Goal: Information Seeking & Learning: Compare options

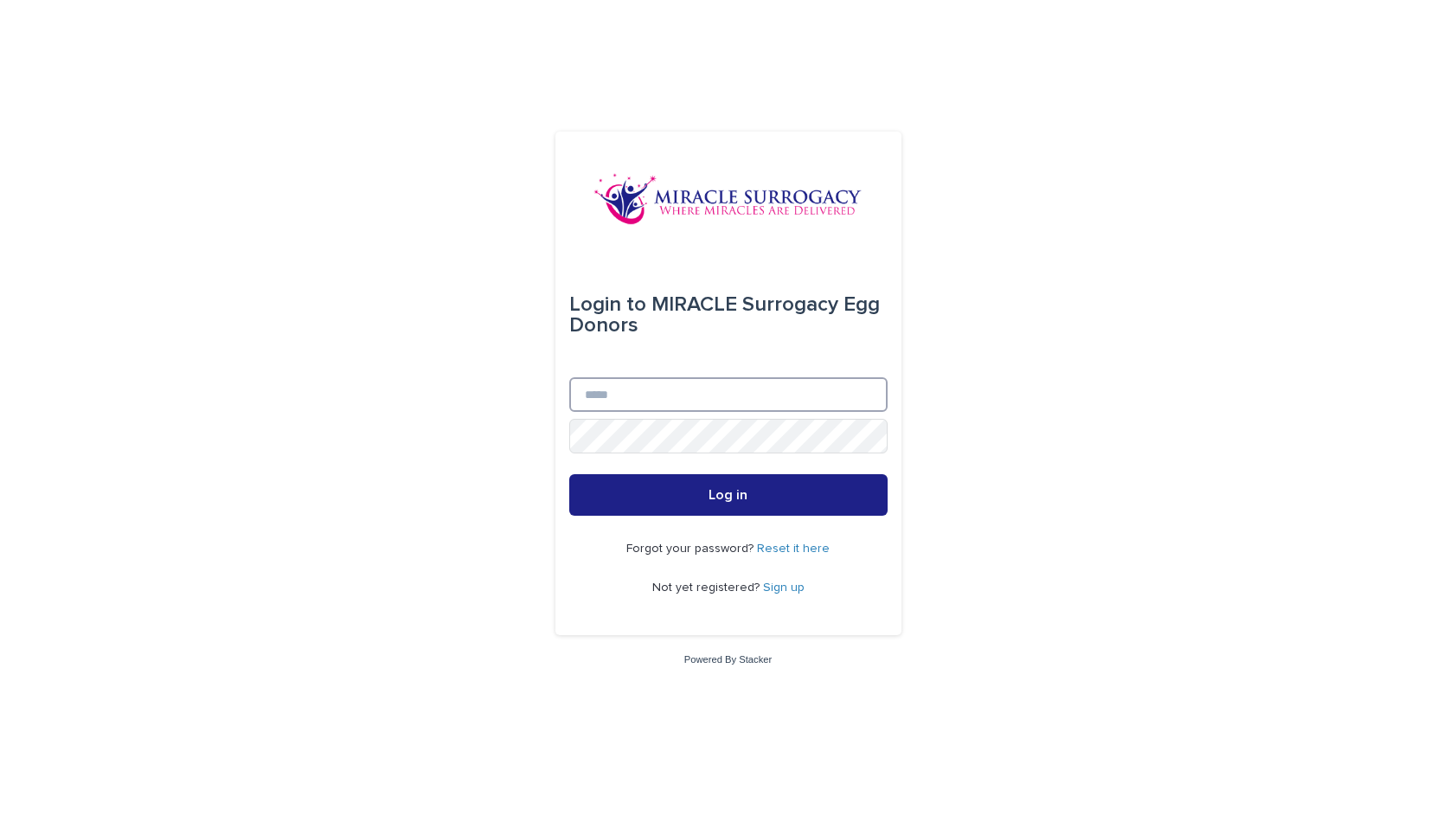
type input "**********"
click at [728, 496] on button "Log in" at bounding box center [728, 495] width 318 height 42
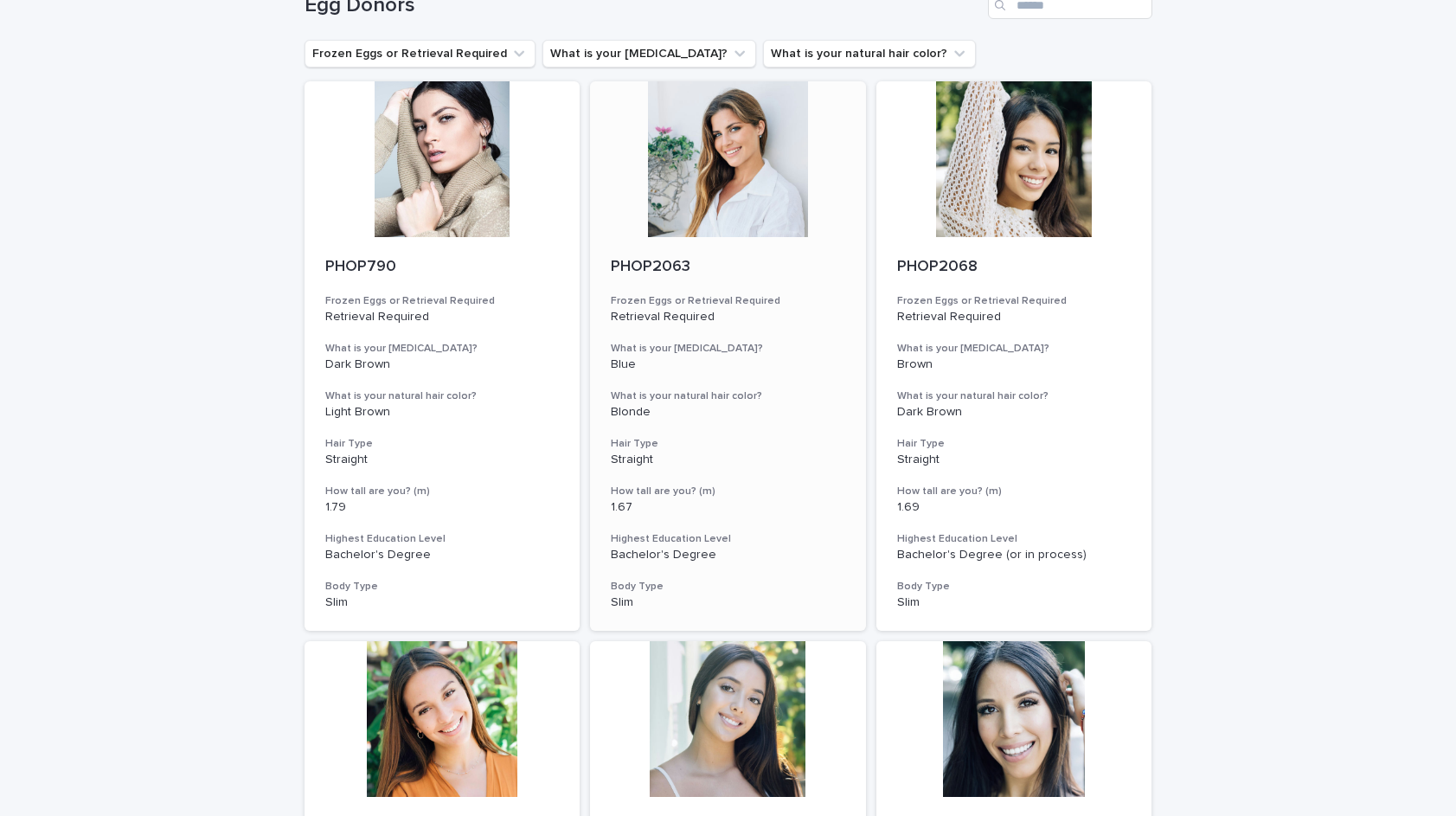
scroll to position [95, 0]
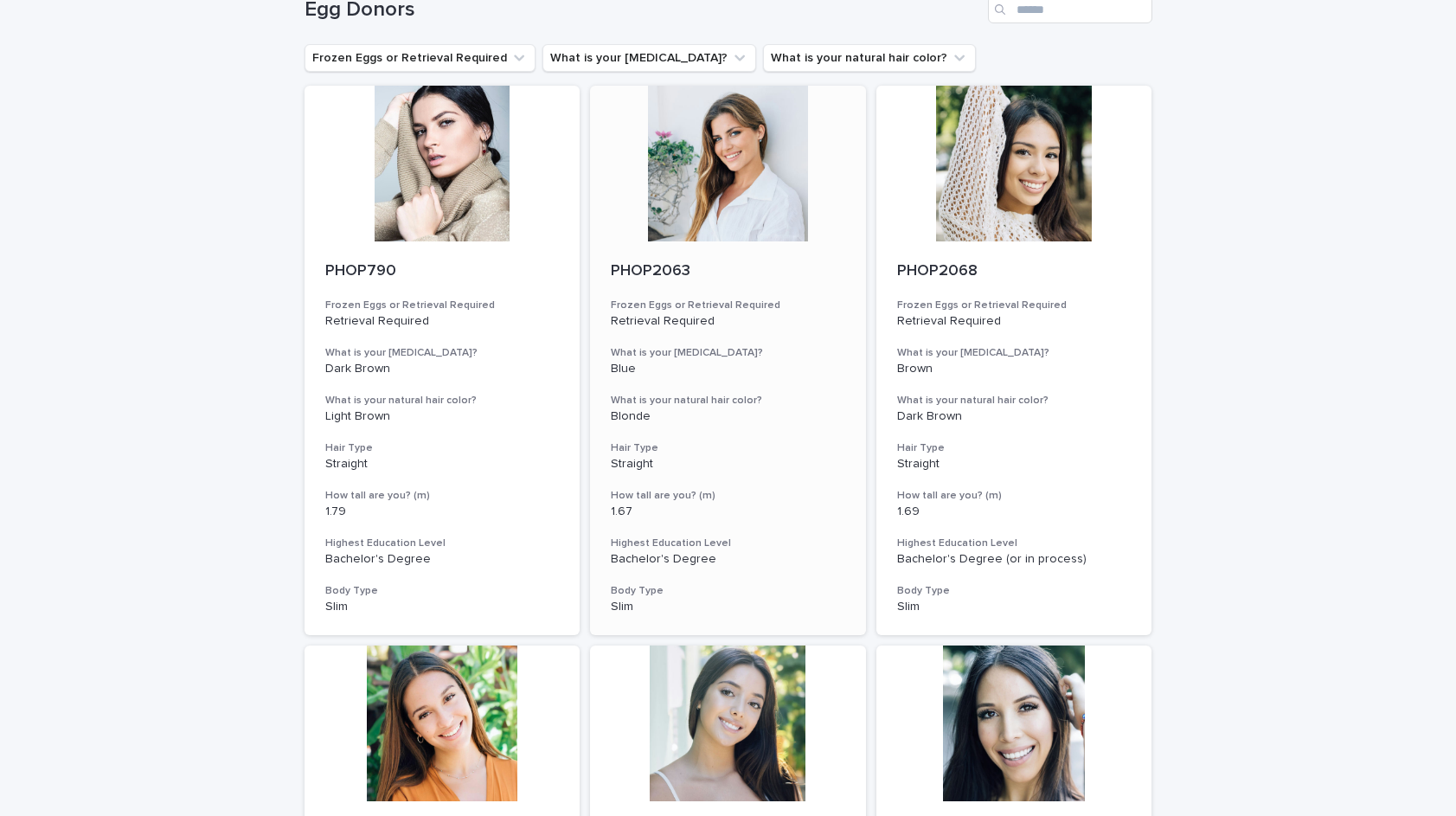
click at [773, 156] on div at bounding box center [728, 163] width 276 height 156
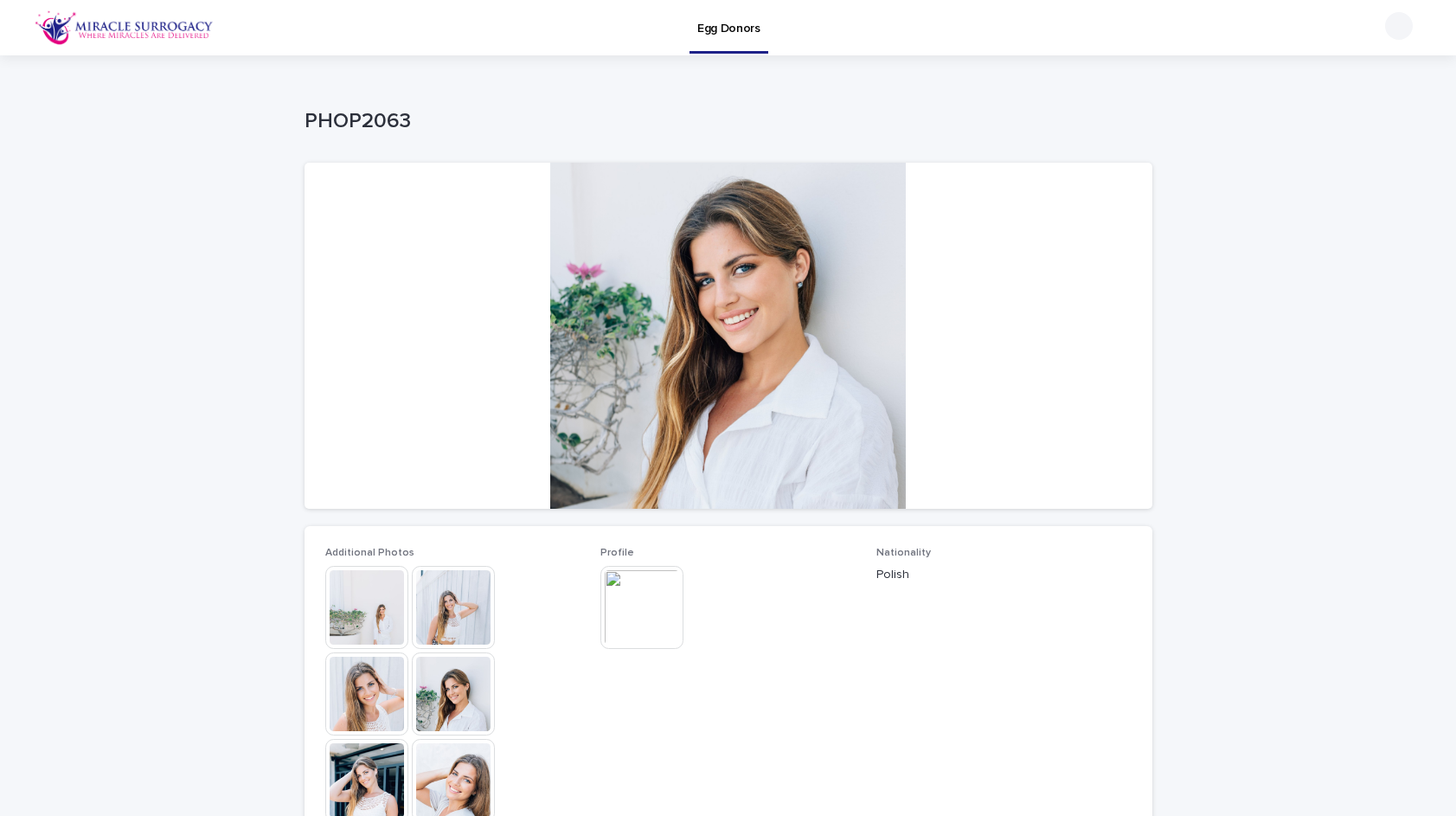
click at [353, 611] on img at bounding box center [367, 608] width 84 height 84
click at [633, 472] on div at bounding box center [728, 335] width 848 height 346
click at [367, 664] on img at bounding box center [367, 694] width 84 height 84
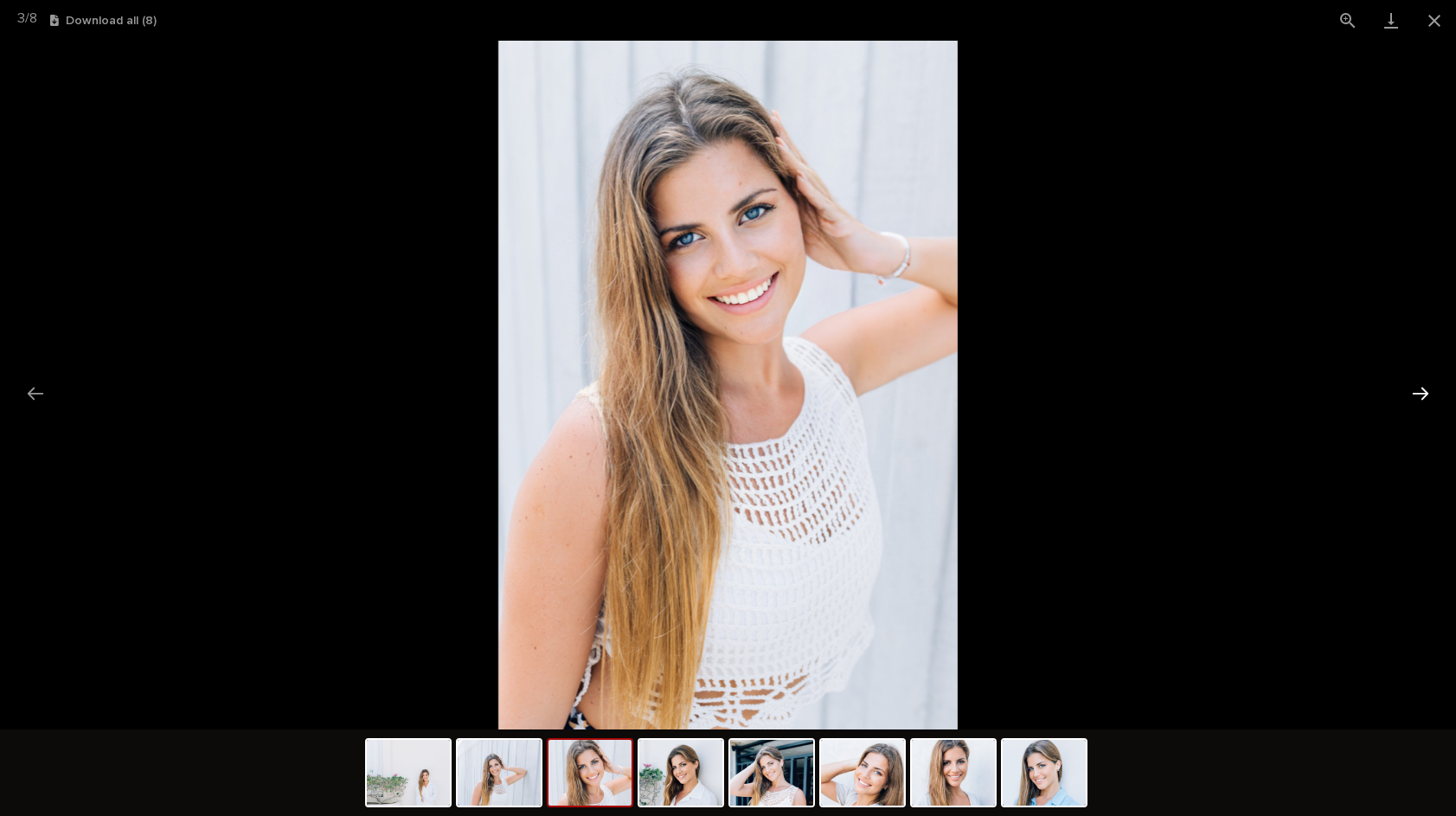
click at [1420, 398] on button "Next slide" at bounding box center [1420, 394] width 36 height 33
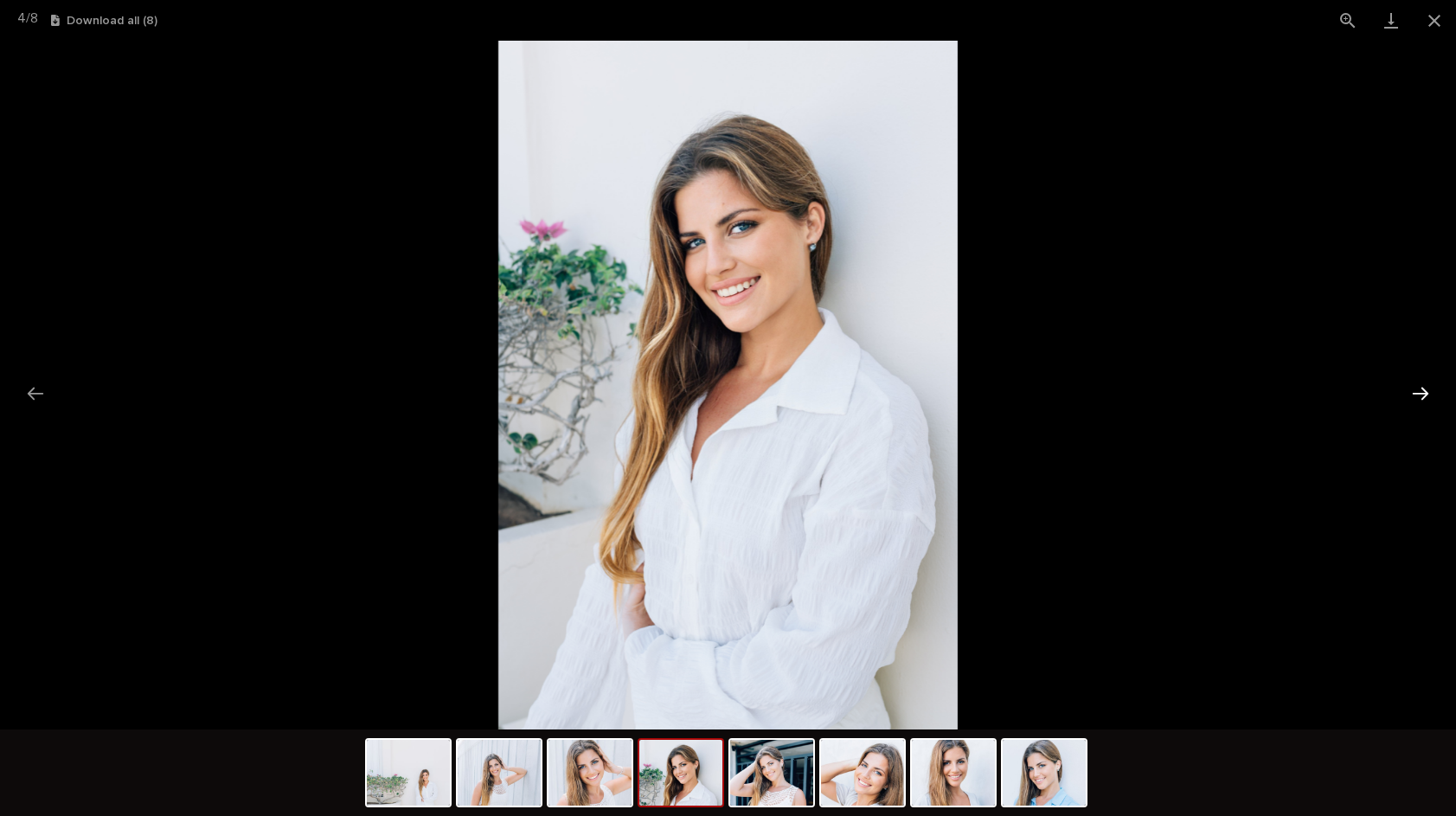
click at [1420, 398] on button "Next slide" at bounding box center [1420, 394] width 36 height 33
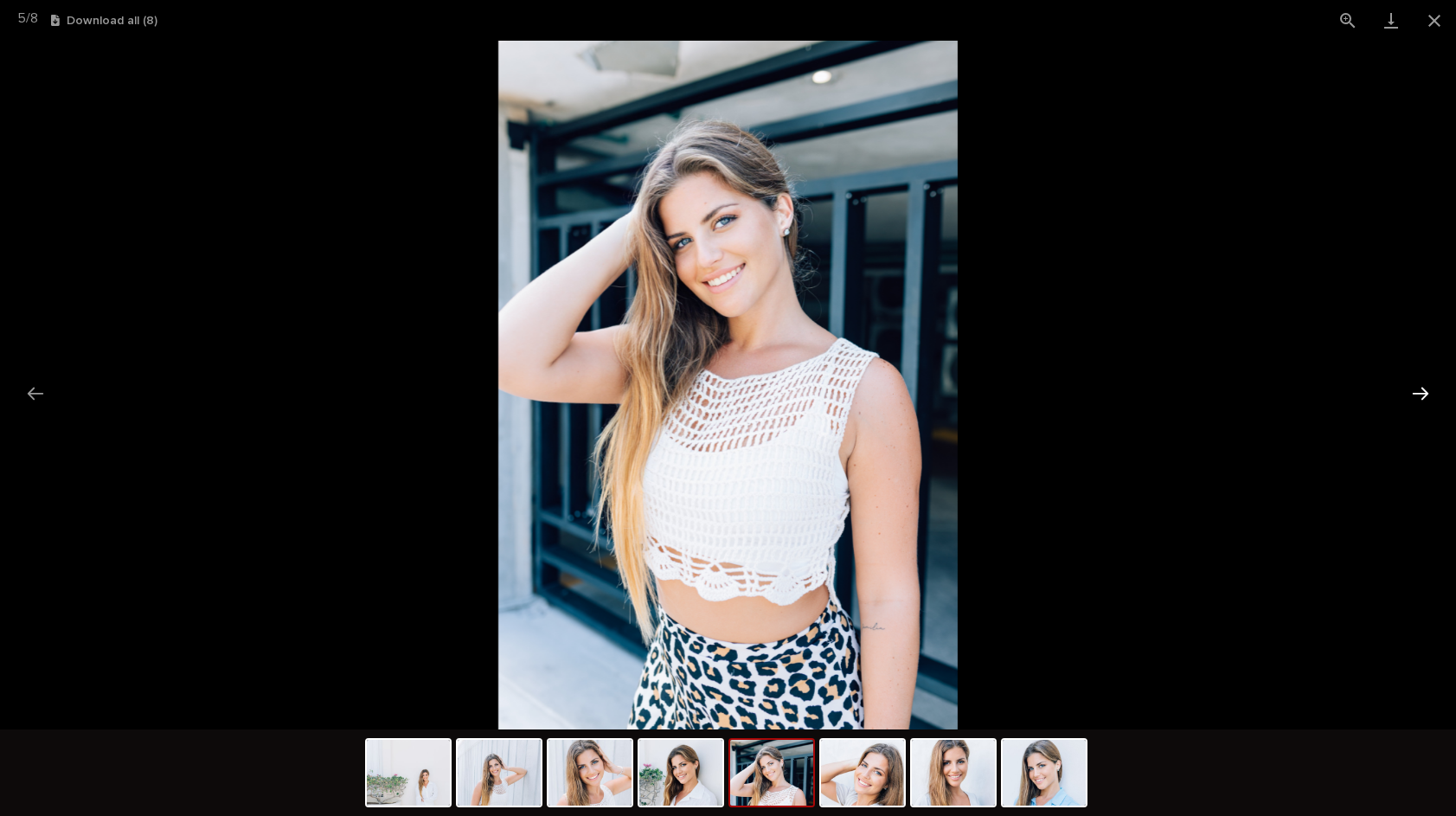
click at [1416, 398] on button "Next slide" at bounding box center [1420, 394] width 36 height 33
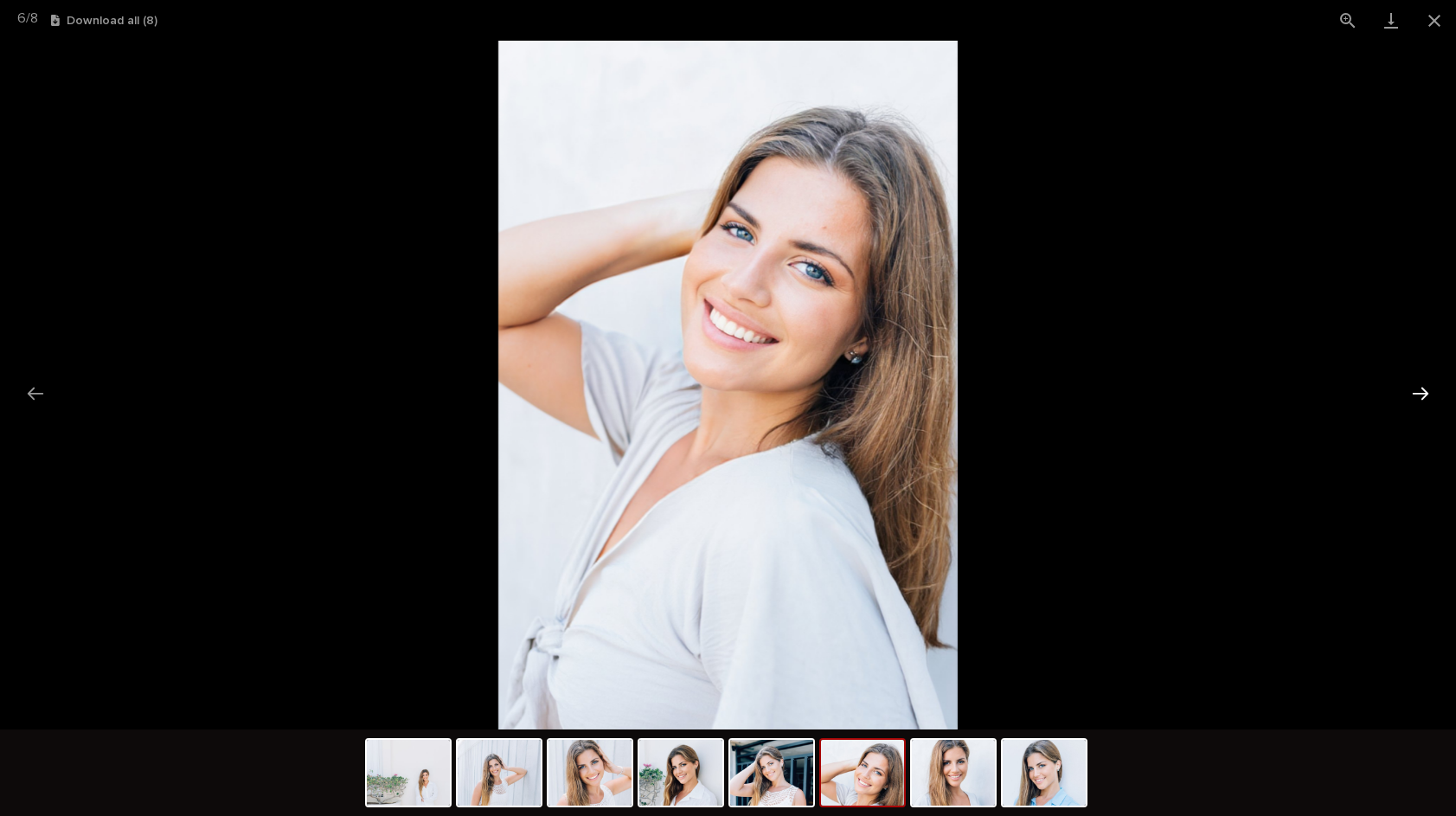
click at [1416, 398] on button "Next slide" at bounding box center [1420, 394] width 36 height 33
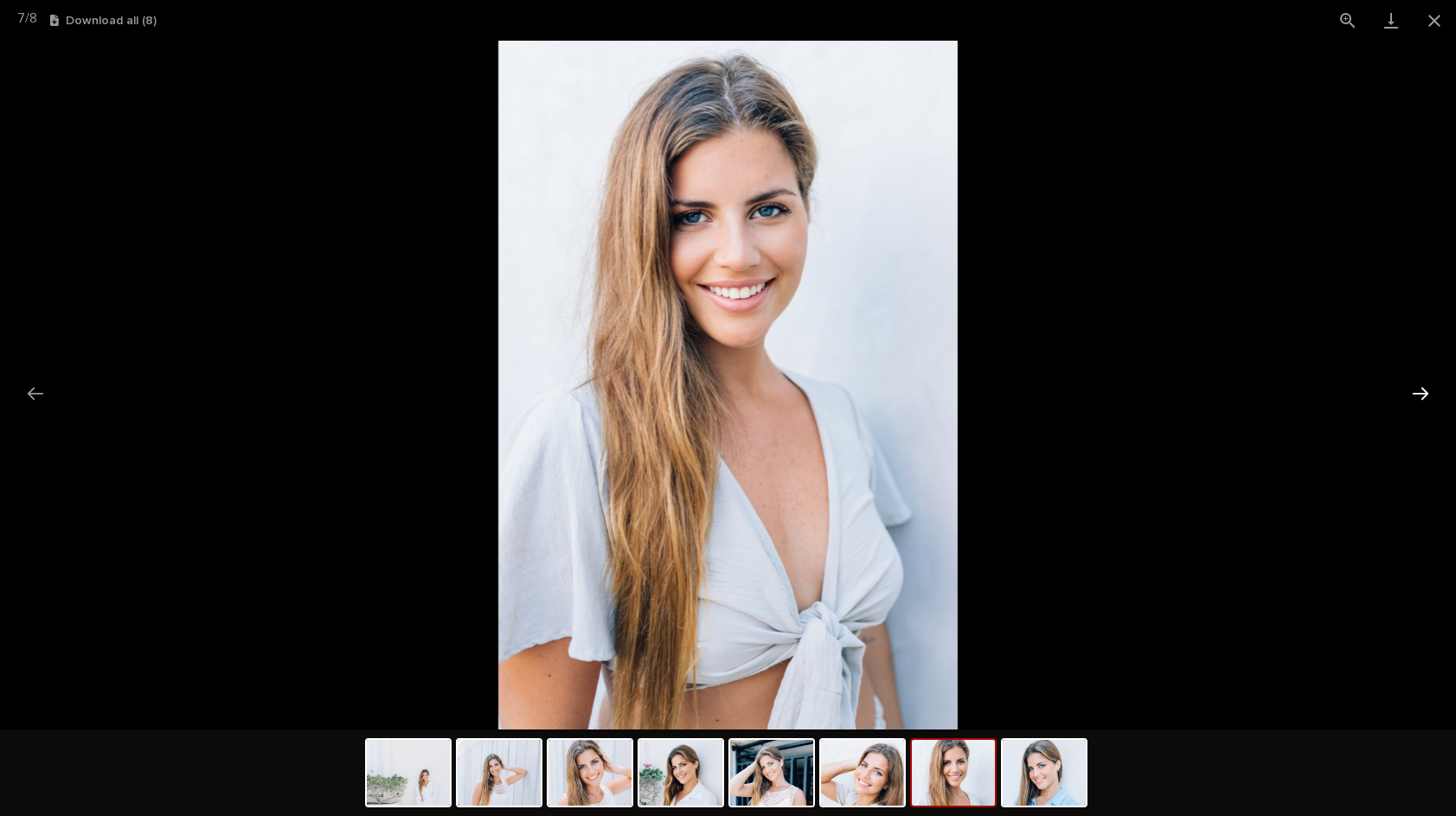
click at [1413, 398] on button "Next slide" at bounding box center [1420, 394] width 36 height 33
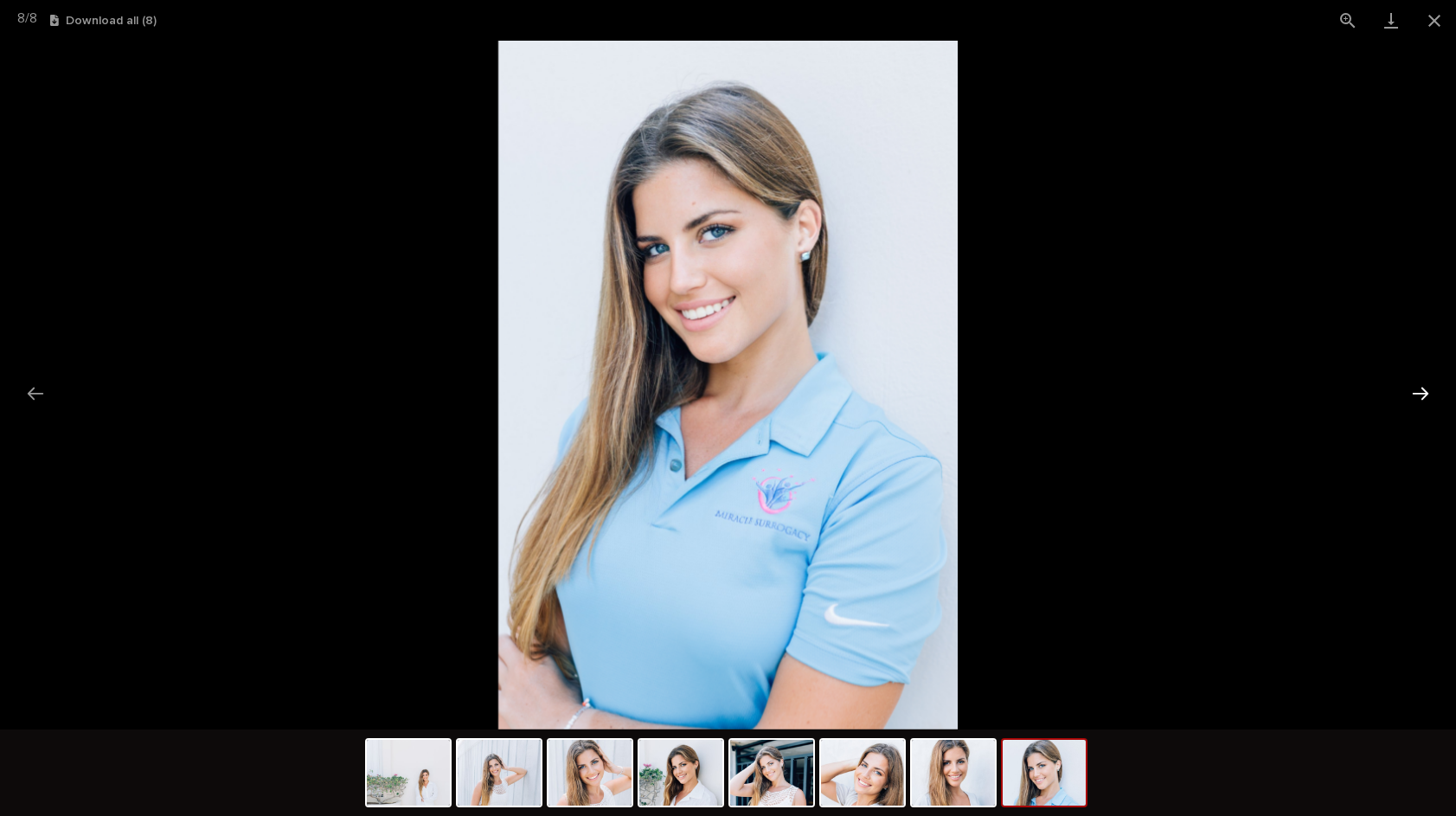
click at [1406, 397] on button "Next slide" at bounding box center [1420, 394] width 36 height 33
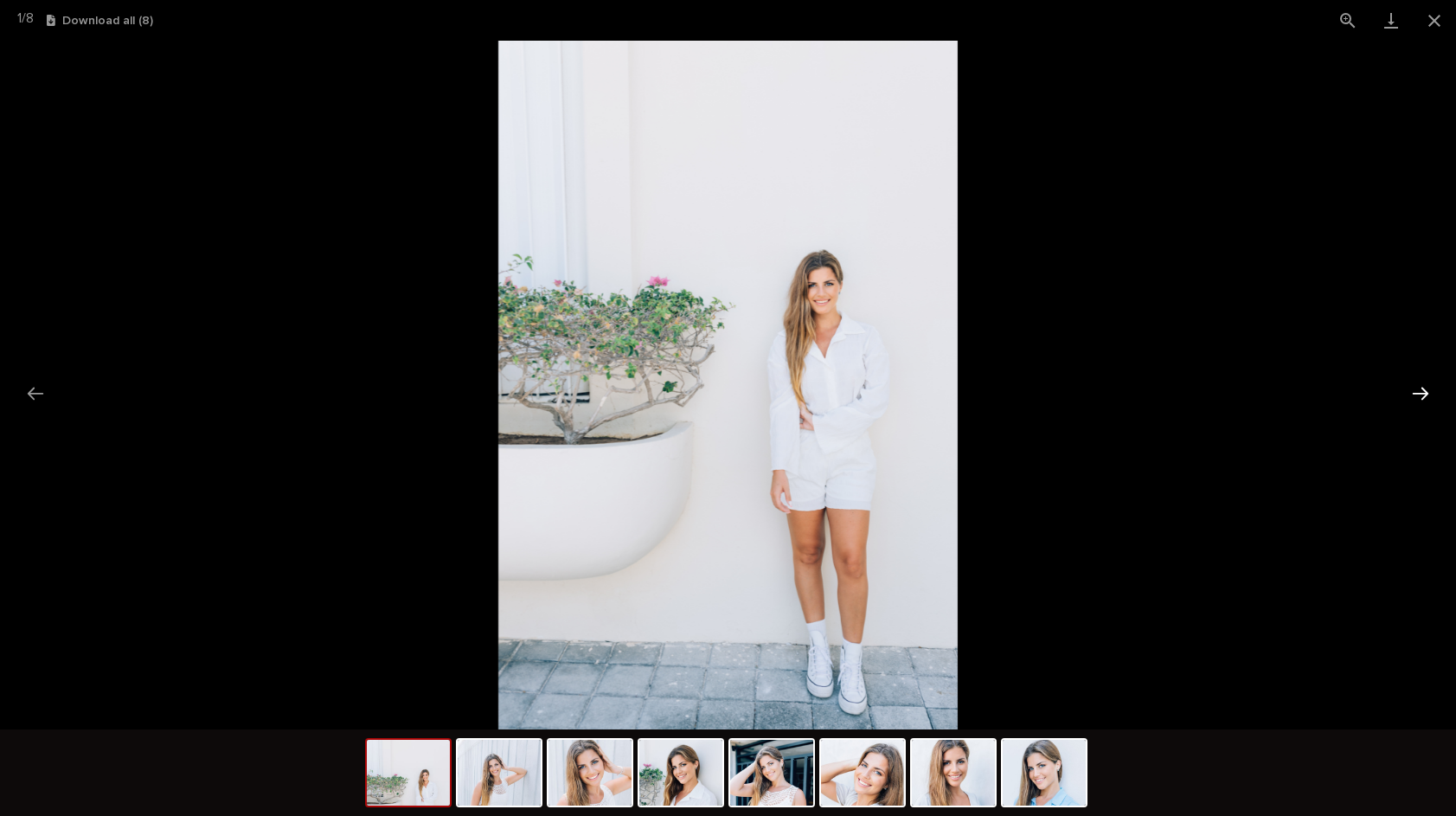
click at [1409, 397] on button "Next slide" at bounding box center [1420, 394] width 36 height 33
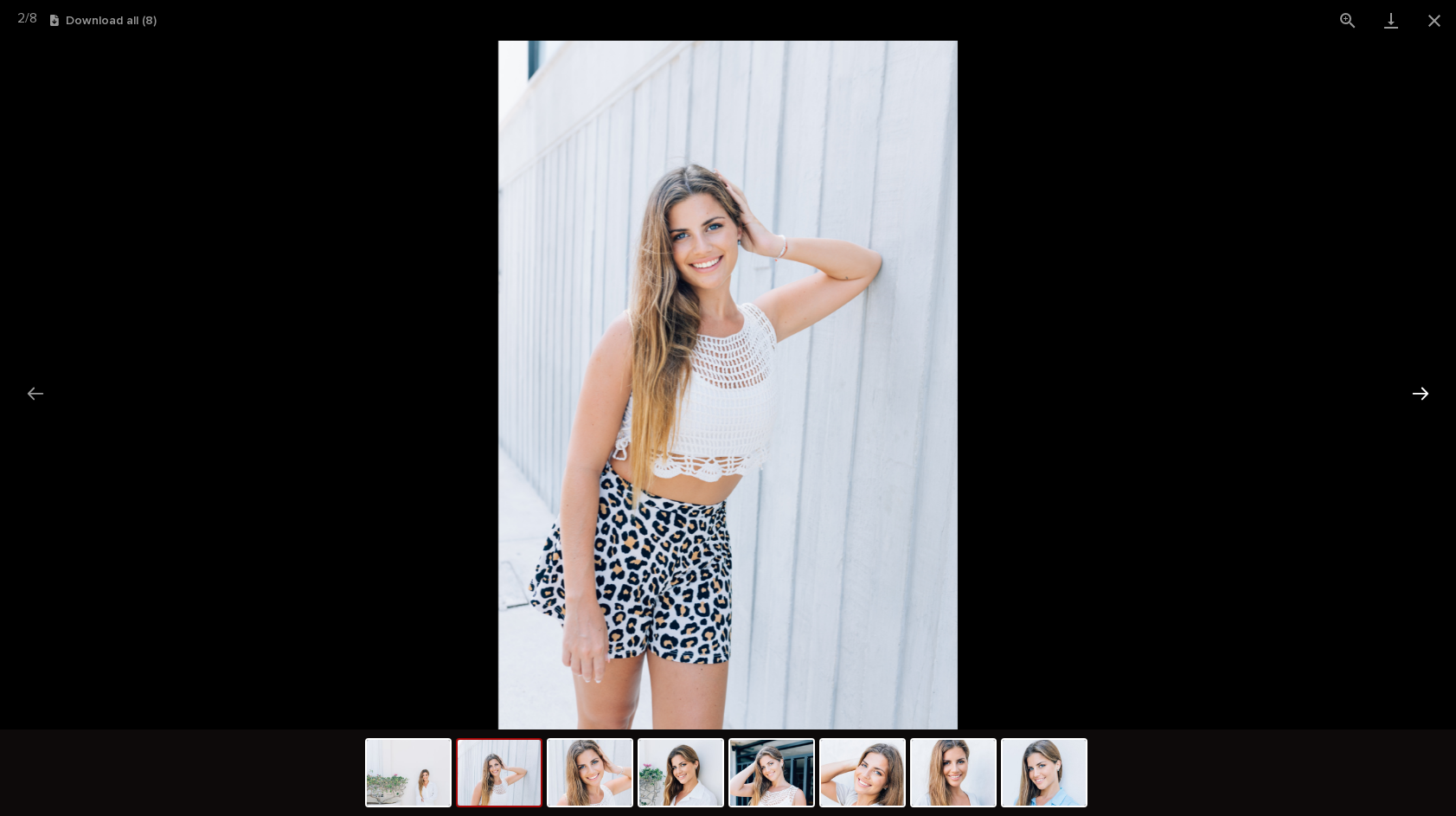
click at [1408, 397] on button "Next slide" at bounding box center [1420, 394] width 36 height 33
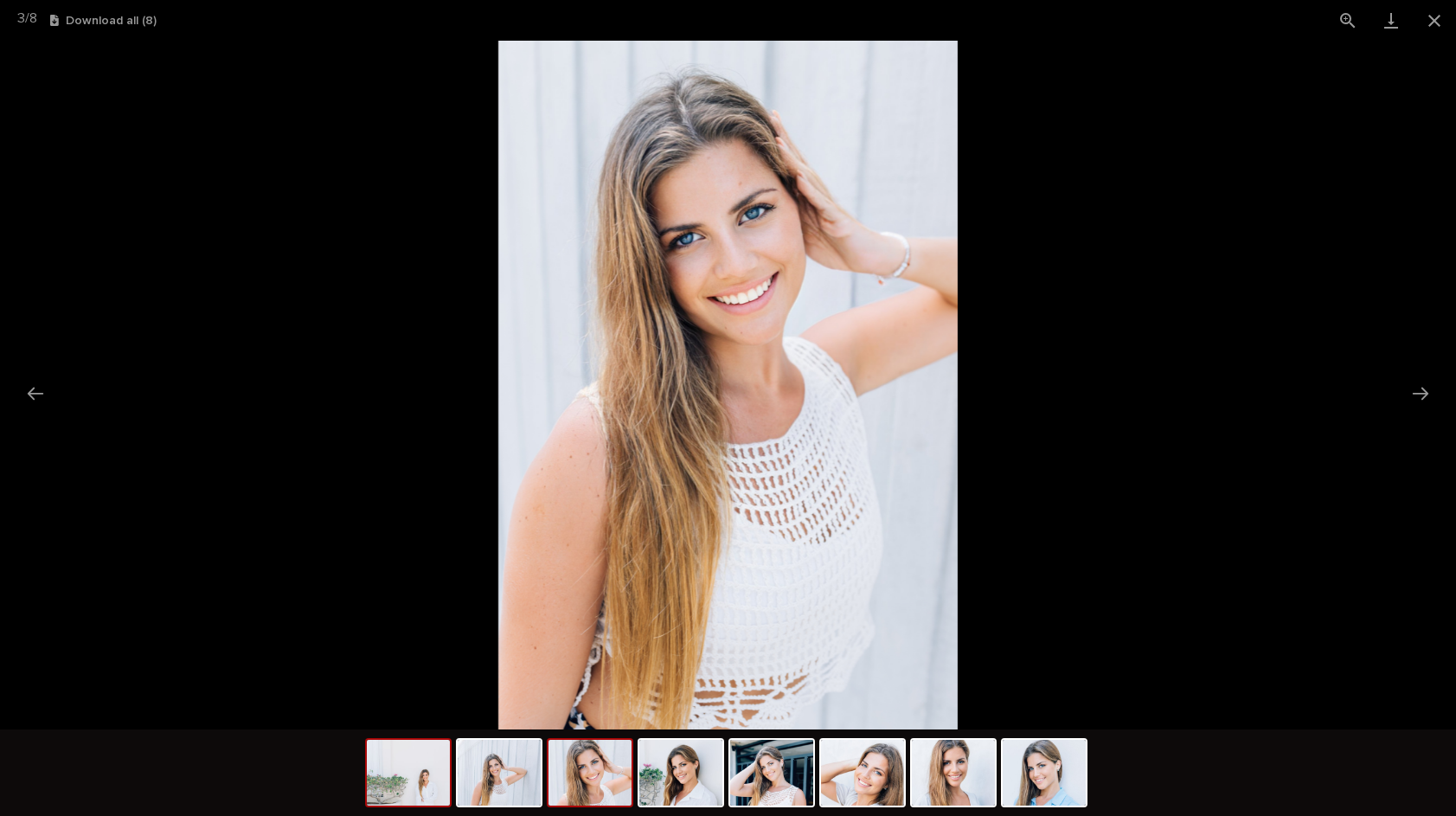
click at [402, 773] on img at bounding box center [408, 772] width 84 height 66
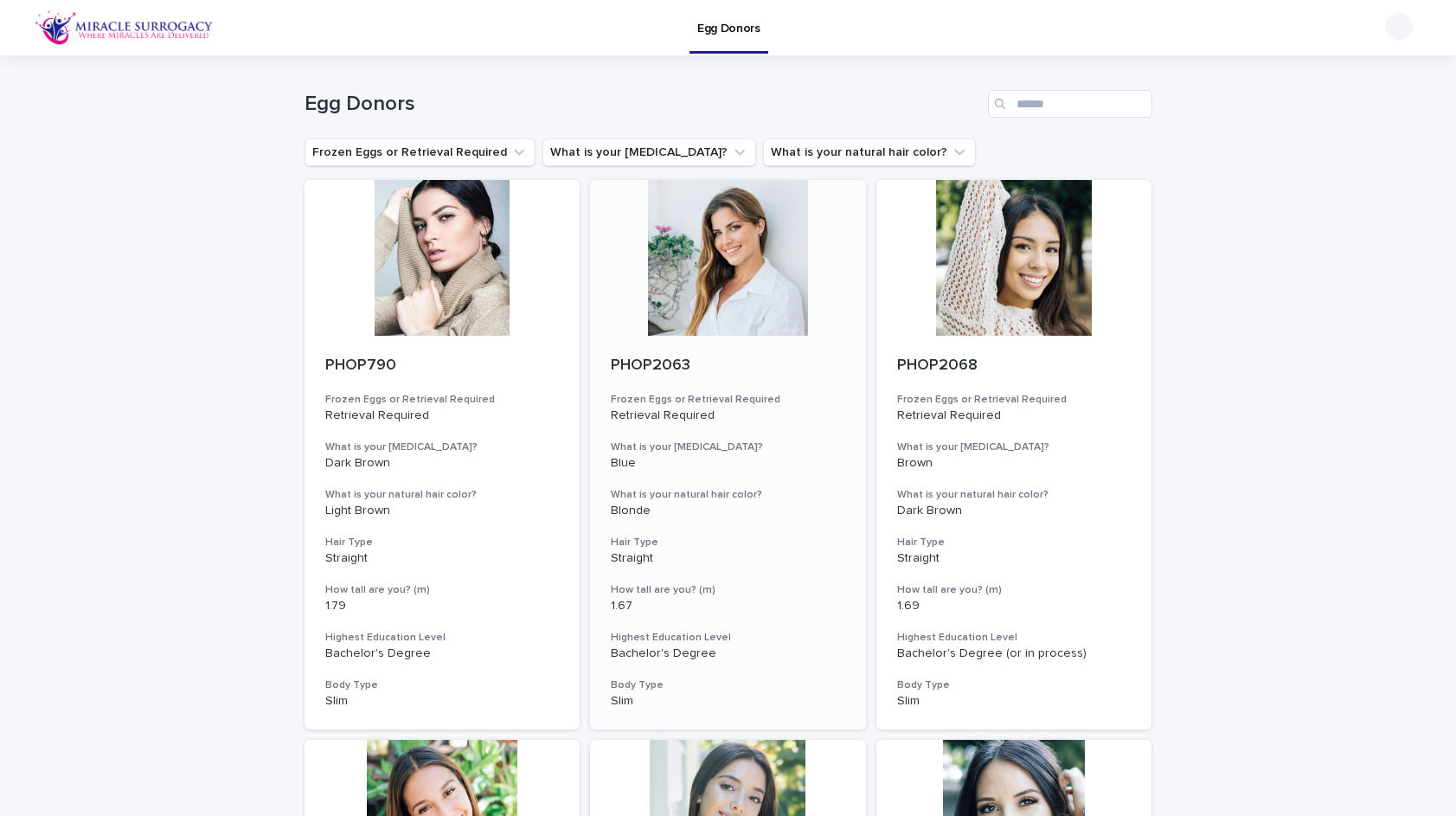
click at [735, 280] on div at bounding box center [728, 258] width 276 height 156
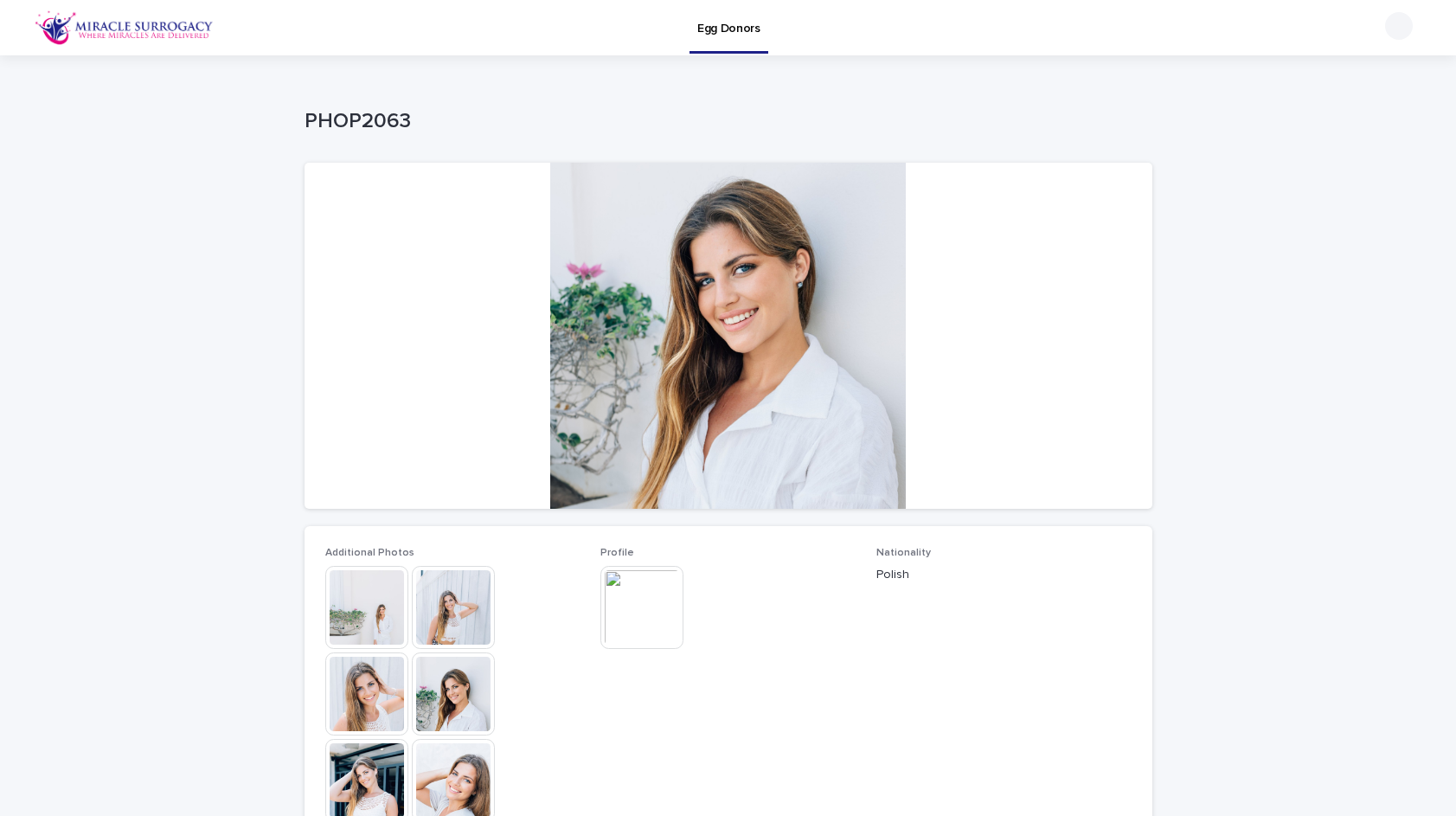
click at [629, 606] on img at bounding box center [642, 608] width 84 height 84
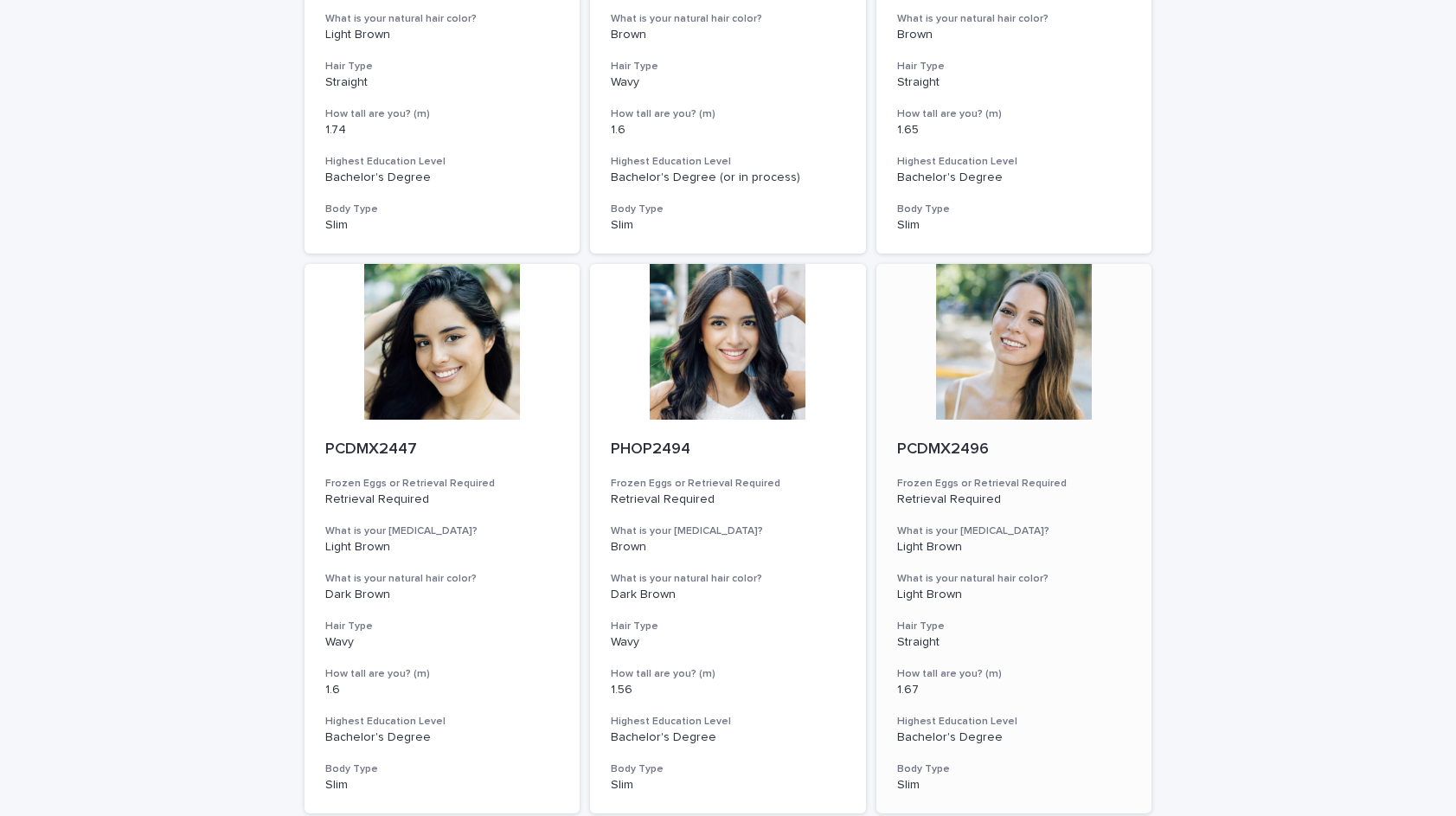
scroll to position [1041, 0]
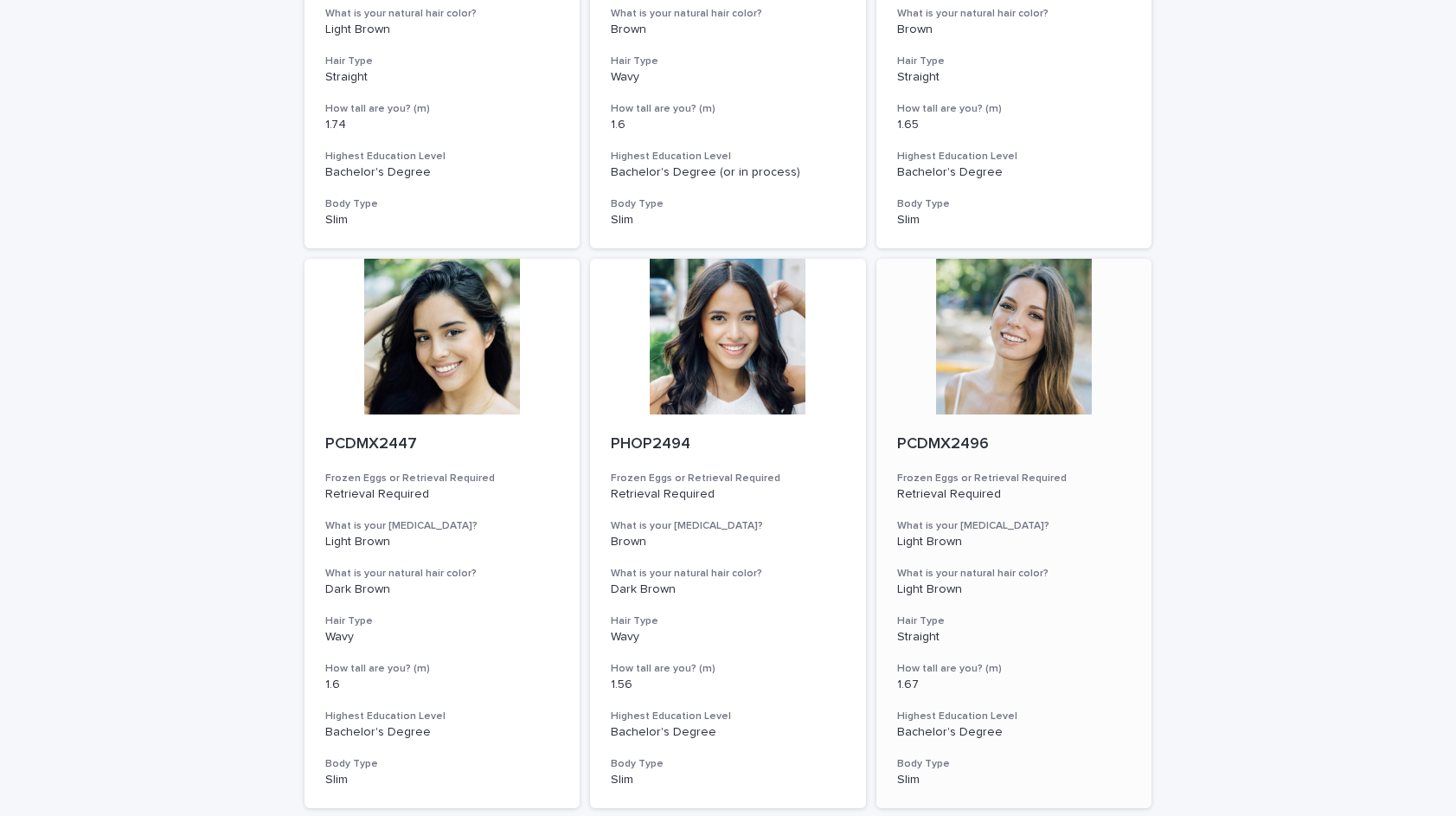
click at [1025, 304] on div at bounding box center [1013, 337] width 276 height 156
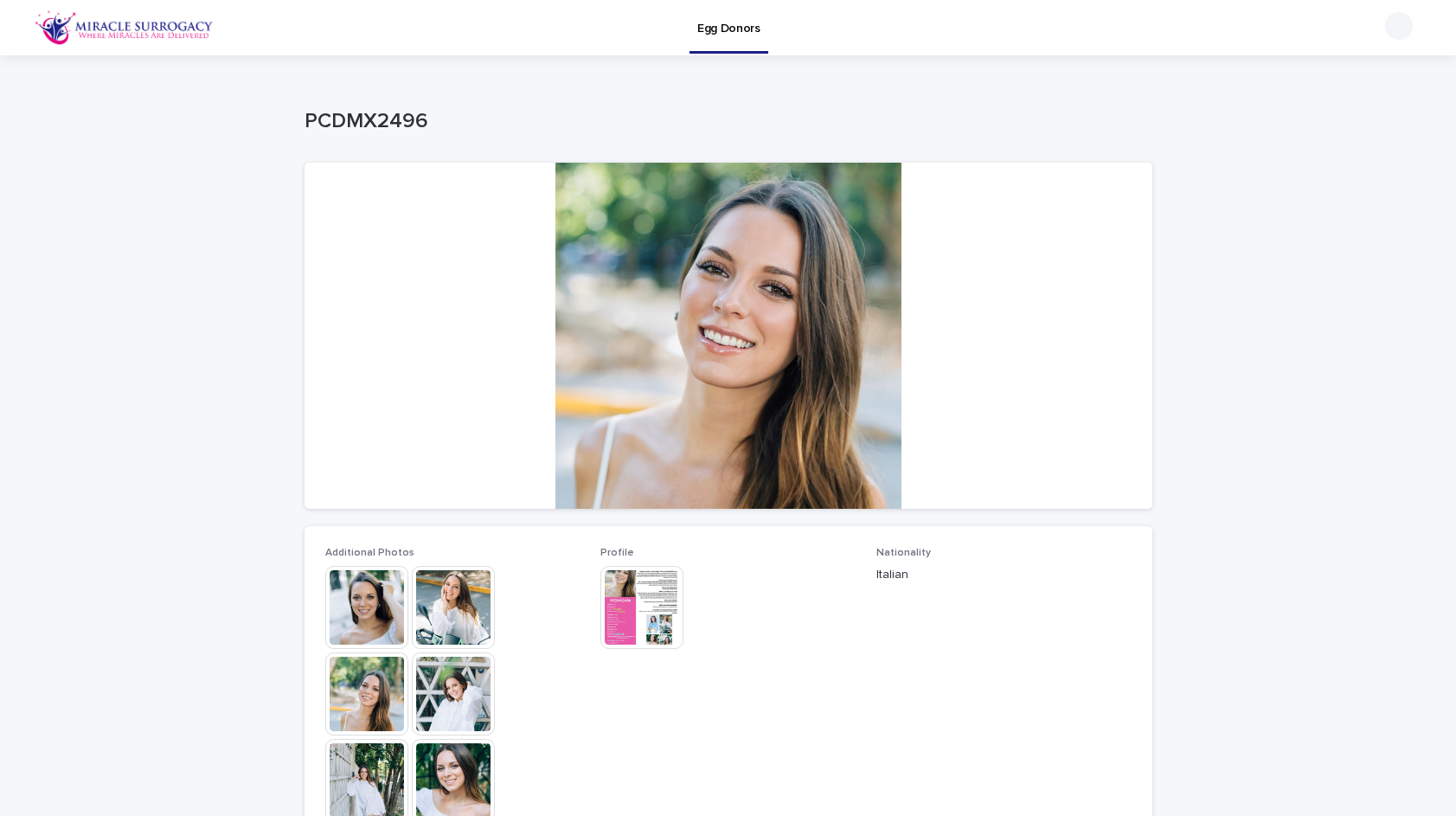
click at [382, 622] on img at bounding box center [367, 608] width 84 height 84
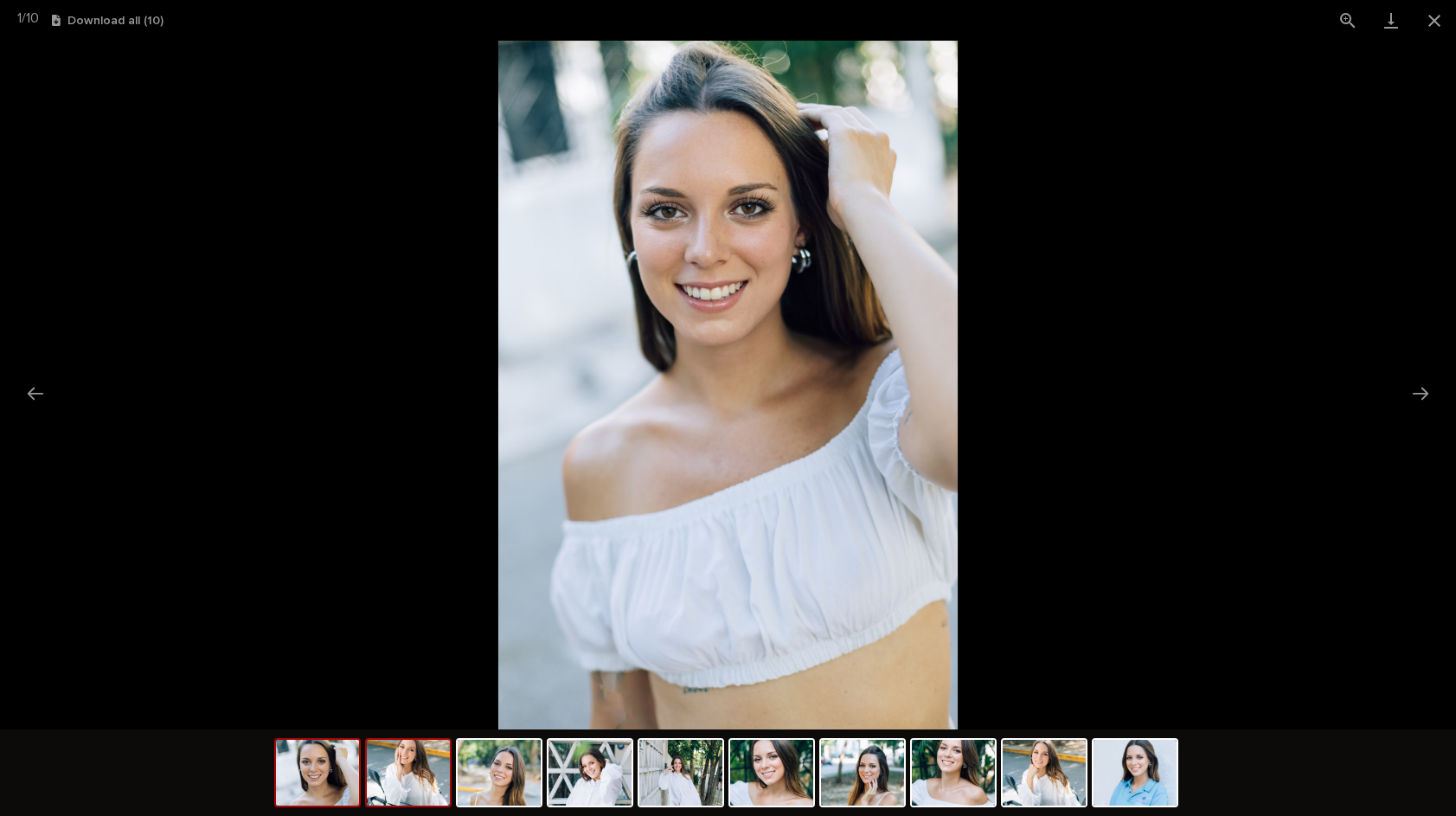
click at [406, 758] on img at bounding box center [408, 772] width 84 height 66
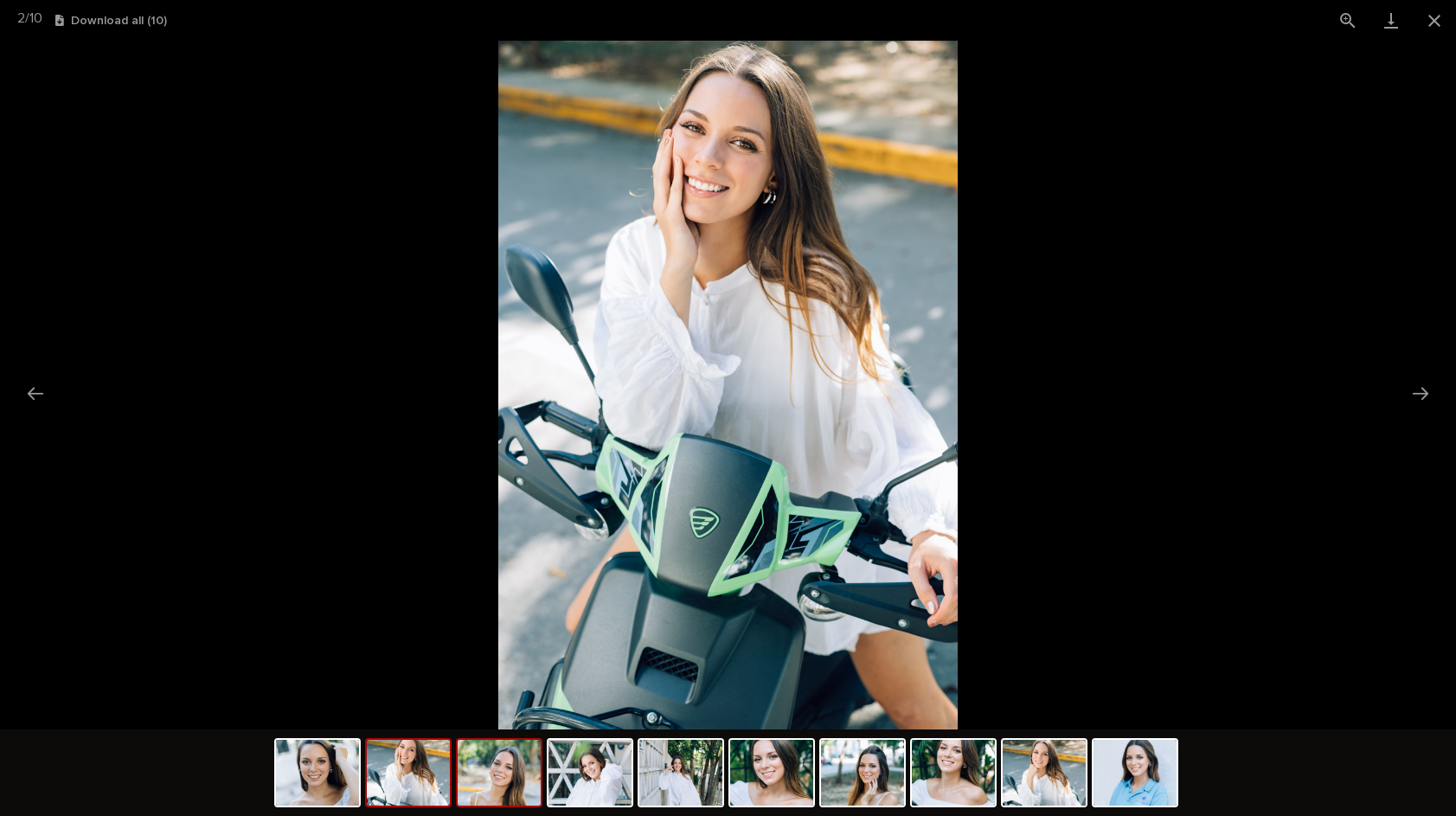
click at [535, 772] on img at bounding box center [499, 772] width 84 height 66
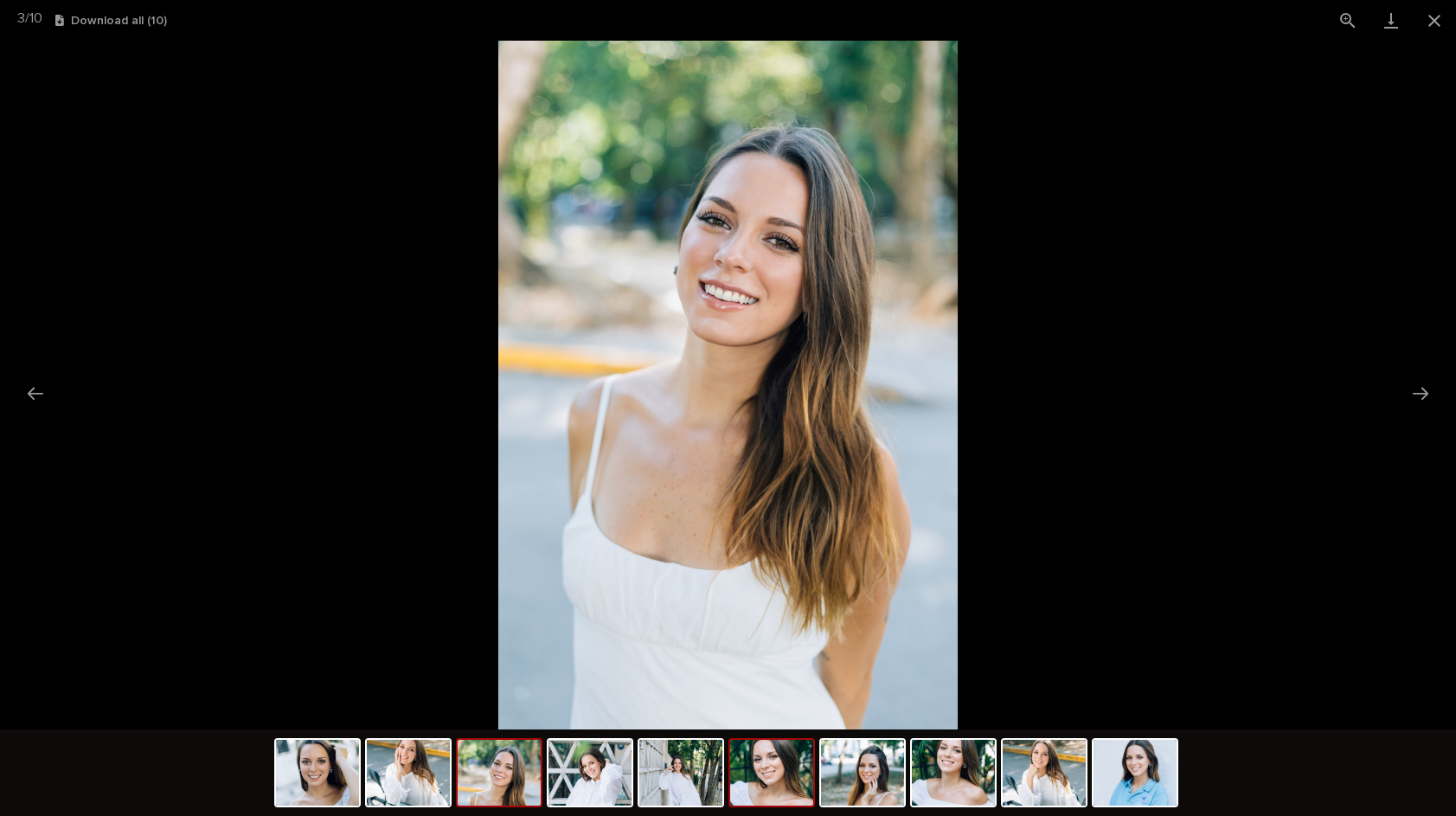
click at [730, 769] on img at bounding box center [772, 772] width 84 height 66
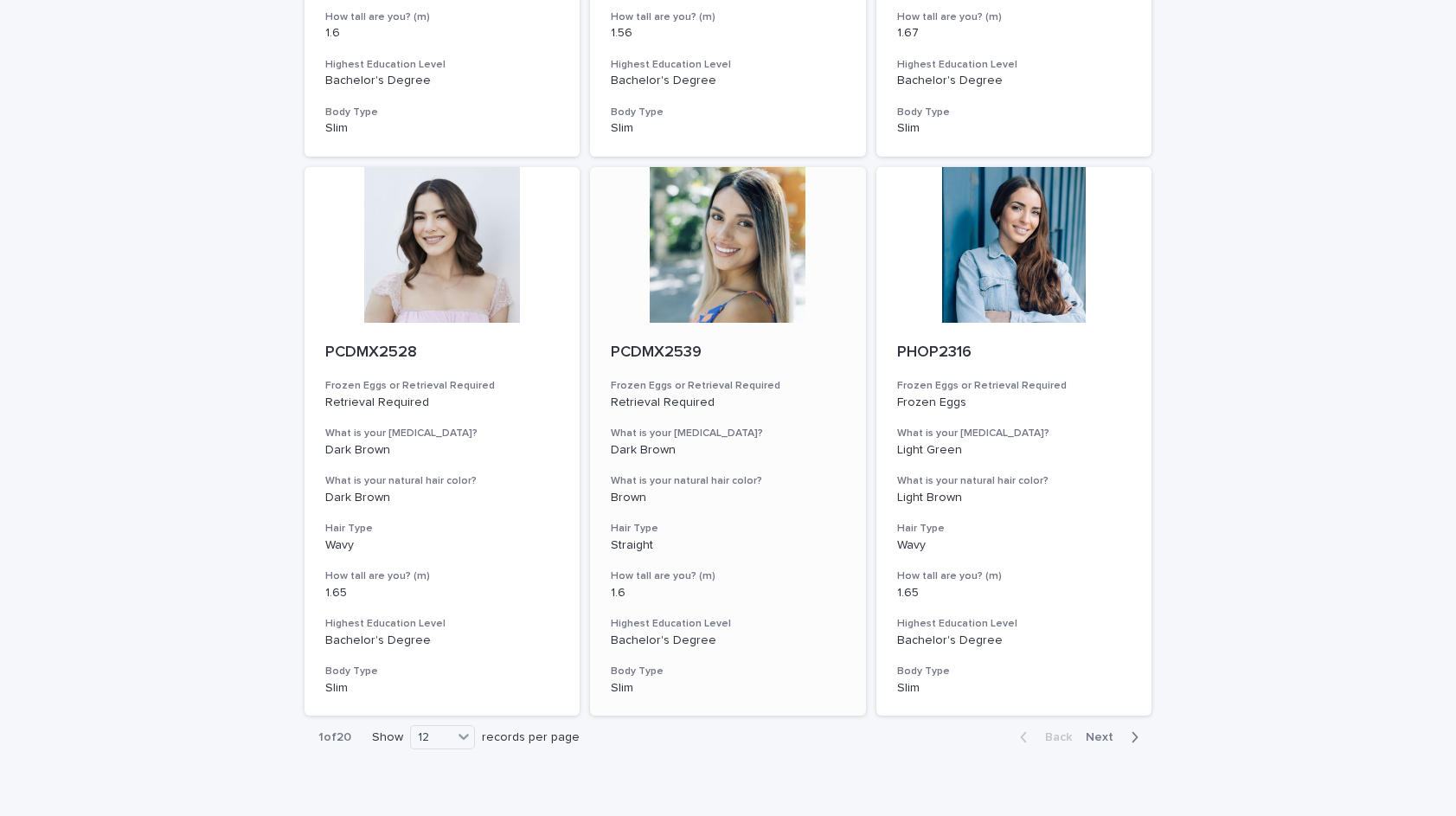
scroll to position [1726, 0]
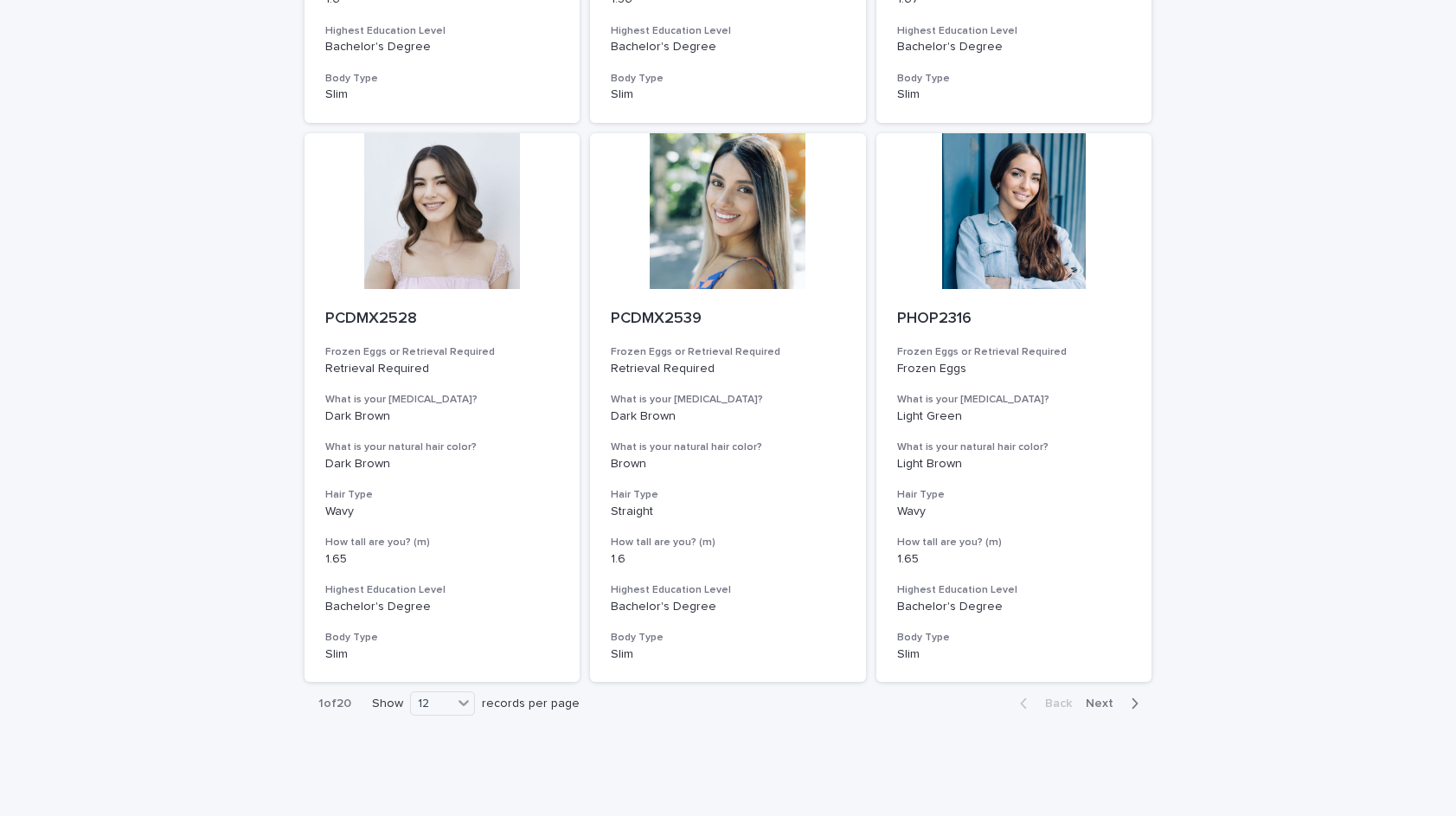
click at [1100, 697] on span "Next" at bounding box center [1104, 703] width 38 height 12
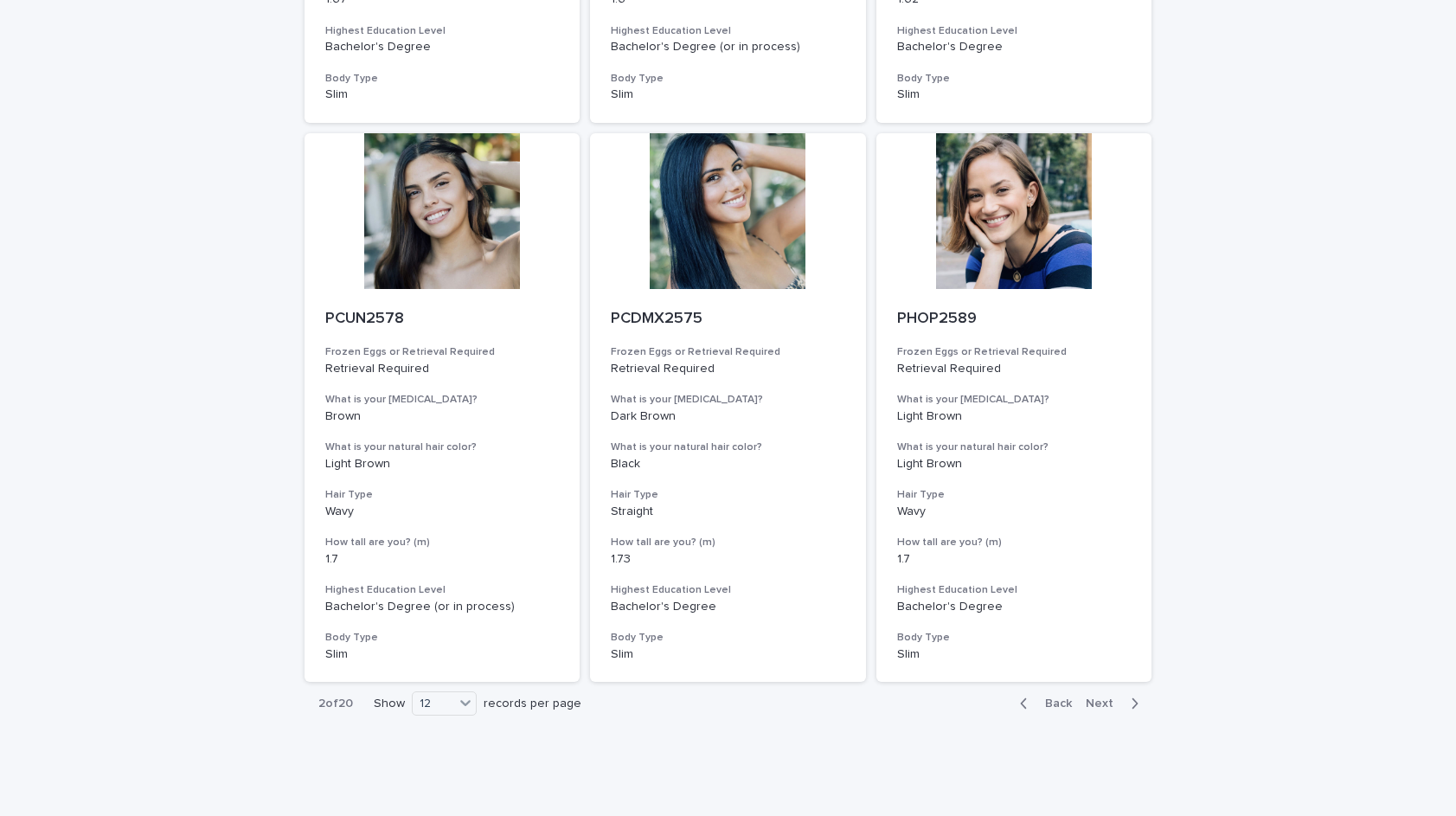
scroll to position [1720, 0]
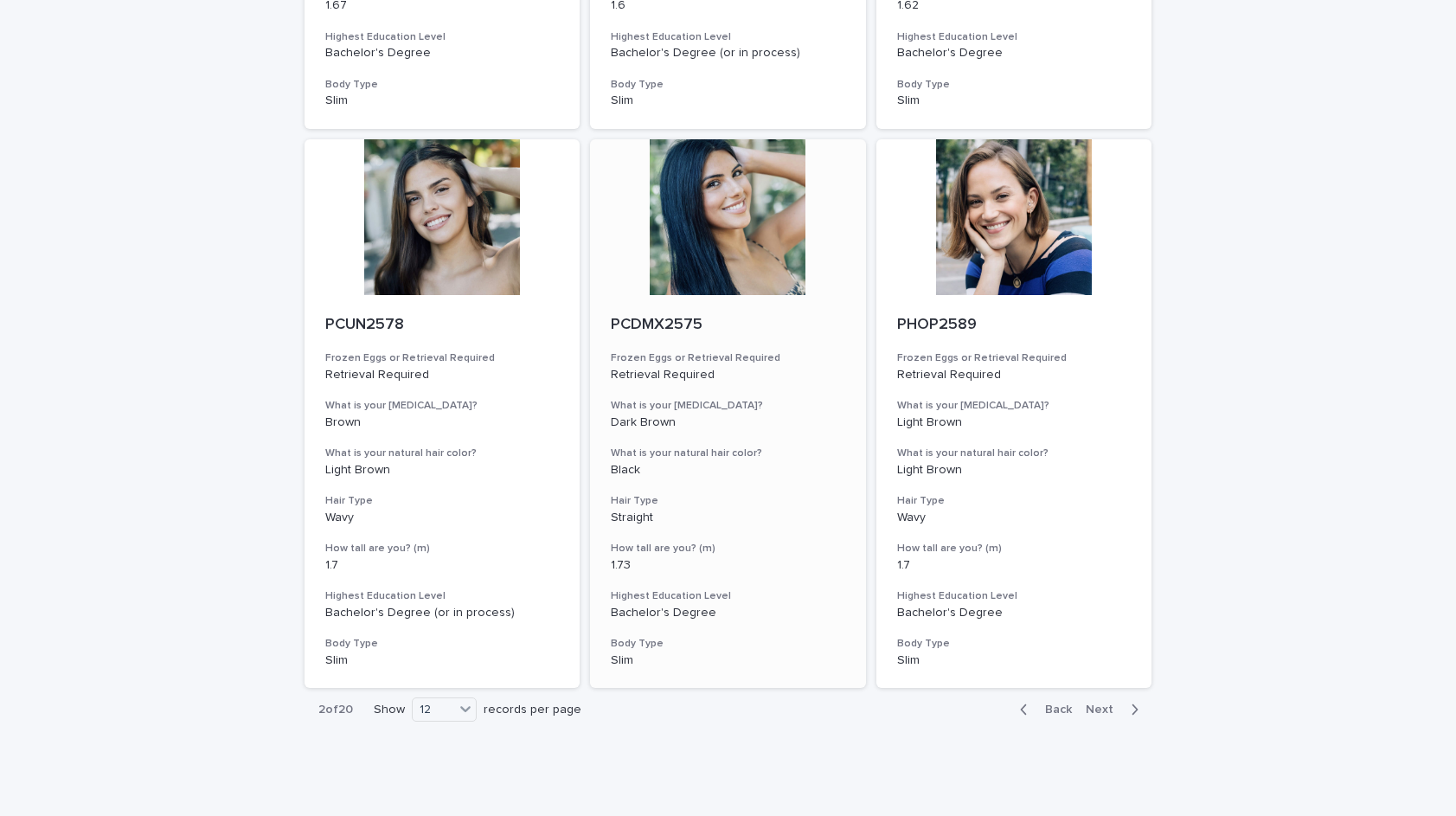
click at [747, 224] on div at bounding box center [728, 217] width 276 height 156
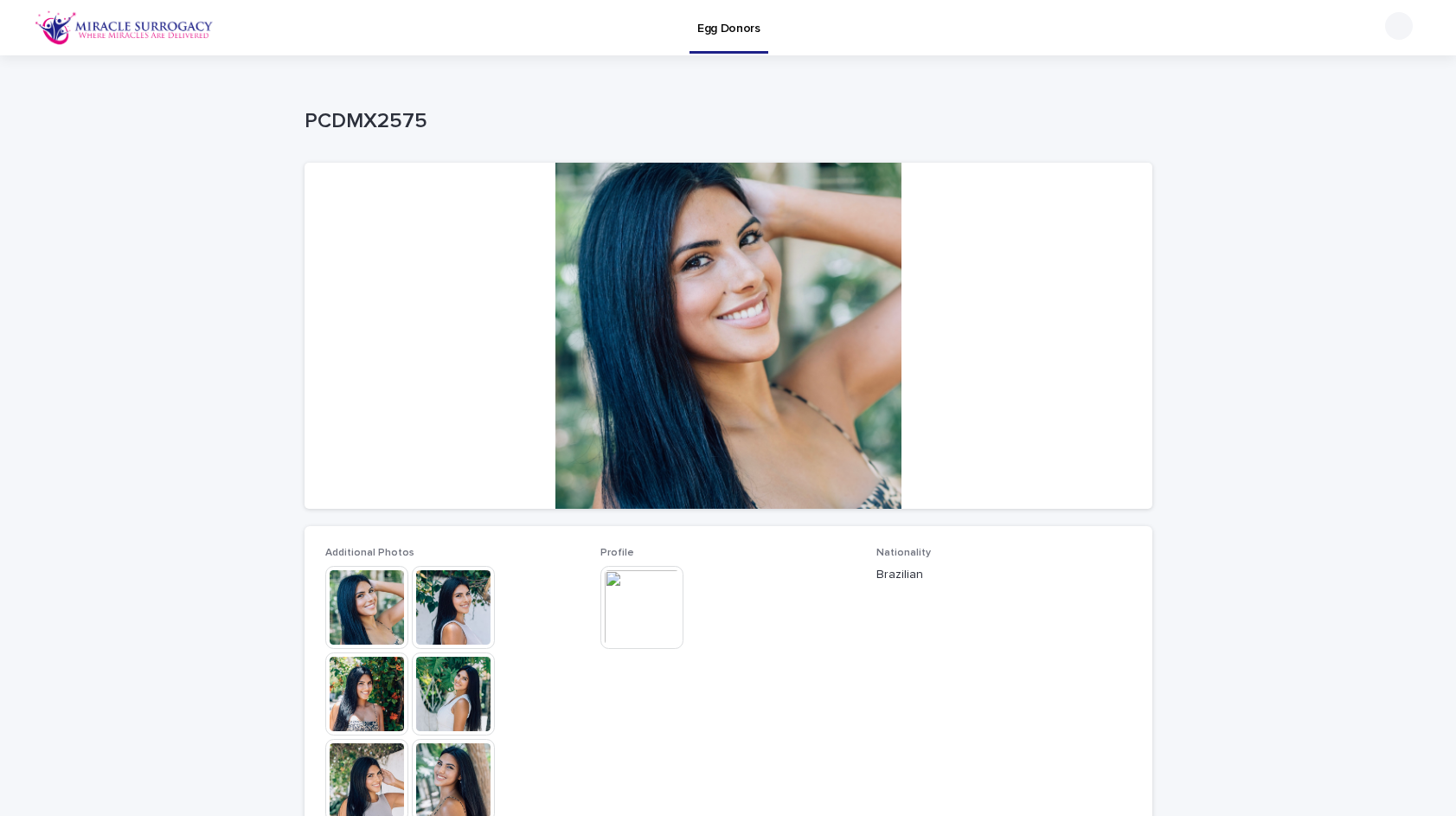
click at [368, 615] on img at bounding box center [367, 608] width 84 height 84
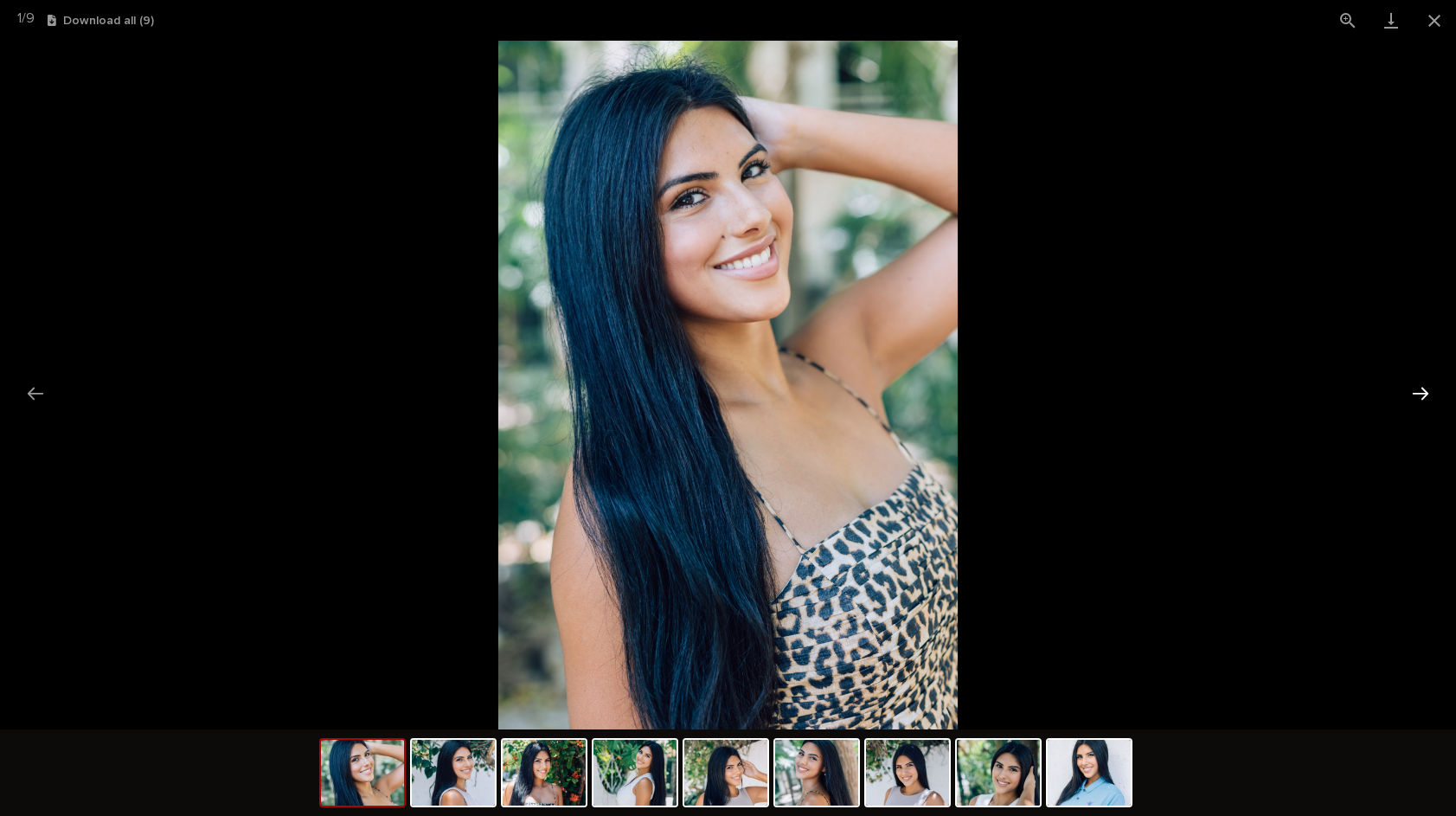
click at [1422, 389] on button "Next slide" at bounding box center [1420, 394] width 36 height 33
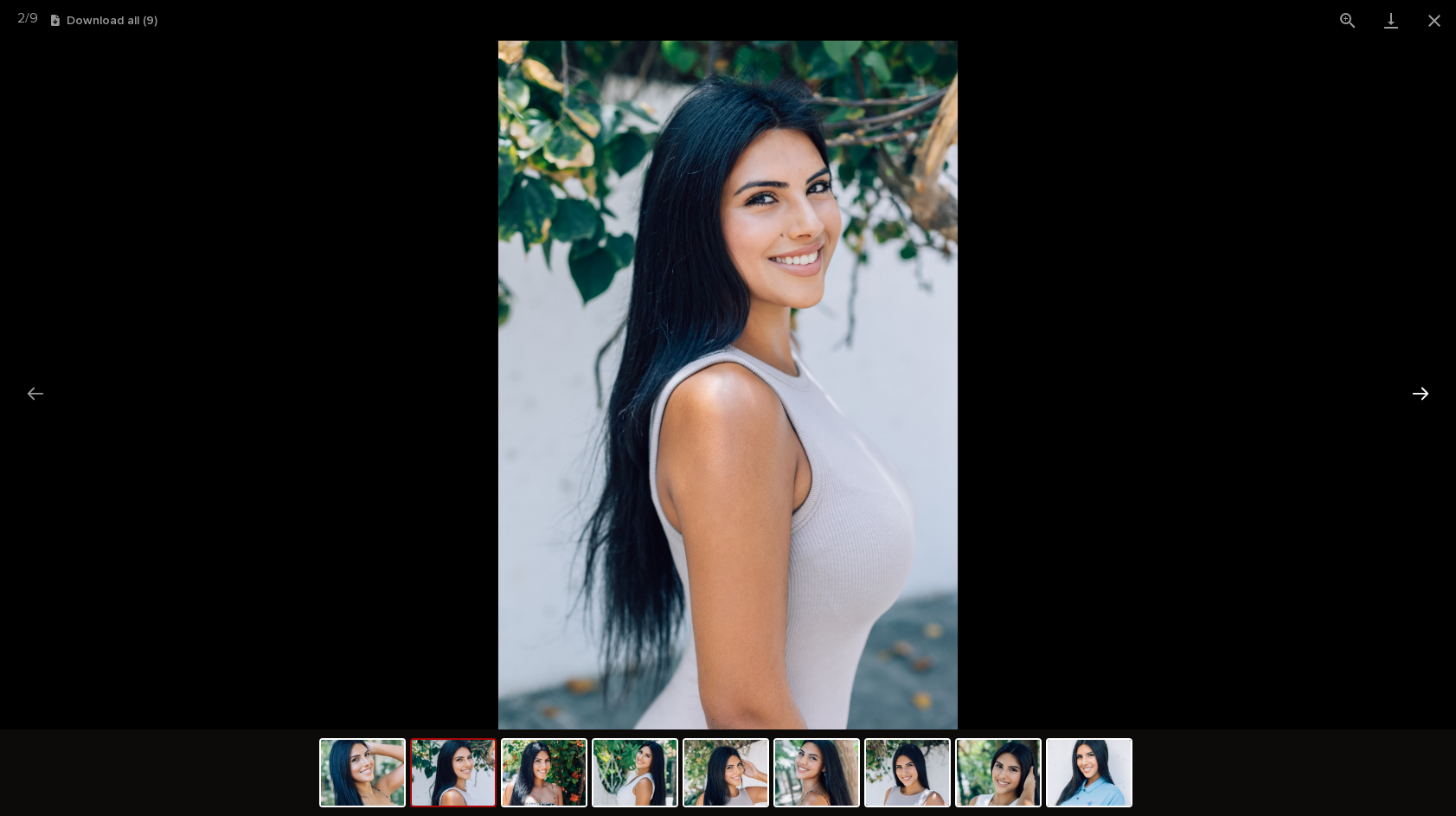
click at [1422, 389] on button "Next slide" at bounding box center [1420, 394] width 36 height 33
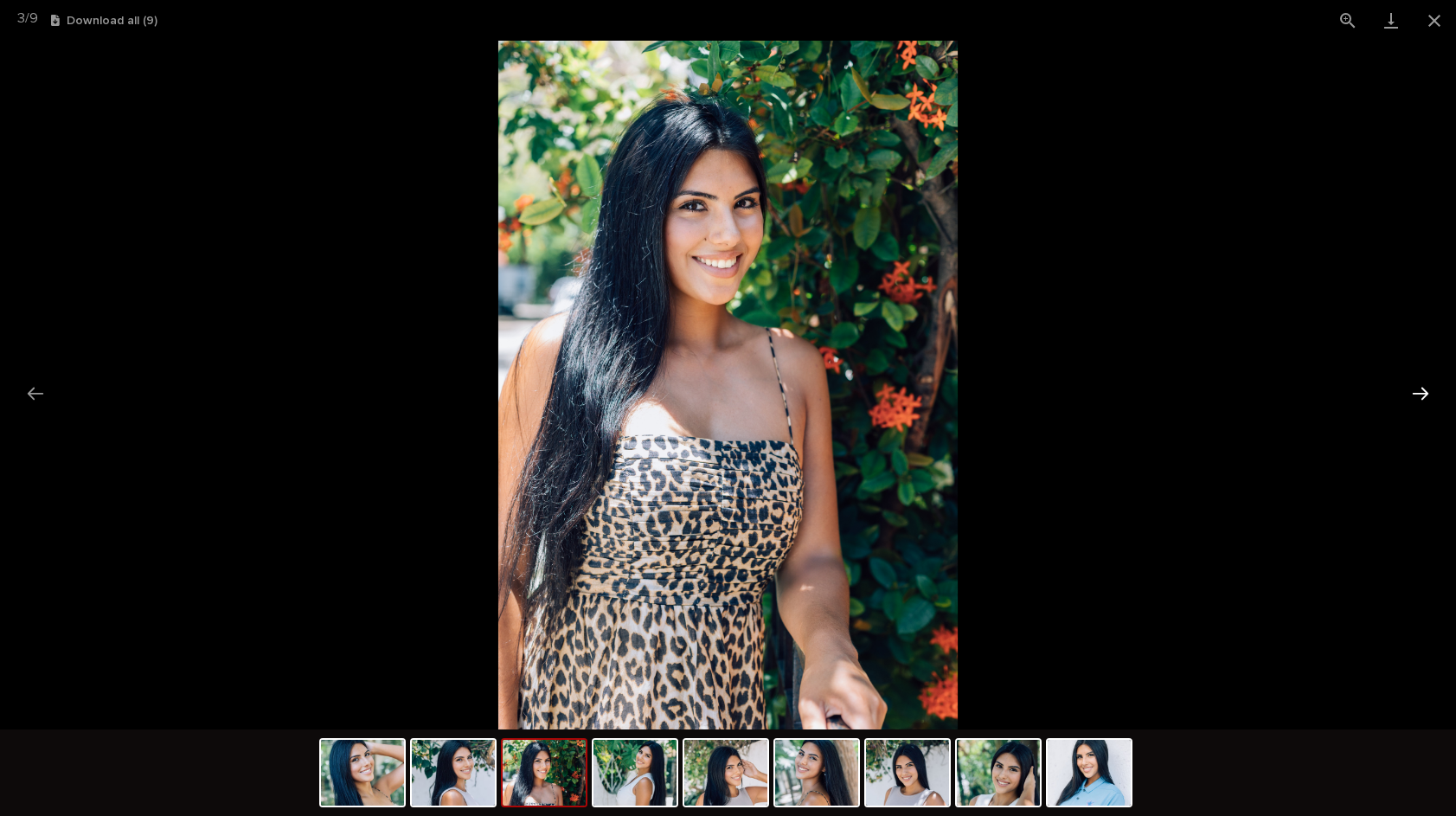
click at [1421, 389] on button "Next slide" at bounding box center [1420, 394] width 36 height 33
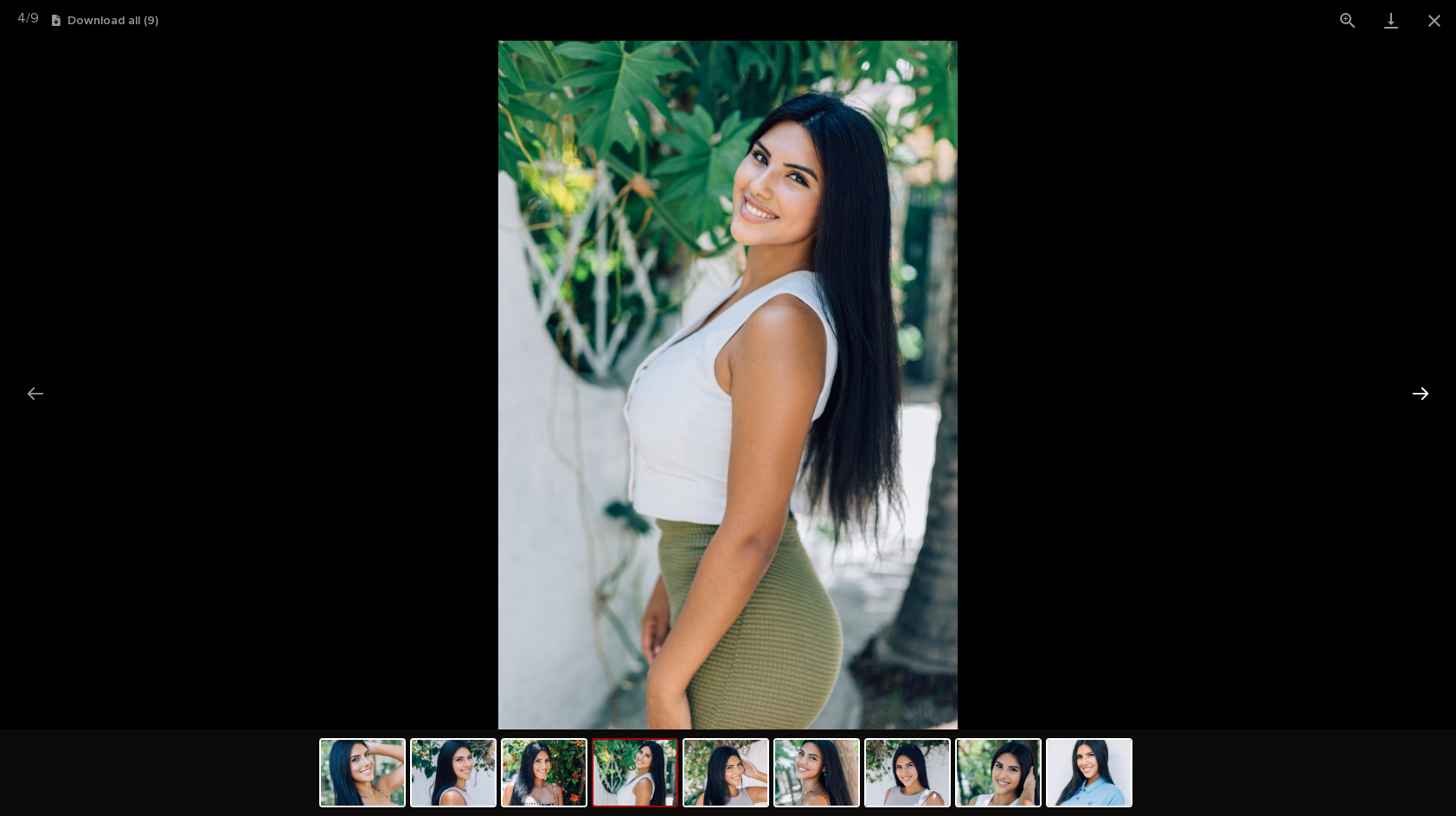
click at [1421, 389] on button "Next slide" at bounding box center [1420, 394] width 36 height 33
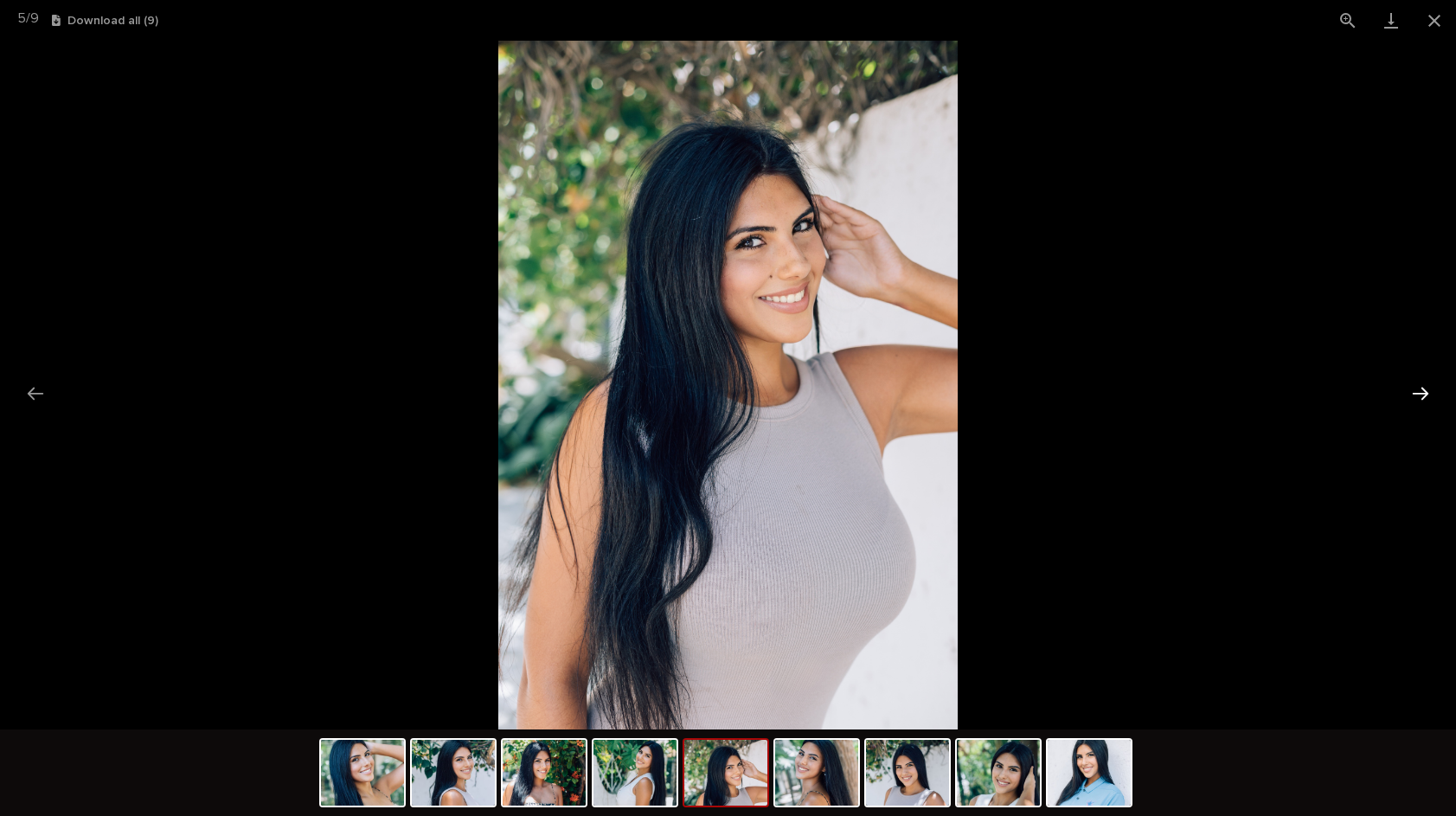
click at [1419, 389] on button "Next slide" at bounding box center [1420, 394] width 36 height 33
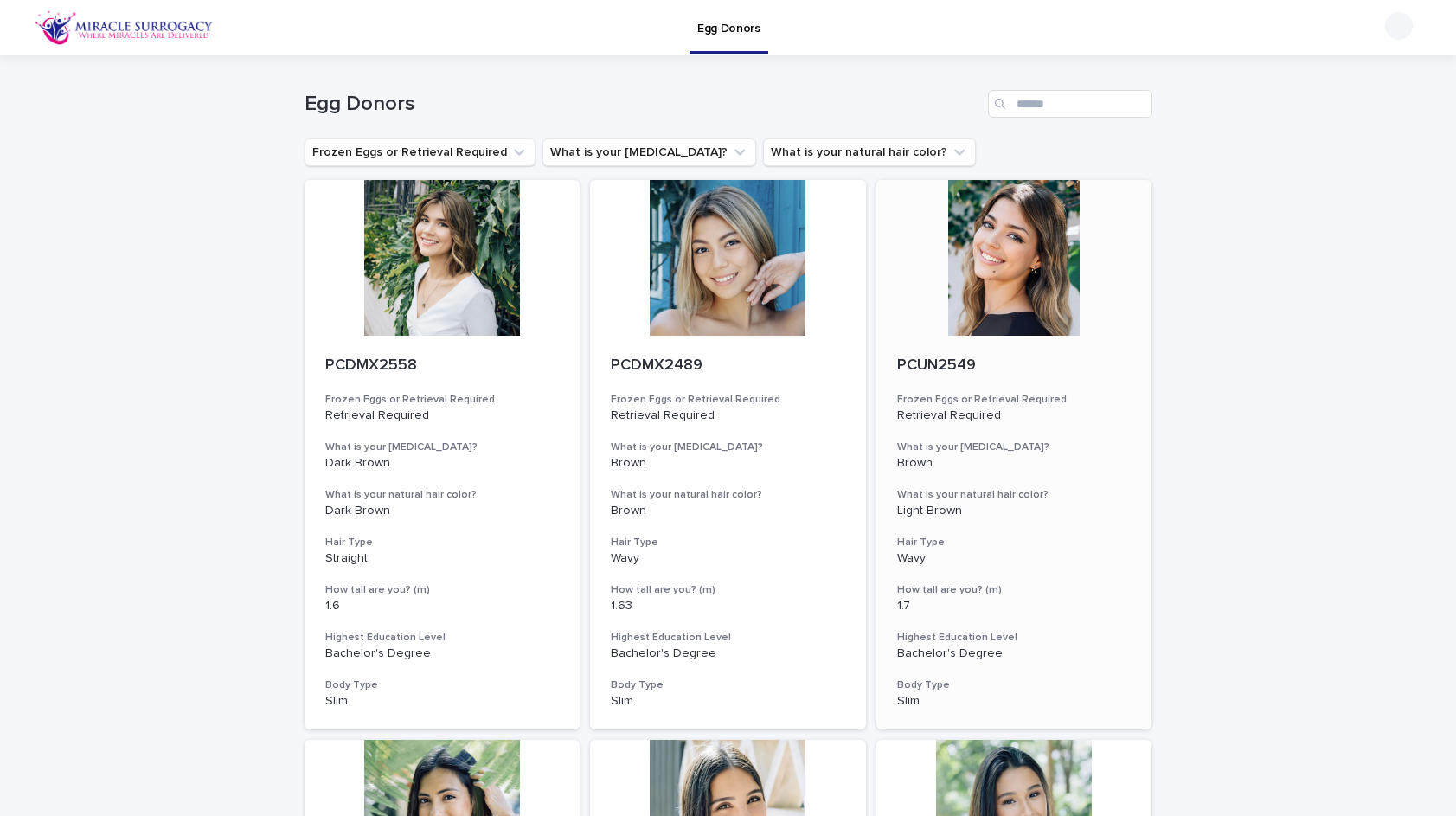
click at [1009, 217] on div at bounding box center [1013, 258] width 276 height 156
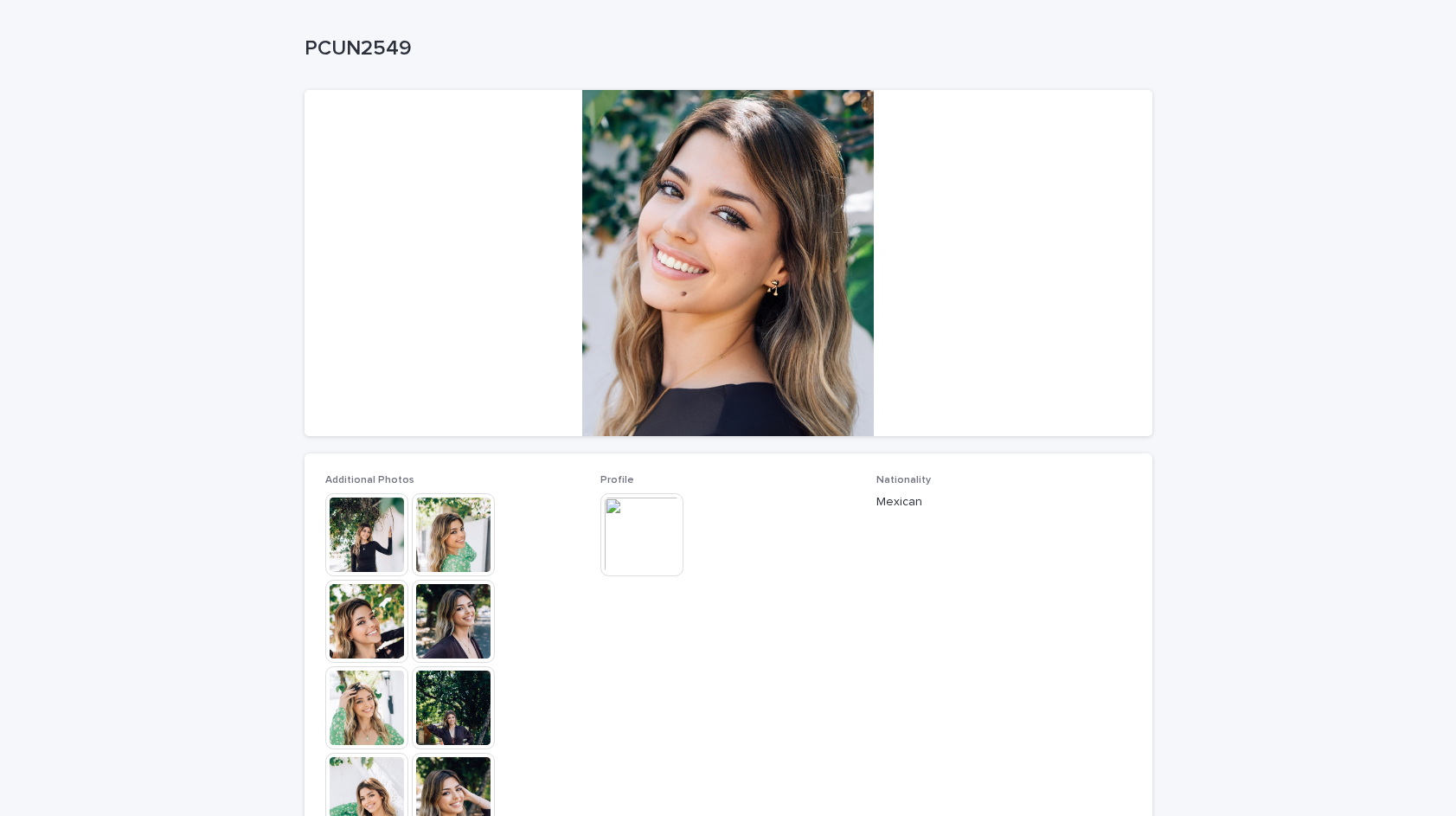
scroll to position [130, 0]
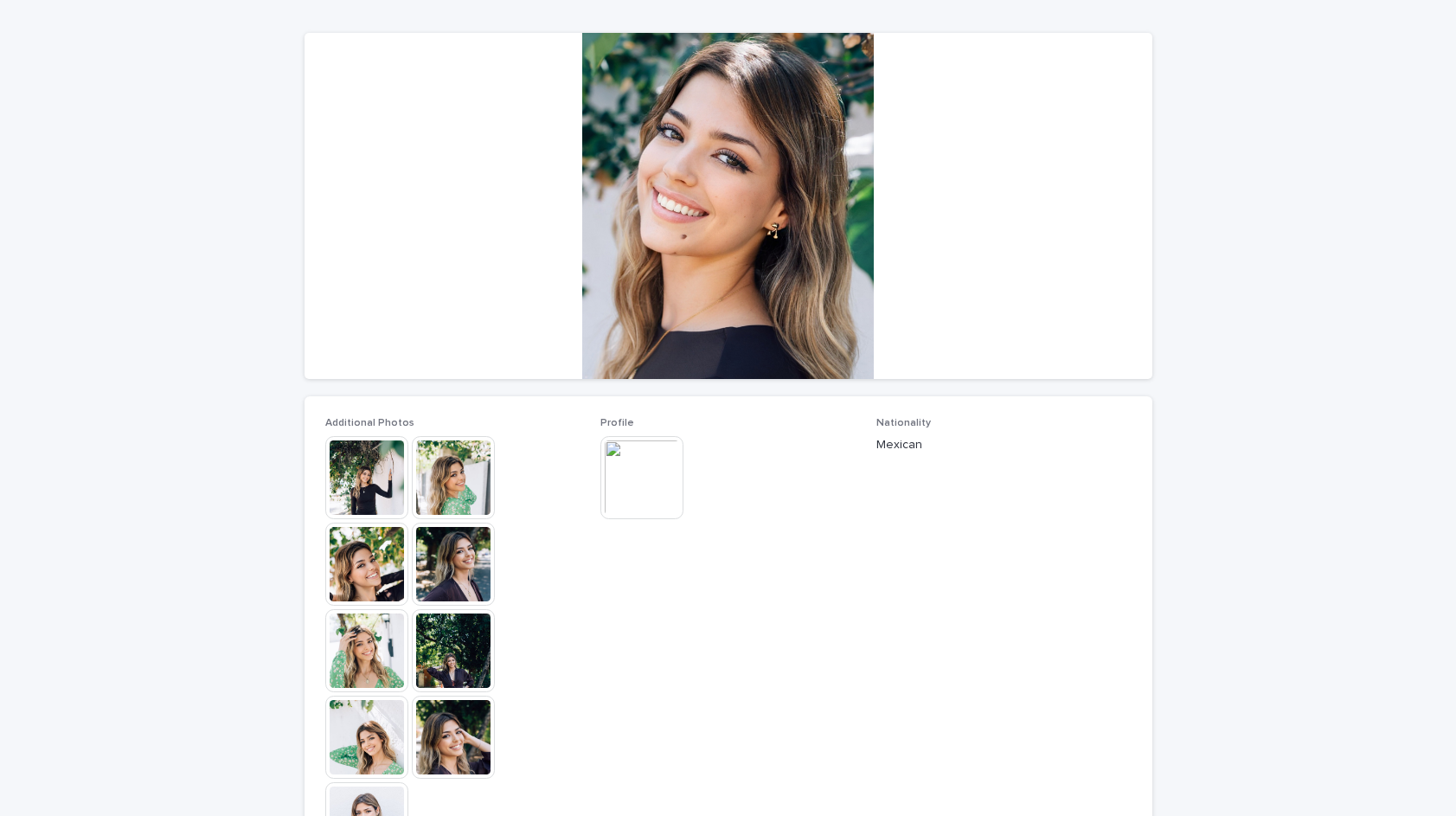
click at [367, 487] on img at bounding box center [367, 478] width 84 height 84
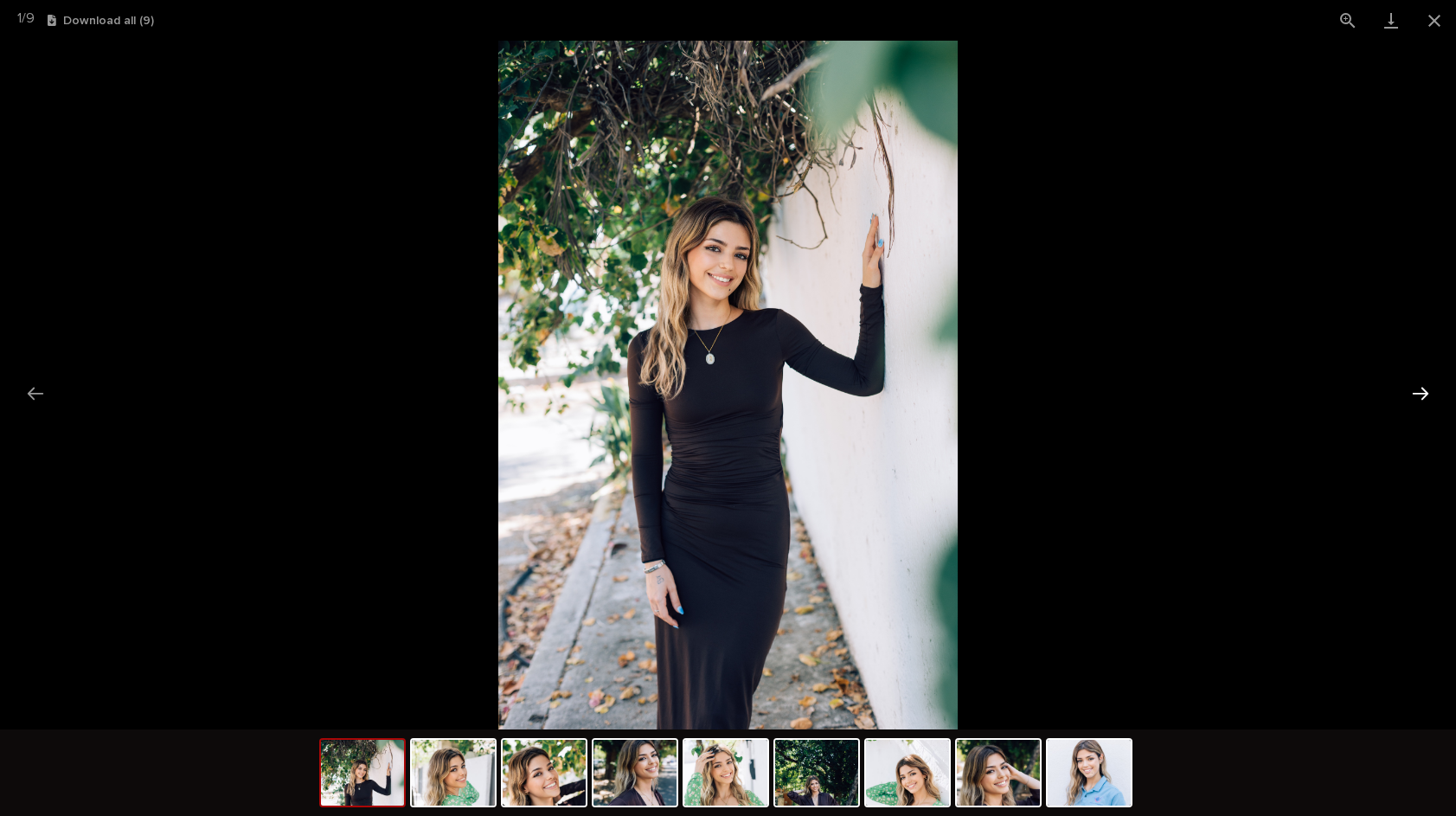
click at [1421, 393] on button "Next slide" at bounding box center [1420, 394] width 36 height 33
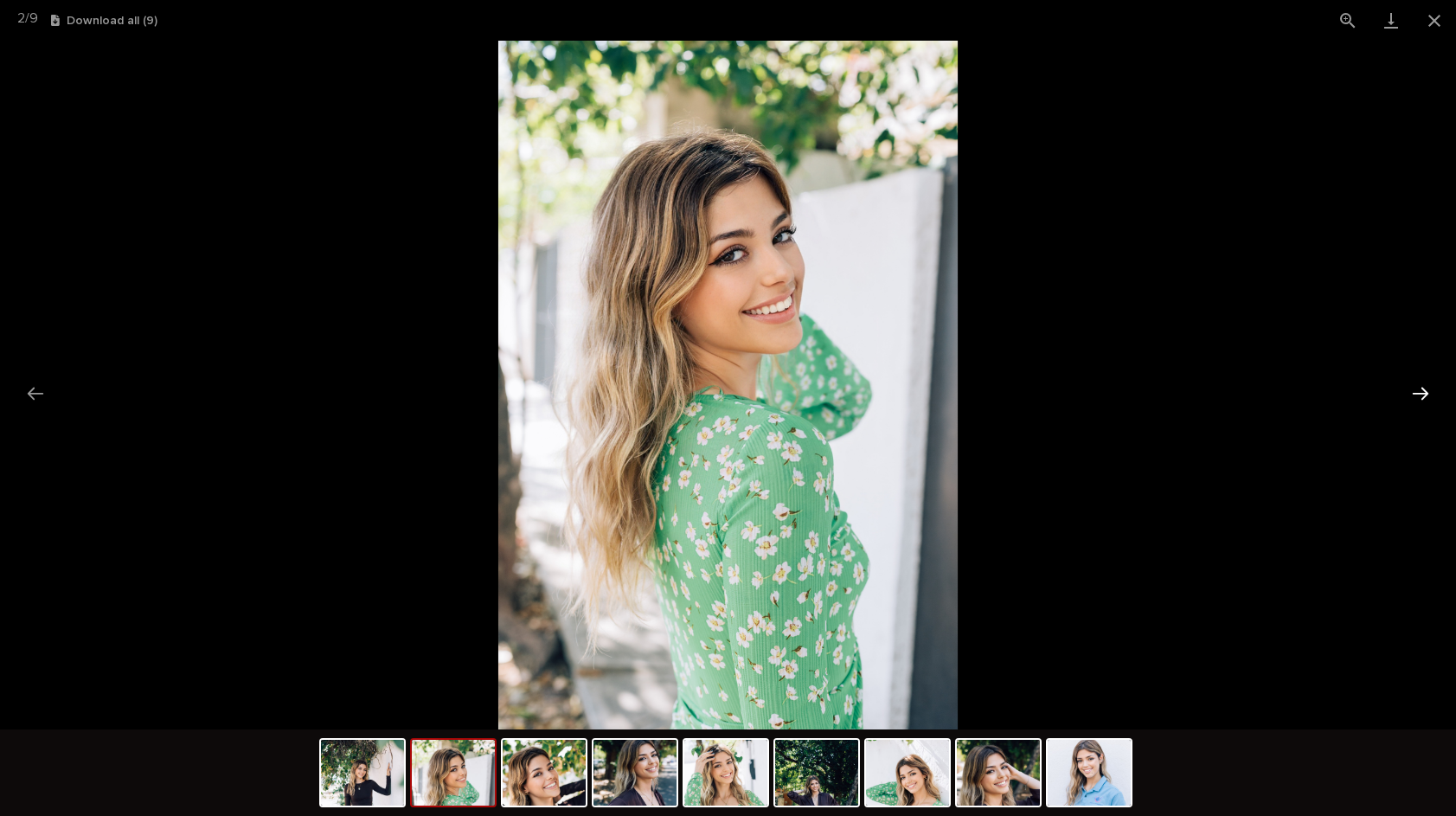
click at [1421, 393] on button "Next slide" at bounding box center [1420, 394] width 36 height 33
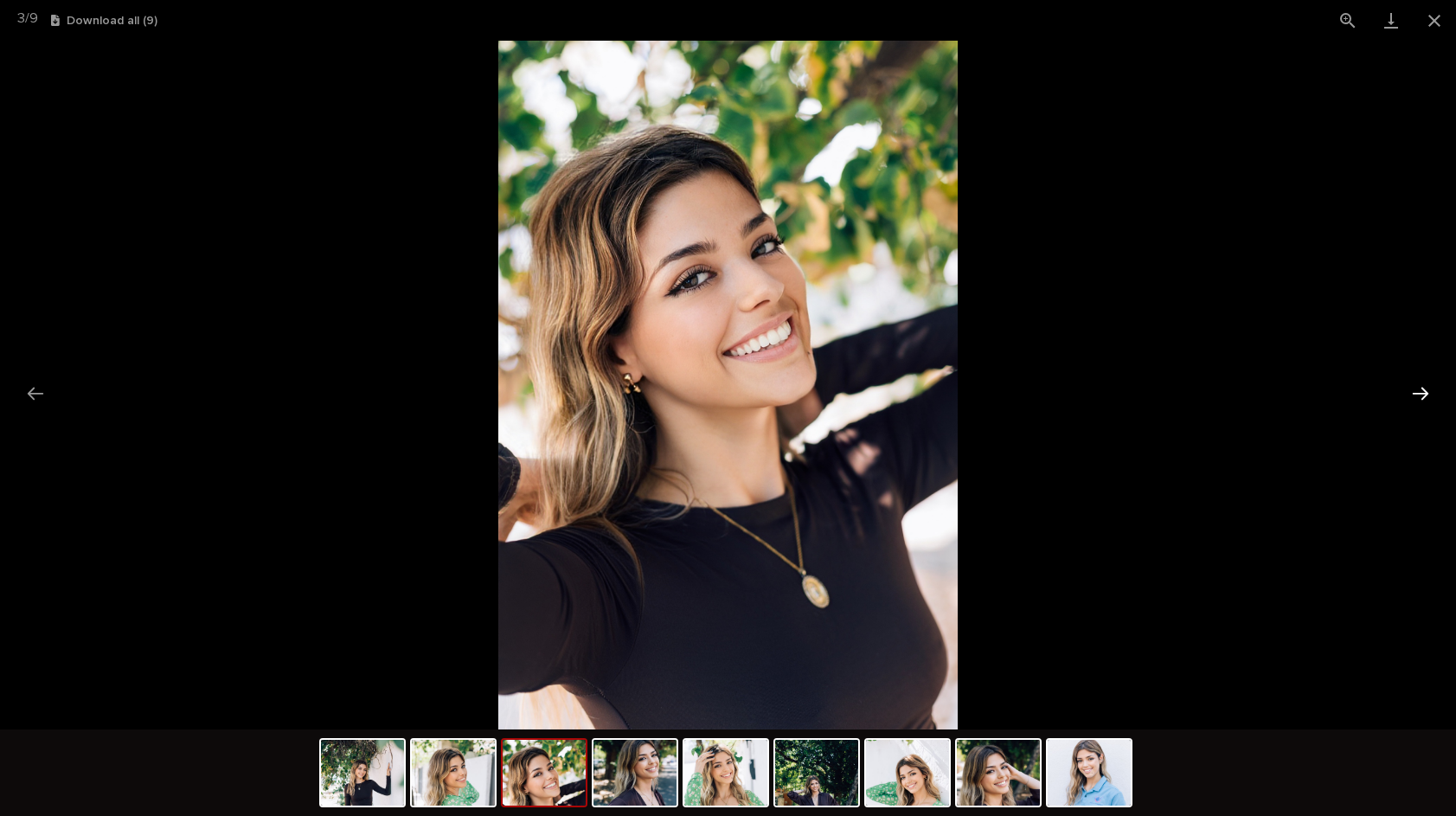
click at [1421, 393] on button "Next slide" at bounding box center [1420, 394] width 36 height 33
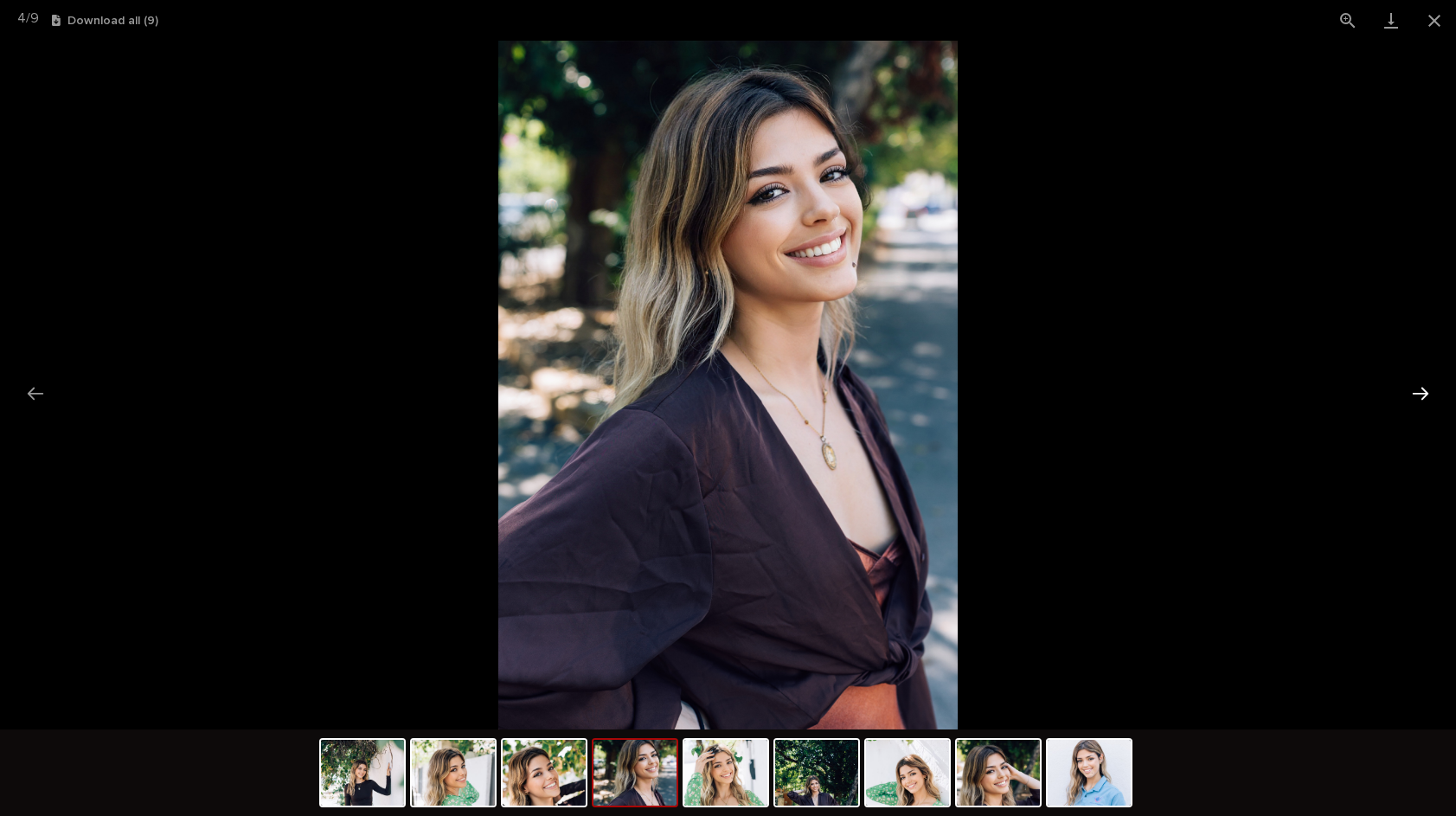
click at [1421, 393] on button "Next slide" at bounding box center [1420, 394] width 36 height 33
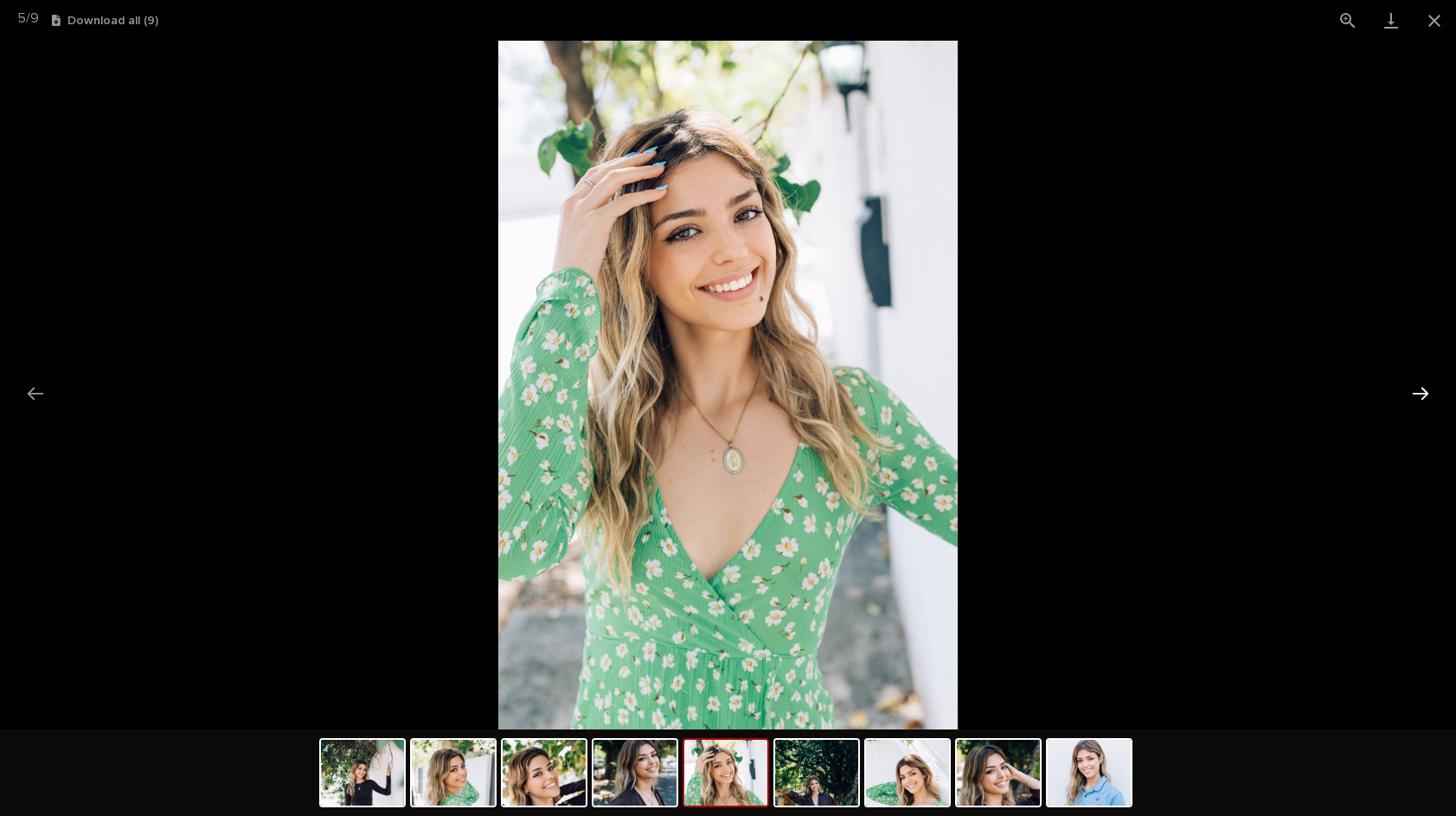
click at [1421, 393] on button "Next slide" at bounding box center [1420, 394] width 36 height 33
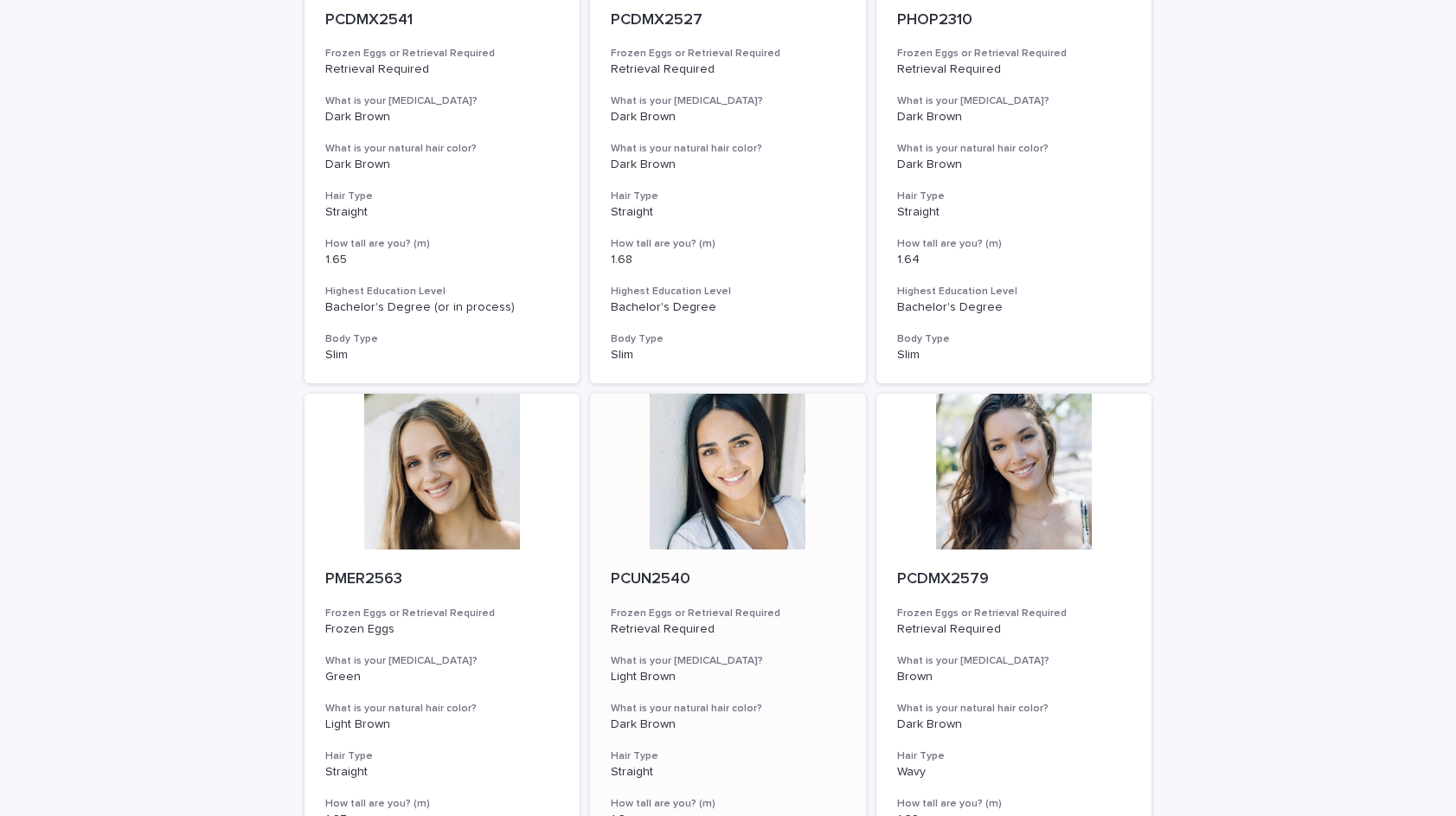
scroll to position [947, 0]
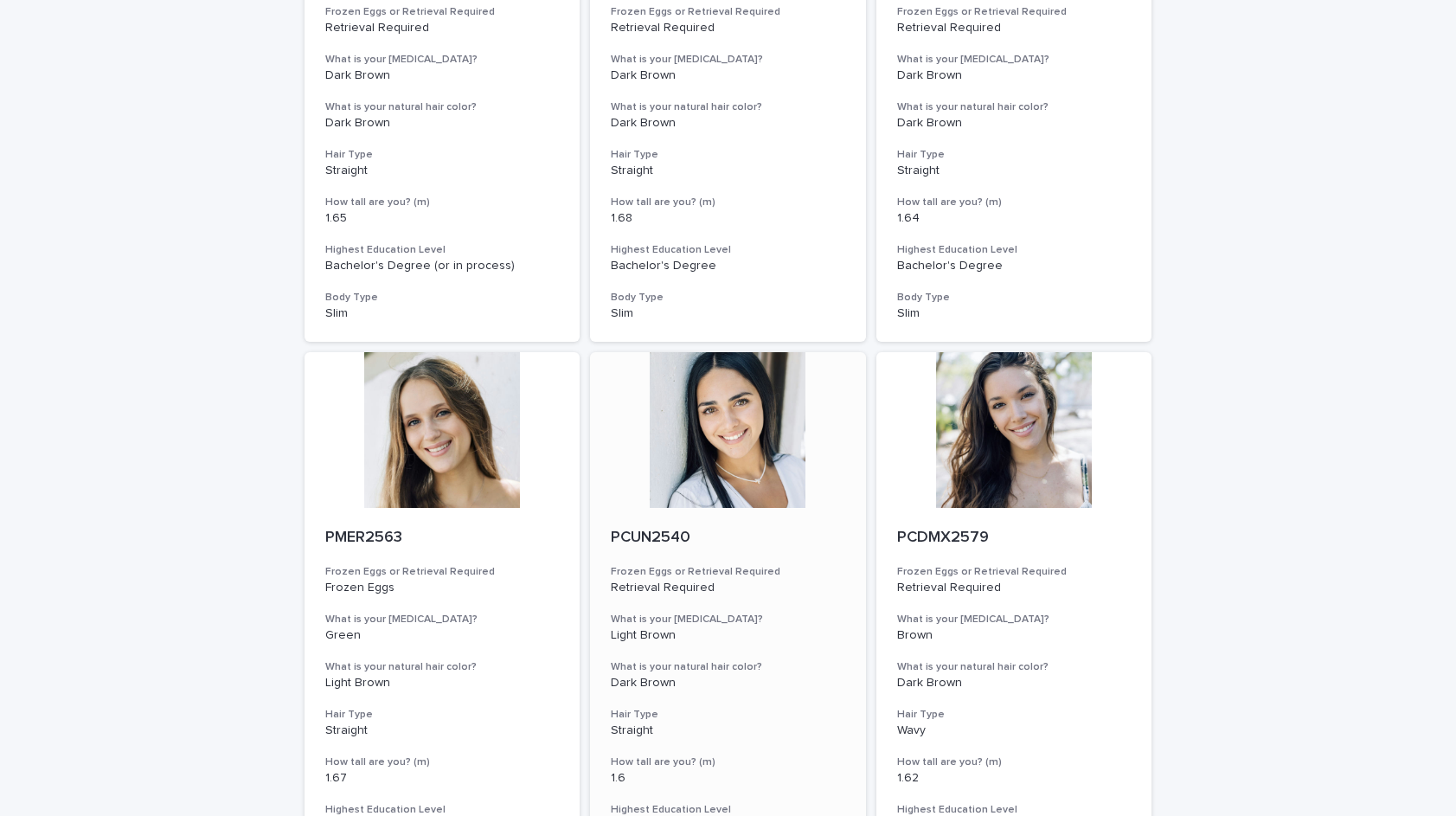
click at [750, 395] on div at bounding box center [728, 430] width 276 height 156
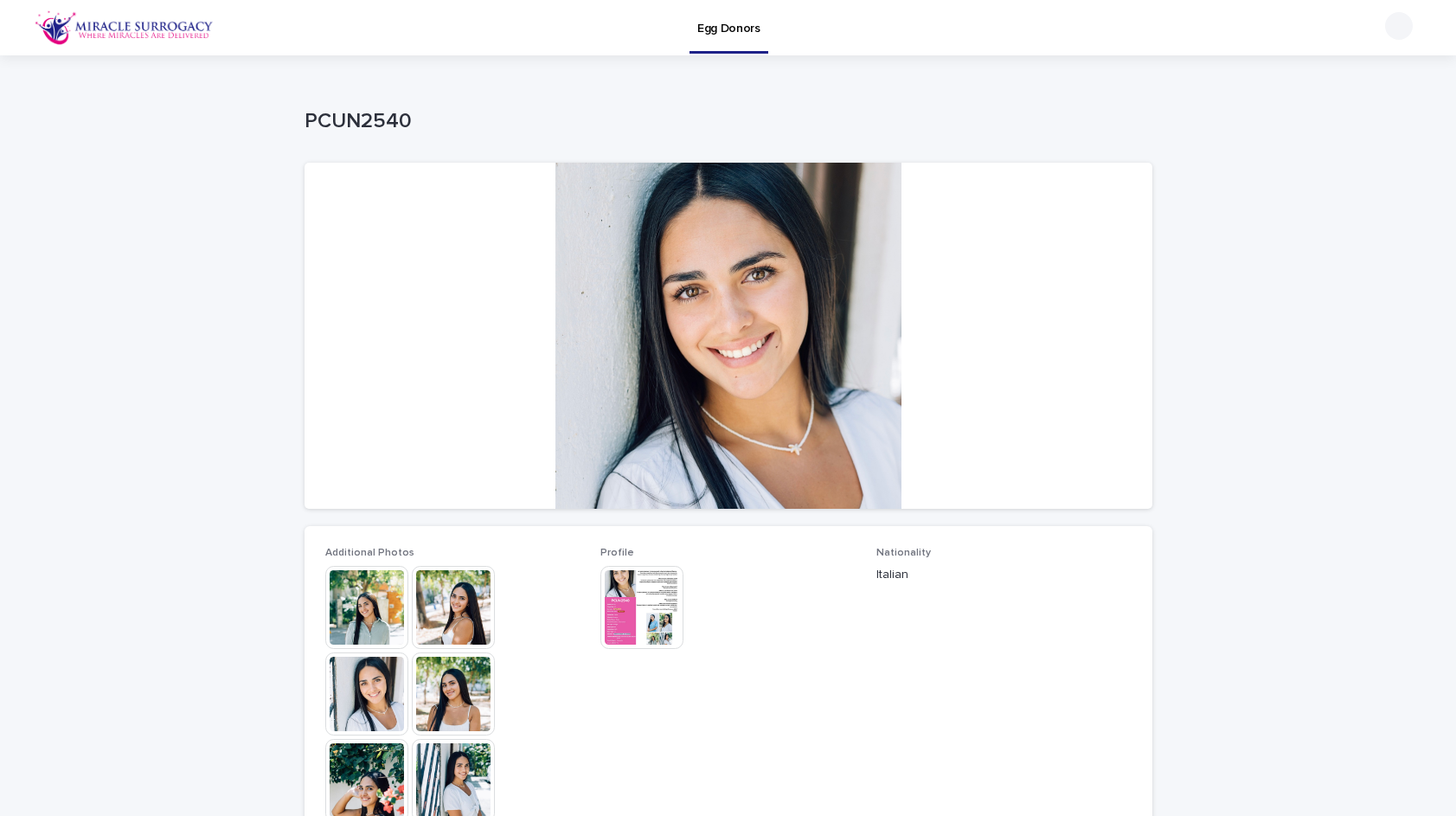
click at [357, 603] on img at bounding box center [367, 608] width 84 height 84
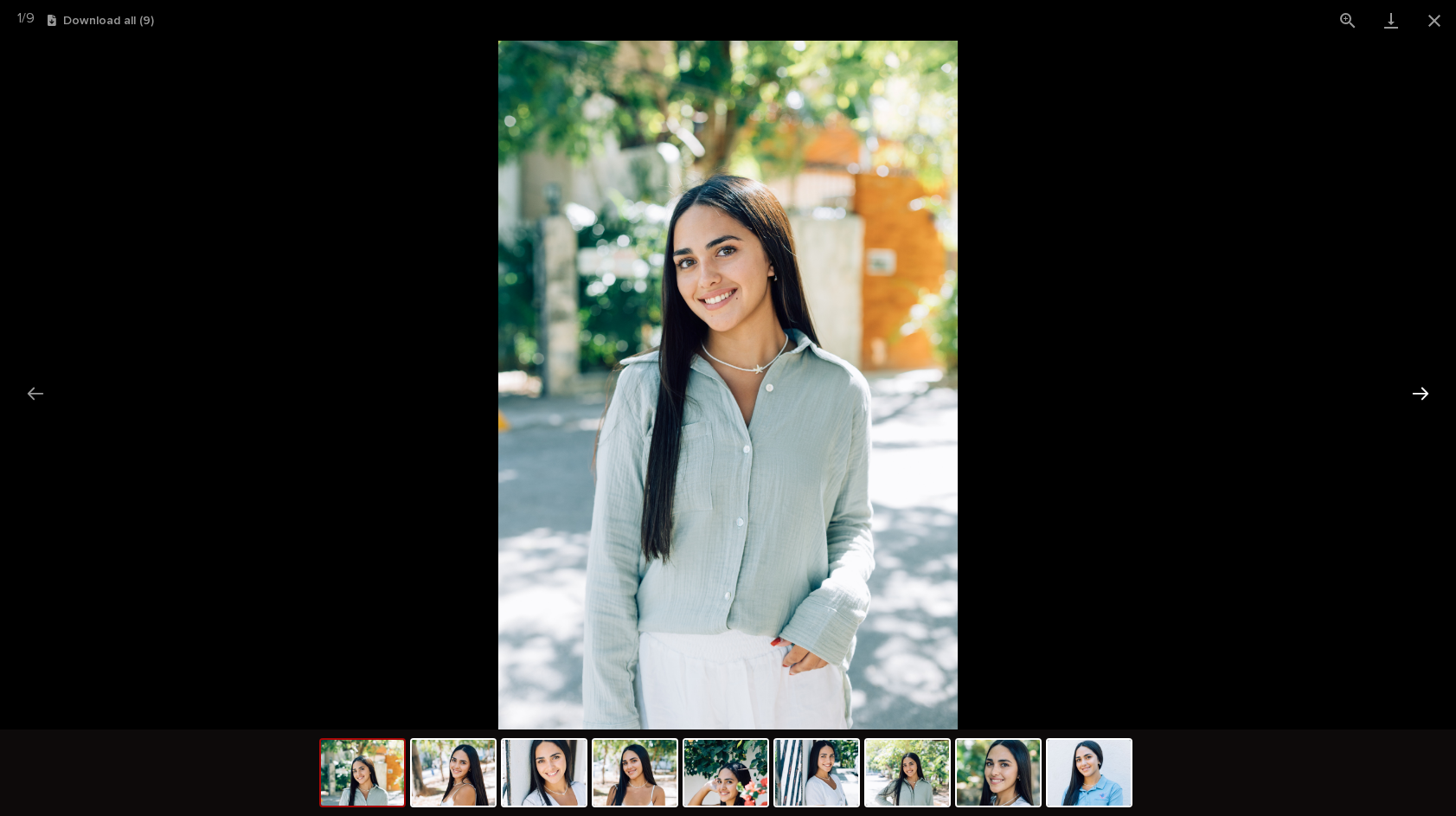
click at [1421, 394] on button "Next slide" at bounding box center [1420, 394] width 36 height 33
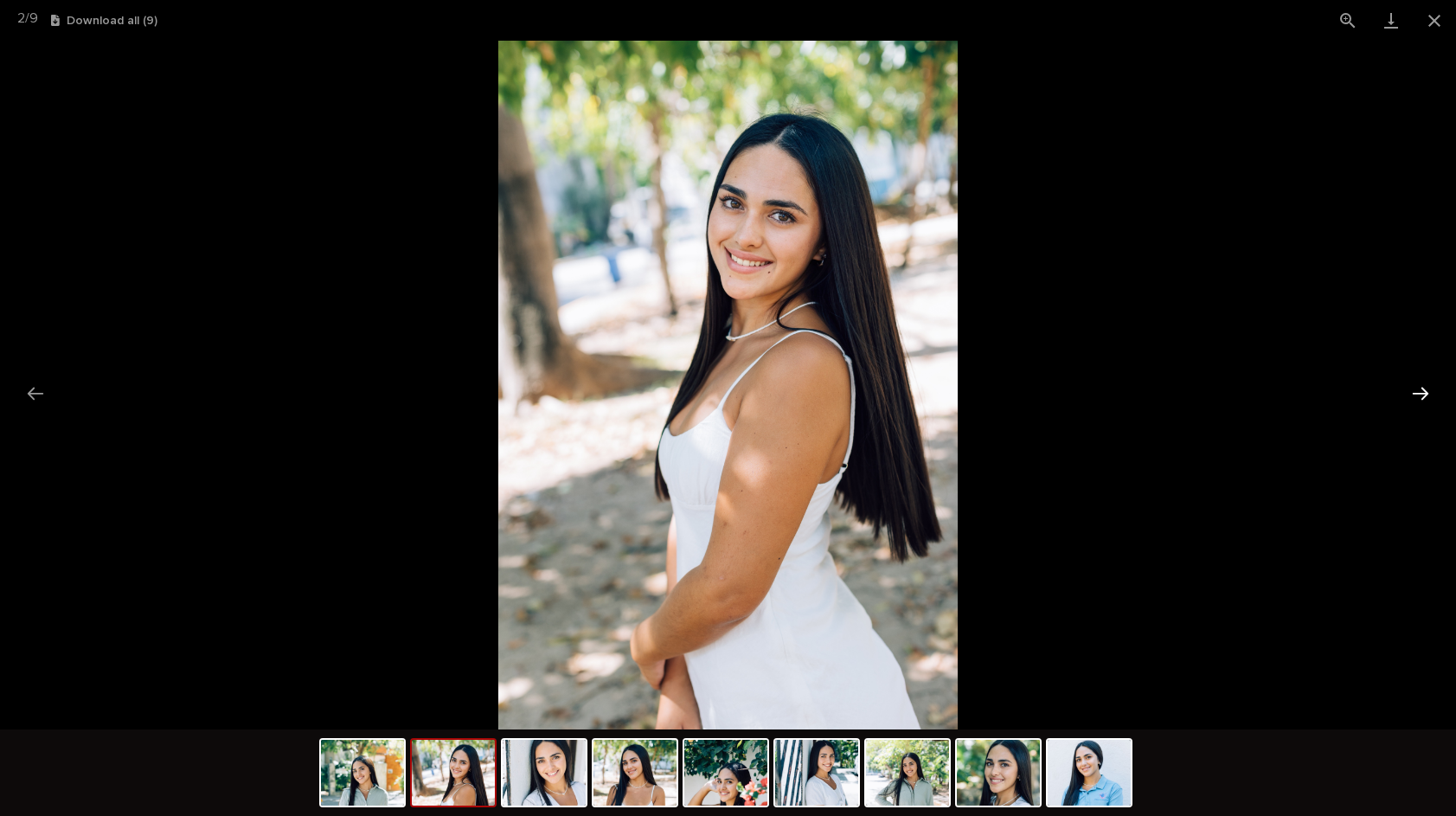
click at [1421, 394] on button "Next slide" at bounding box center [1420, 394] width 36 height 33
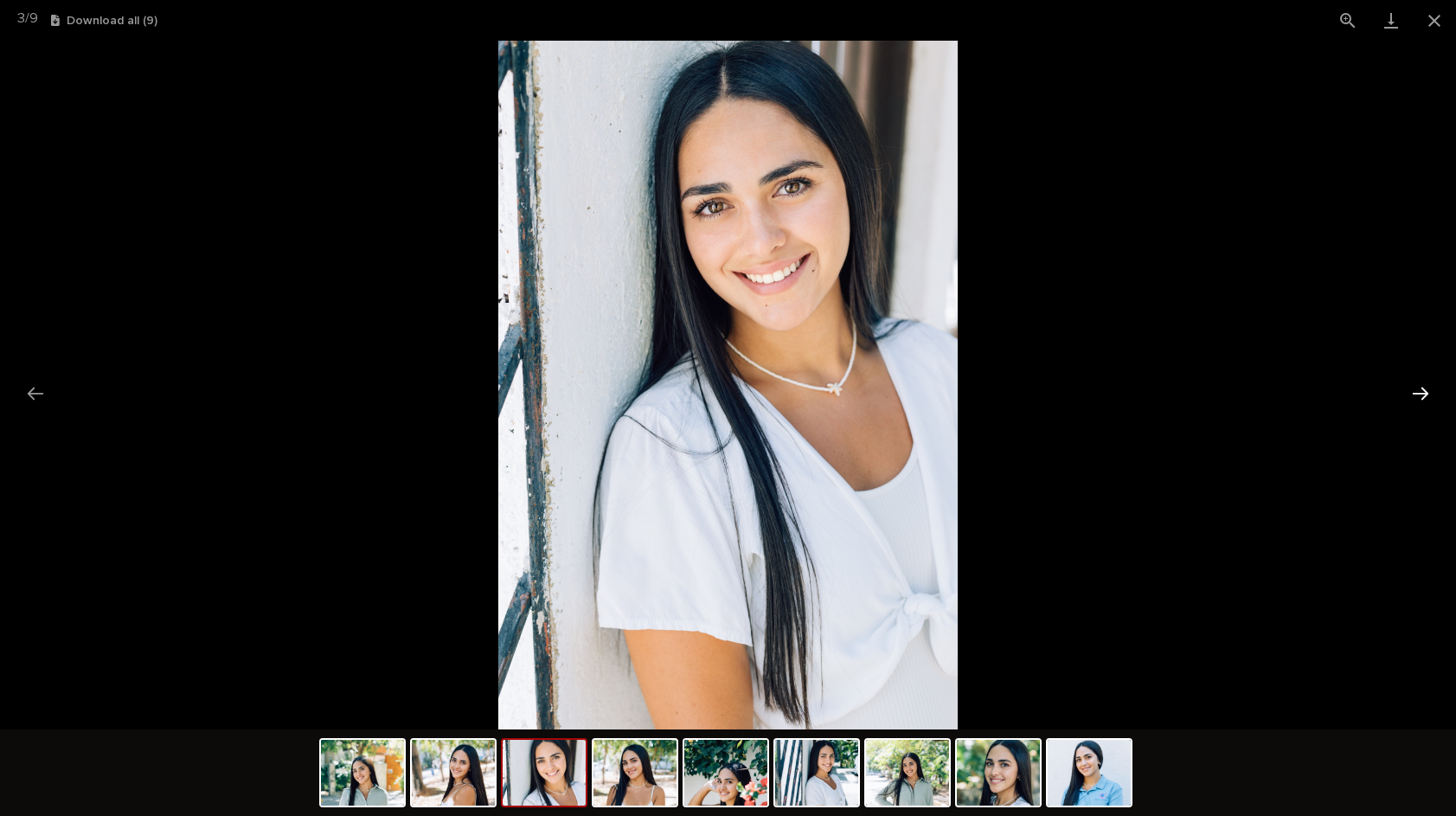
click at [1419, 394] on button "Next slide" at bounding box center [1420, 394] width 36 height 33
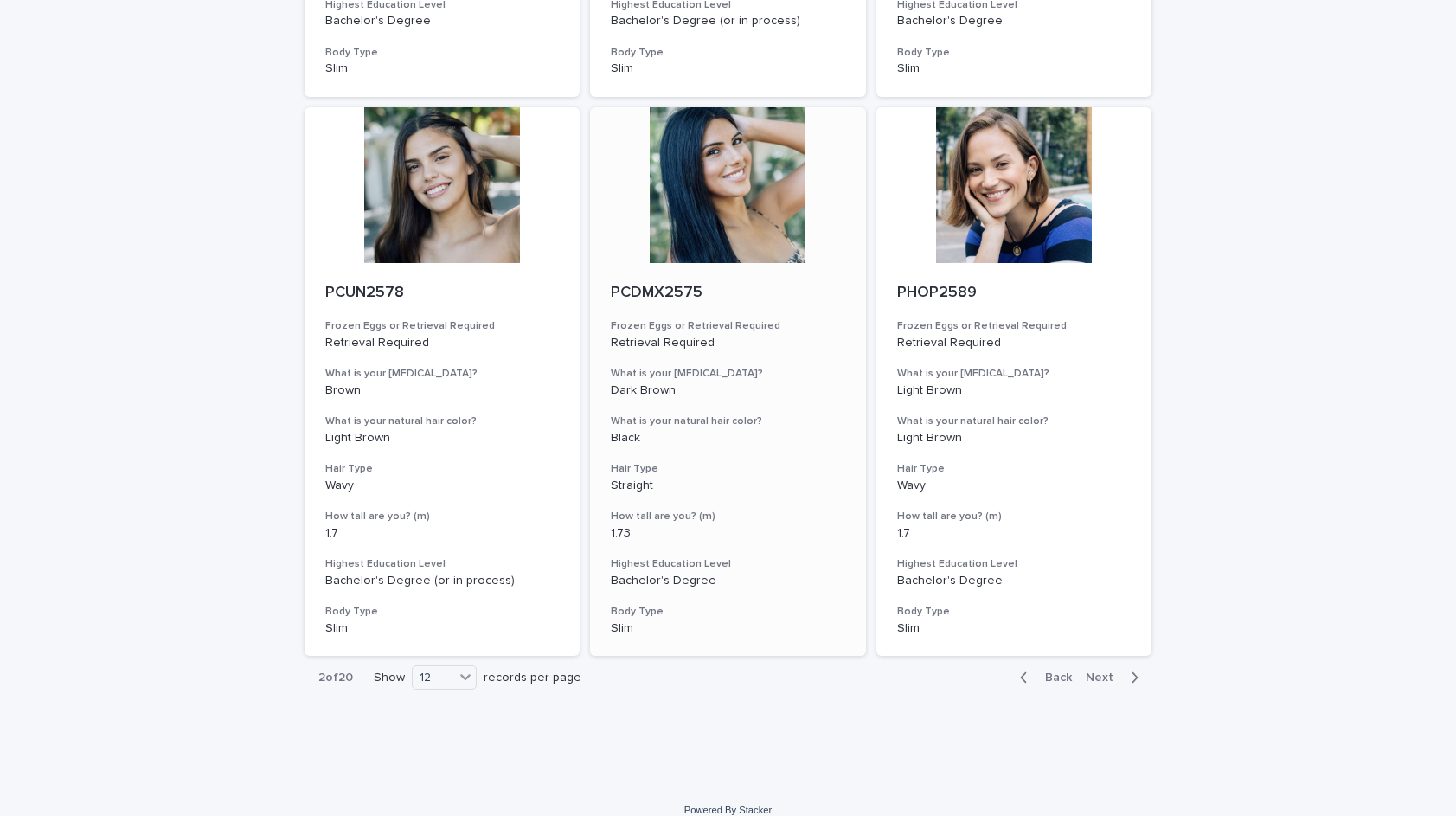
scroll to position [1745, 0]
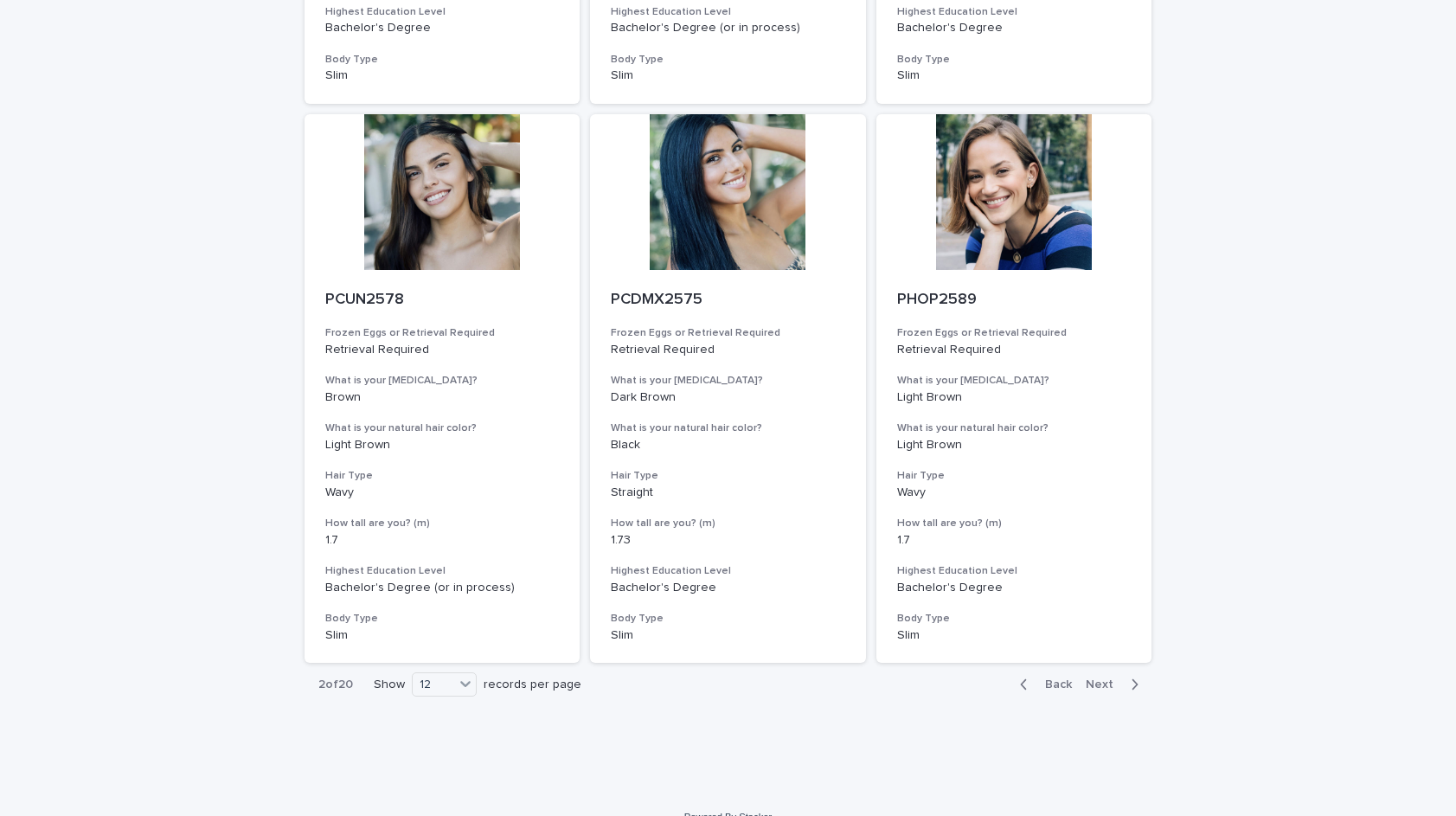
click at [1103, 679] on span "Next" at bounding box center [1104, 684] width 38 height 12
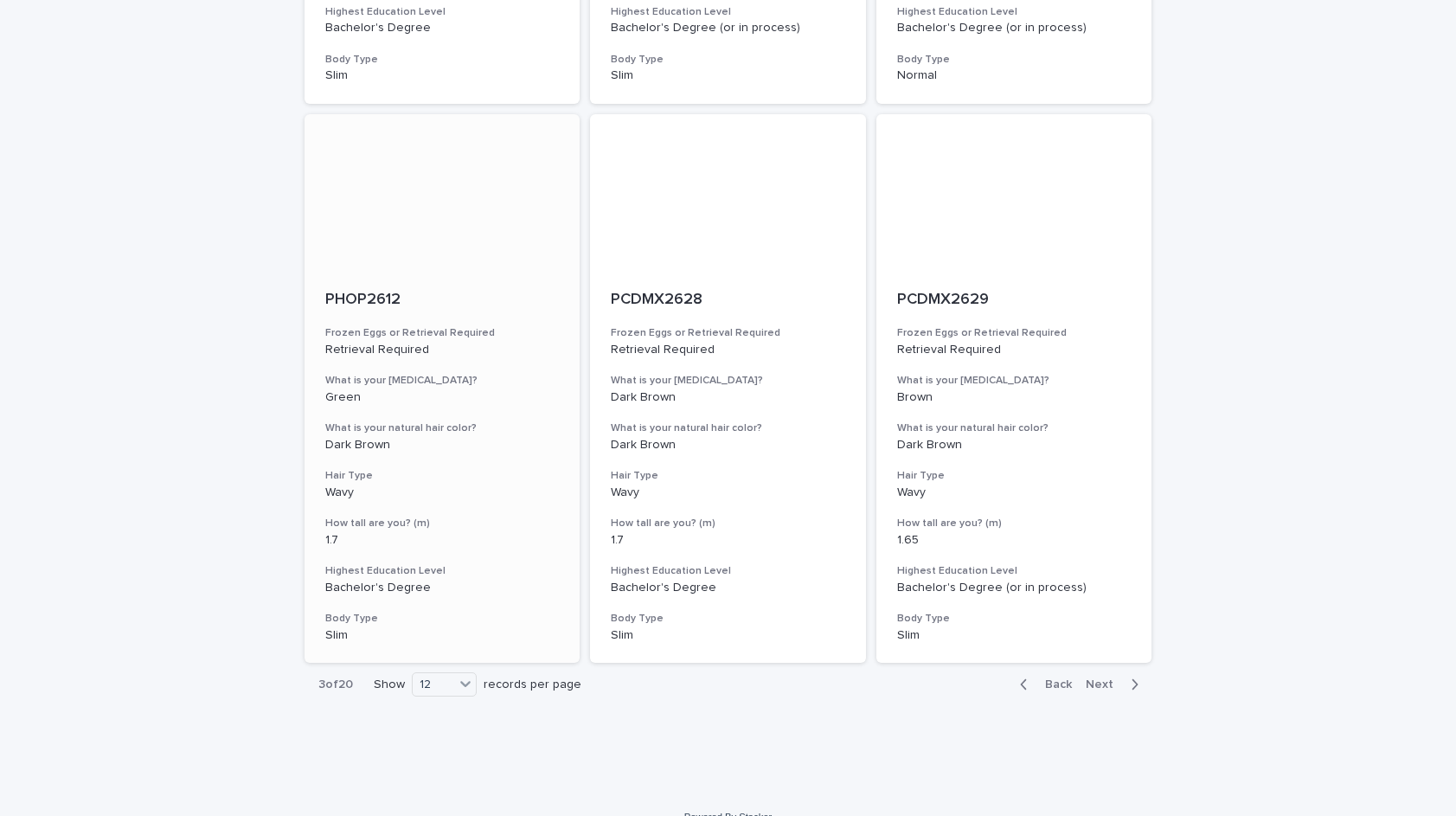
scroll to position [1728, 0]
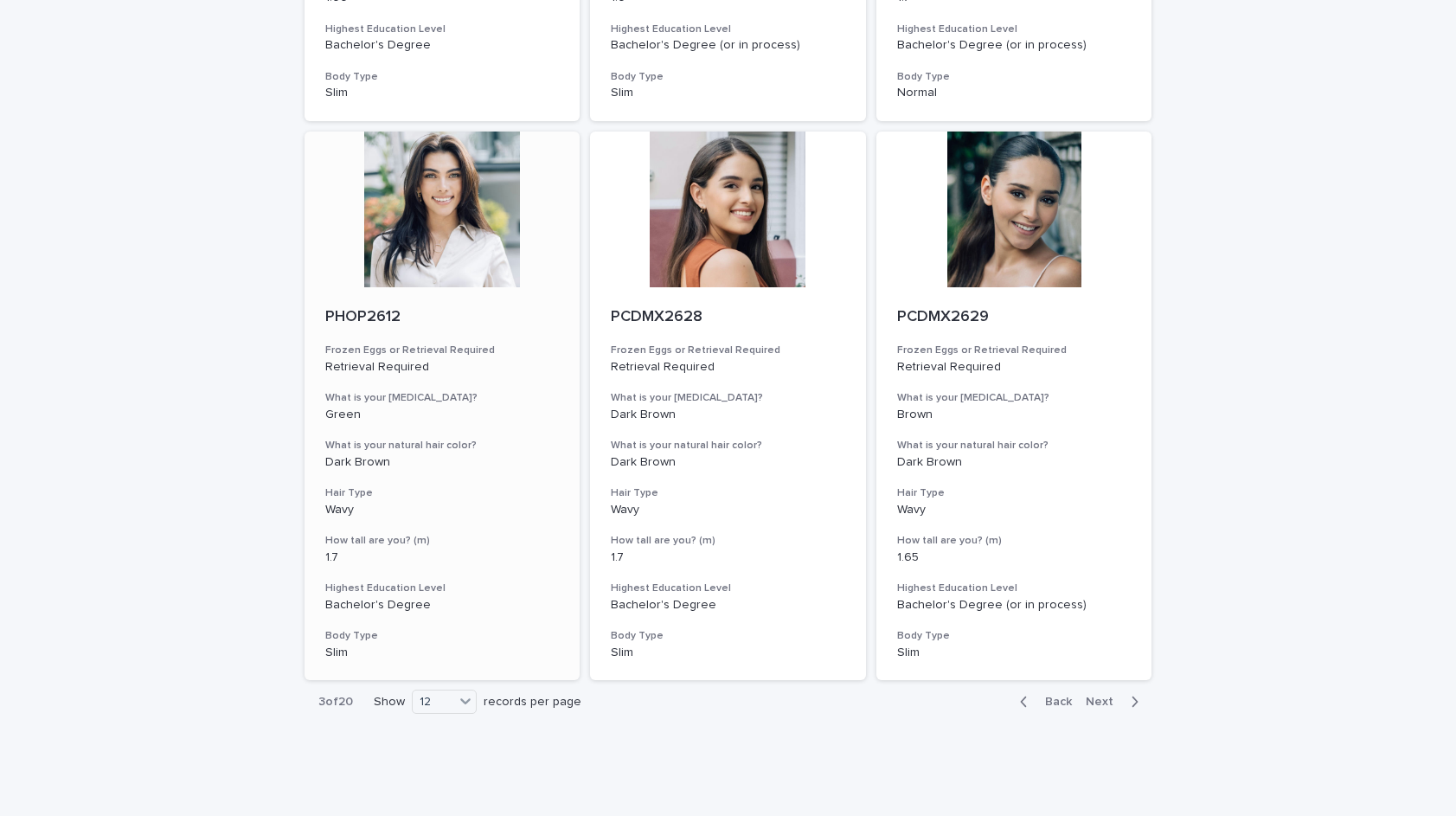
click at [432, 168] on div at bounding box center [442, 210] width 276 height 156
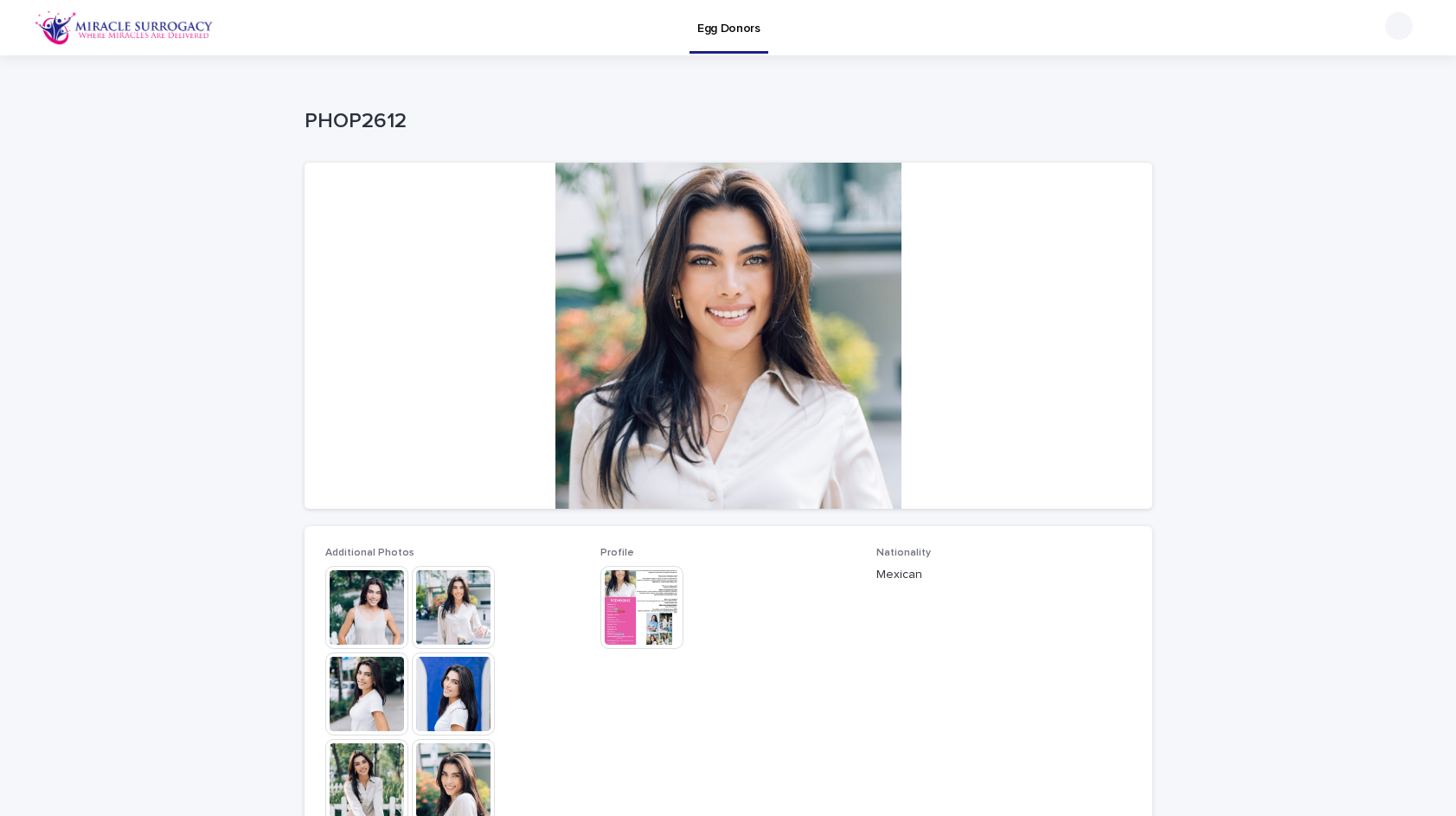
click at [364, 601] on img at bounding box center [367, 608] width 84 height 84
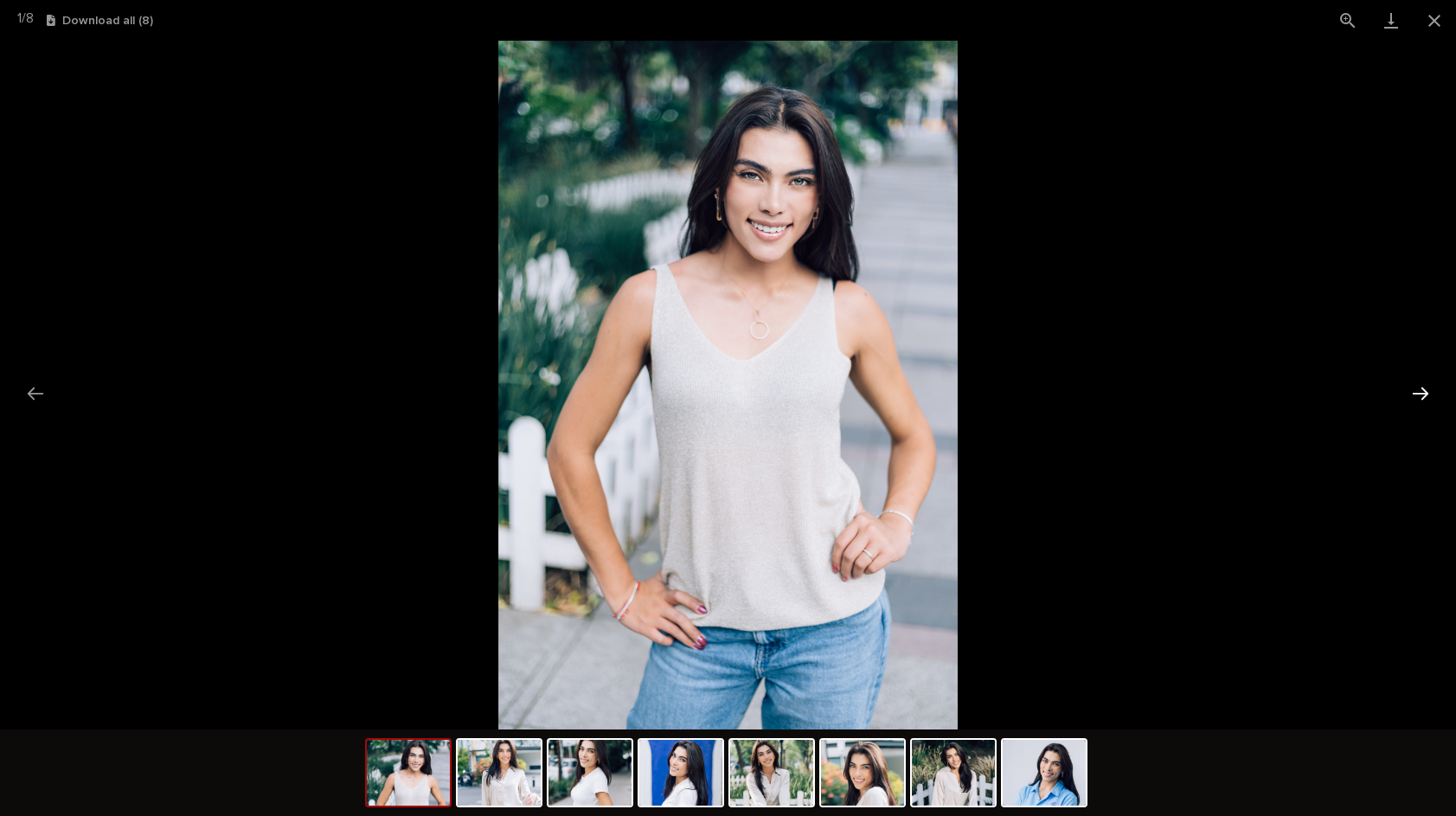
click at [1414, 384] on button "Next slide" at bounding box center [1420, 394] width 36 height 33
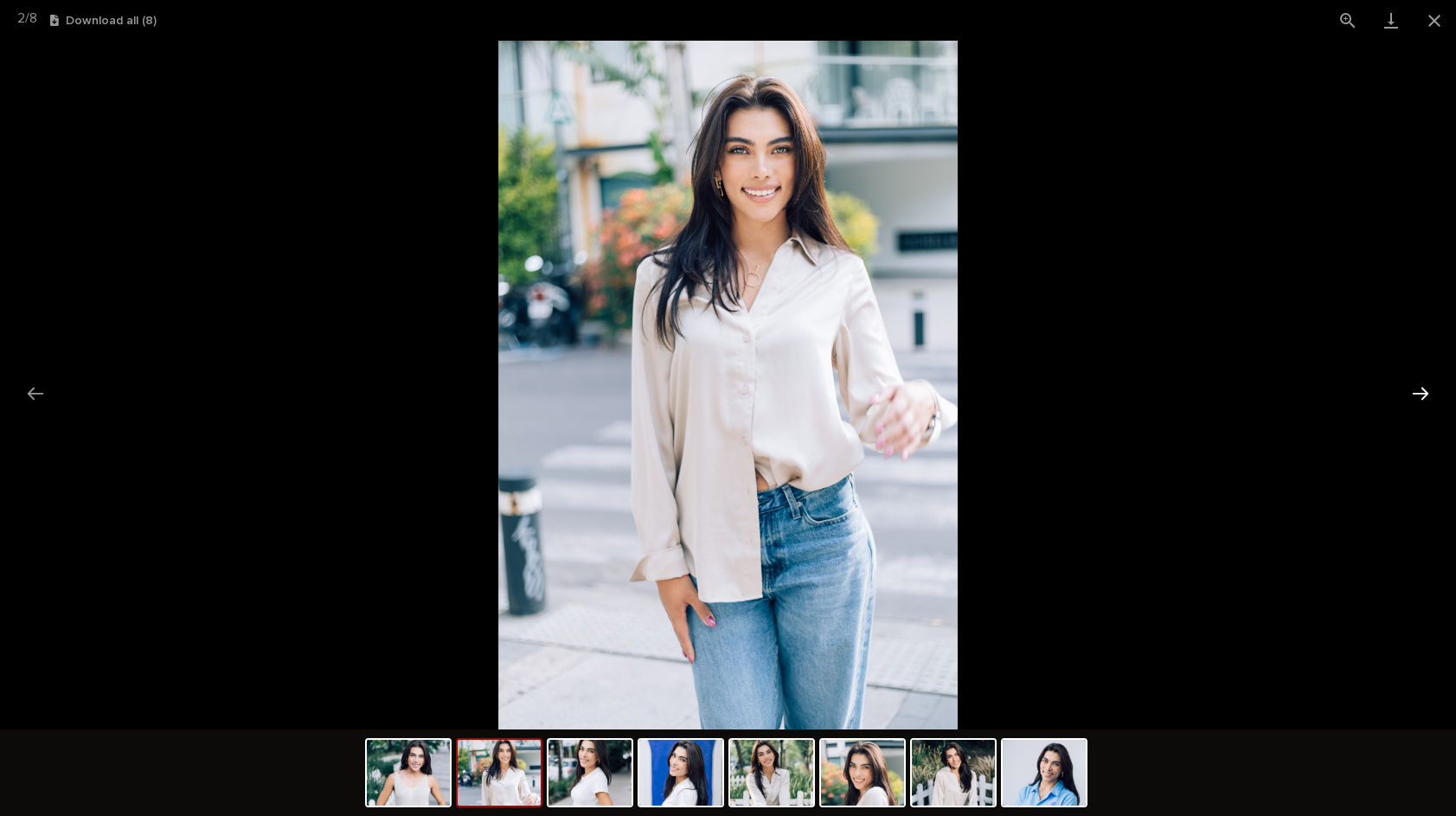
click at [1414, 384] on button "Next slide" at bounding box center [1420, 394] width 36 height 33
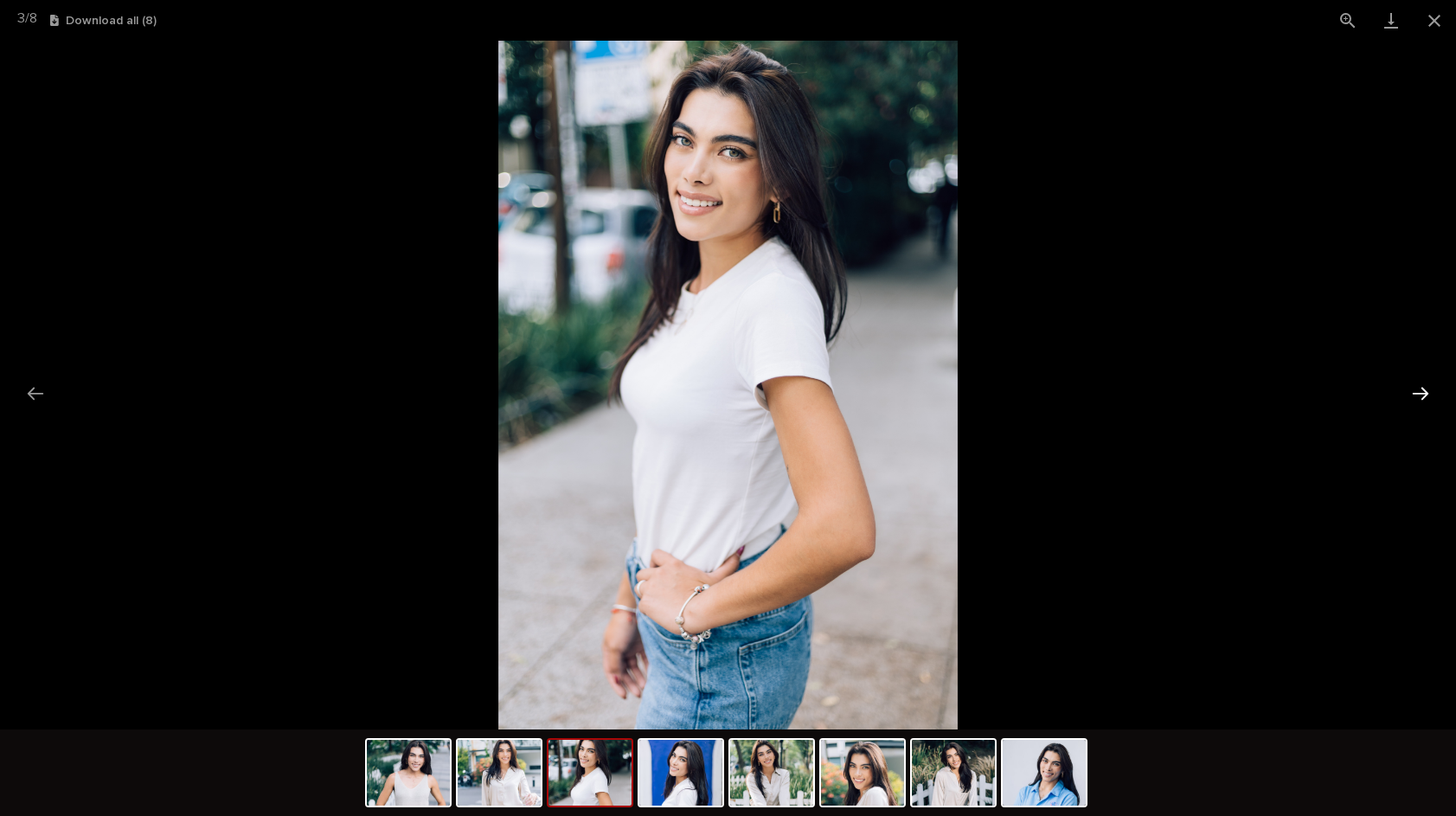
click at [1414, 384] on button "Next slide" at bounding box center [1420, 394] width 36 height 33
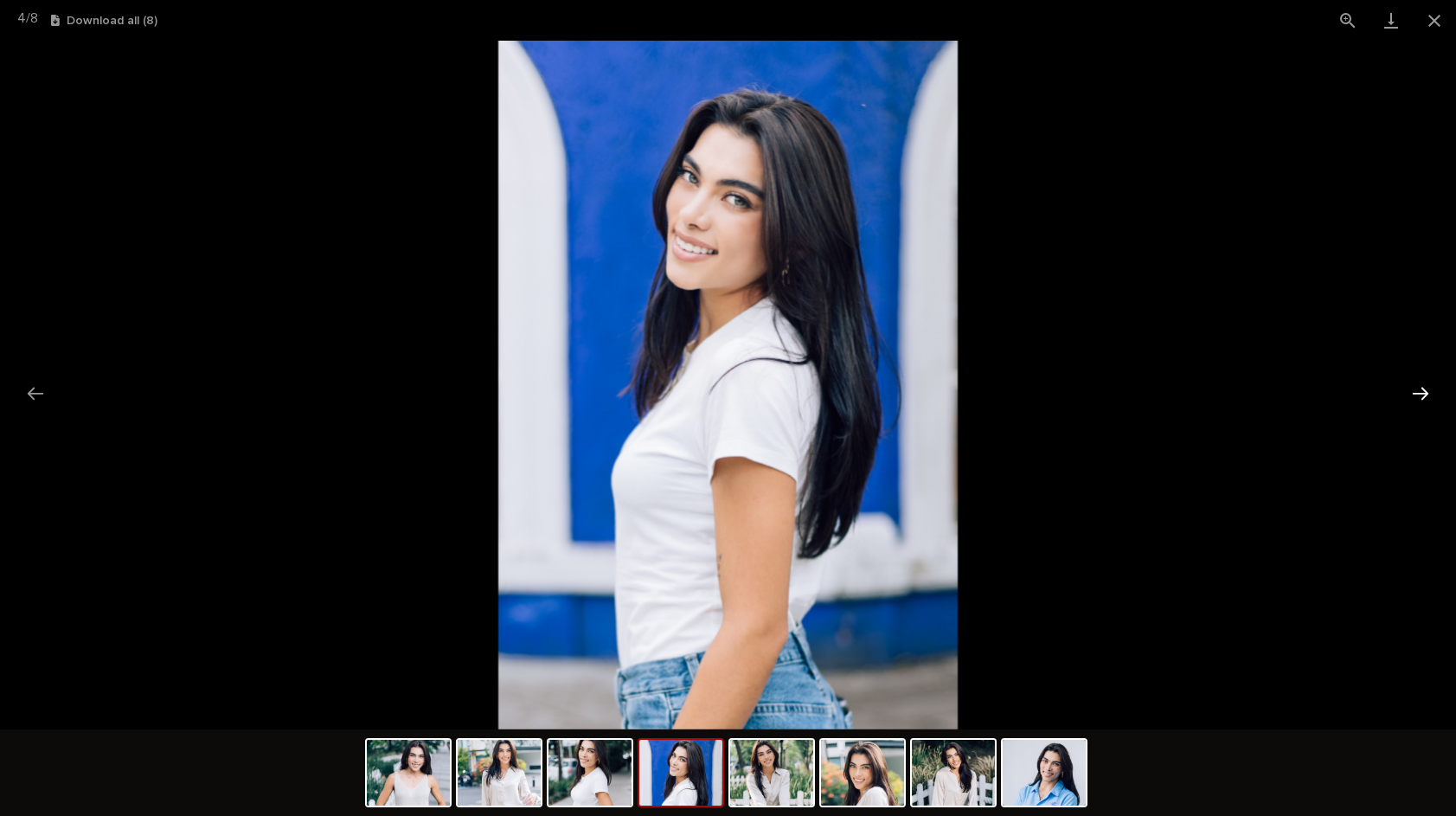
click at [1412, 384] on button "Next slide" at bounding box center [1420, 394] width 36 height 33
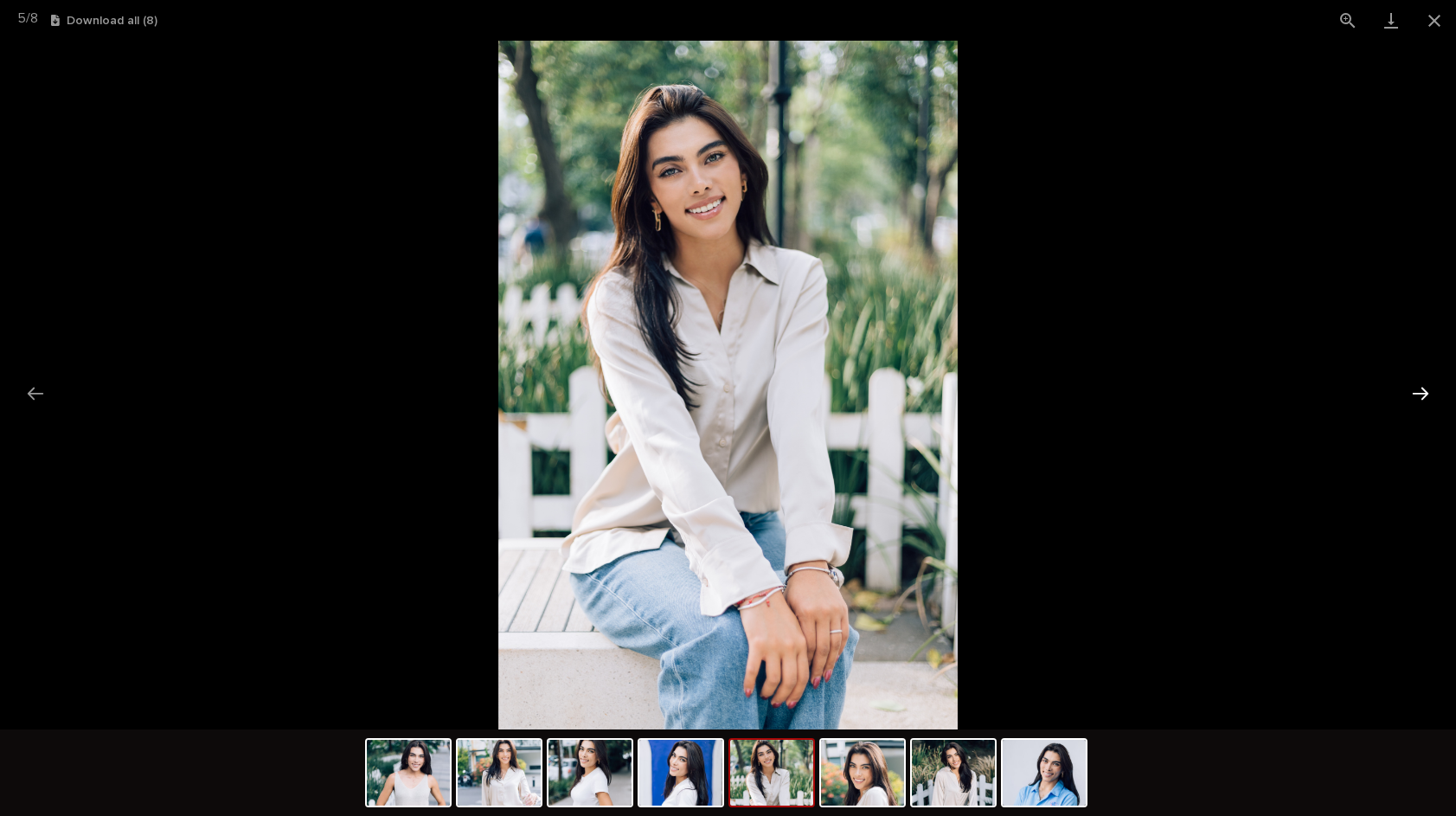
click at [1418, 390] on button "Next slide" at bounding box center [1420, 394] width 36 height 33
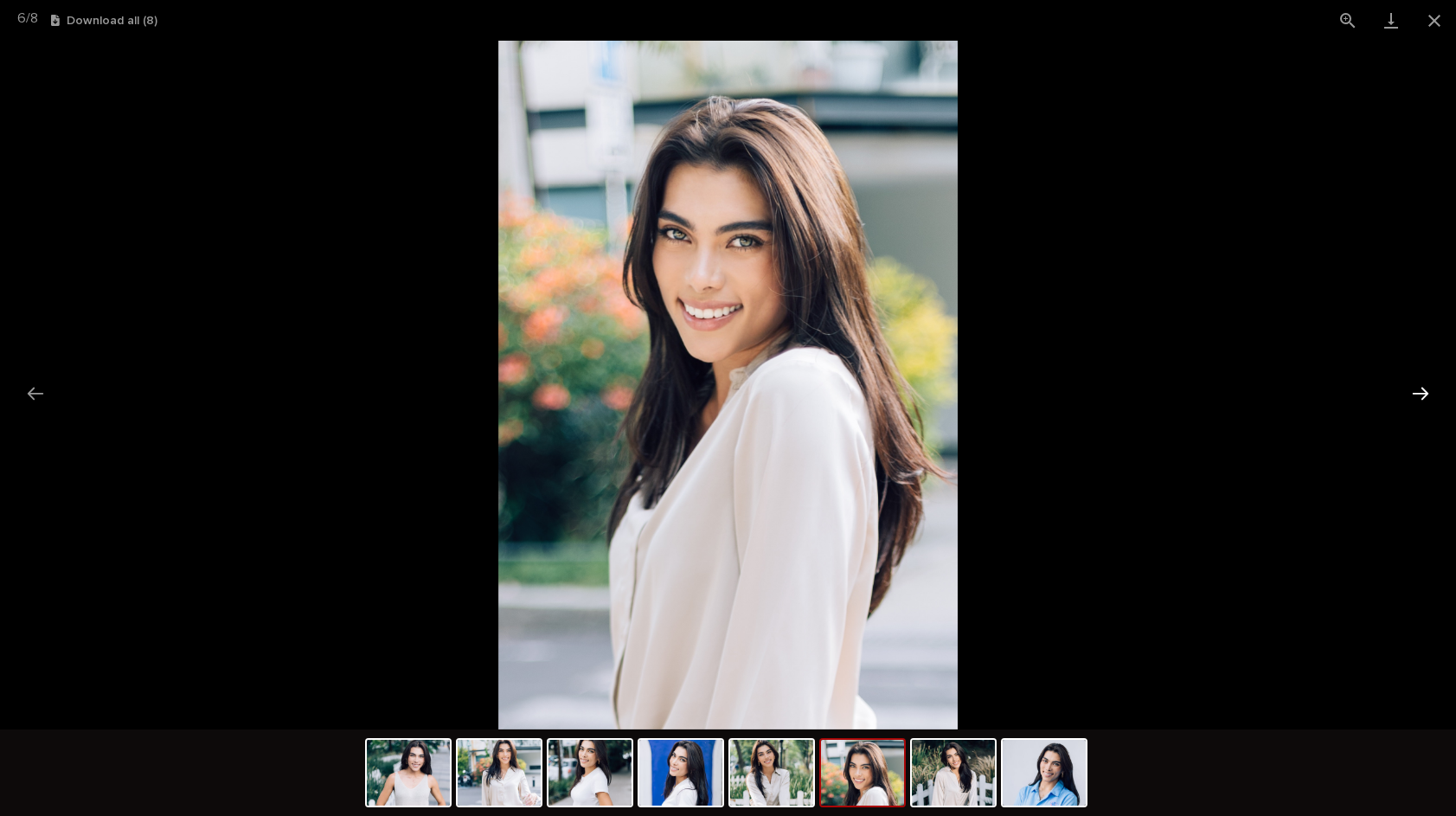
click at [1418, 377] on button "Next slide" at bounding box center [1420, 394] width 36 height 33
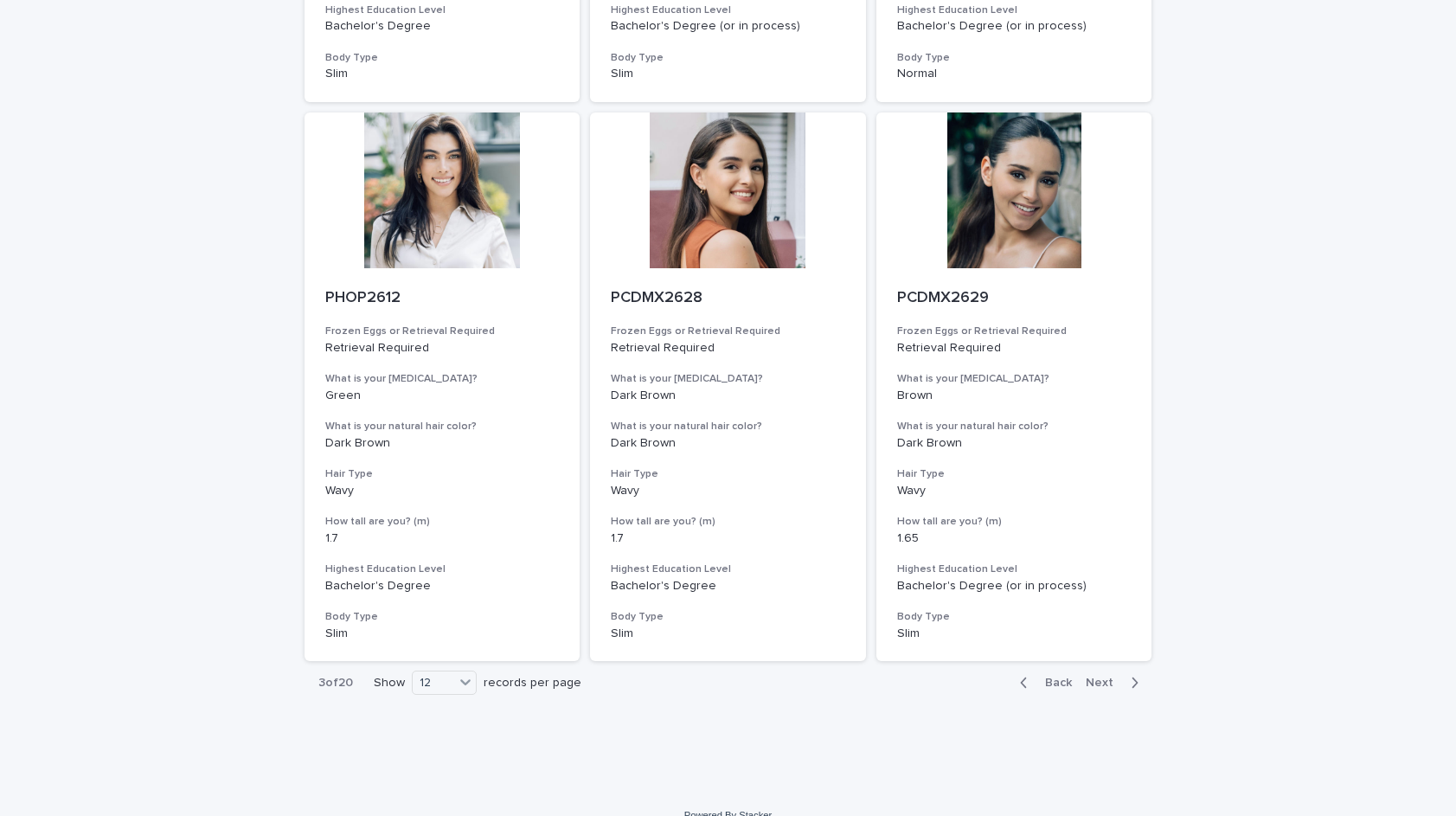
scroll to position [1745, 0]
click at [1105, 679] on span "Next" at bounding box center [1104, 684] width 38 height 12
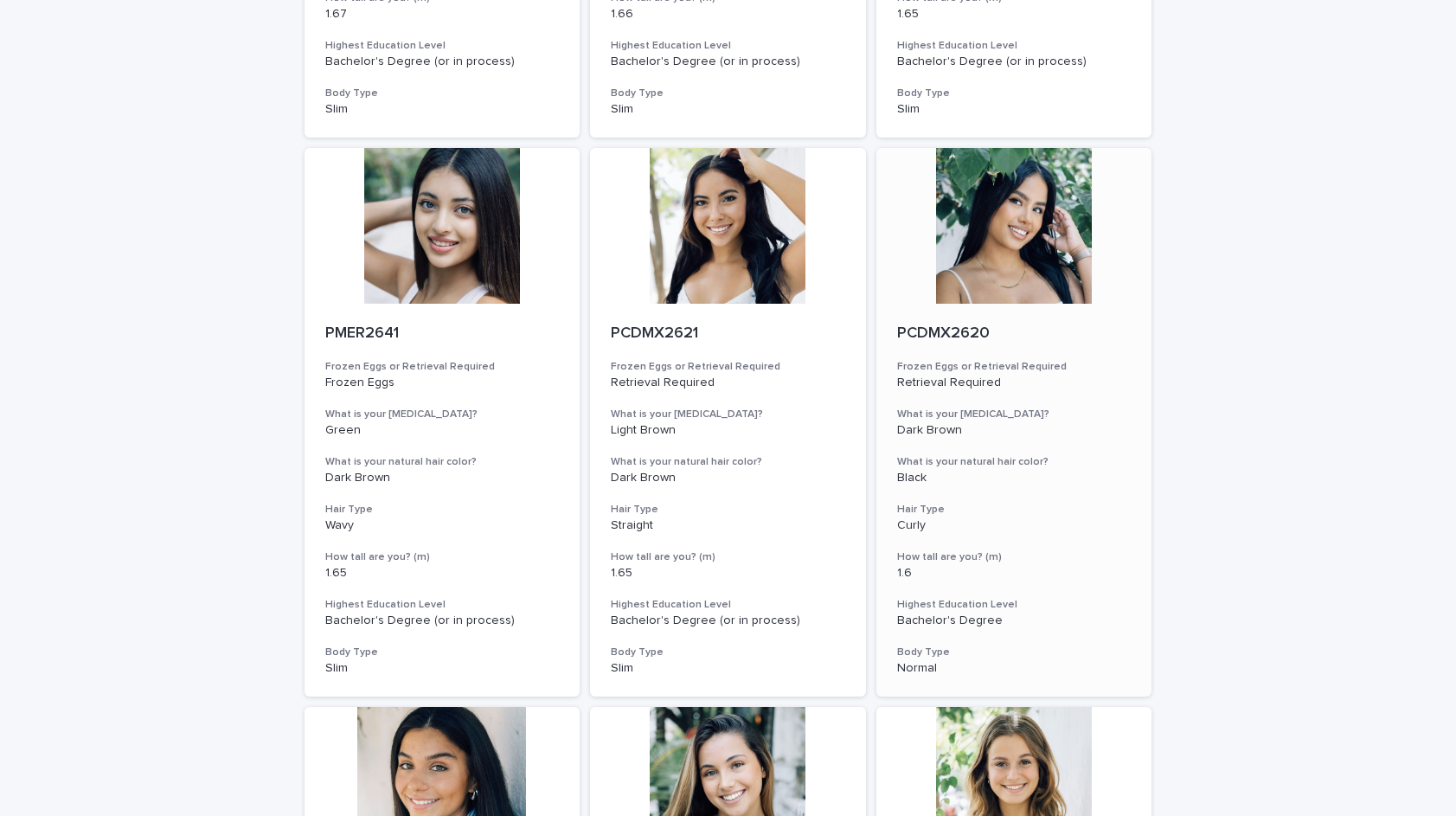
scroll to position [359, 0]
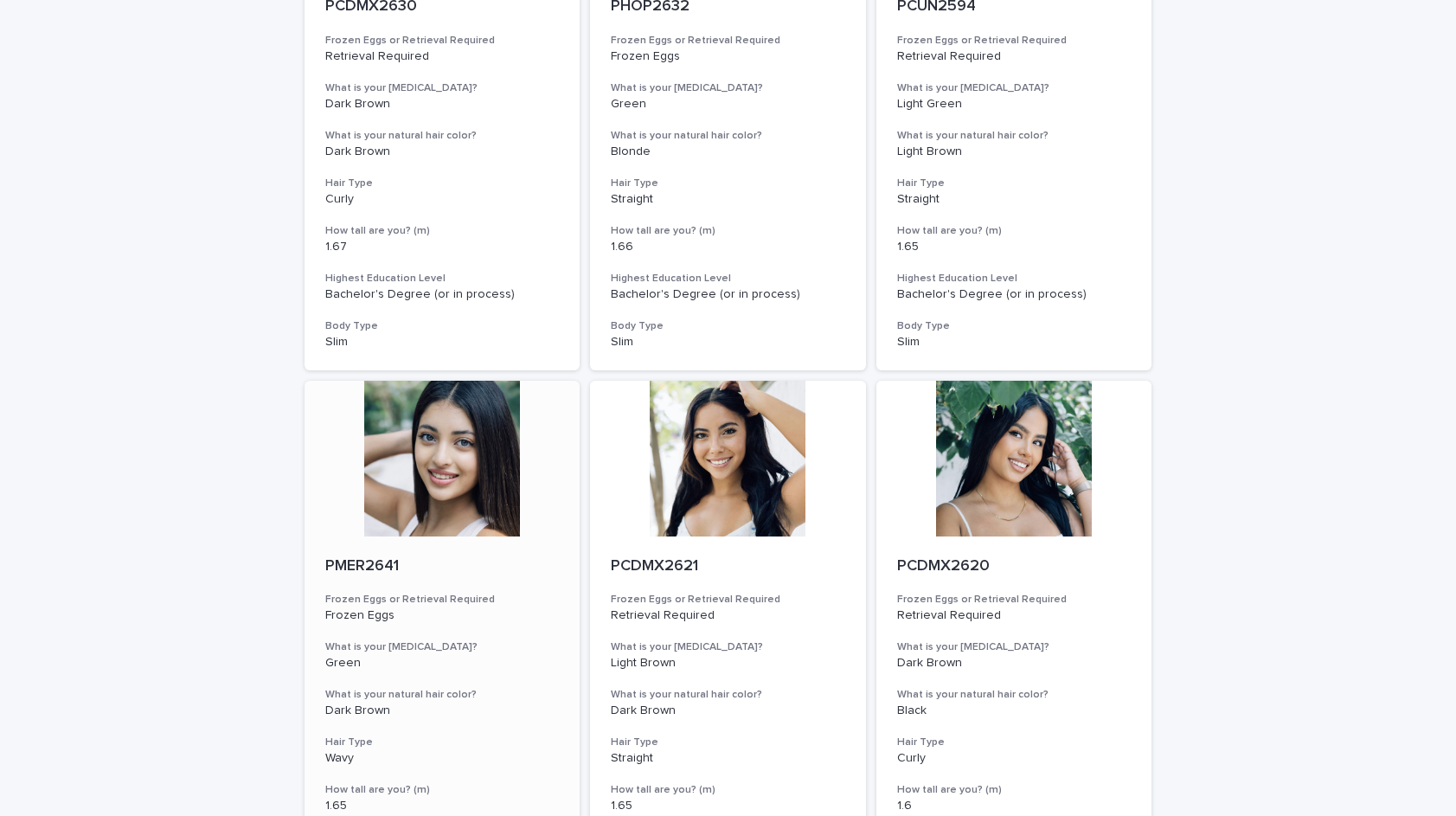
click at [471, 447] on div at bounding box center [442, 459] width 276 height 156
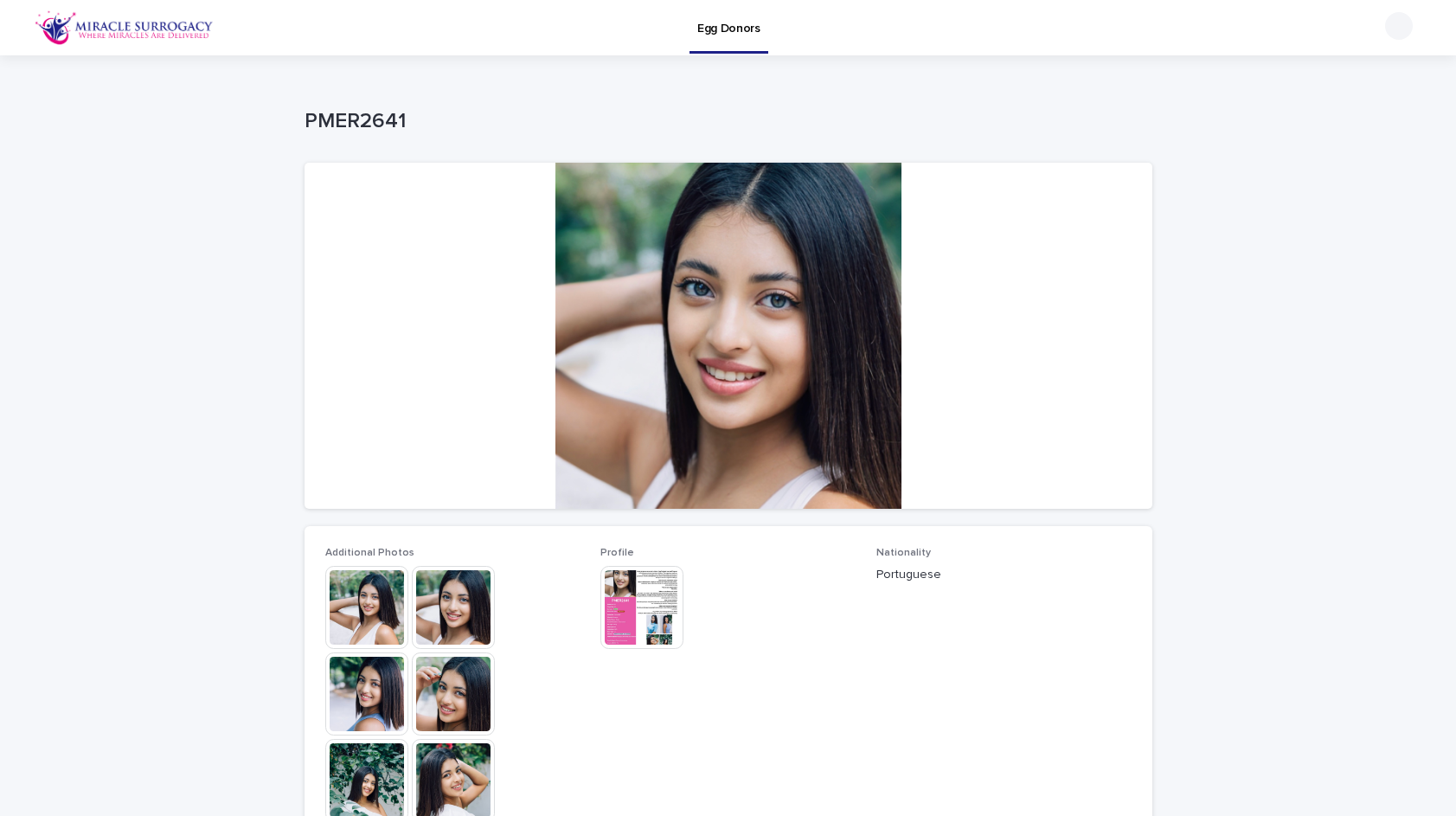
click at [381, 607] on img at bounding box center [367, 608] width 84 height 84
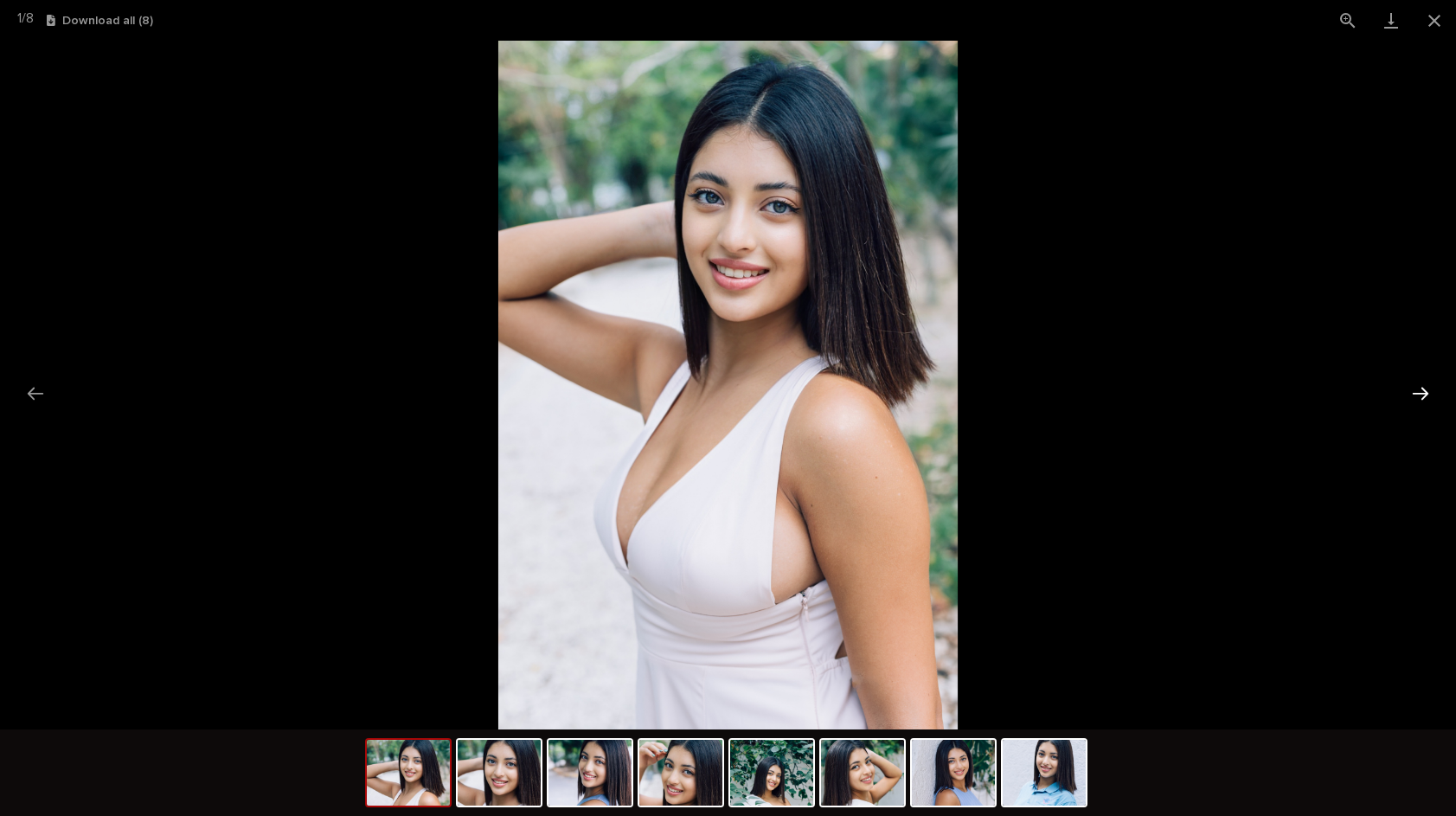
click at [1411, 396] on button "Next slide" at bounding box center [1420, 394] width 36 height 33
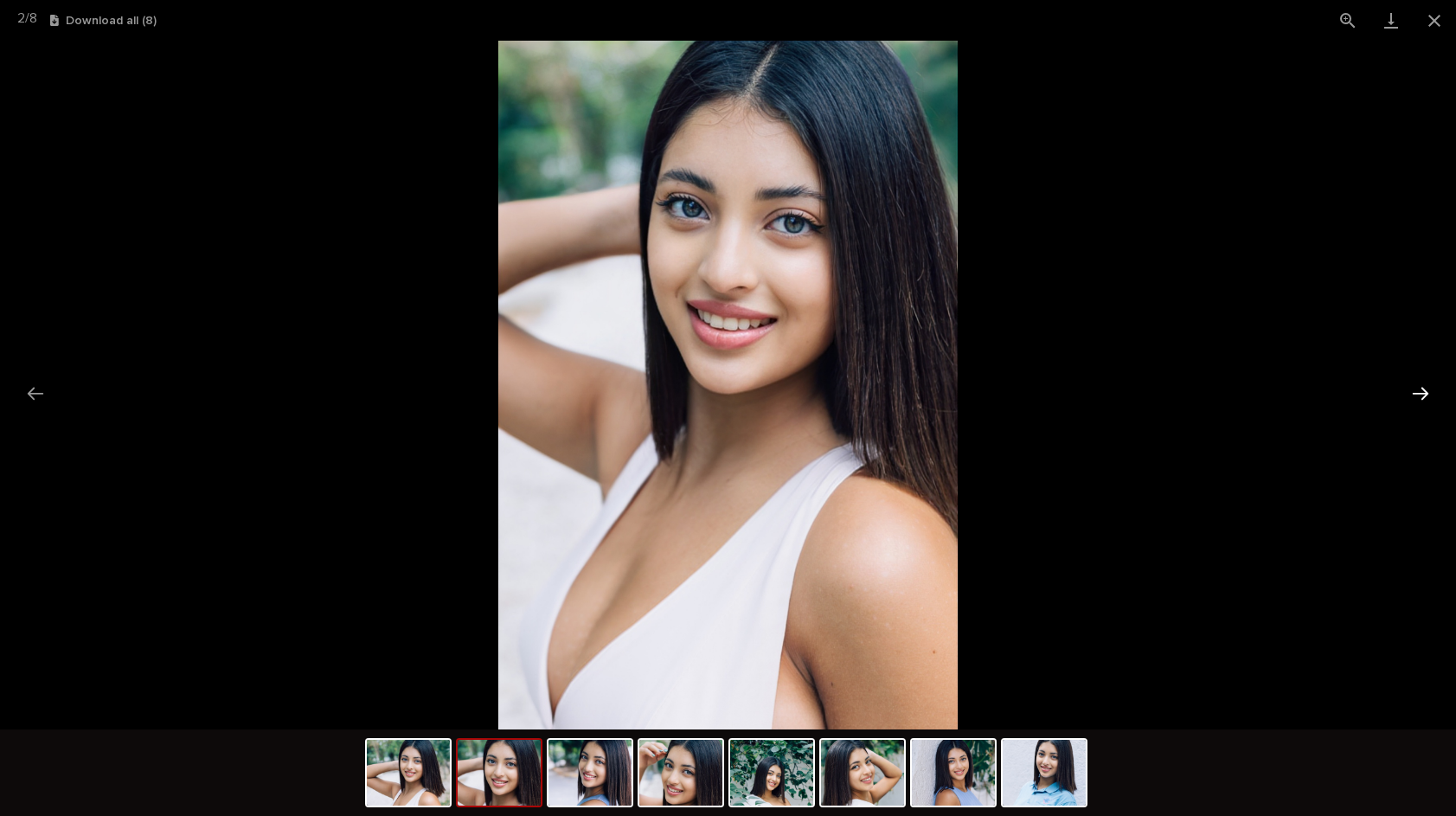
click at [1412, 396] on button "Next slide" at bounding box center [1420, 394] width 36 height 33
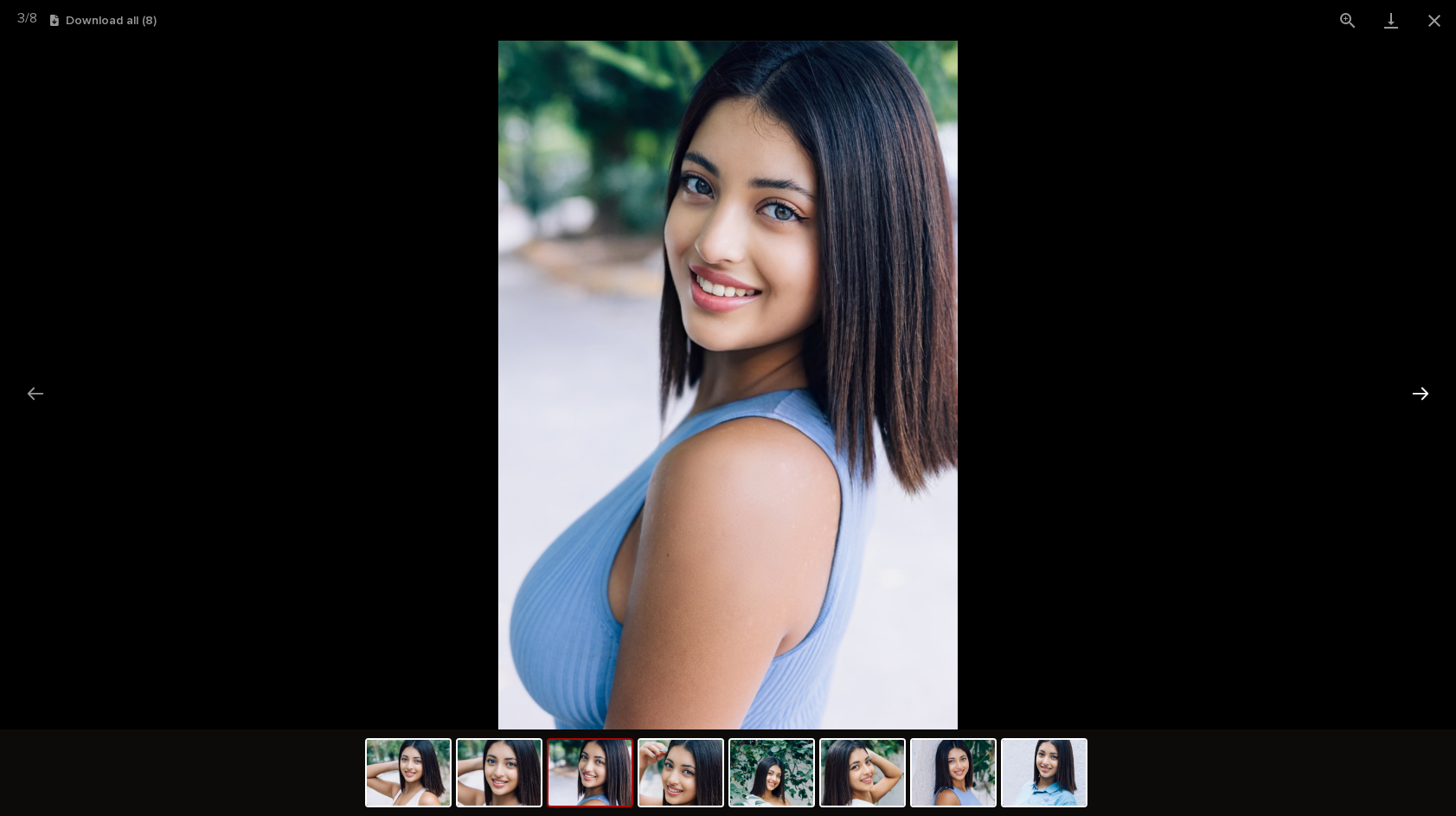
click at [1408, 396] on button "Next slide" at bounding box center [1420, 394] width 36 height 33
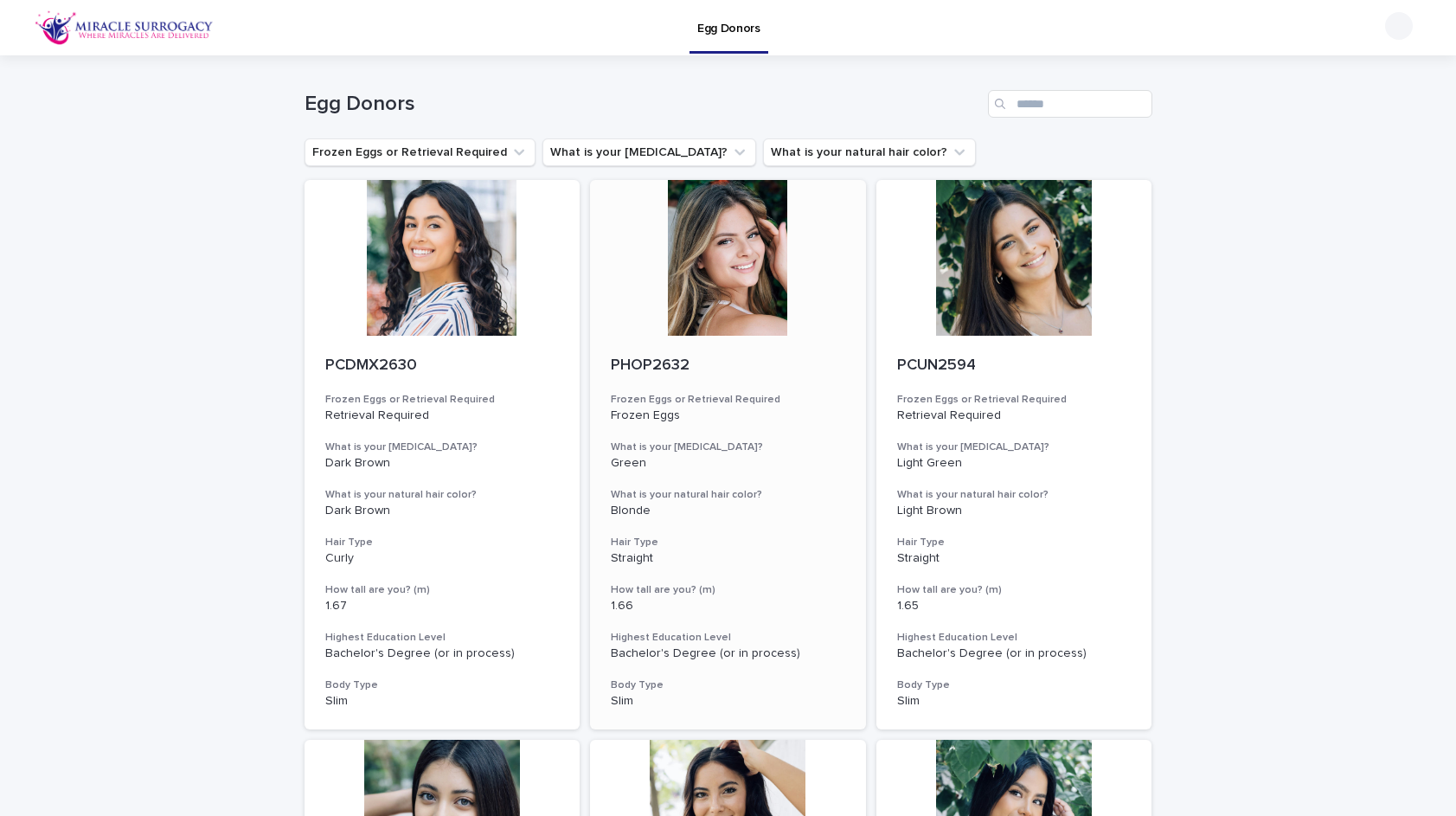
click at [736, 266] on div at bounding box center [728, 258] width 276 height 156
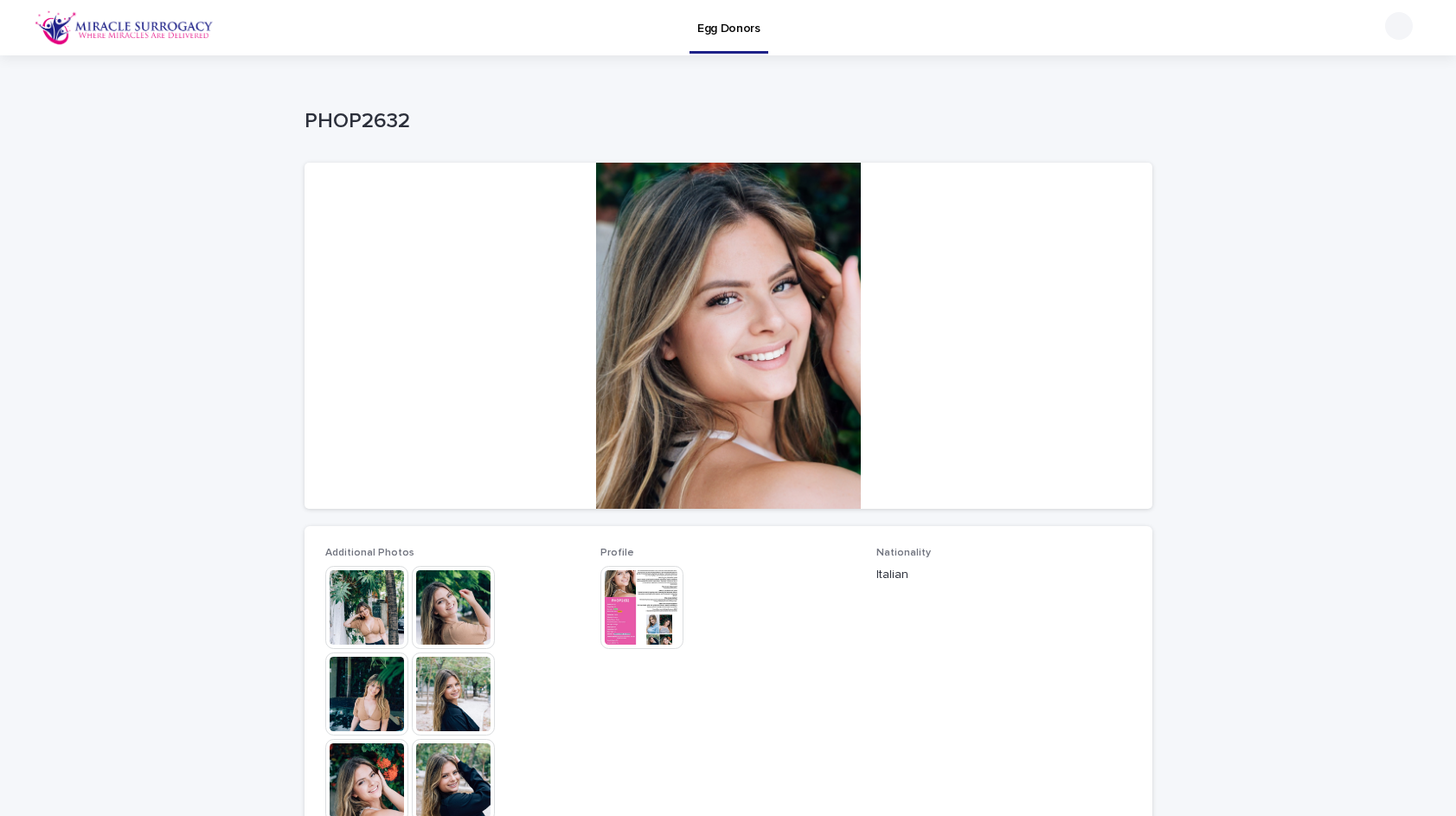
click at [381, 603] on img at bounding box center [367, 608] width 84 height 84
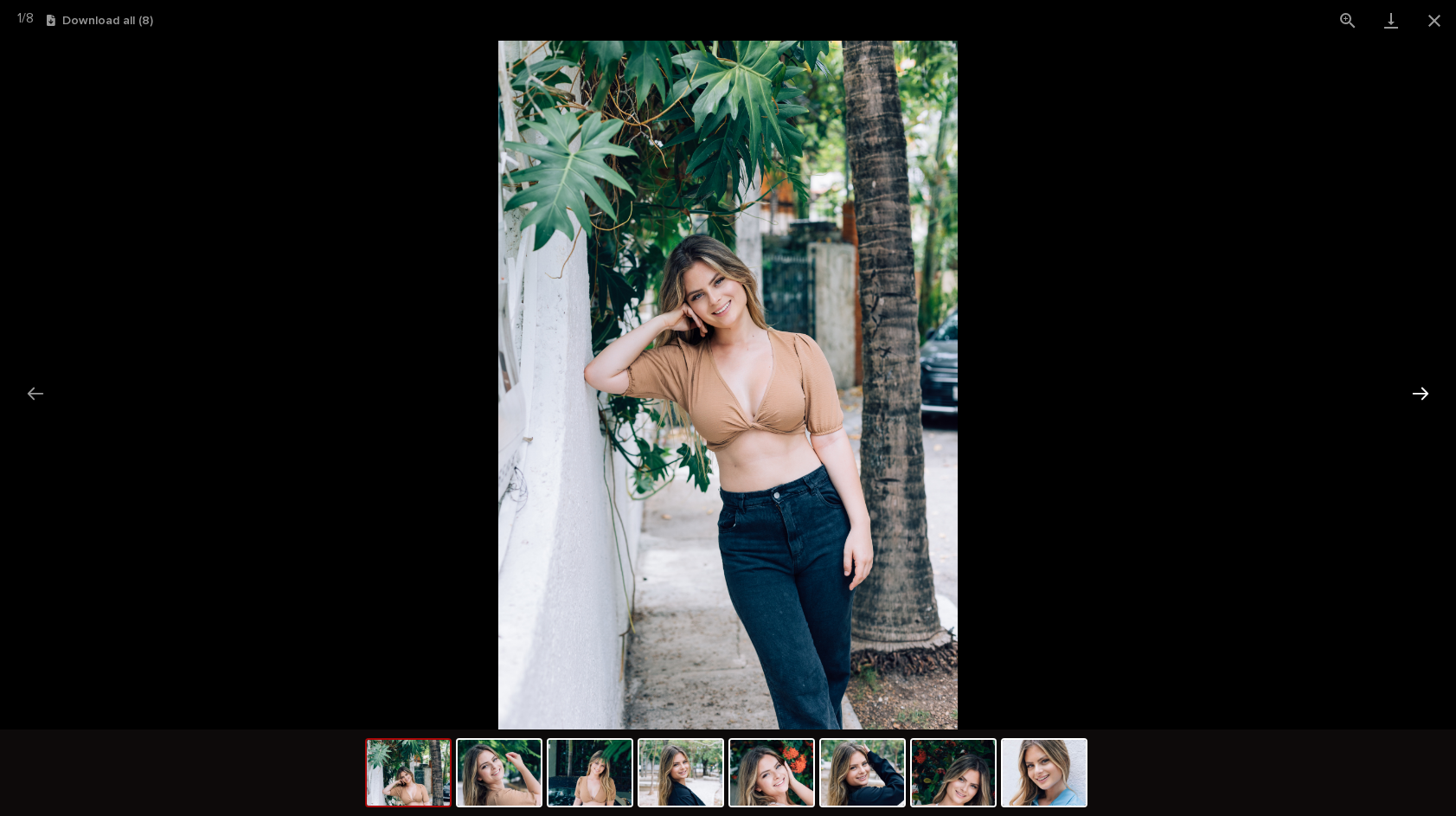
click at [1425, 392] on button "Next slide" at bounding box center [1420, 394] width 36 height 33
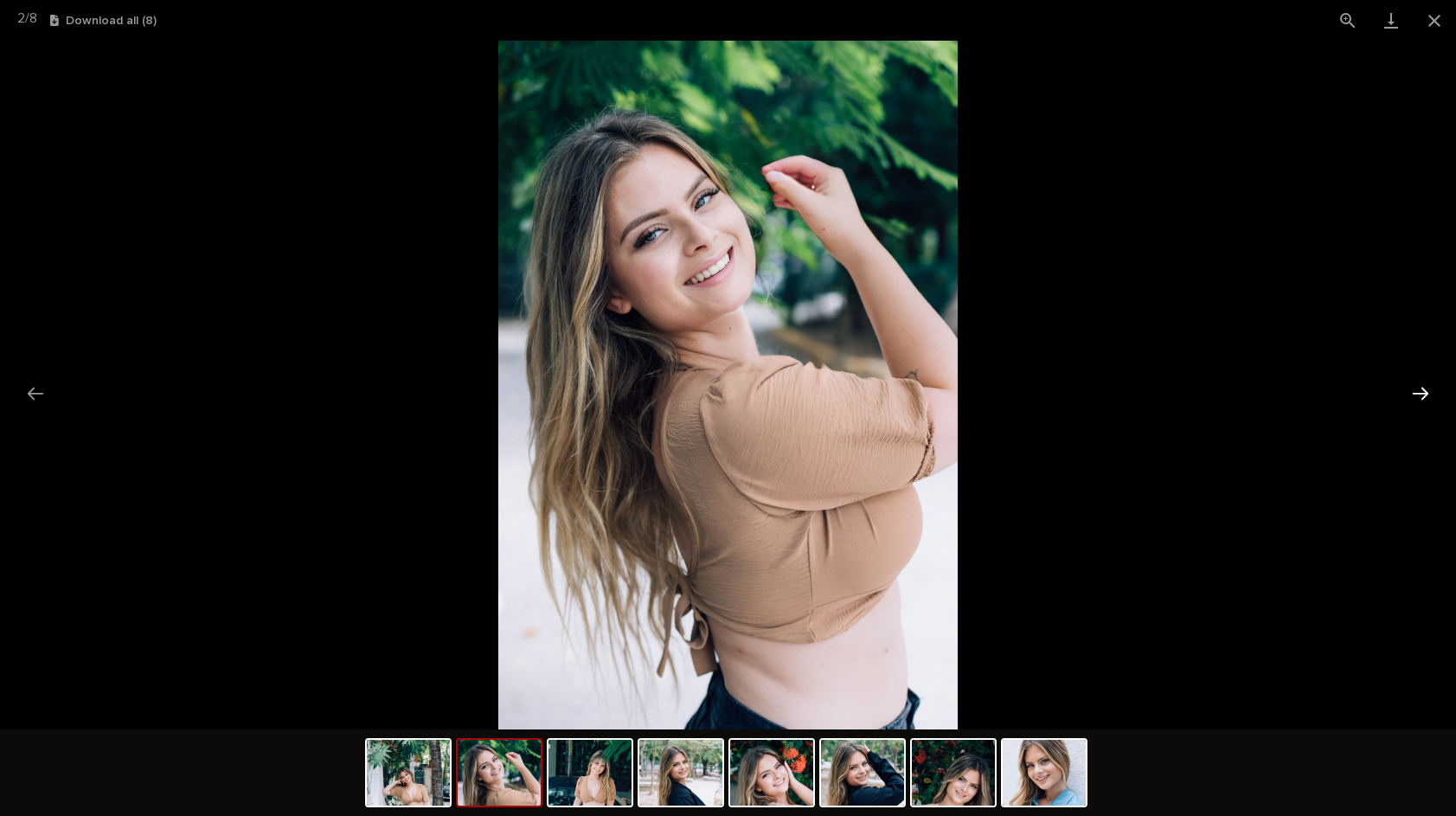
click at [1425, 392] on button "Next slide" at bounding box center [1420, 394] width 36 height 33
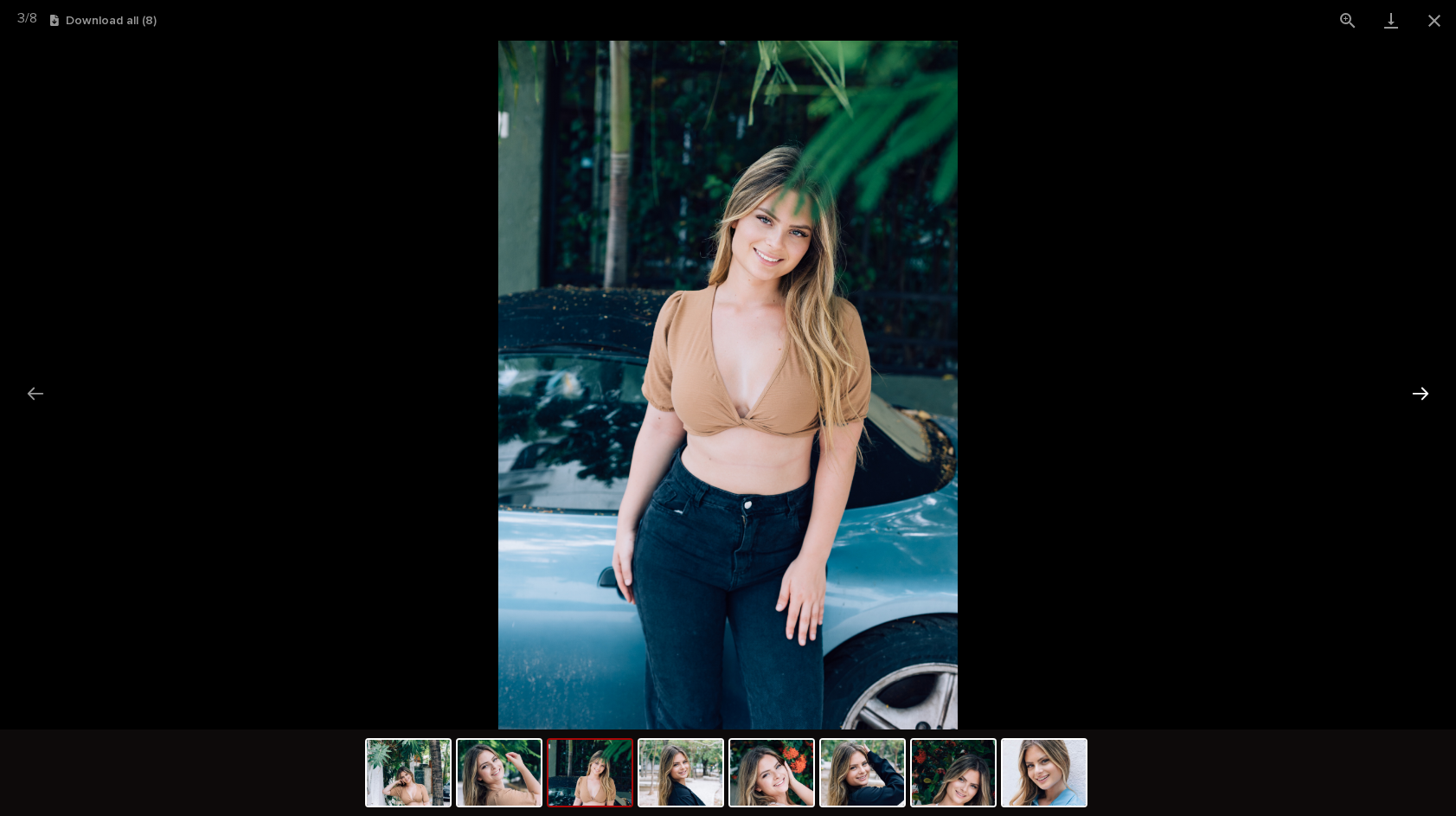
click at [1424, 392] on button "Next slide" at bounding box center [1420, 394] width 36 height 33
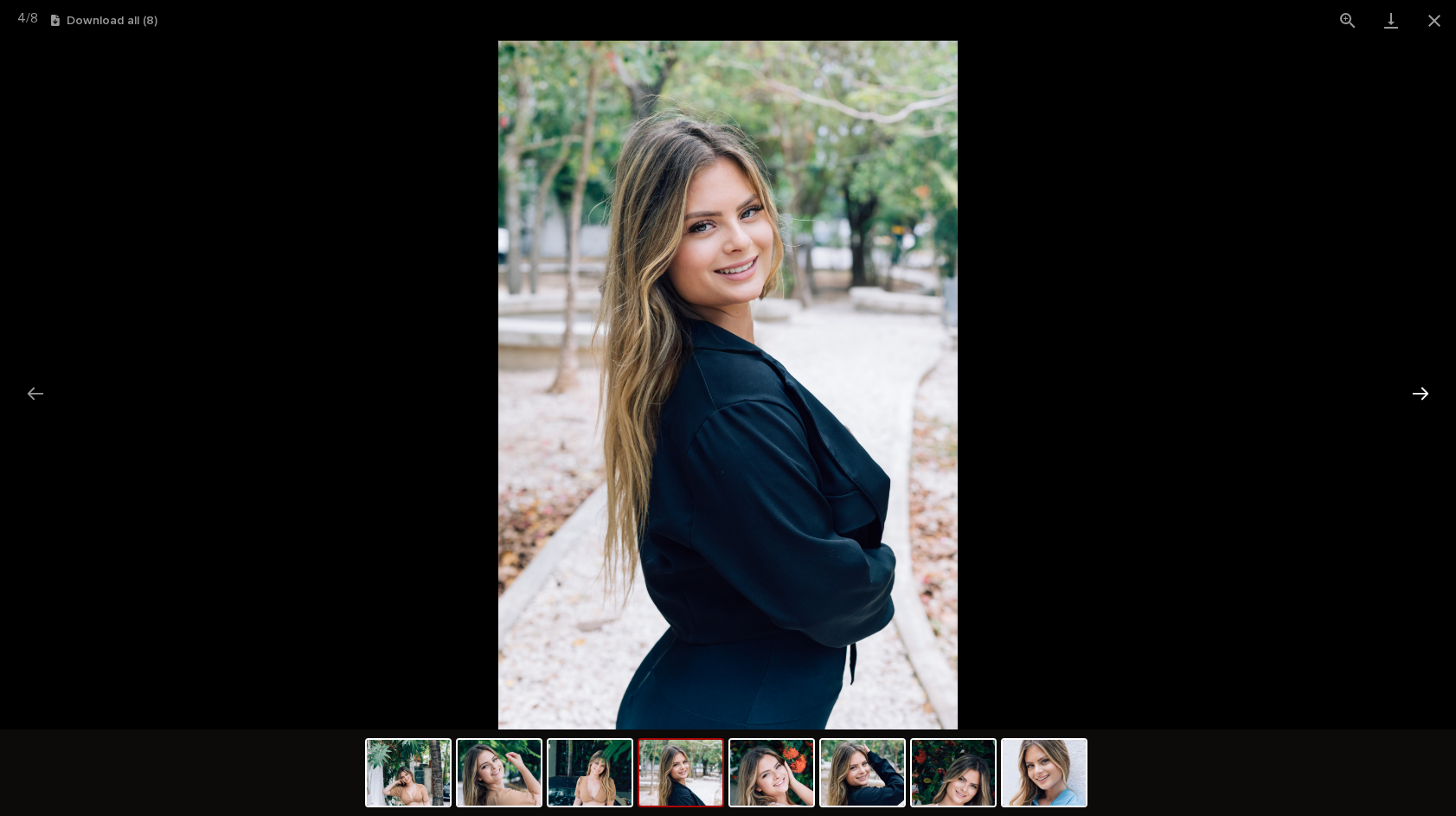
click at [1419, 392] on button "Next slide" at bounding box center [1420, 394] width 36 height 33
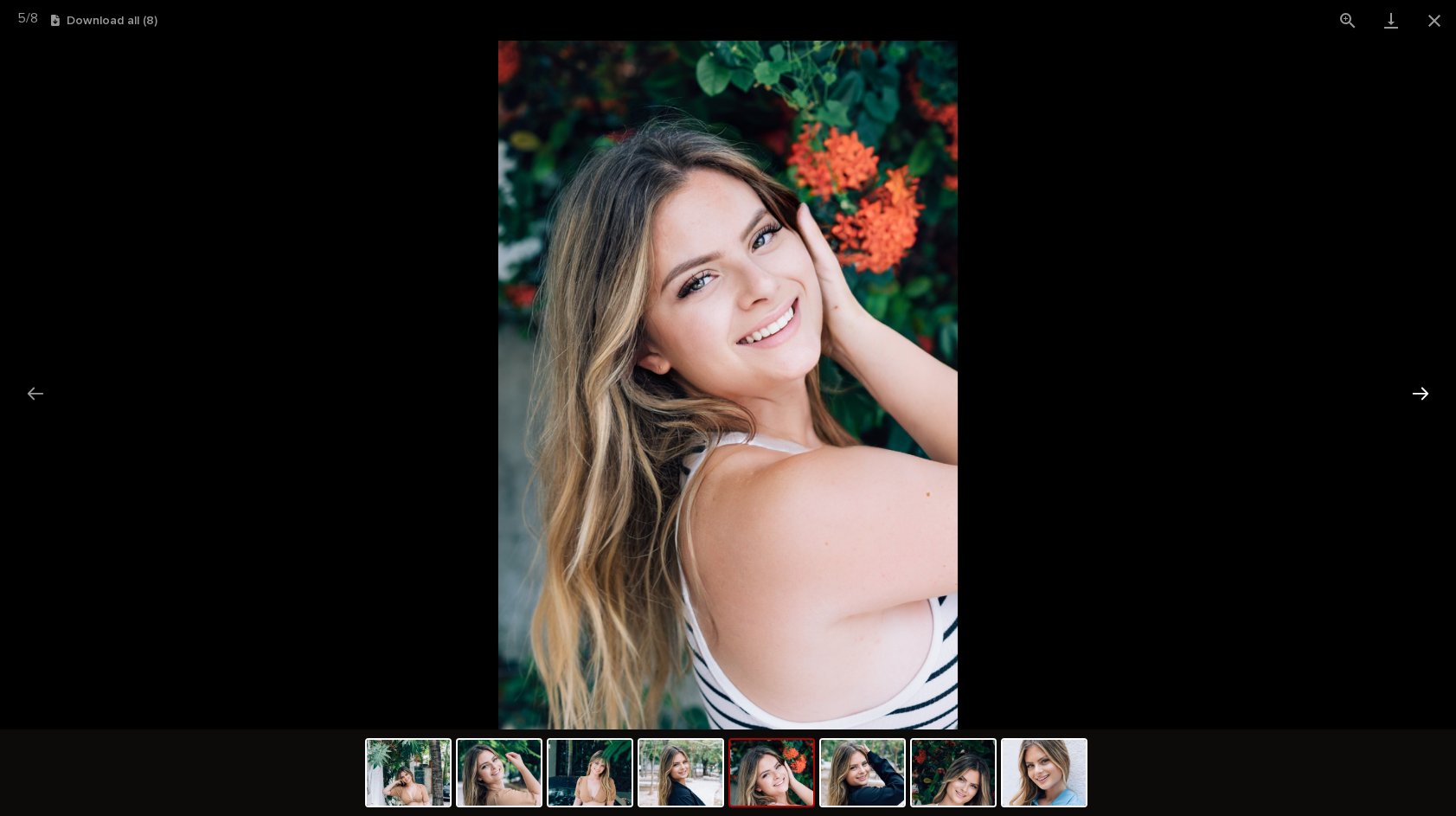
click at [1419, 392] on button "Next slide" at bounding box center [1420, 394] width 36 height 33
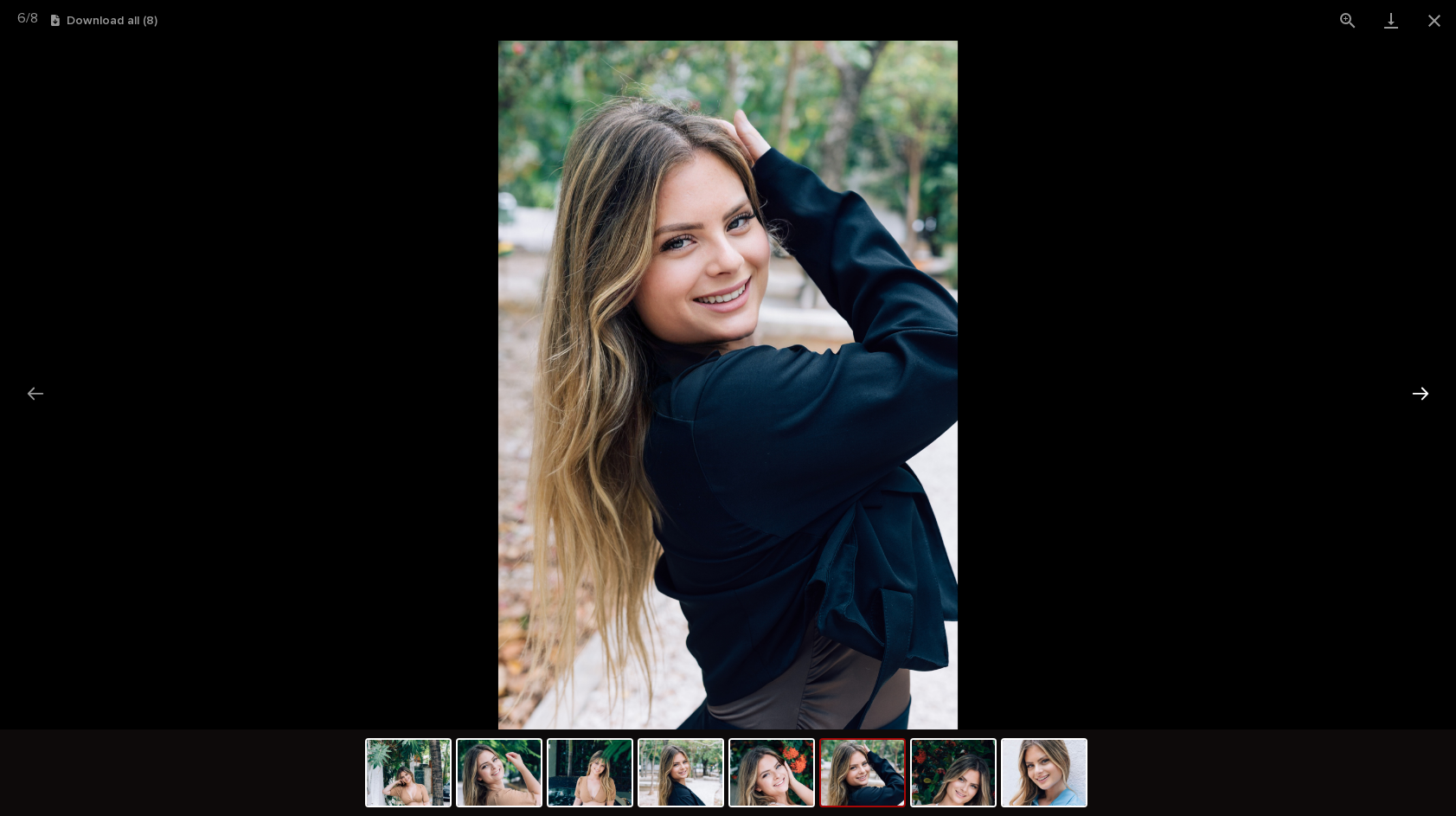
click at [1417, 392] on button "Next slide" at bounding box center [1420, 394] width 36 height 33
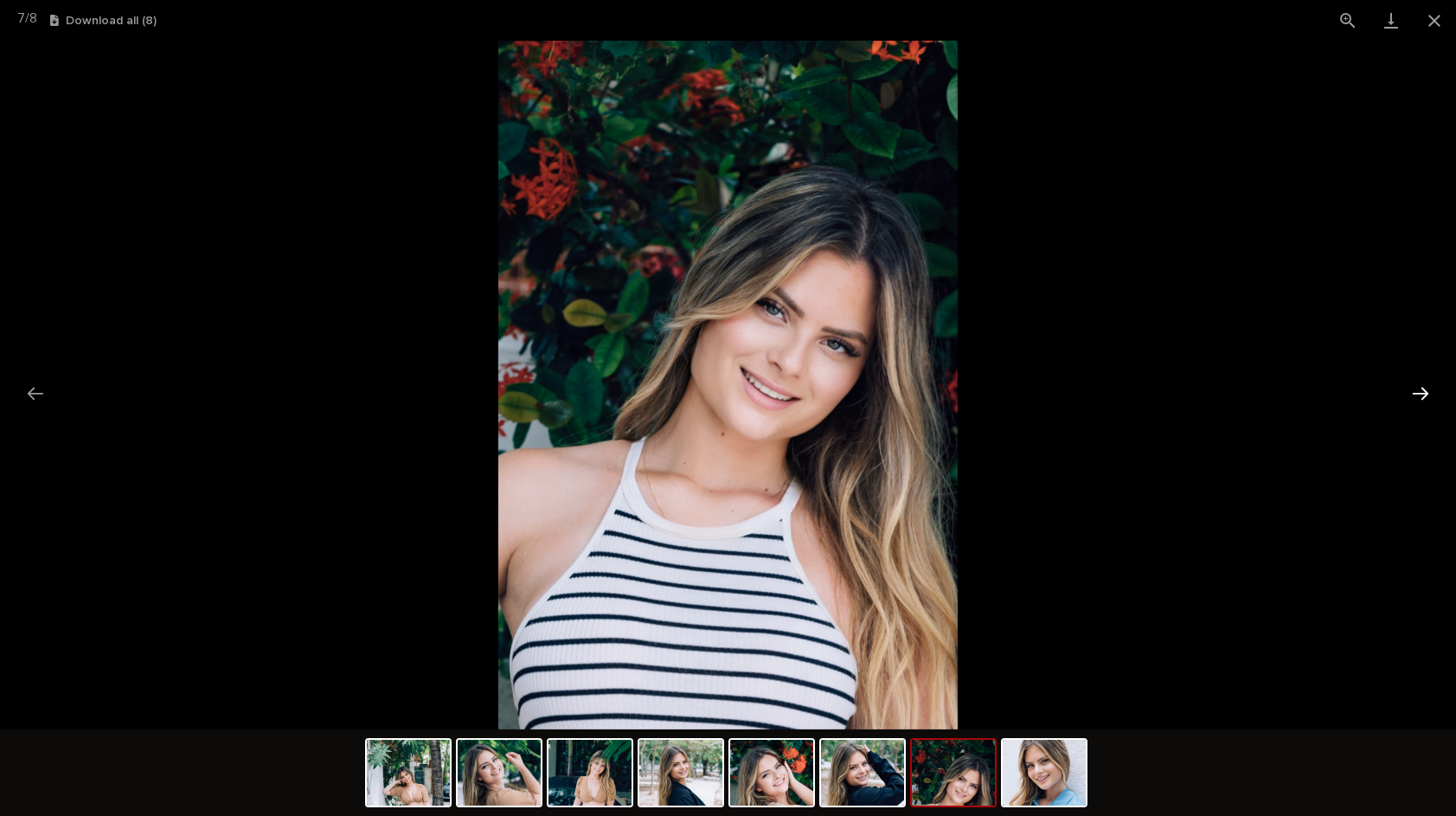
click at [1417, 392] on button "Next slide" at bounding box center [1420, 394] width 36 height 33
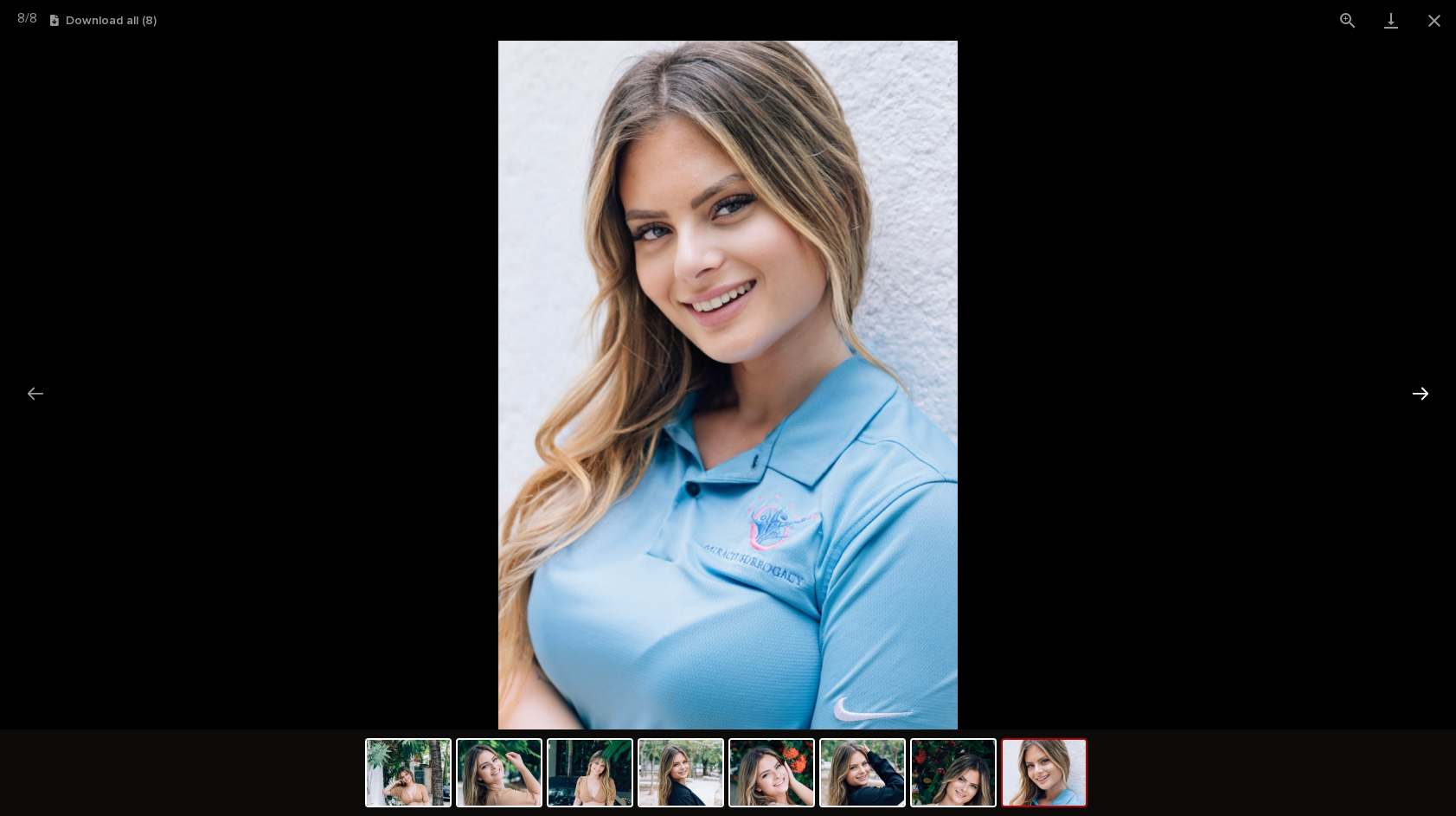
click at [1414, 392] on button "Next slide" at bounding box center [1420, 394] width 36 height 33
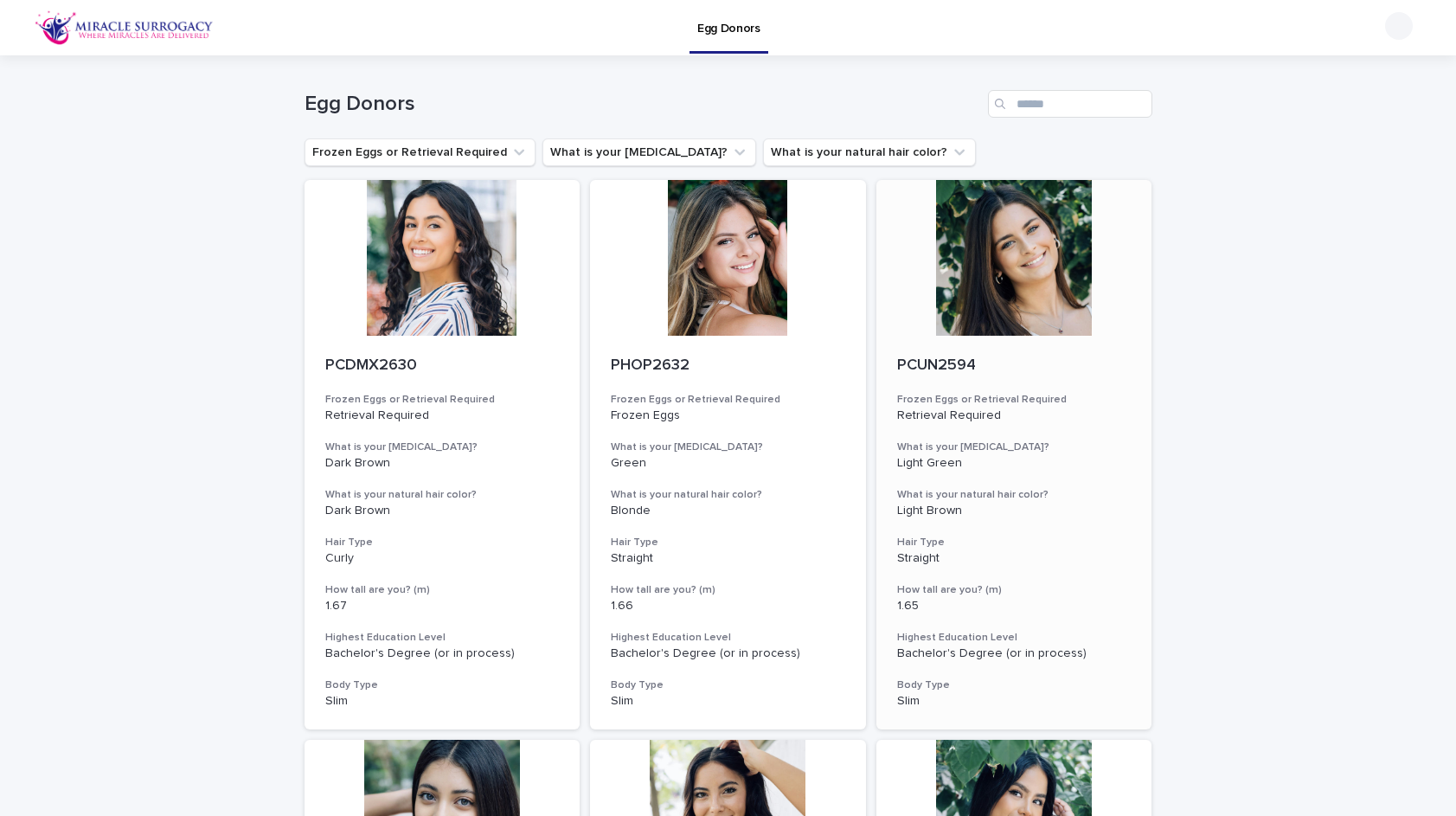
click at [1021, 281] on div at bounding box center [1013, 258] width 276 height 156
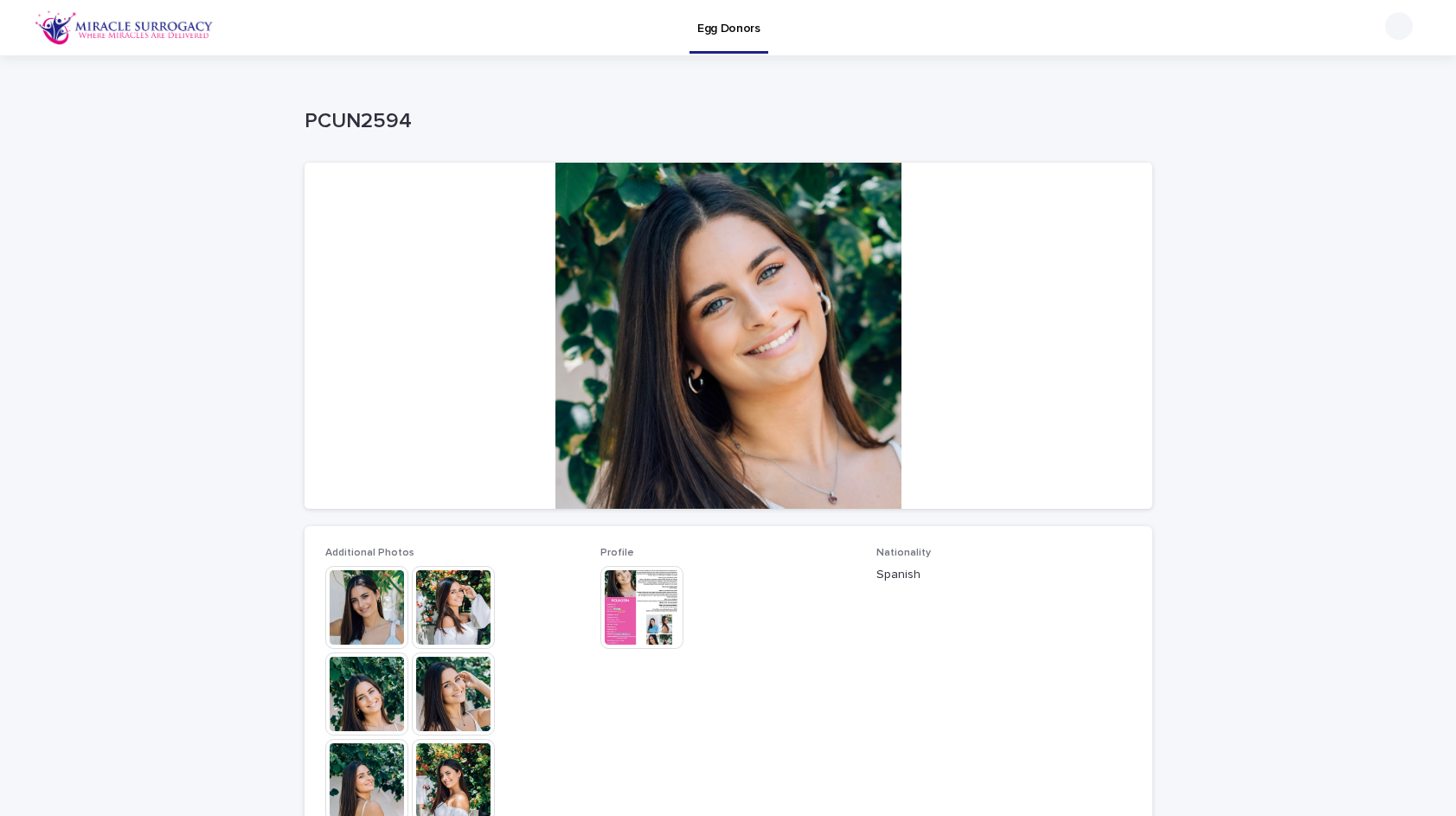
click at [385, 601] on img at bounding box center [367, 608] width 84 height 84
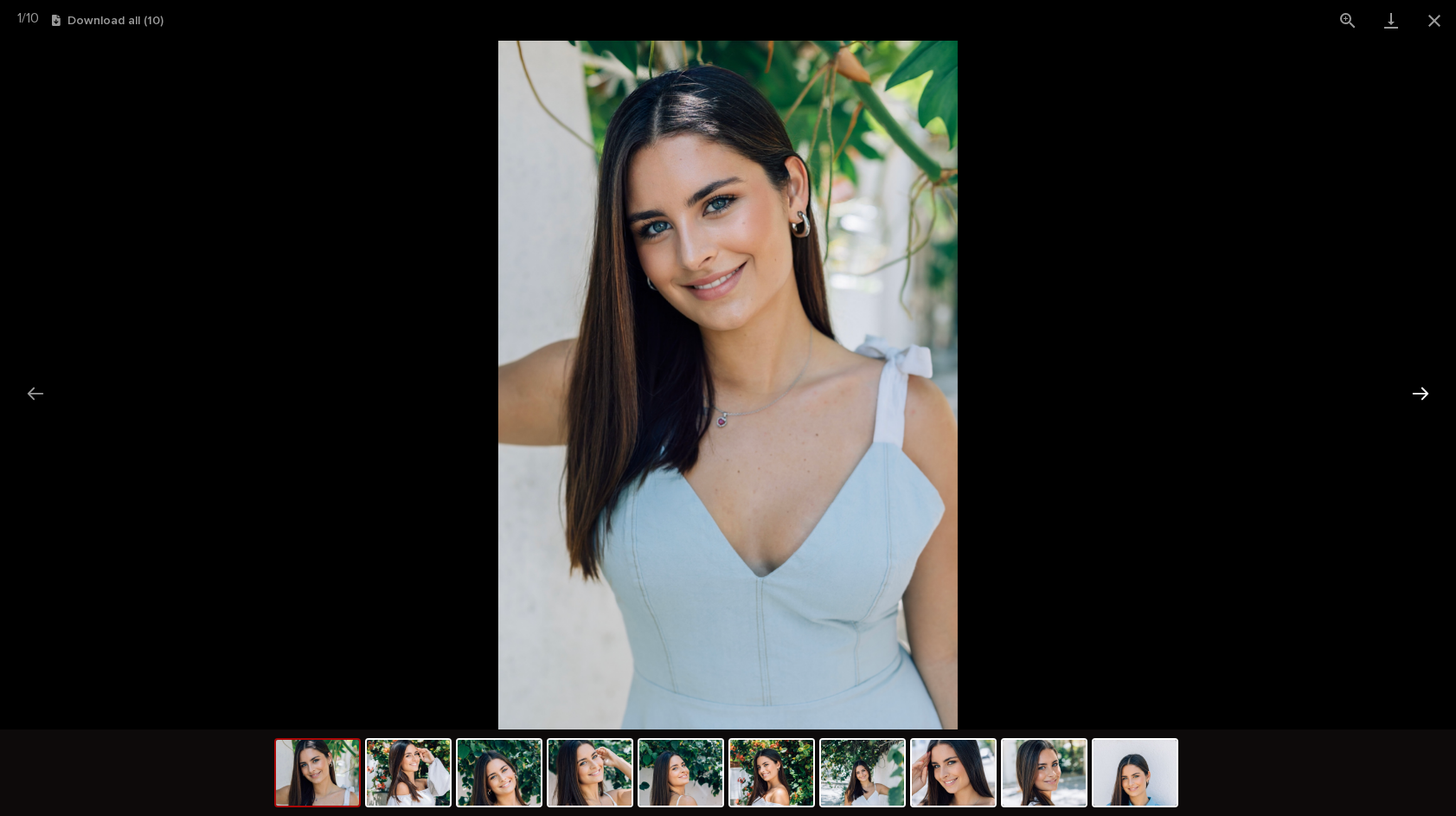
click at [1422, 389] on button "Next slide" at bounding box center [1420, 394] width 36 height 33
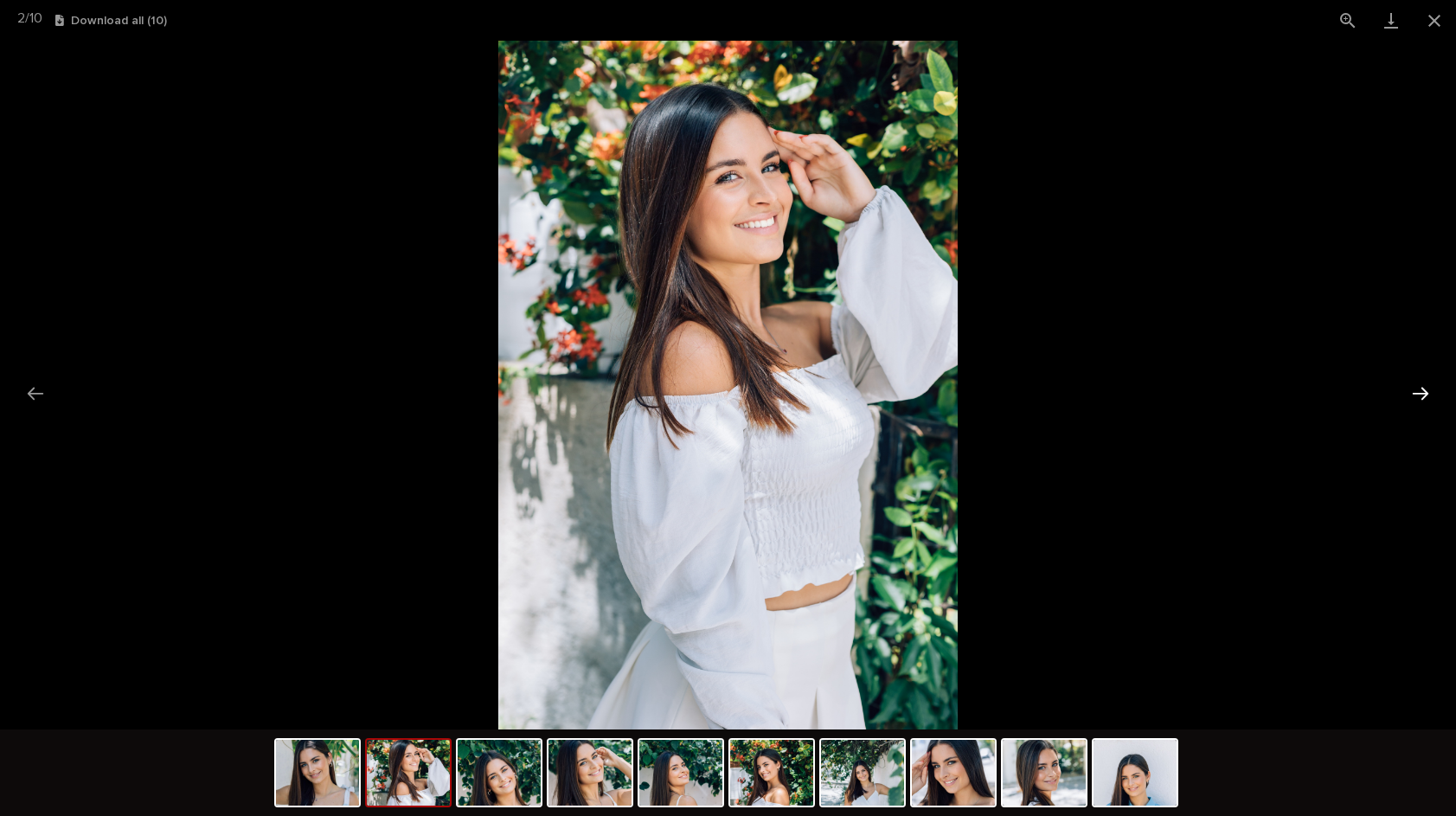
click at [1416, 389] on button "Next slide" at bounding box center [1420, 394] width 36 height 33
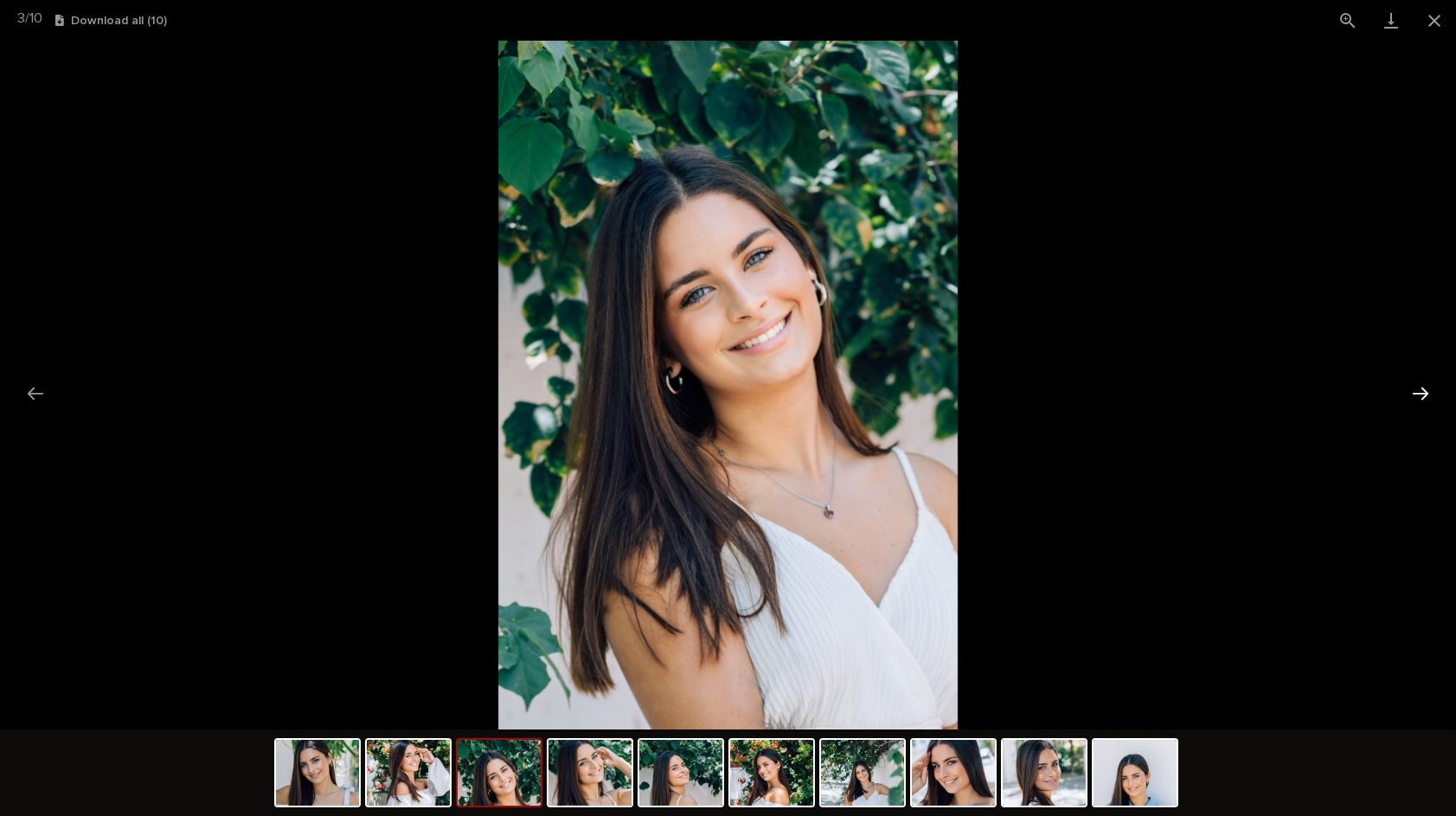
click at [1412, 389] on button "Next slide" at bounding box center [1420, 394] width 36 height 33
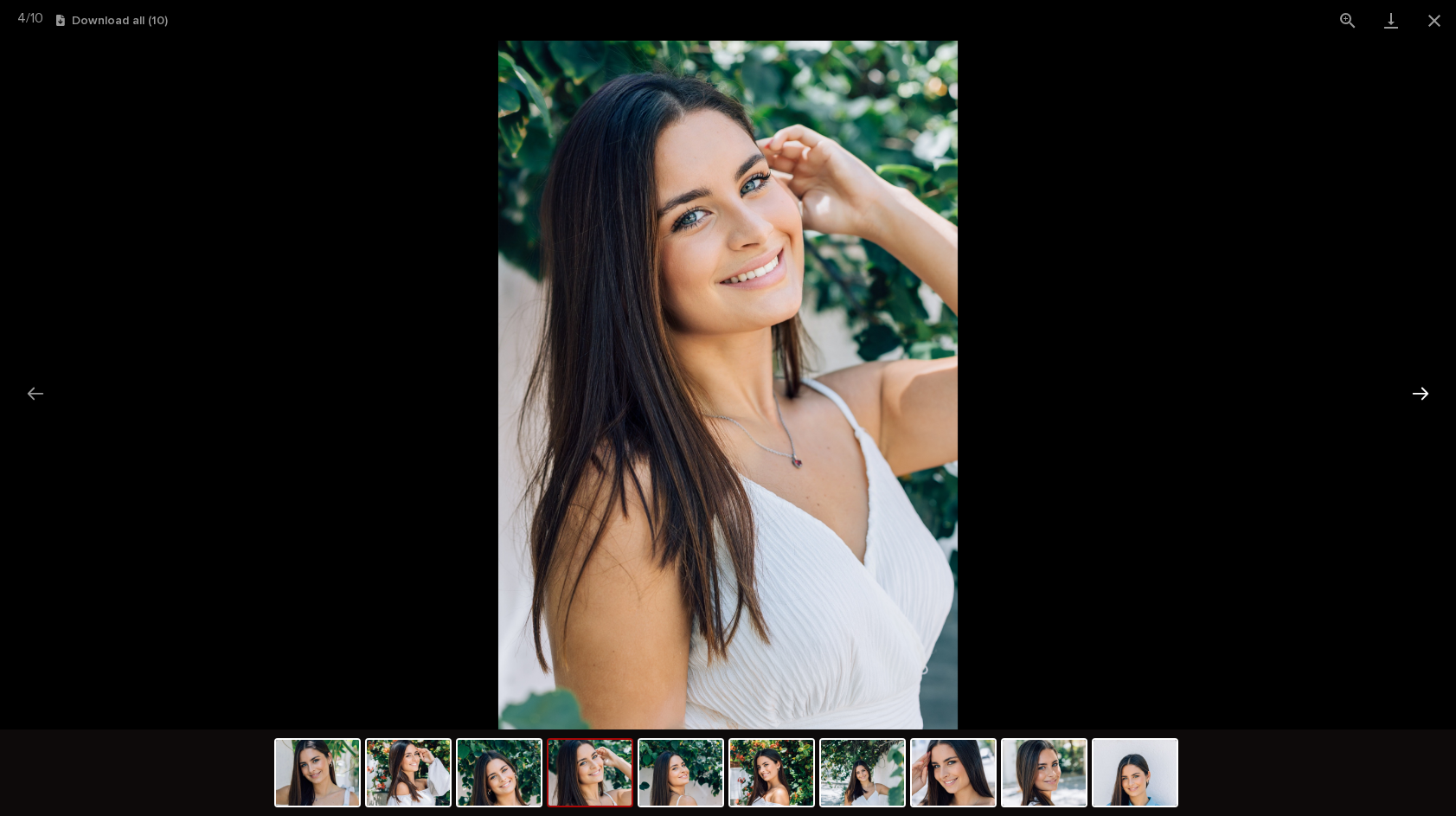
click at [1409, 389] on button "Next slide" at bounding box center [1420, 394] width 36 height 33
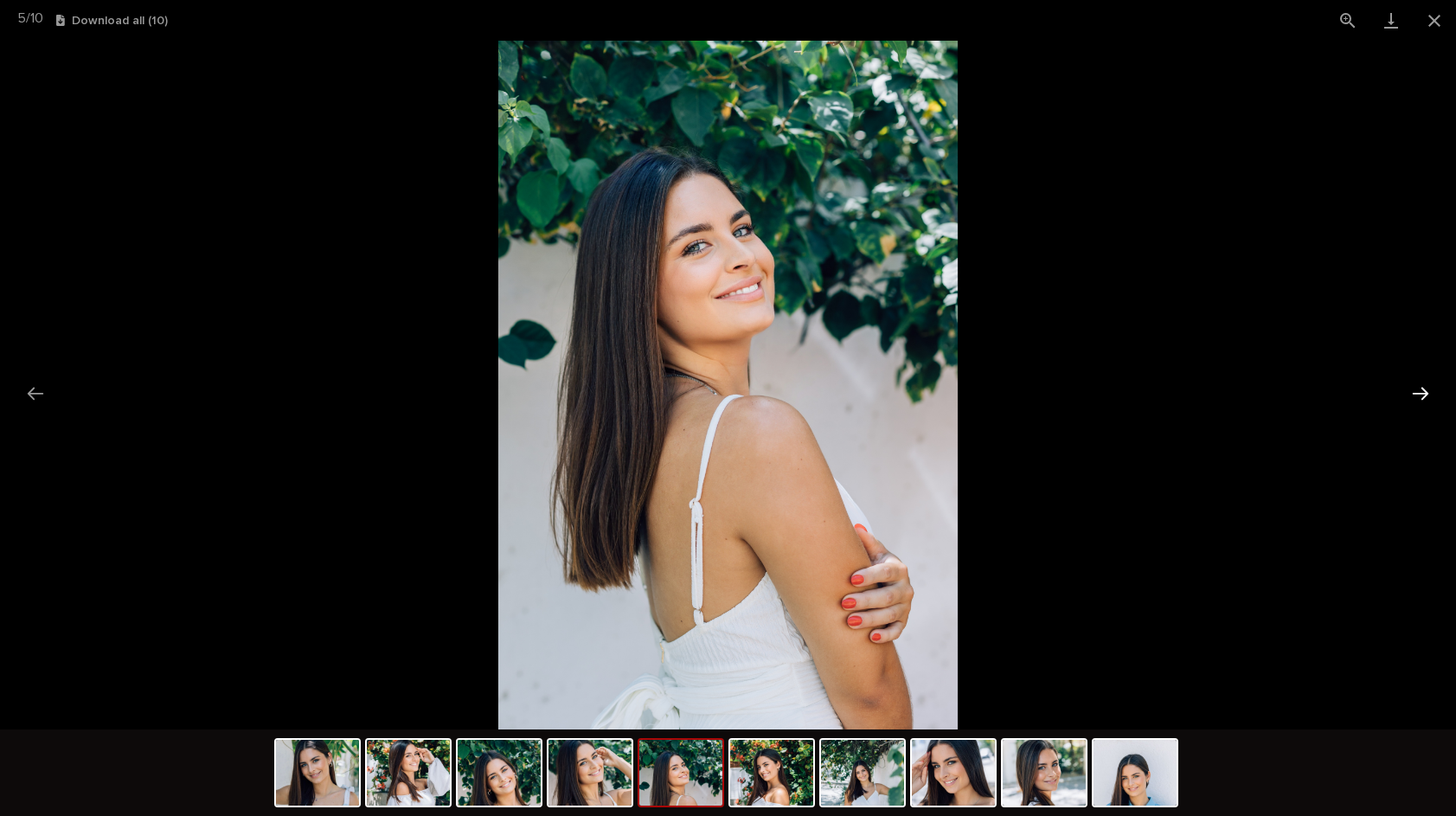
click at [1402, 389] on button "Next slide" at bounding box center [1420, 394] width 36 height 33
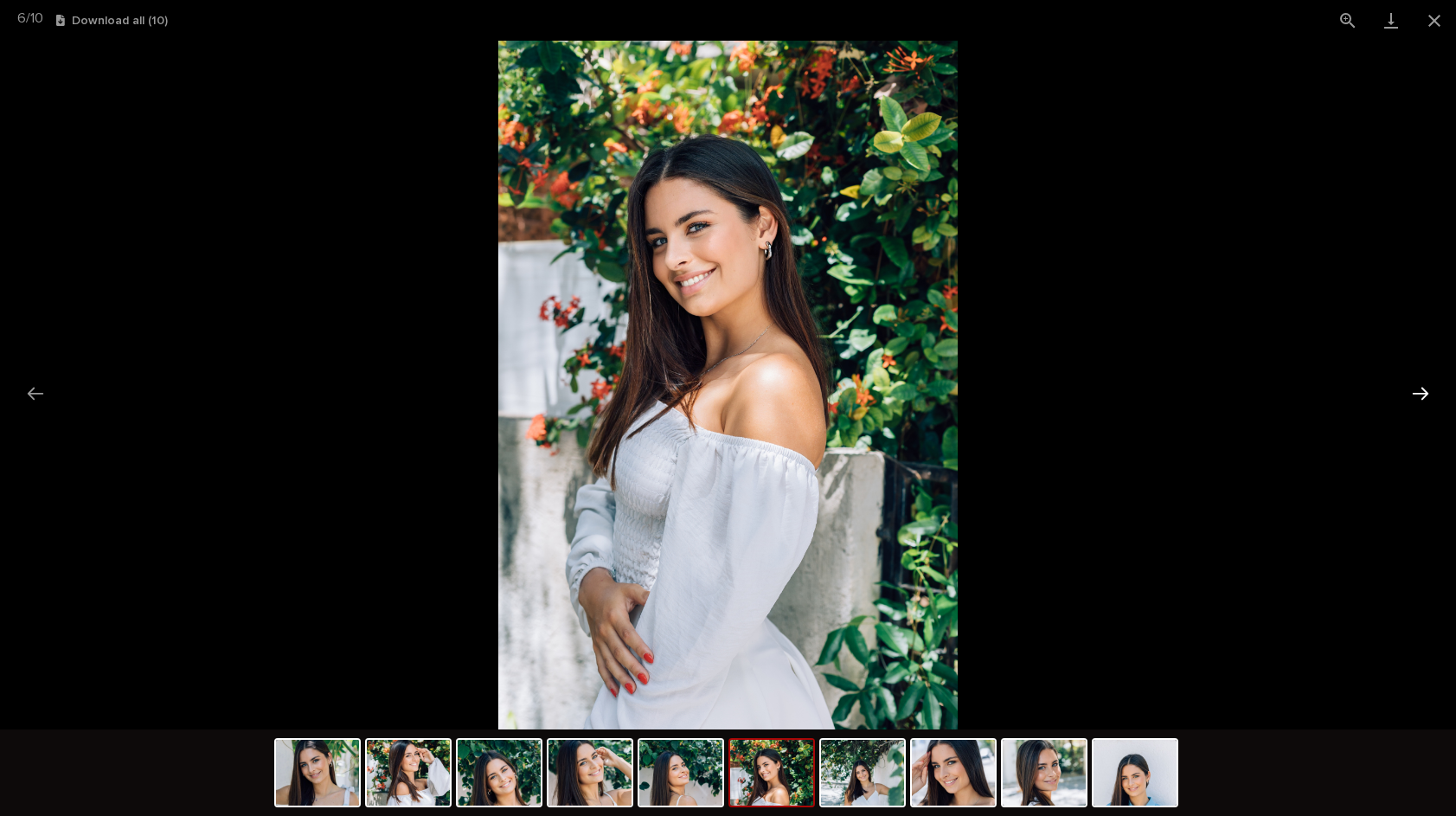
click at [1402, 389] on button "Next slide" at bounding box center [1420, 394] width 36 height 33
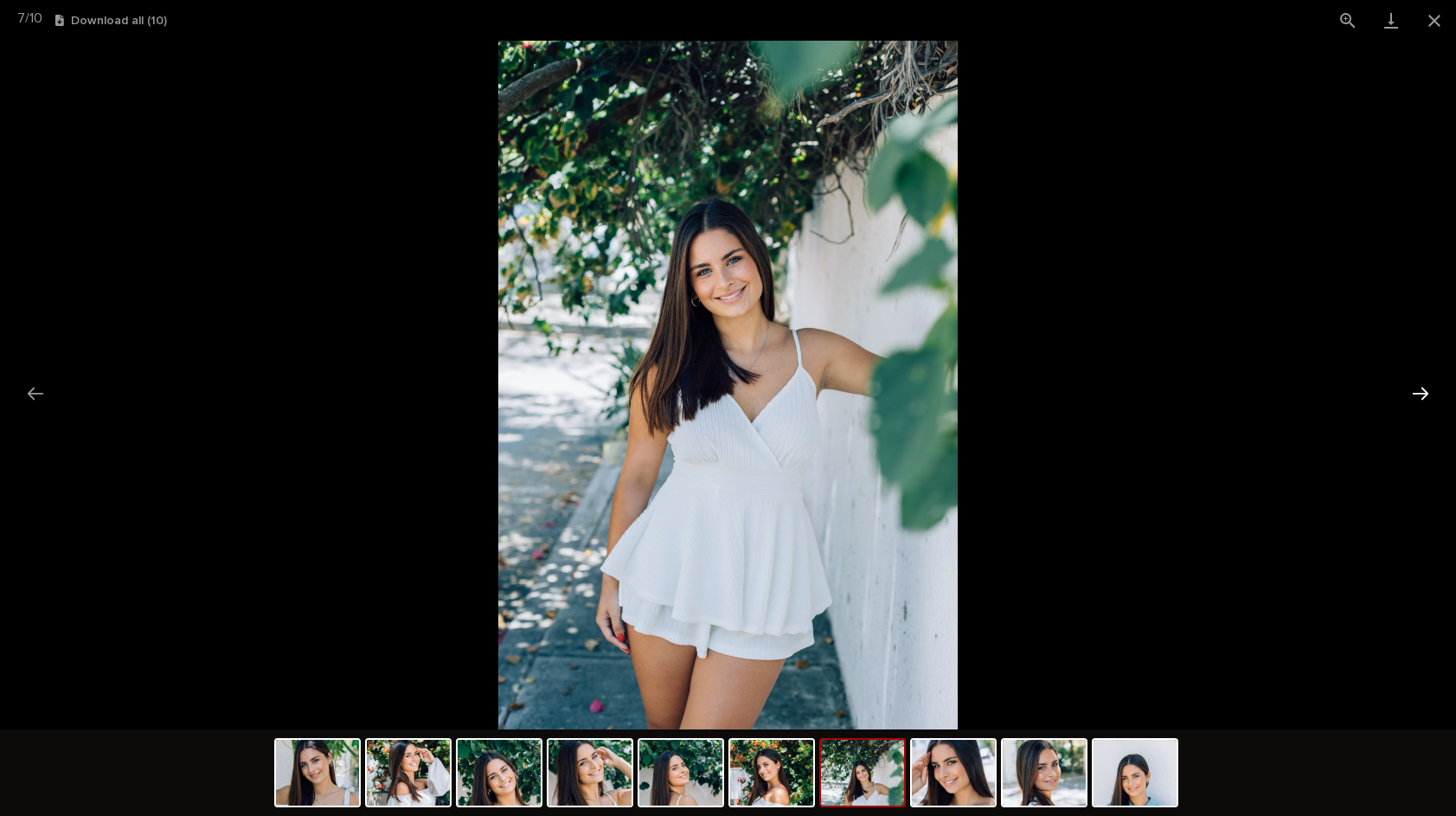
click at [1402, 389] on button "Next slide" at bounding box center [1420, 394] width 36 height 33
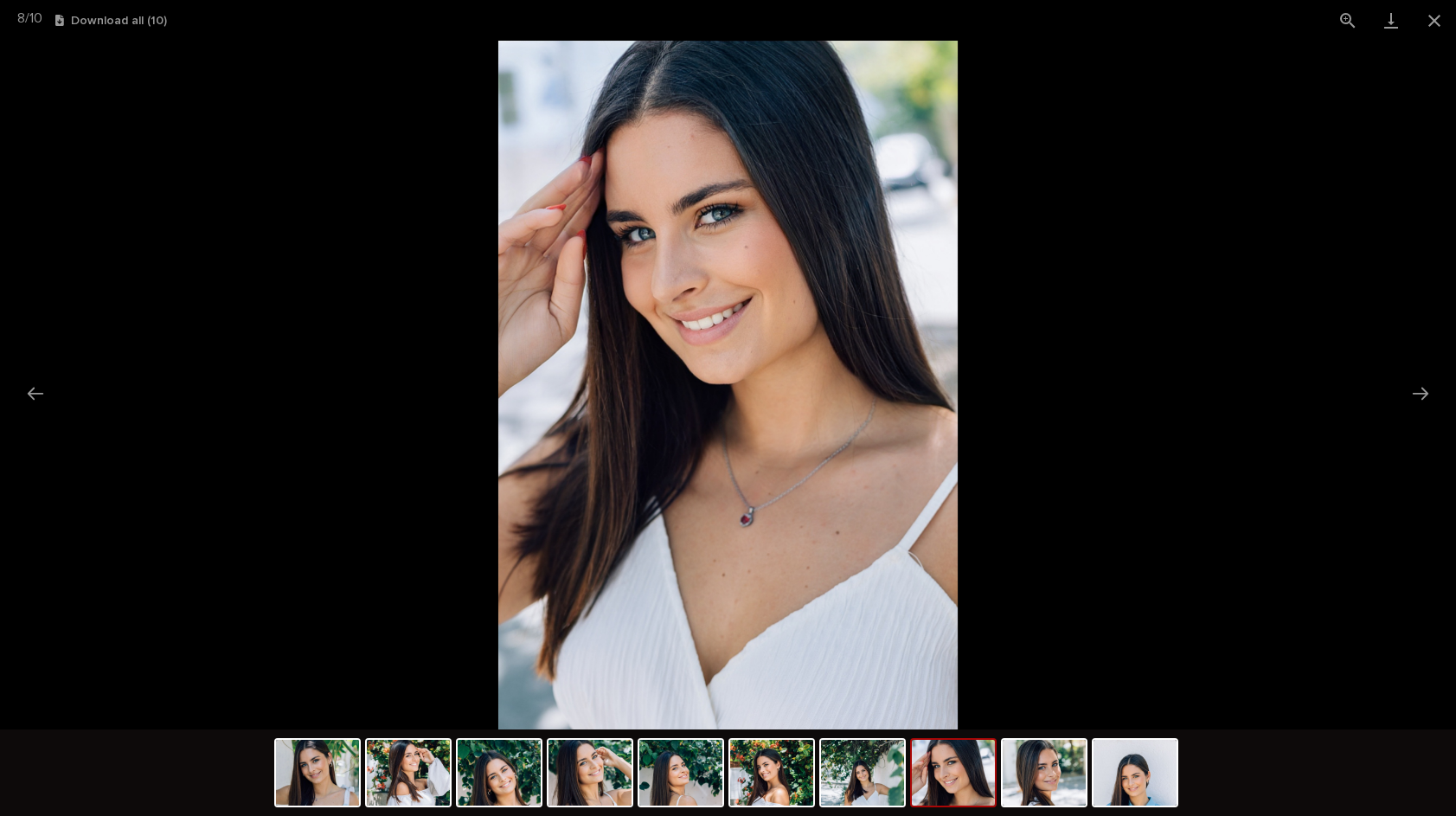
click at [1401, 389] on picture at bounding box center [728, 385] width 1456 height 689
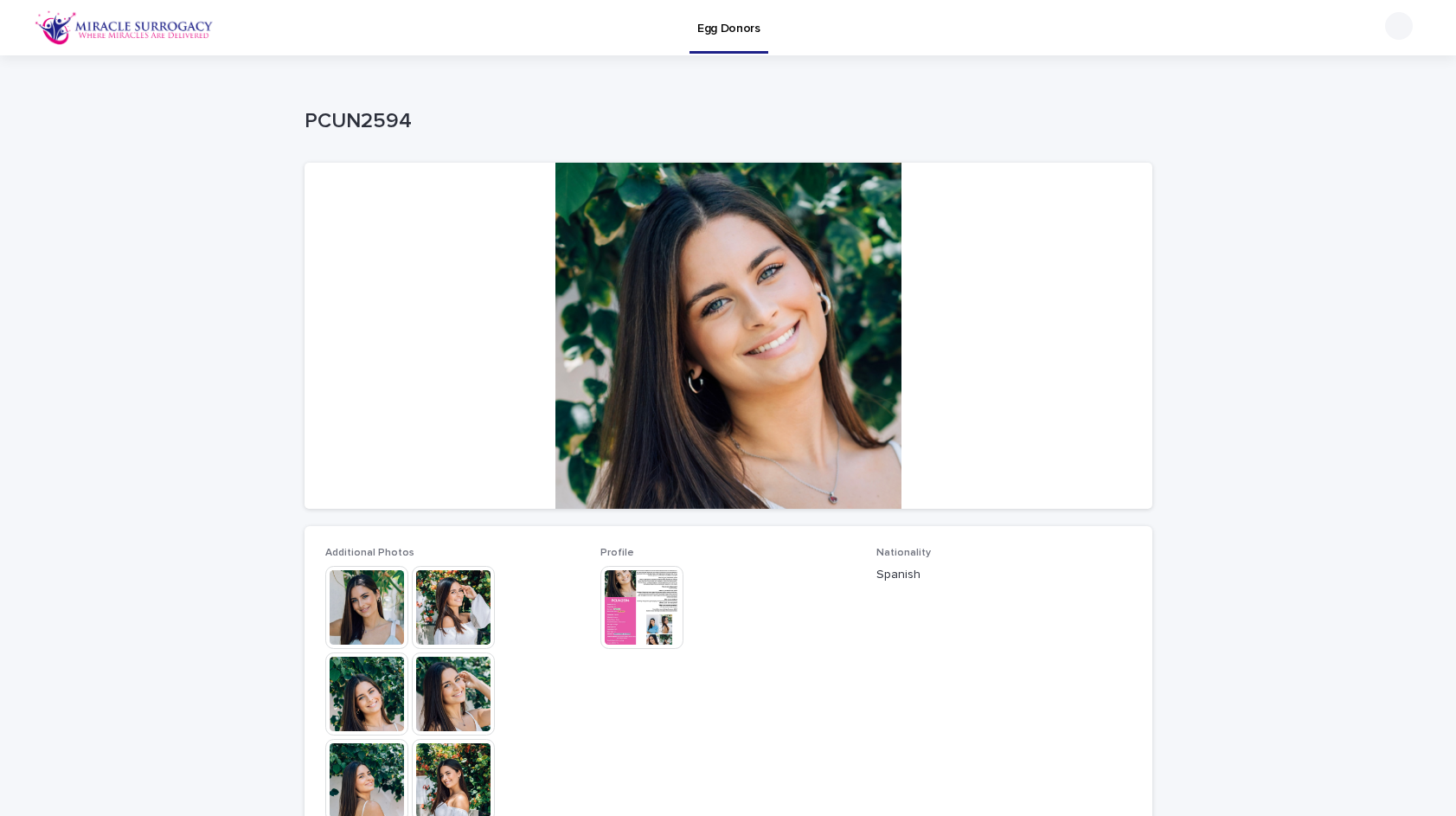
scroll to position [288, 0]
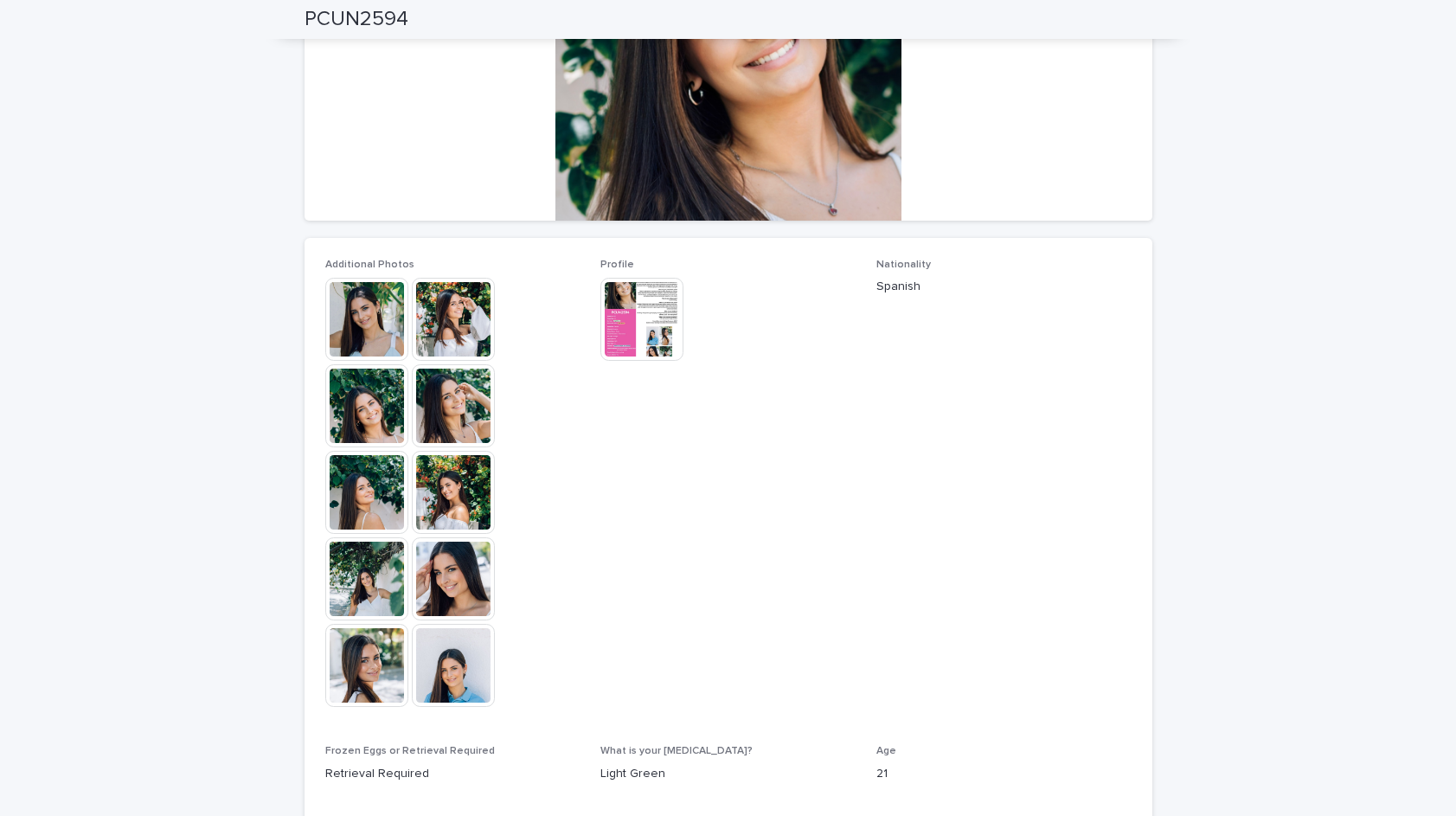
click at [482, 576] on img at bounding box center [454, 579] width 84 height 84
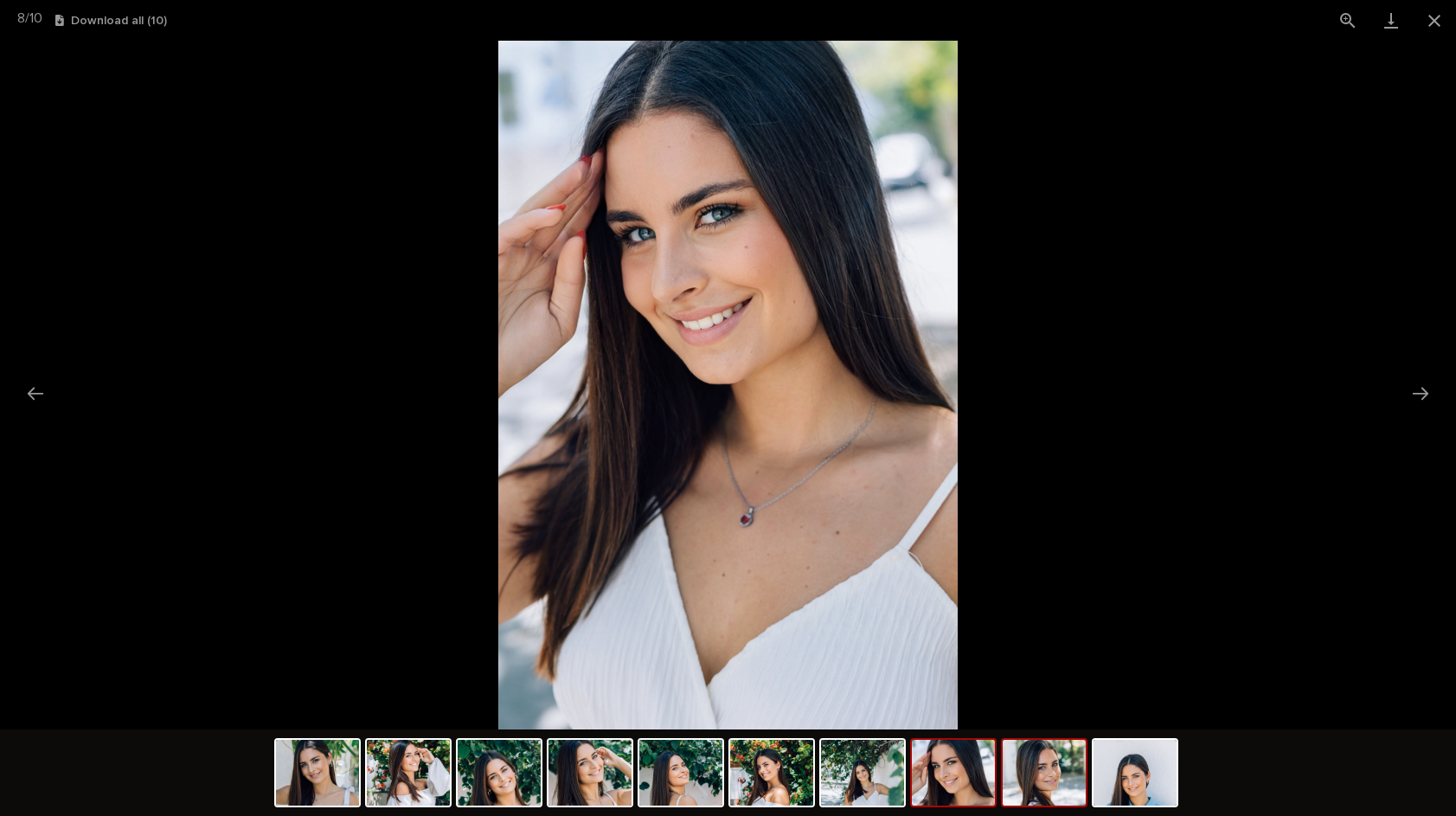
click at [1063, 766] on img at bounding box center [1045, 772] width 84 height 66
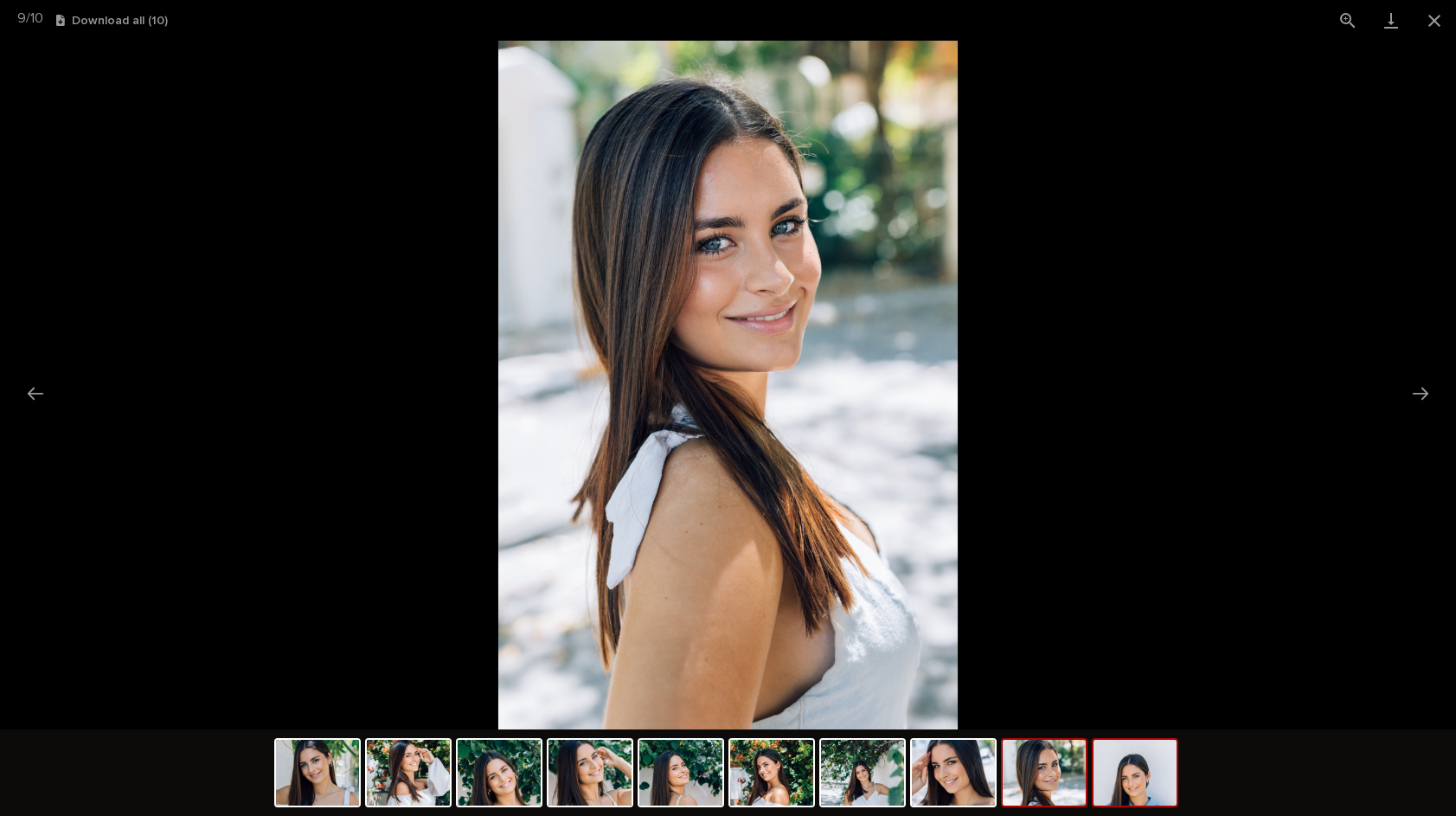
click at [1151, 774] on img at bounding box center [1135, 772] width 84 height 66
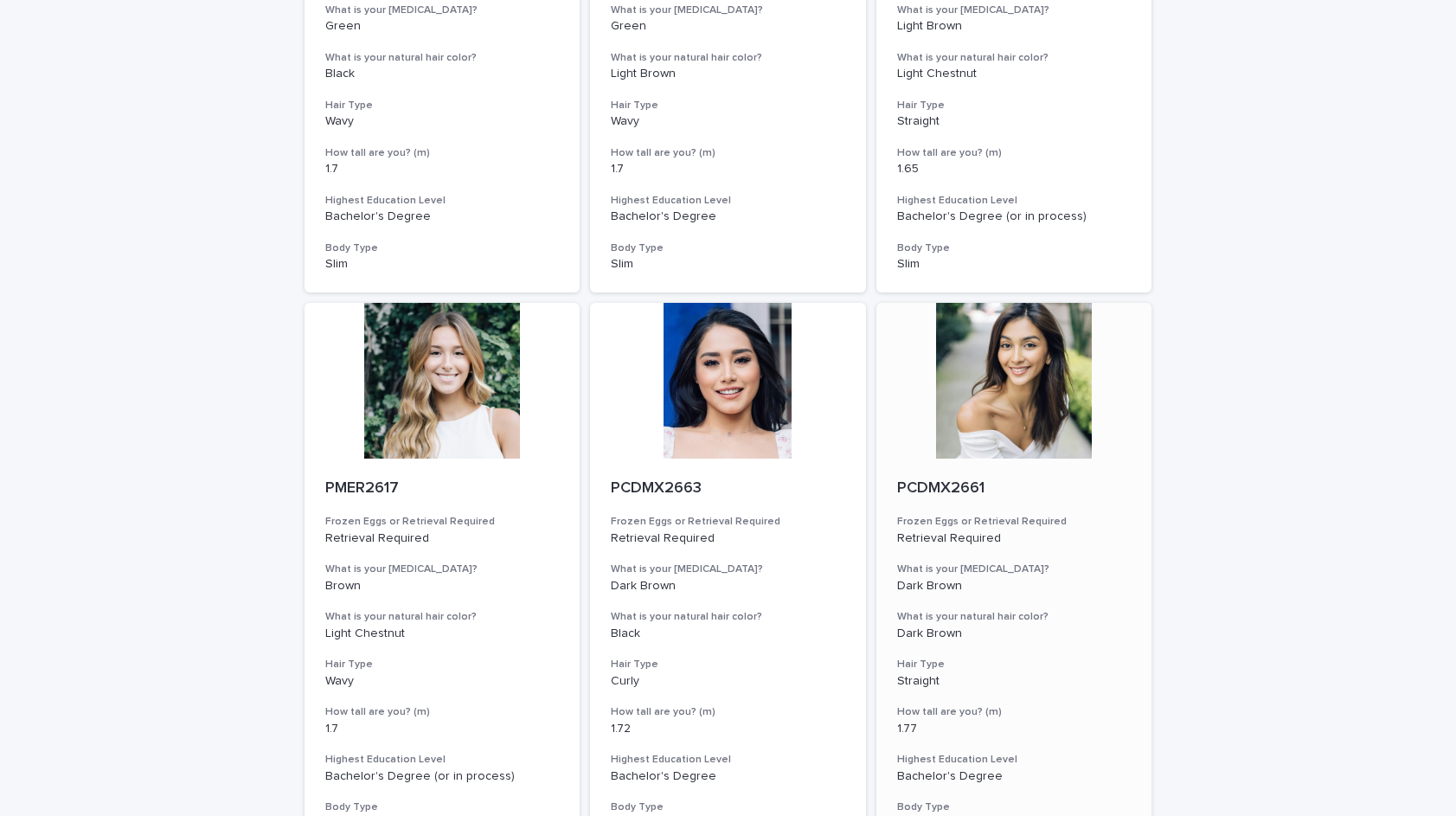
scroll to position [1745, 0]
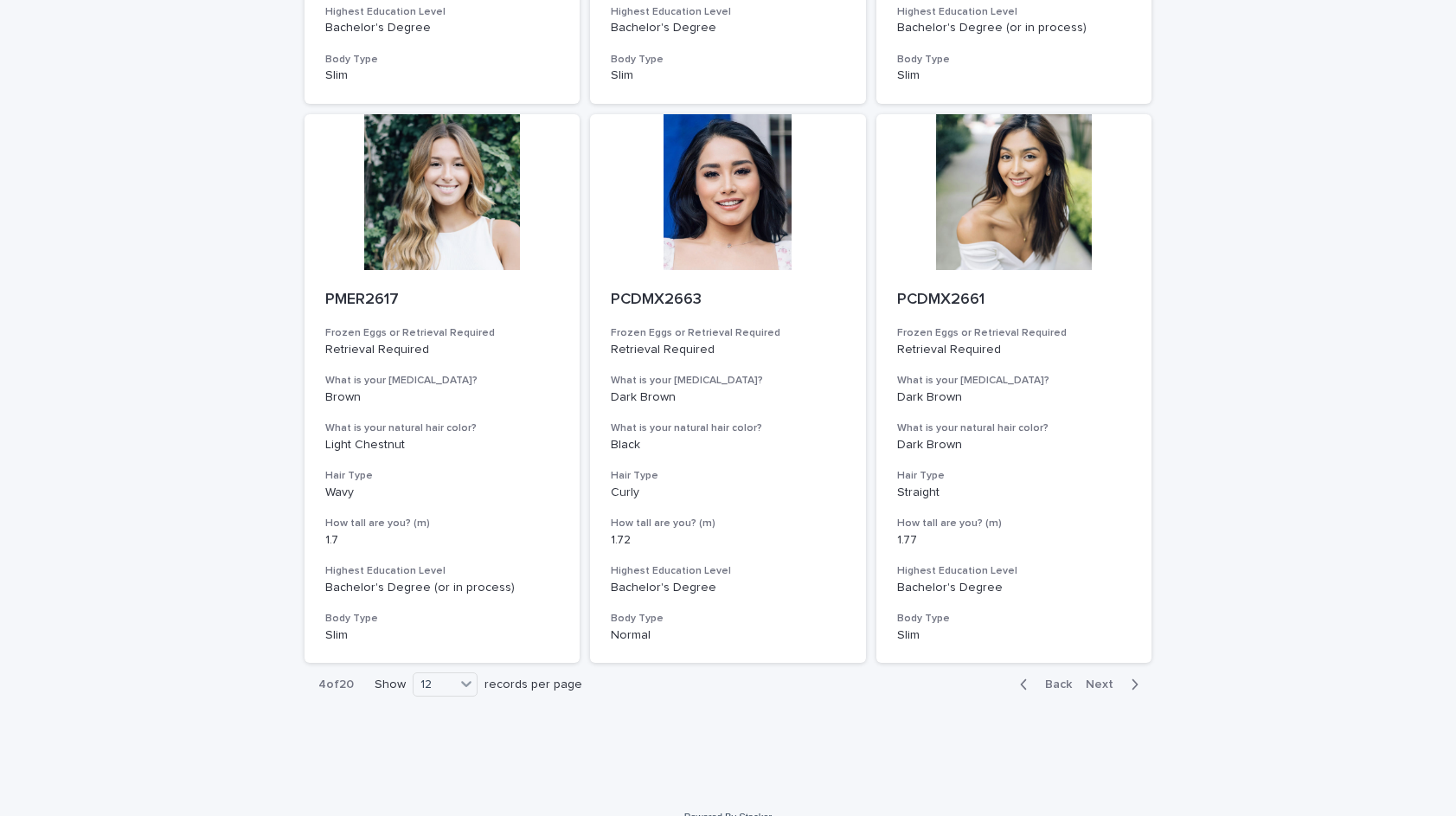
click at [1099, 679] on span "Next" at bounding box center [1104, 684] width 38 height 12
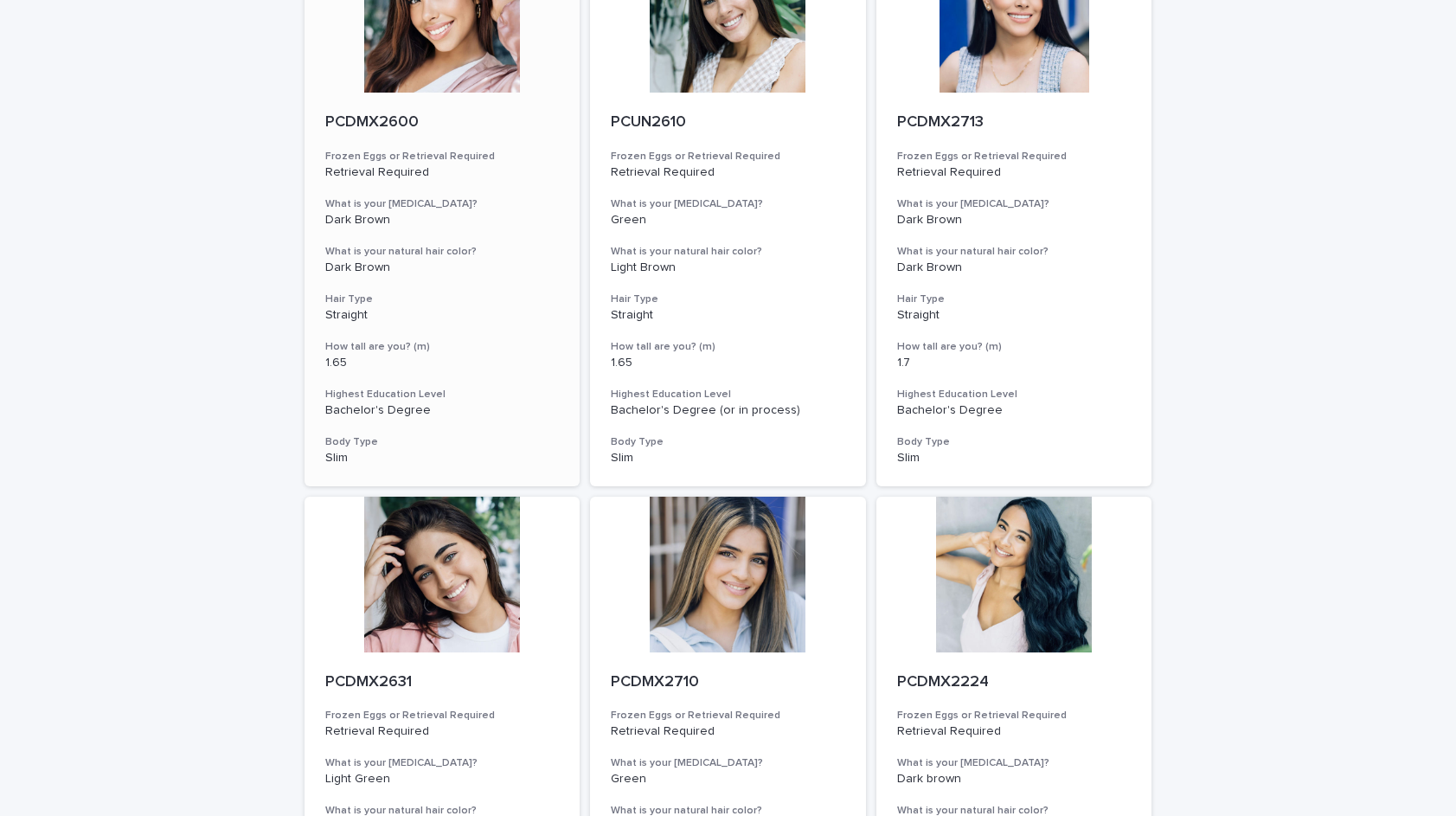
scroll to position [333, 0]
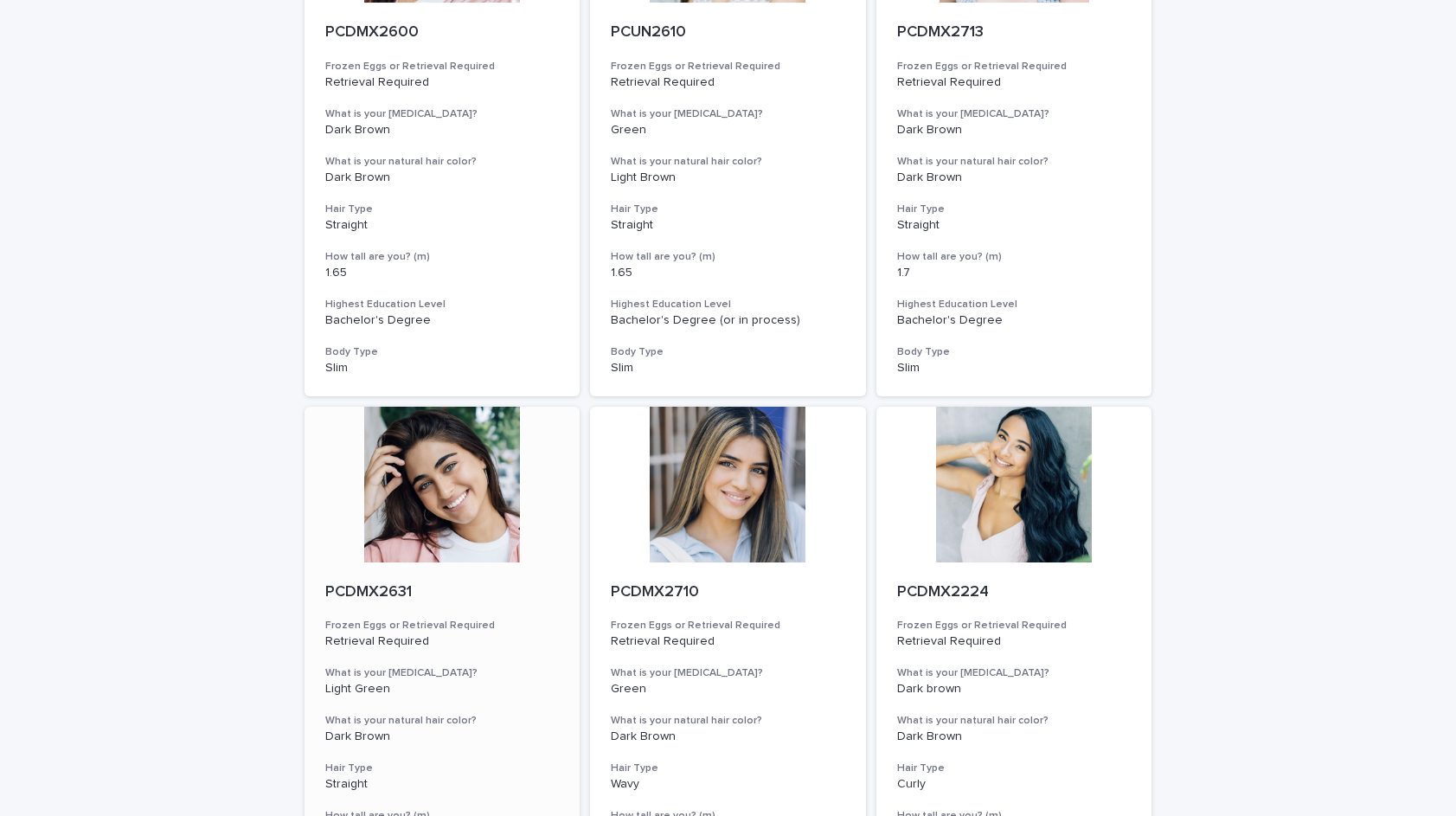
click at [483, 492] on div at bounding box center [442, 485] width 276 height 156
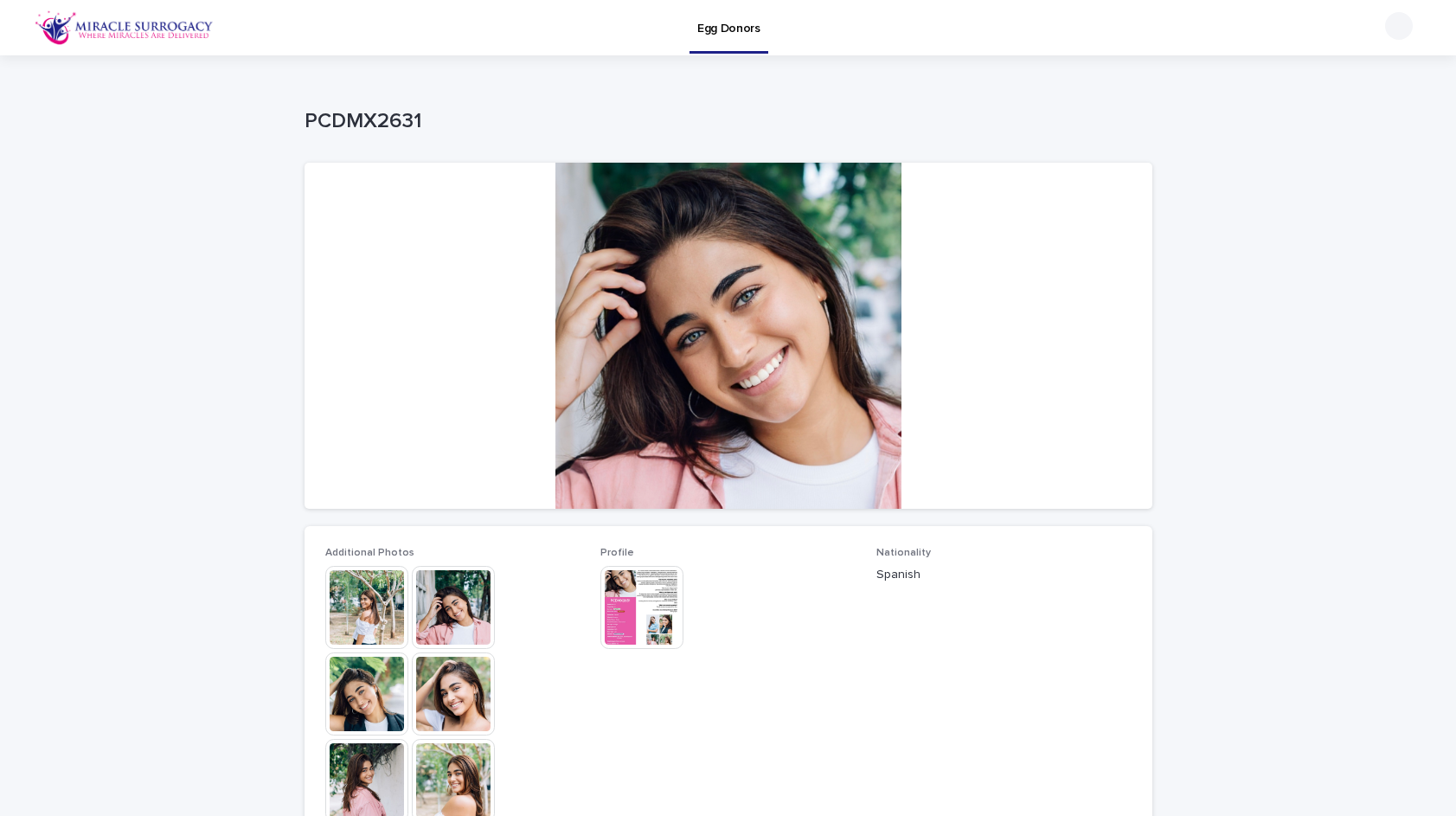
click at [375, 611] on img at bounding box center [367, 608] width 84 height 84
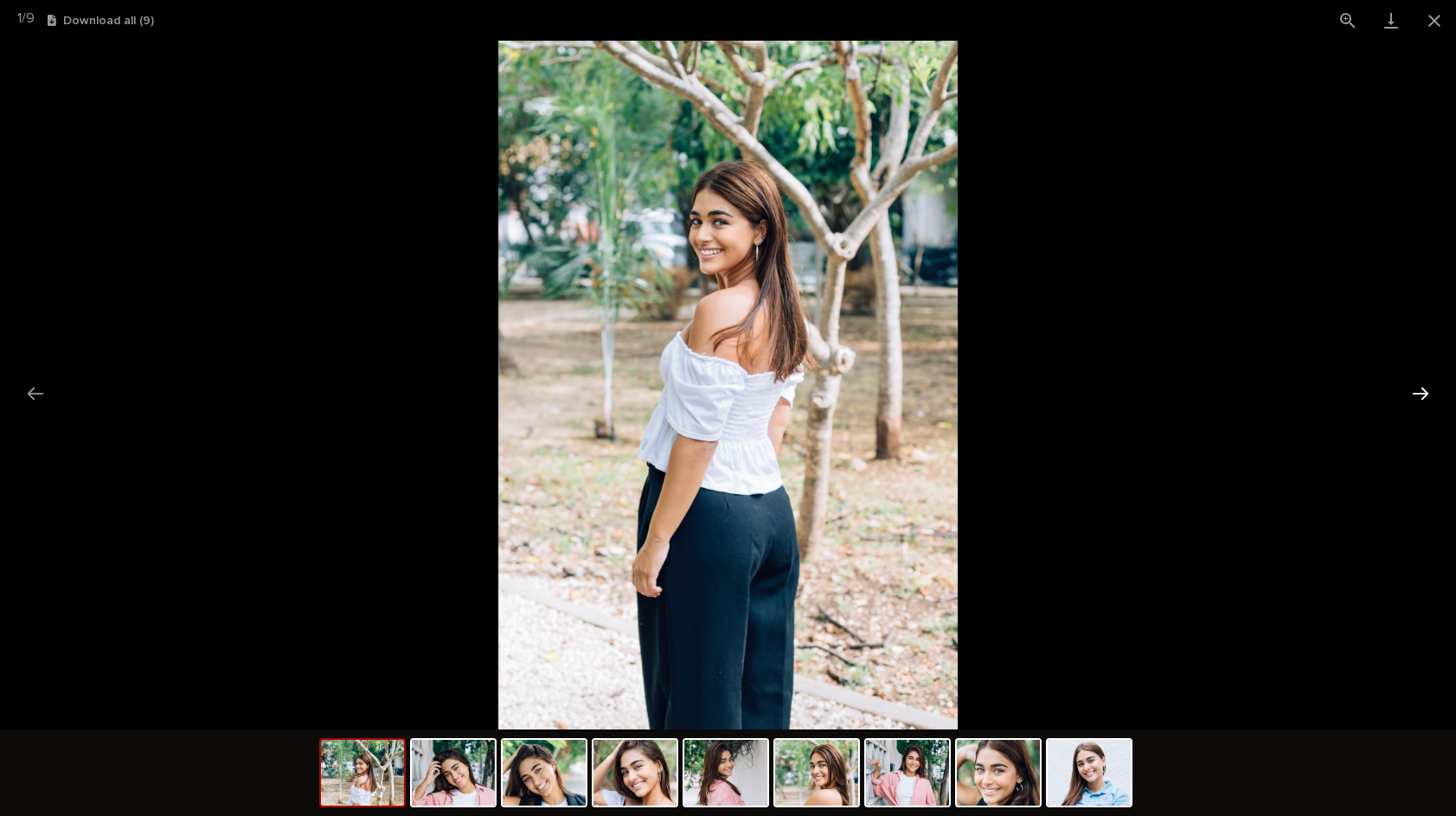
click at [1419, 393] on button "Next slide" at bounding box center [1420, 394] width 36 height 33
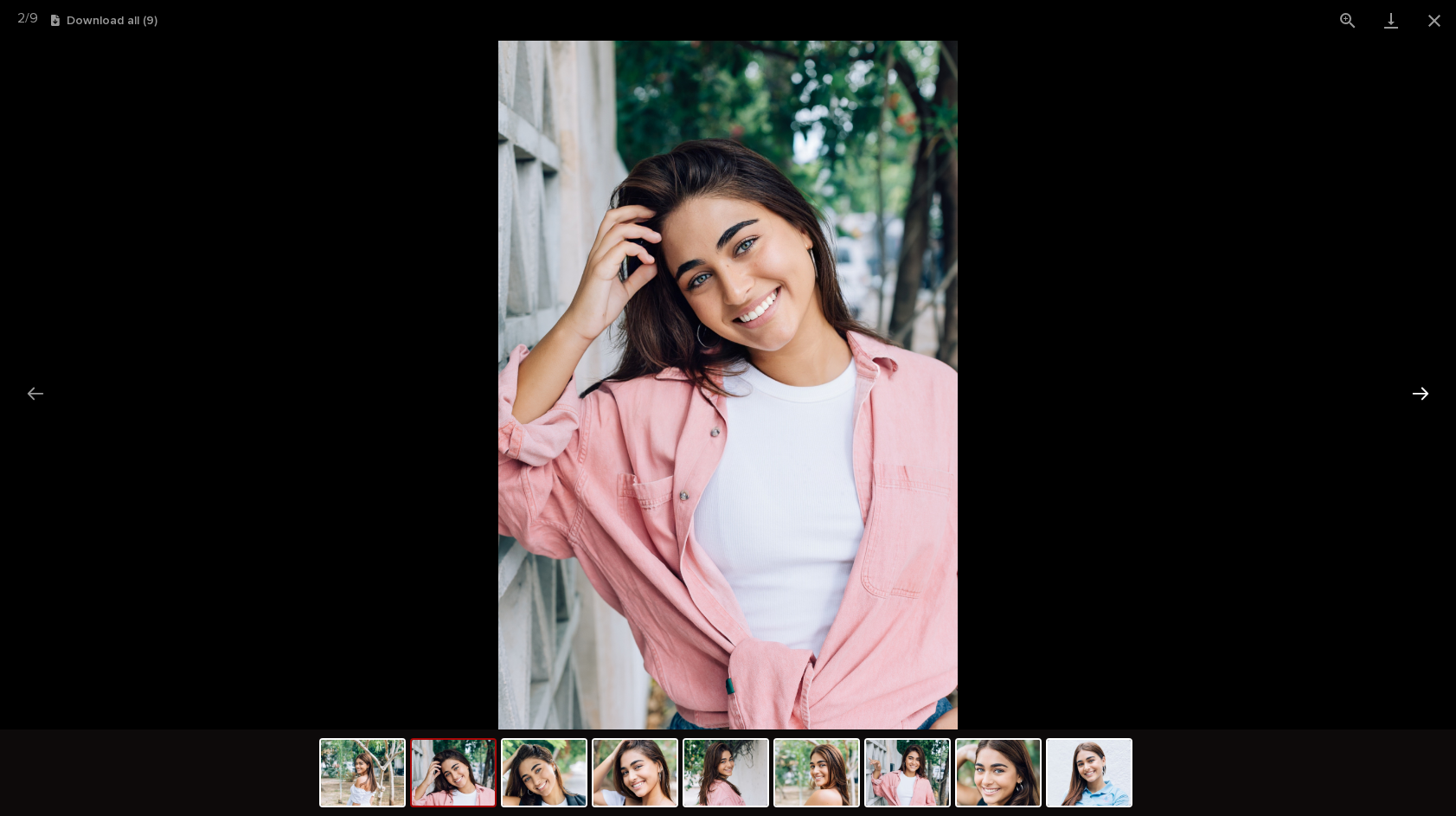
click at [1419, 393] on button "Next slide" at bounding box center [1420, 394] width 36 height 33
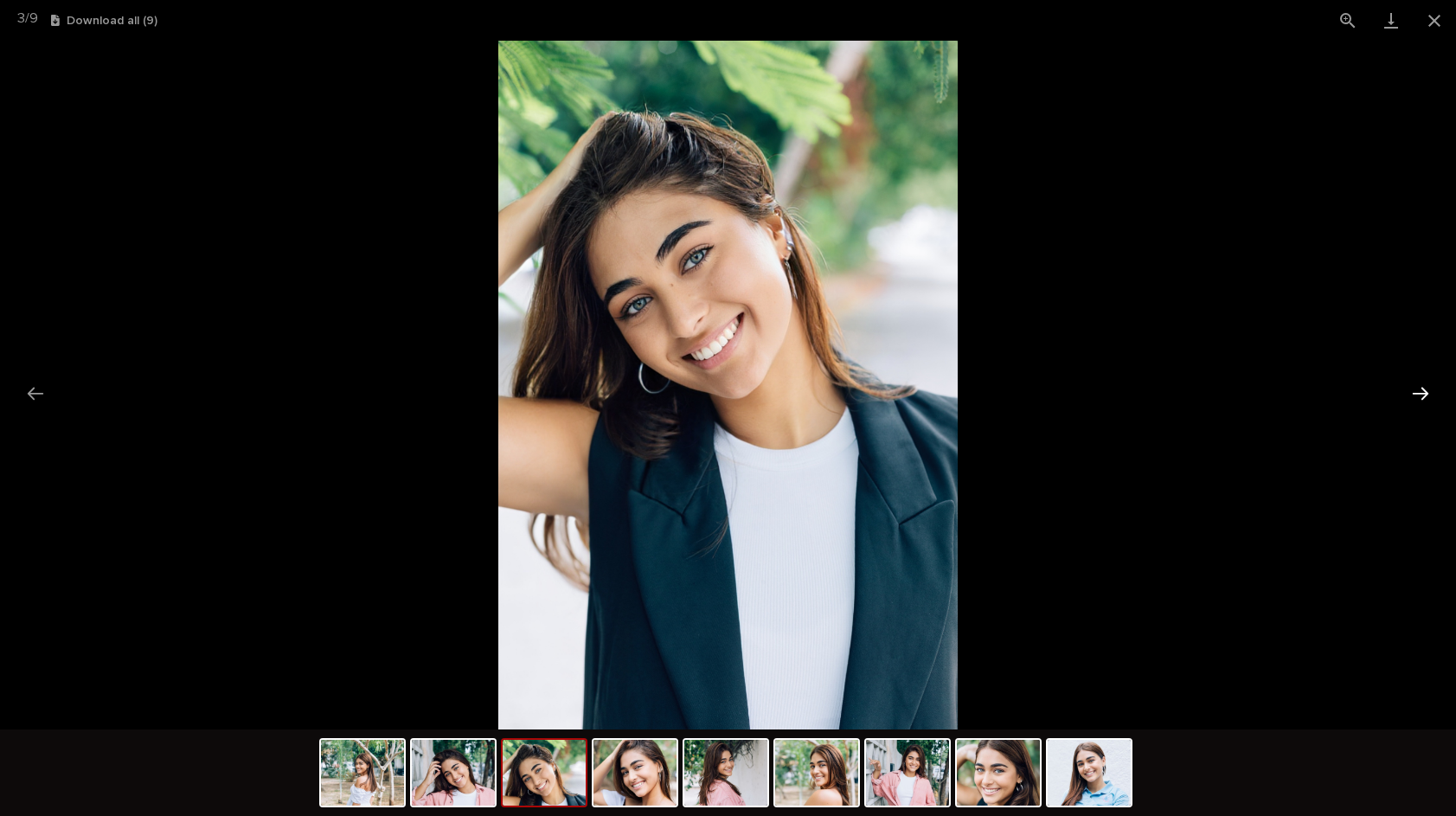
click at [1417, 393] on button "Next slide" at bounding box center [1420, 394] width 36 height 33
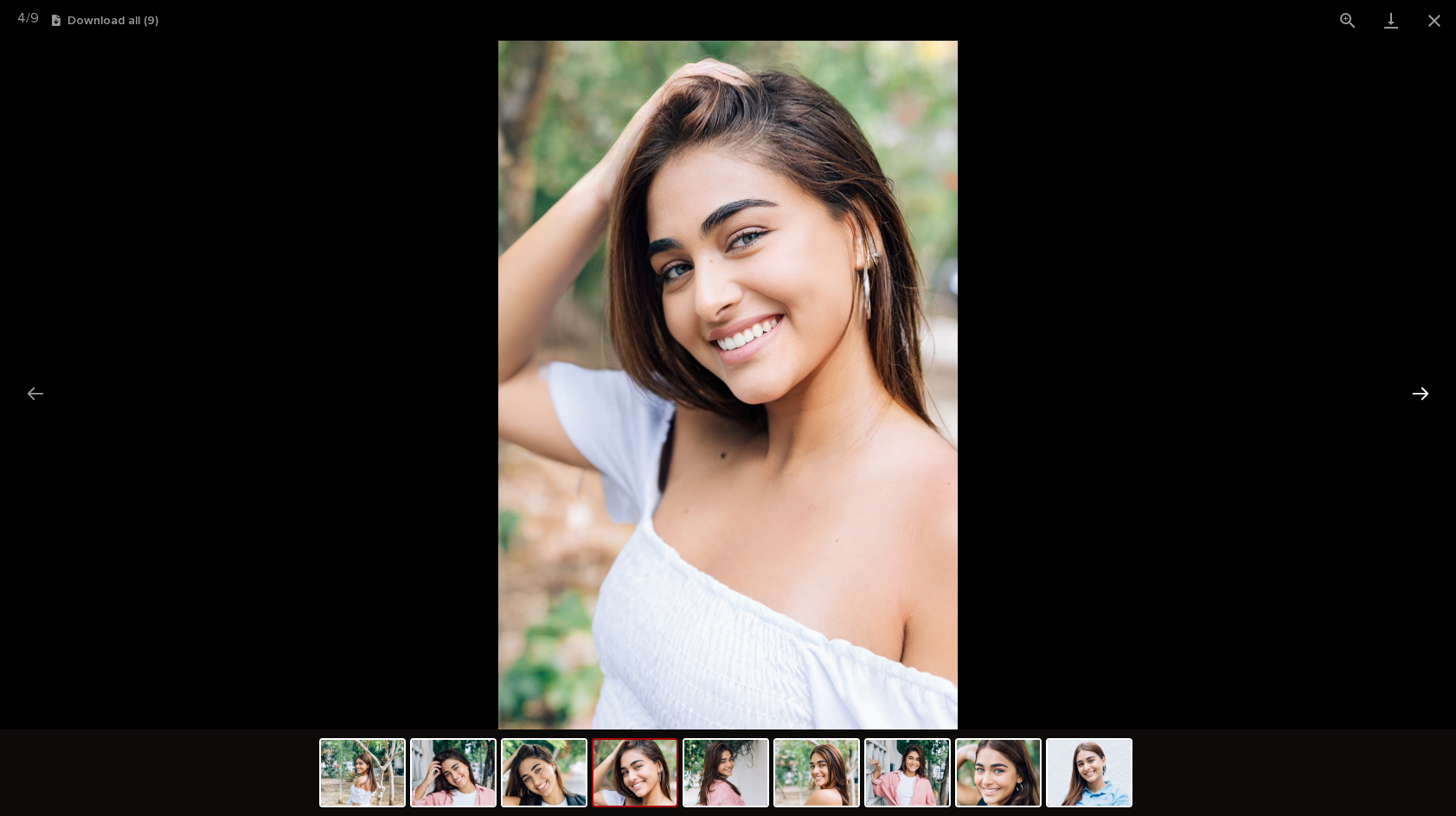
click at [1416, 393] on button "Next slide" at bounding box center [1420, 394] width 36 height 33
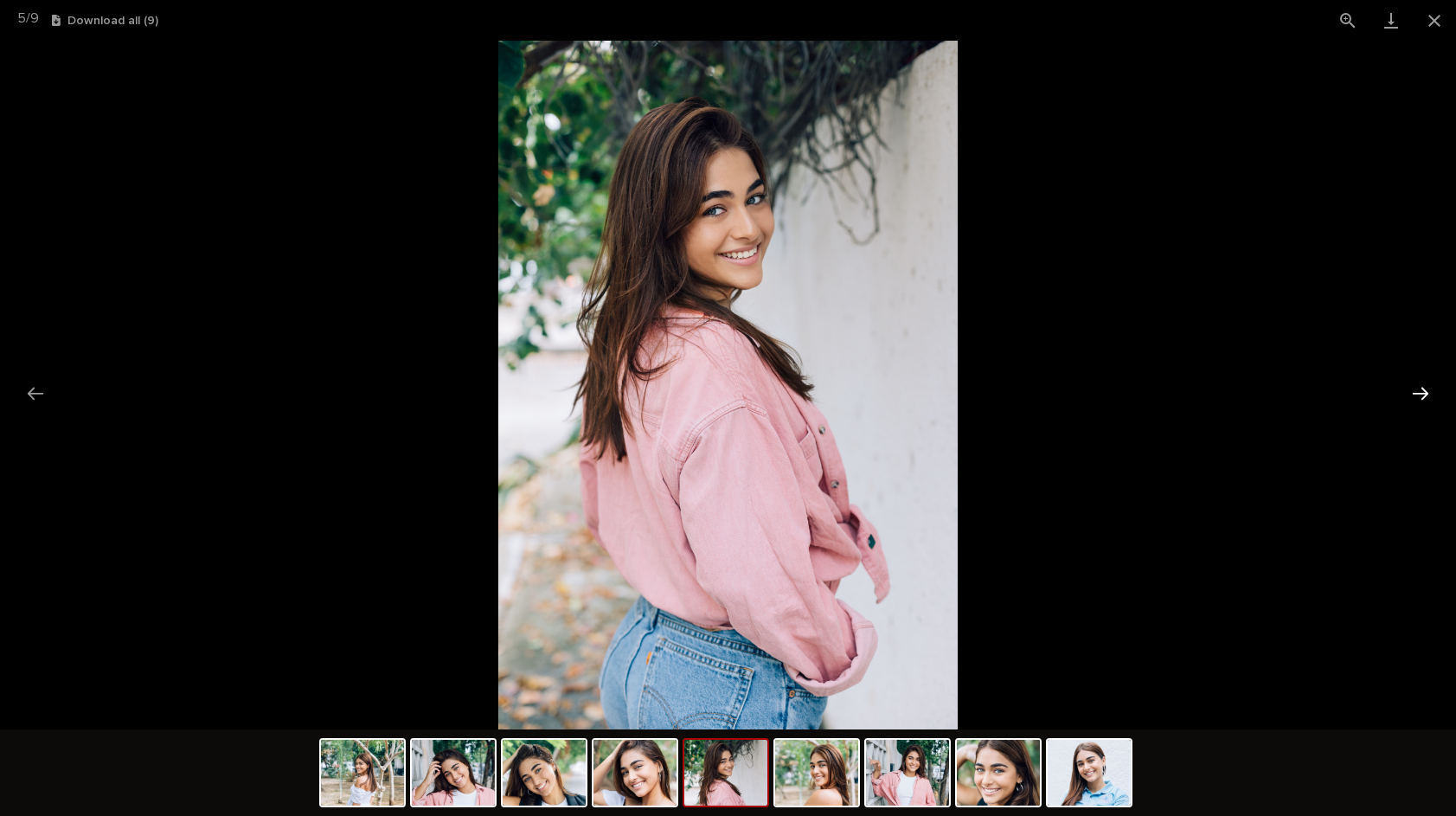
click at [1414, 393] on button "Next slide" at bounding box center [1420, 394] width 36 height 33
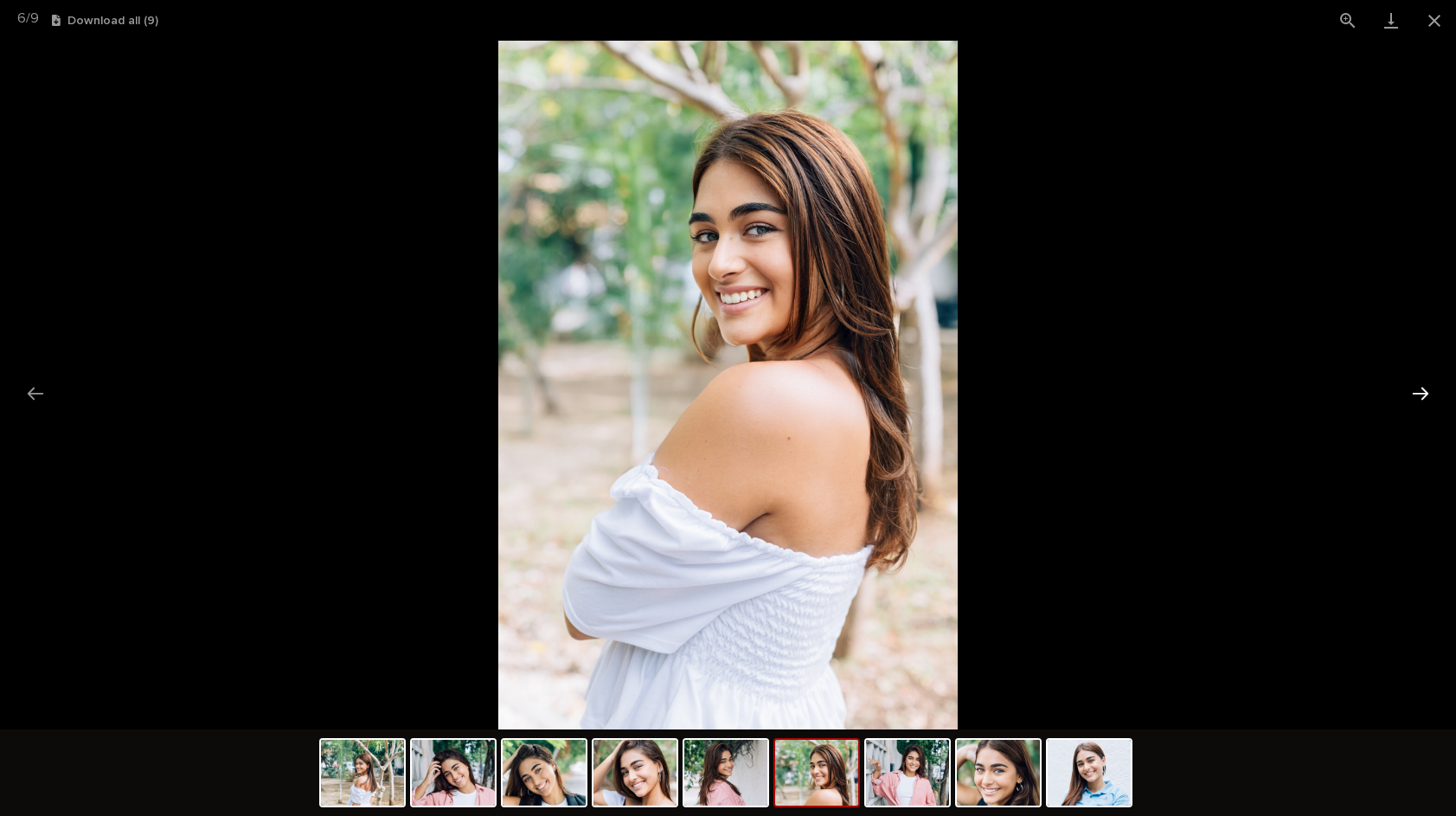
click at [1410, 393] on button "Next slide" at bounding box center [1420, 394] width 36 height 33
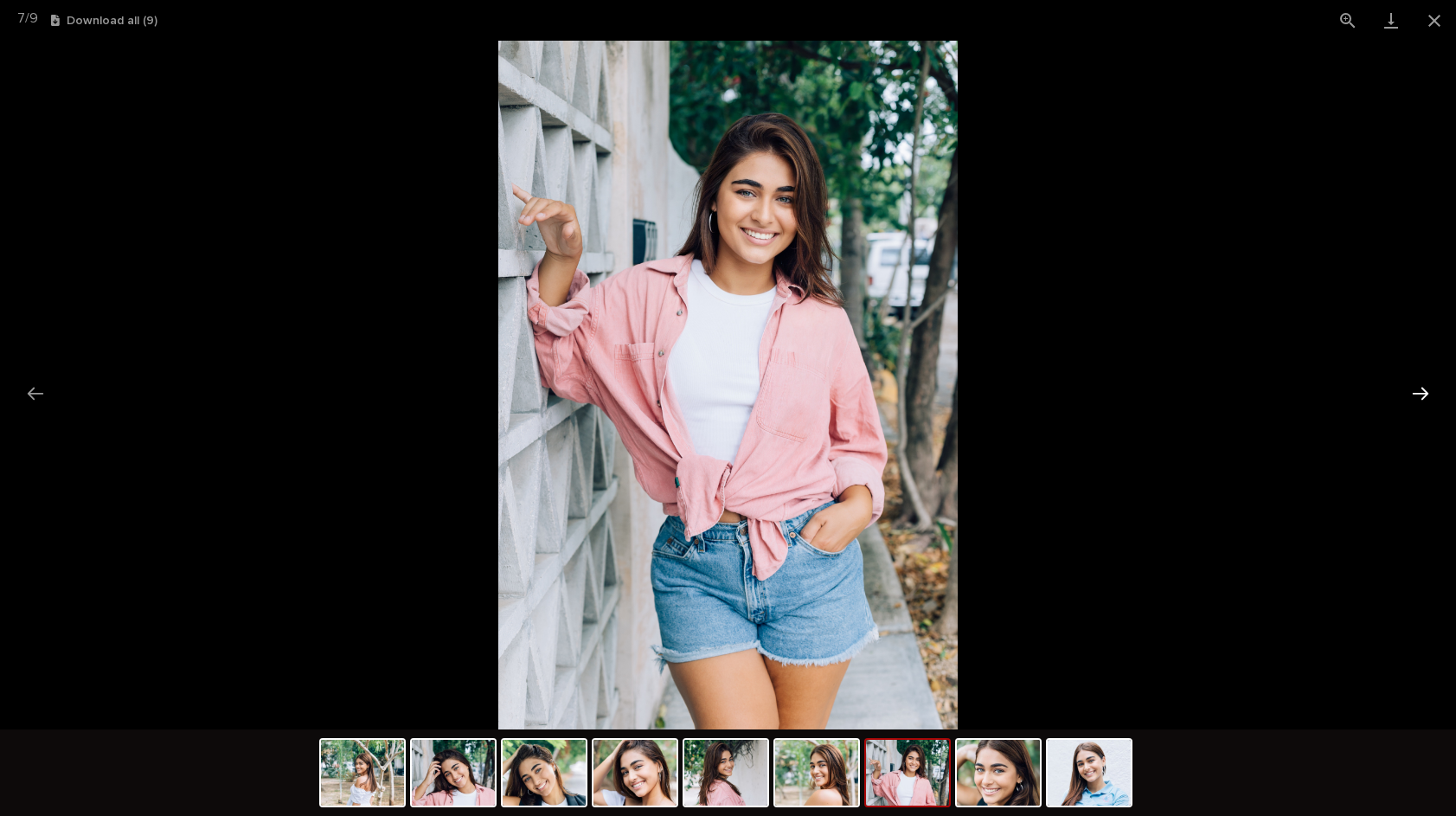
click at [1413, 393] on button "Next slide" at bounding box center [1420, 394] width 36 height 33
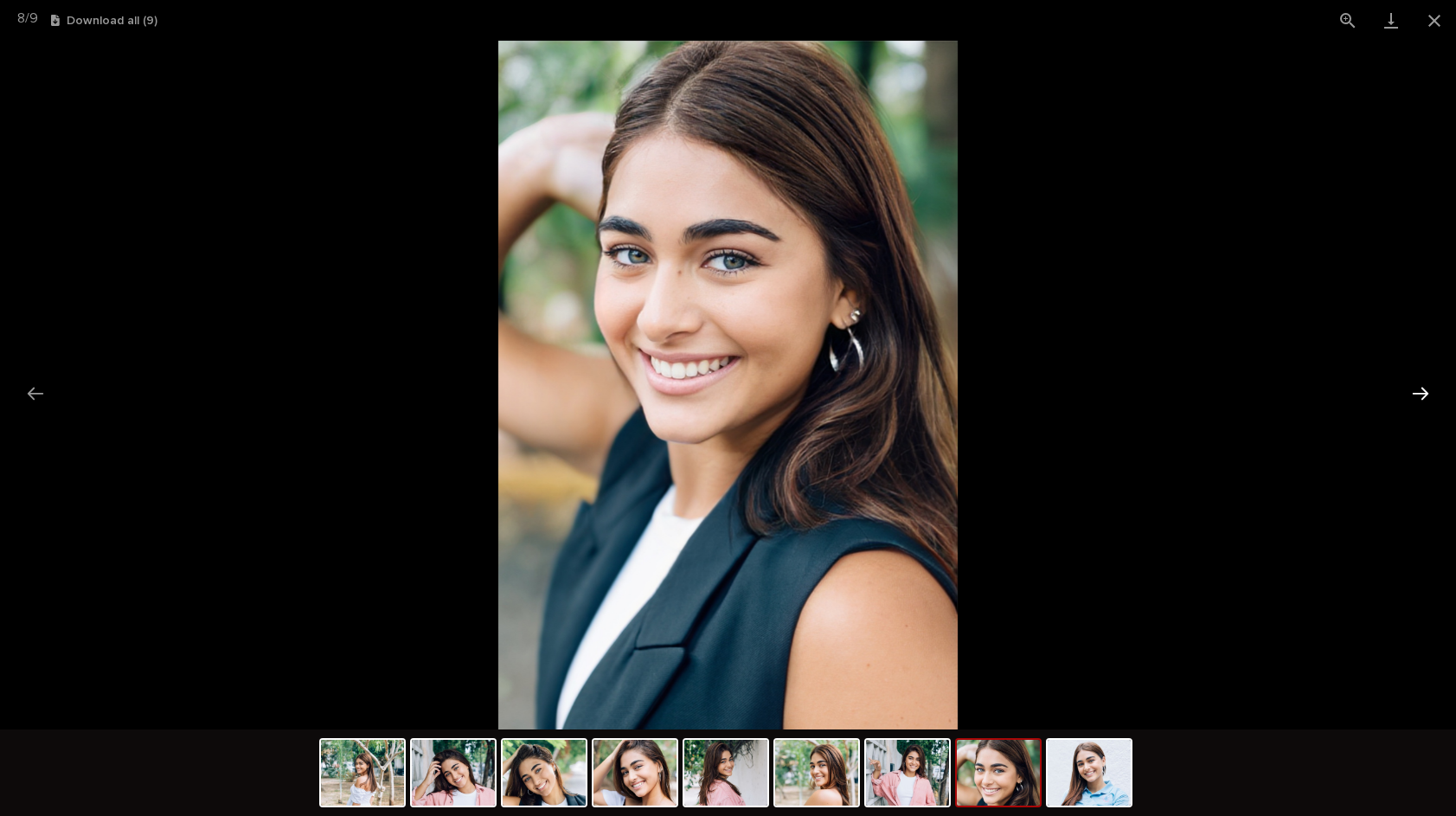
click at [1420, 382] on button "Next slide" at bounding box center [1420, 394] width 36 height 33
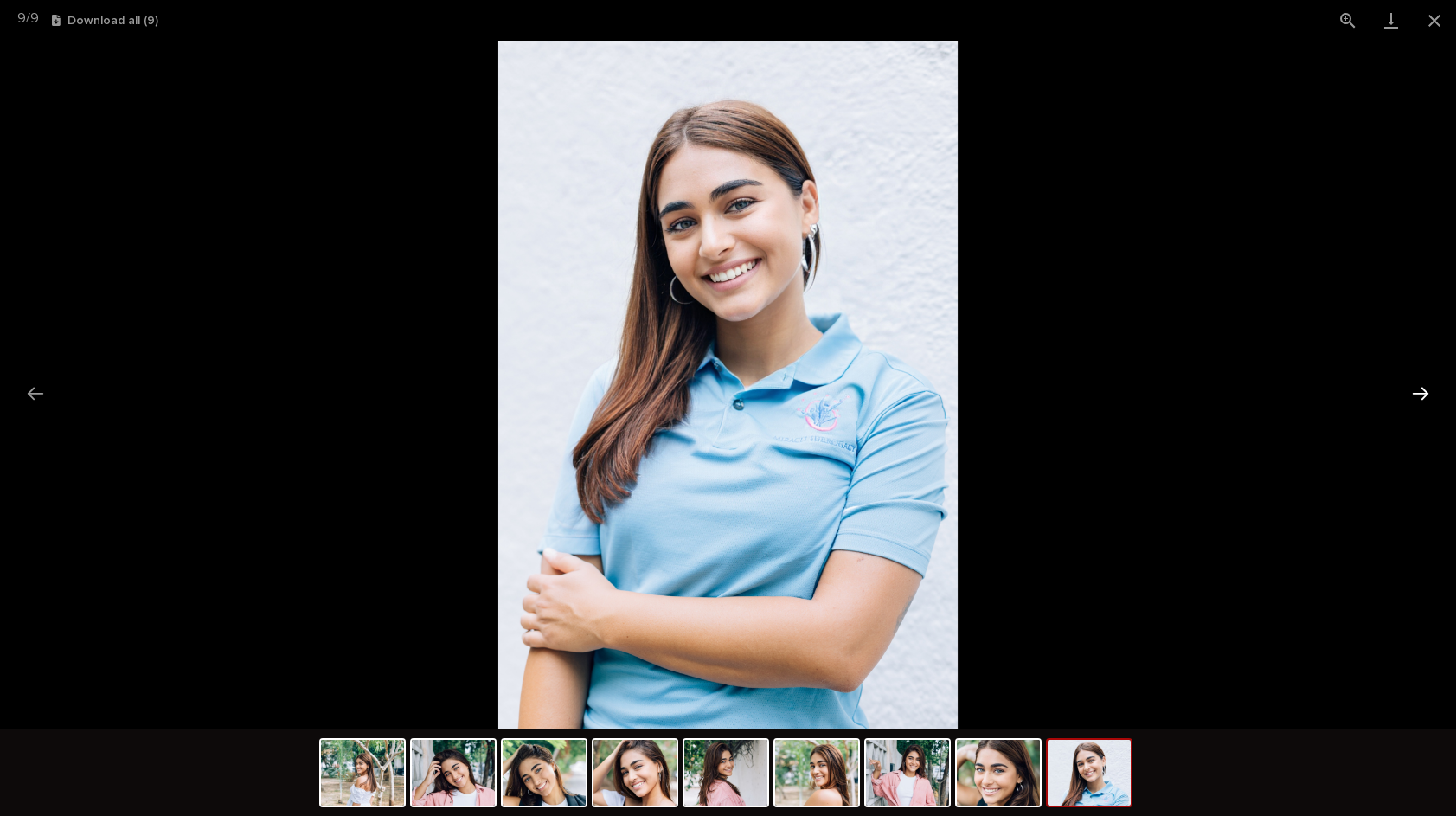
click at [1420, 382] on button "Next slide" at bounding box center [1420, 394] width 36 height 33
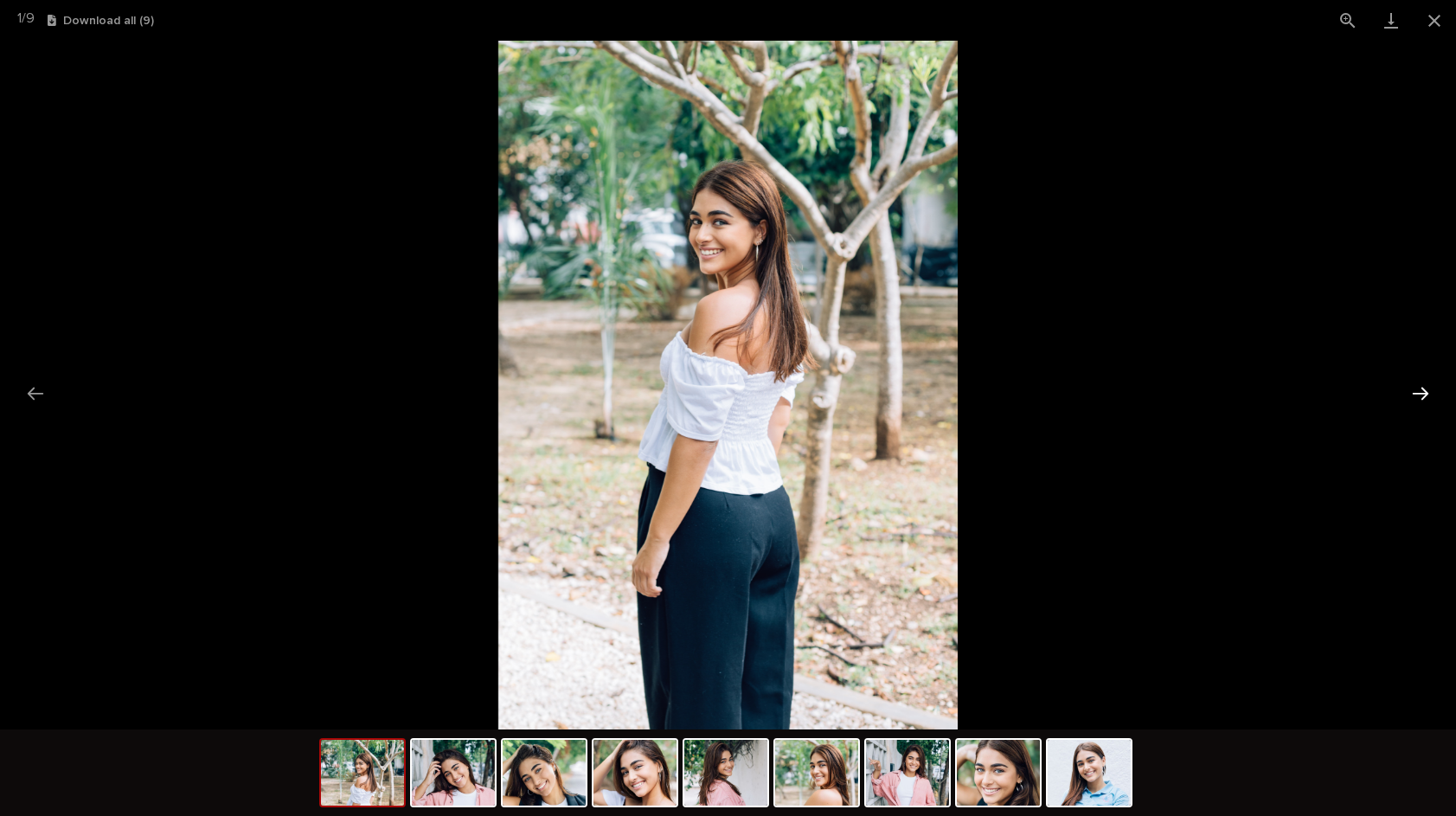
click at [1420, 382] on button "Next slide" at bounding box center [1420, 394] width 36 height 33
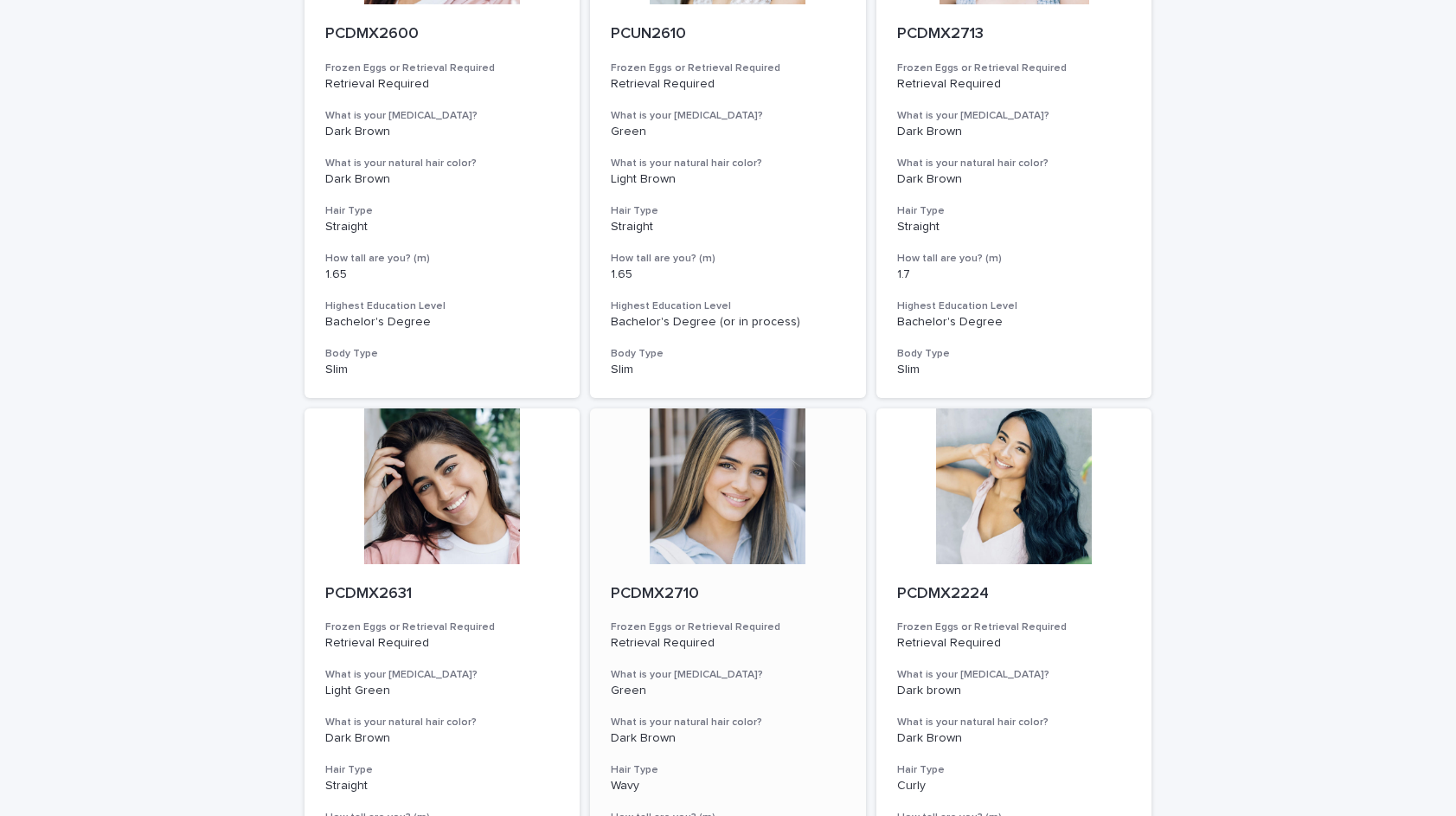
scroll to position [507, 0]
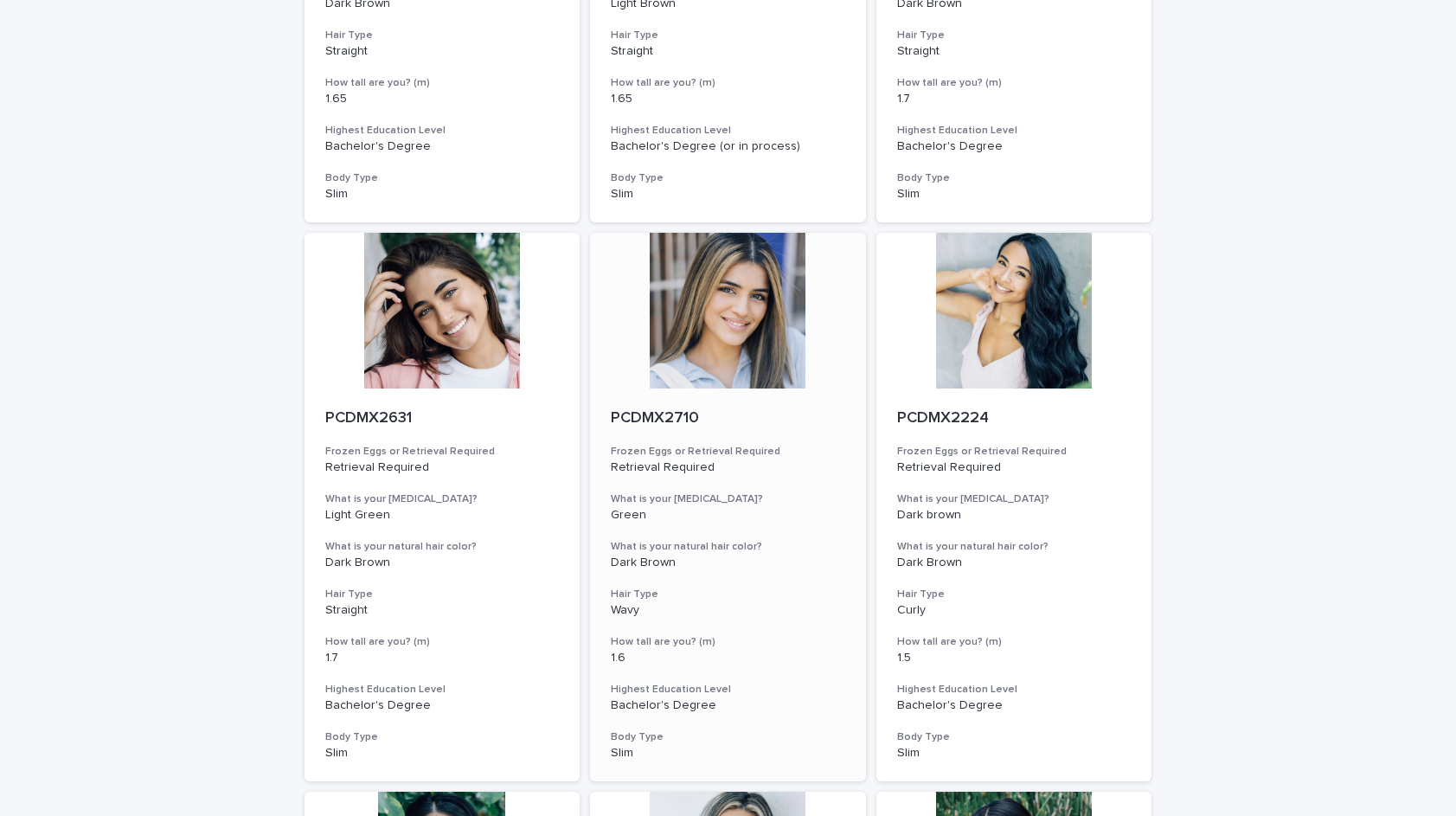
click at [754, 317] on div at bounding box center [728, 311] width 276 height 156
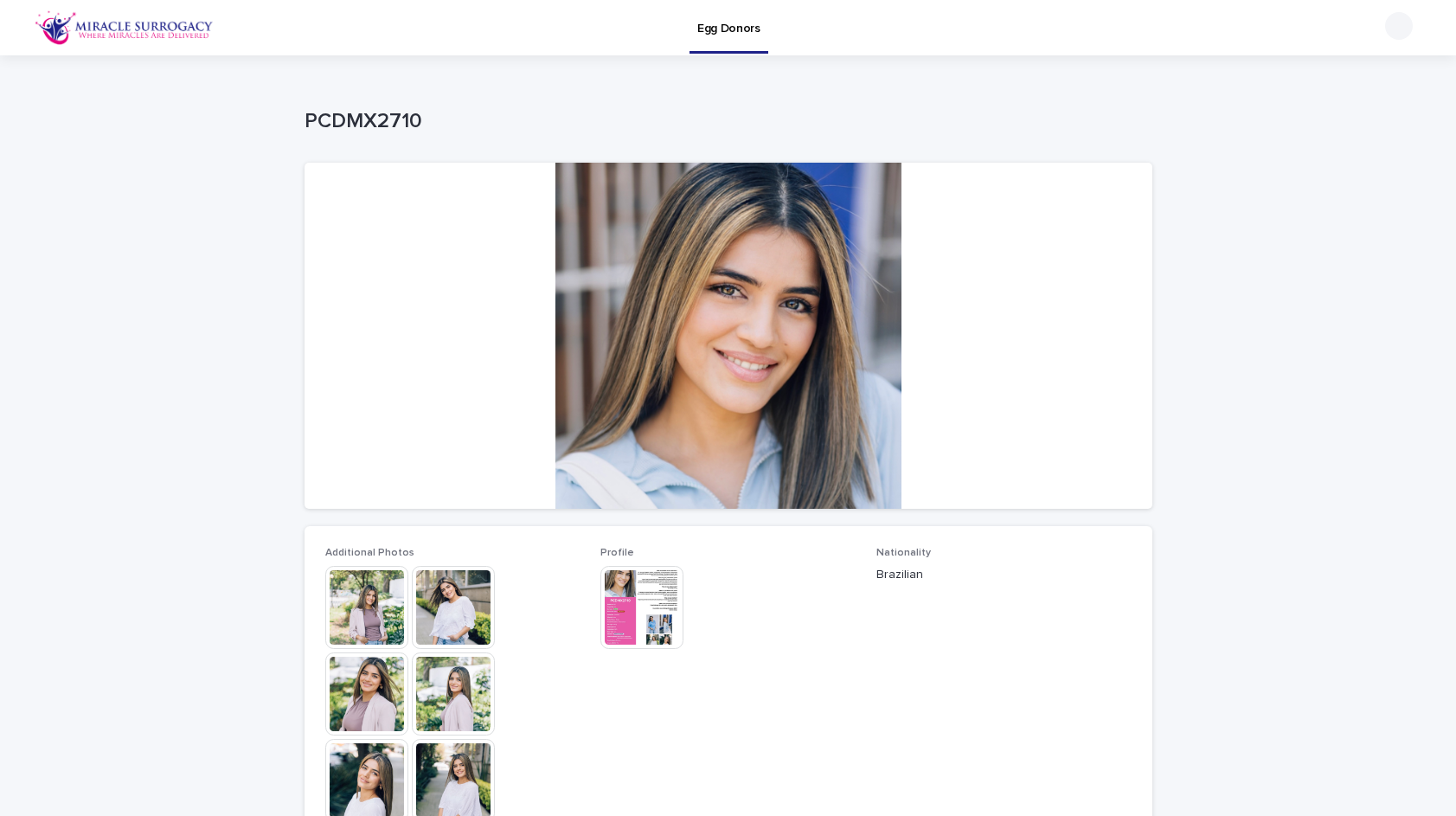
click at [467, 620] on img at bounding box center [454, 608] width 84 height 84
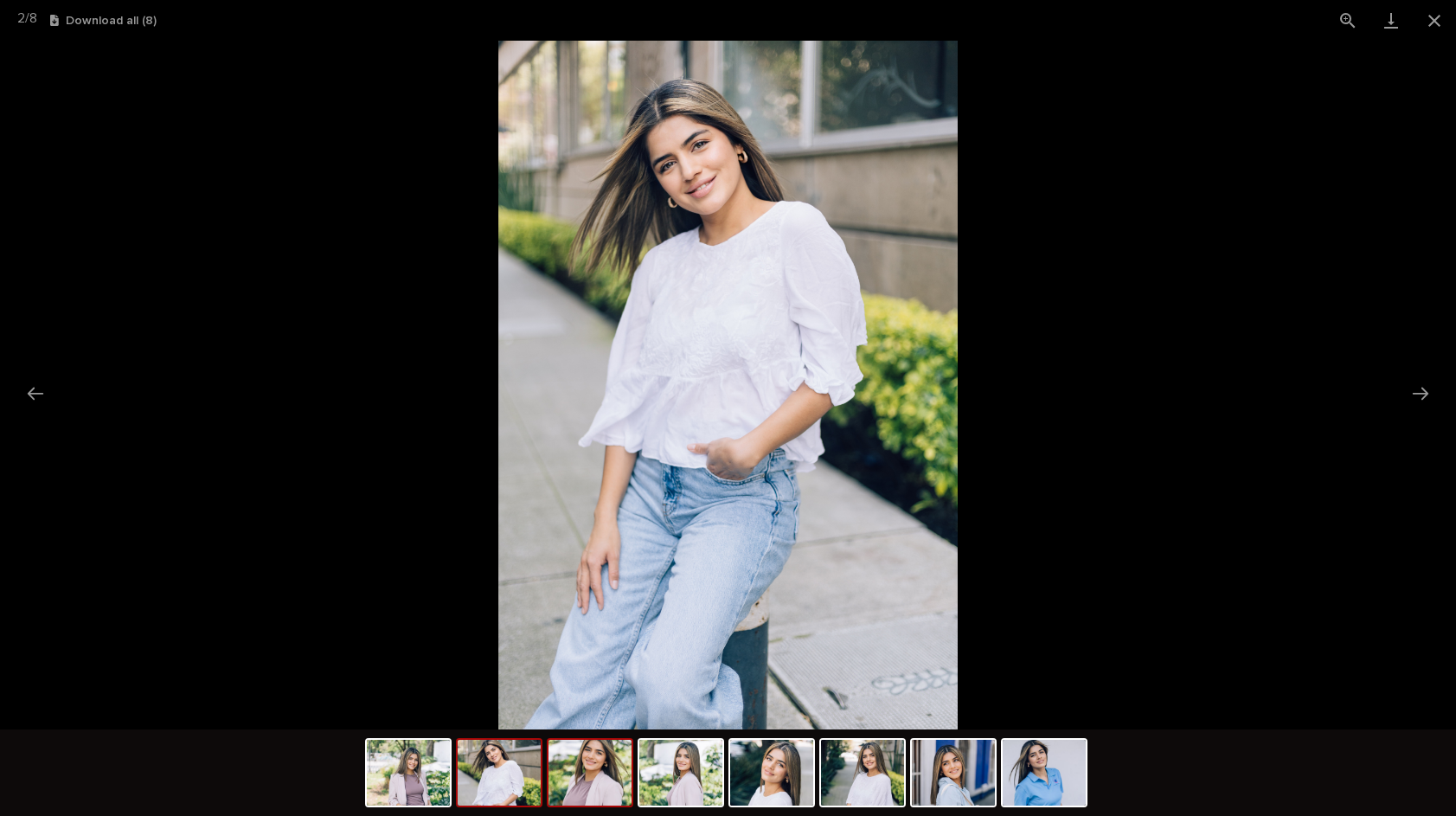
click at [595, 774] on img at bounding box center [590, 772] width 84 height 66
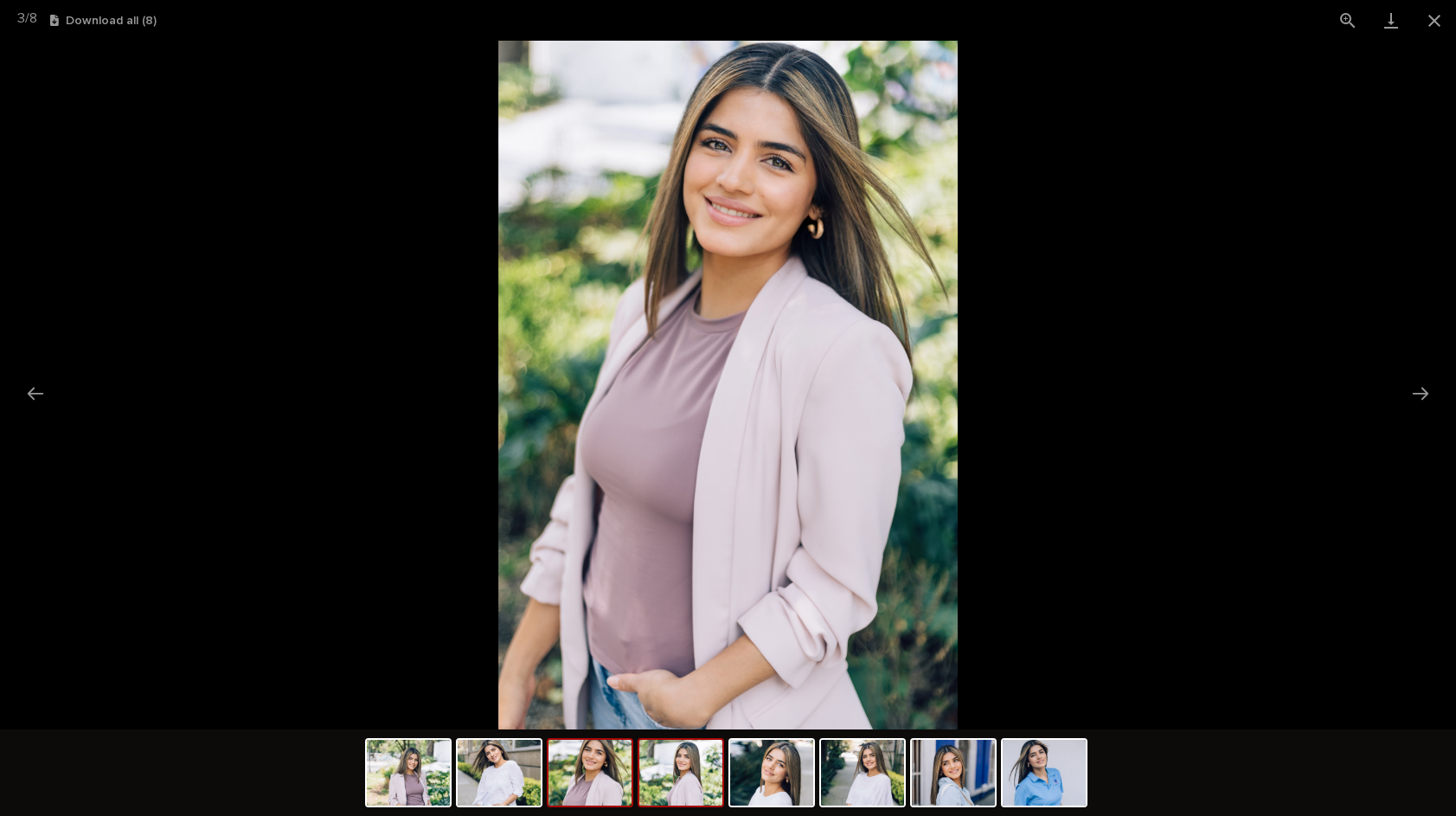
click at [698, 773] on img at bounding box center [681, 772] width 84 height 66
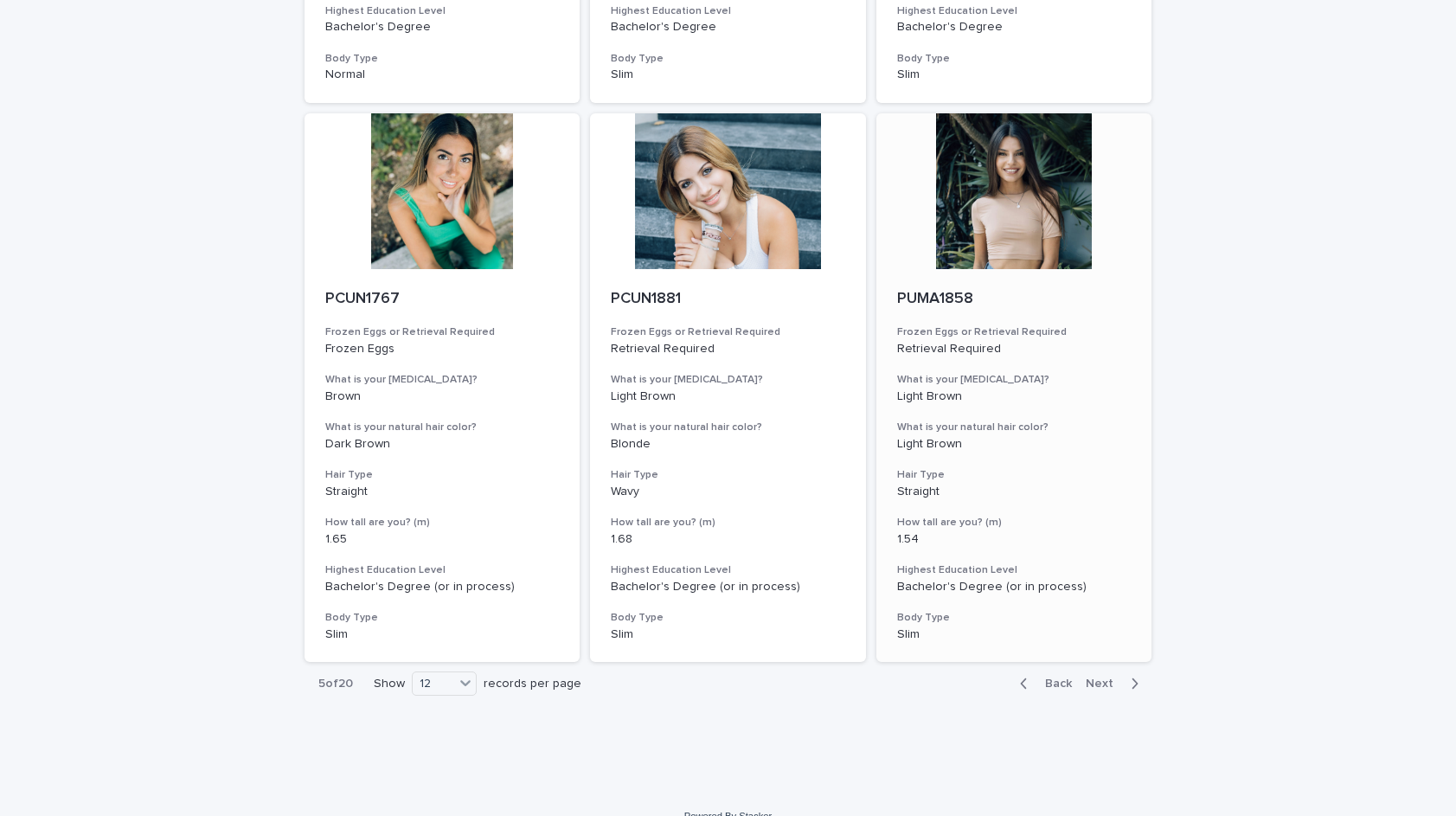
scroll to position [1745, 0]
click at [1109, 679] on span "Next" at bounding box center [1104, 684] width 38 height 12
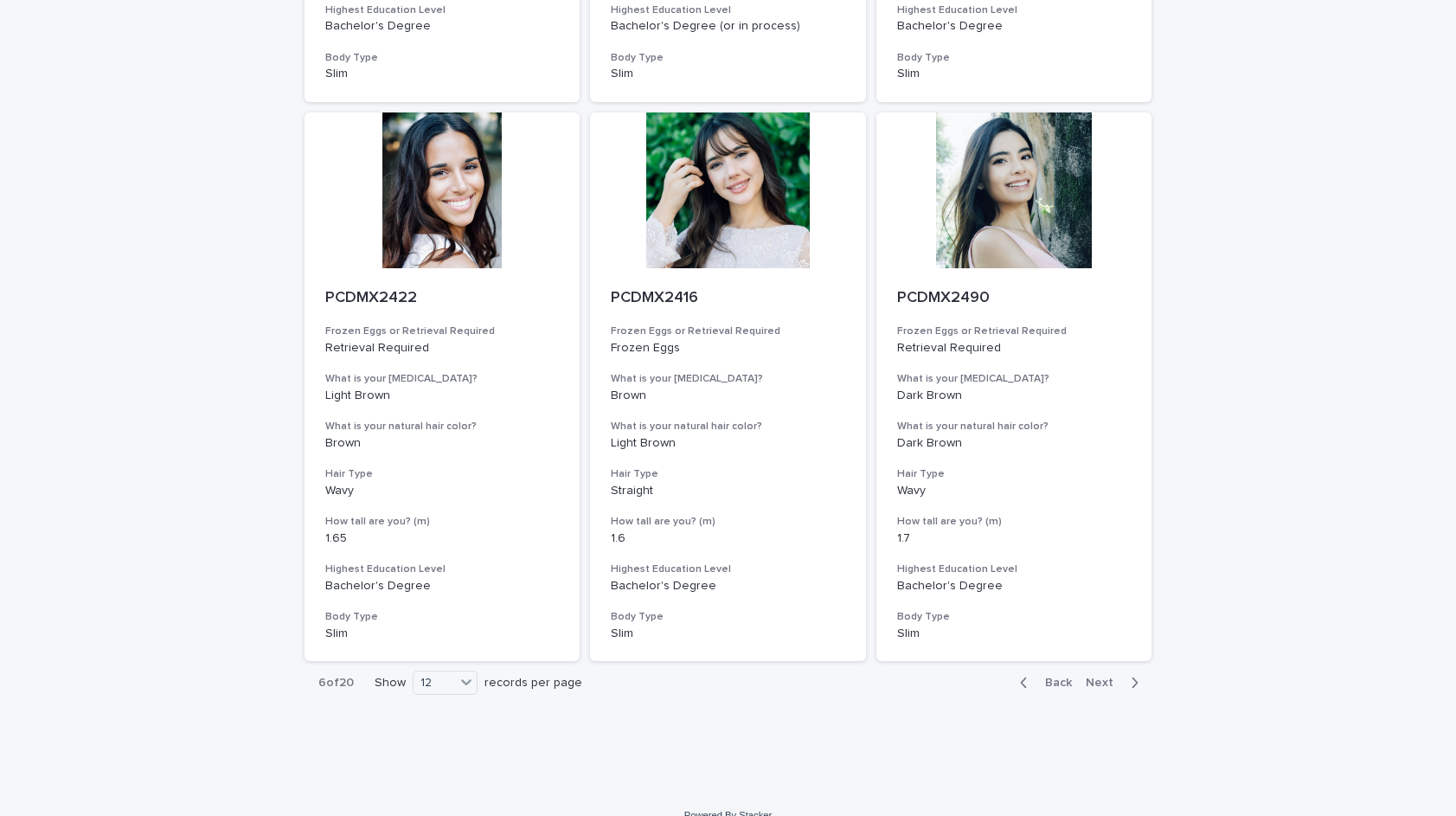
scroll to position [1745, 0]
click at [1102, 679] on span "Next" at bounding box center [1104, 684] width 38 height 12
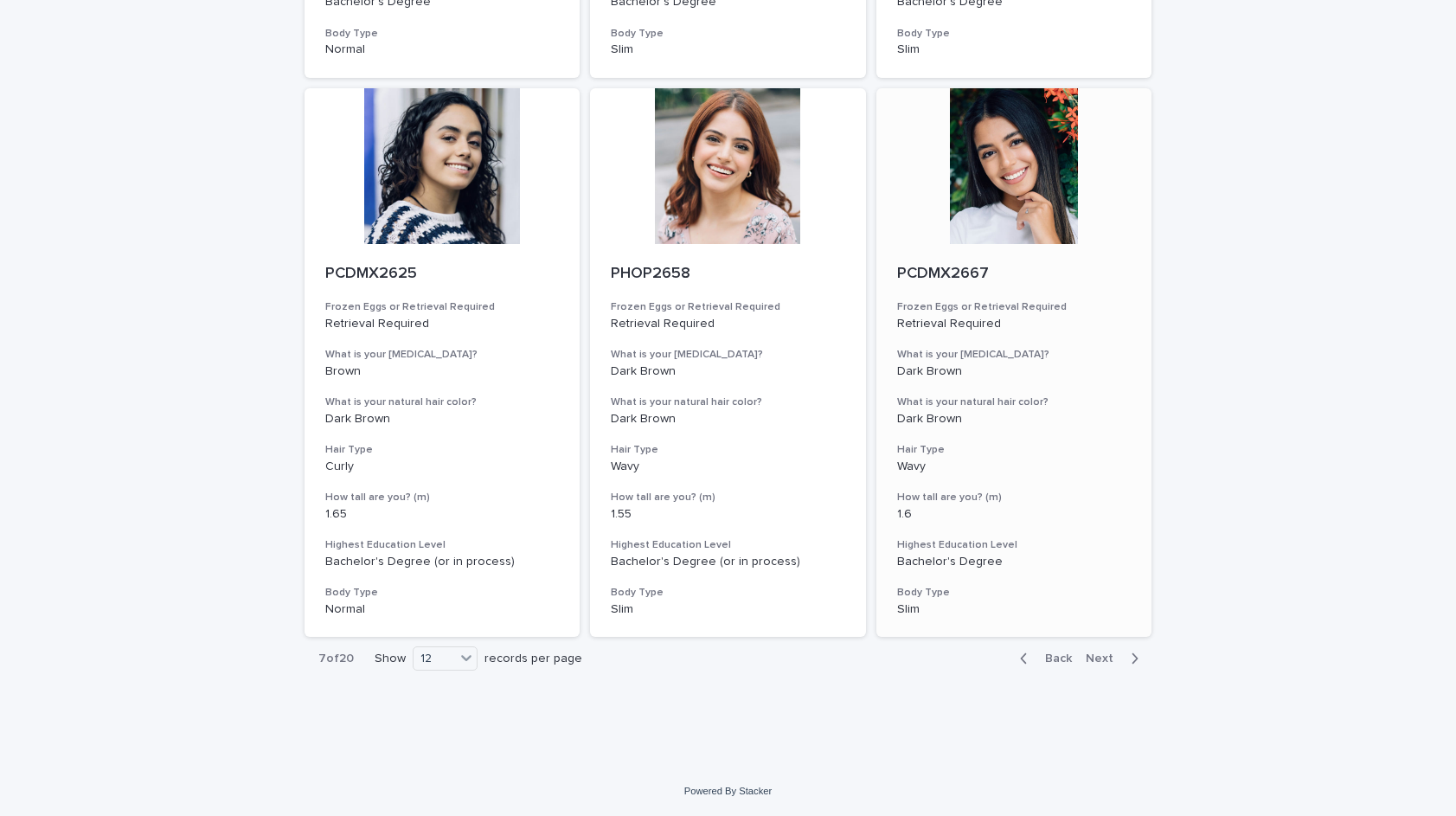
scroll to position [1745, 0]
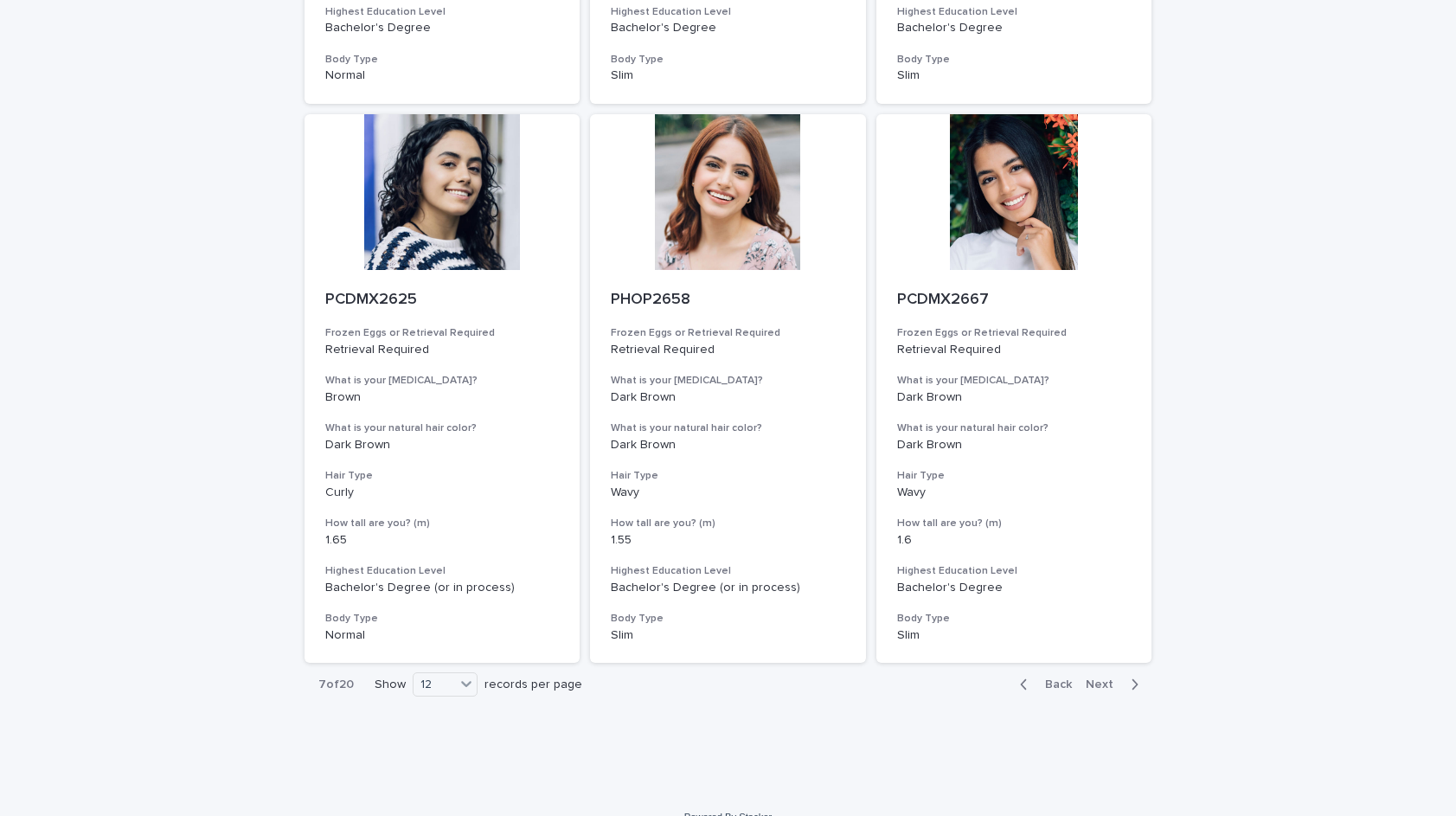
click at [1098, 663] on div "Back Next" at bounding box center [1079, 684] width 147 height 44
click at [1108, 679] on span "Next" at bounding box center [1104, 684] width 38 height 12
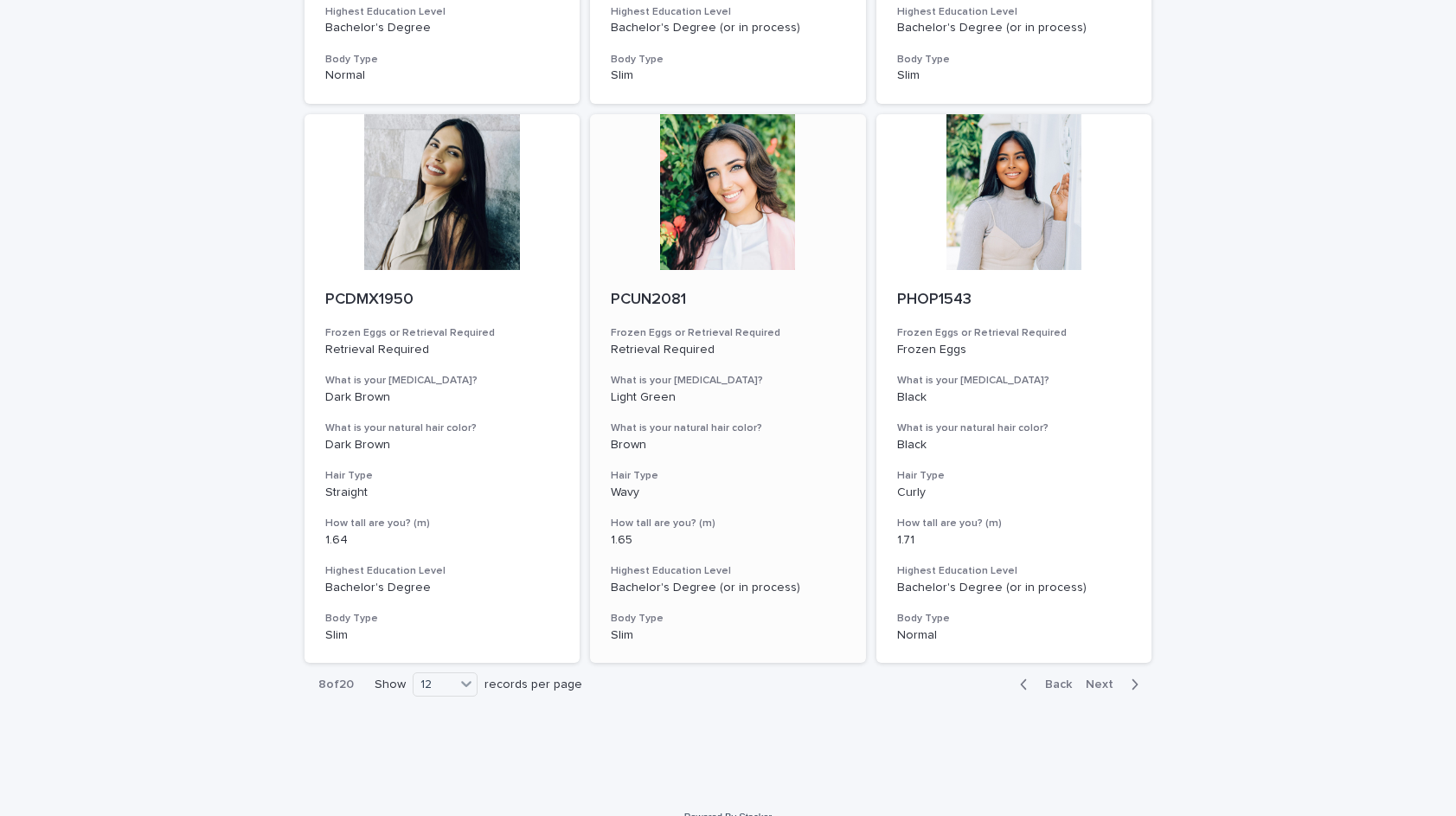
click at [727, 173] on div at bounding box center [728, 192] width 276 height 156
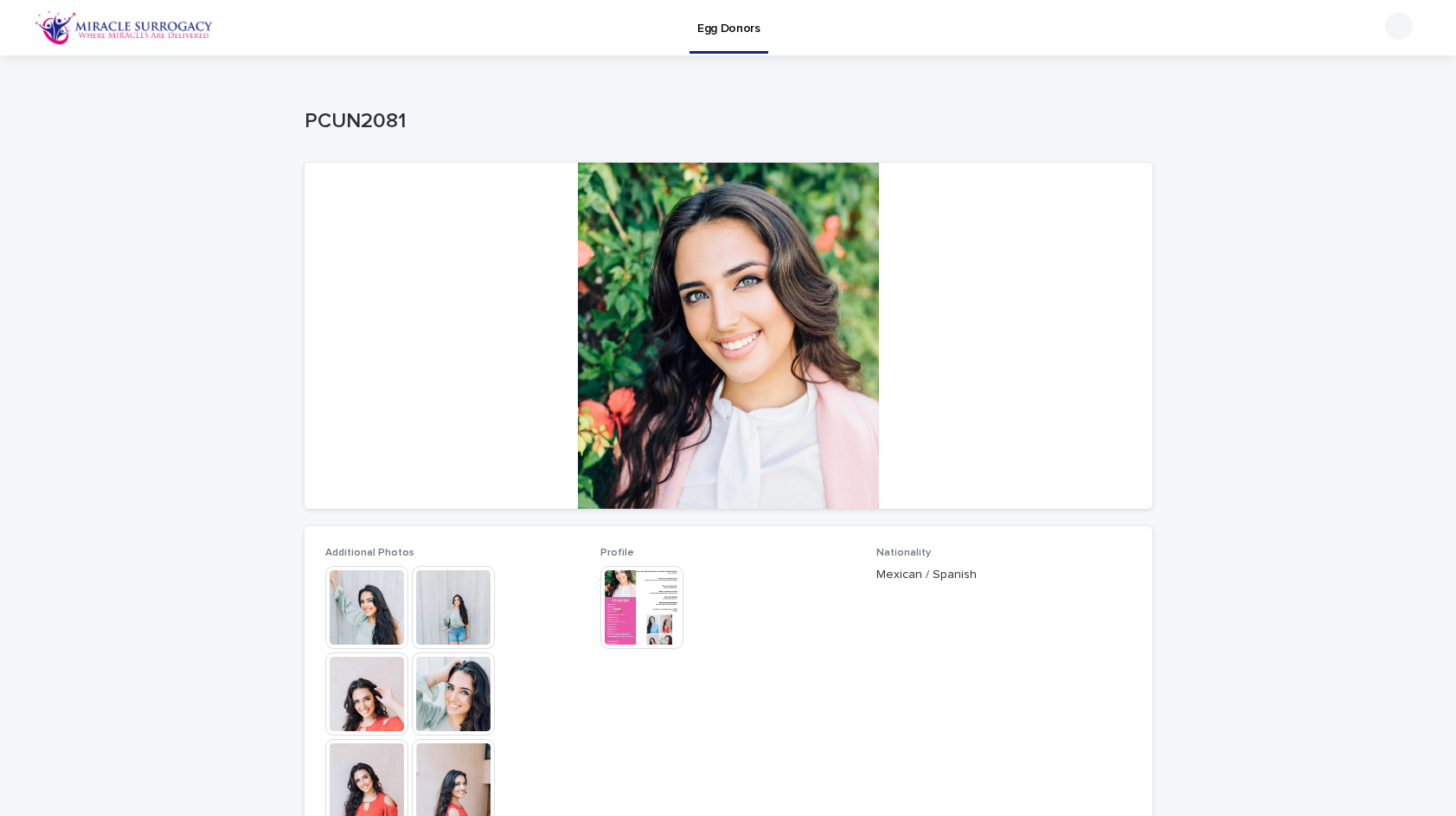
scroll to position [16, 0]
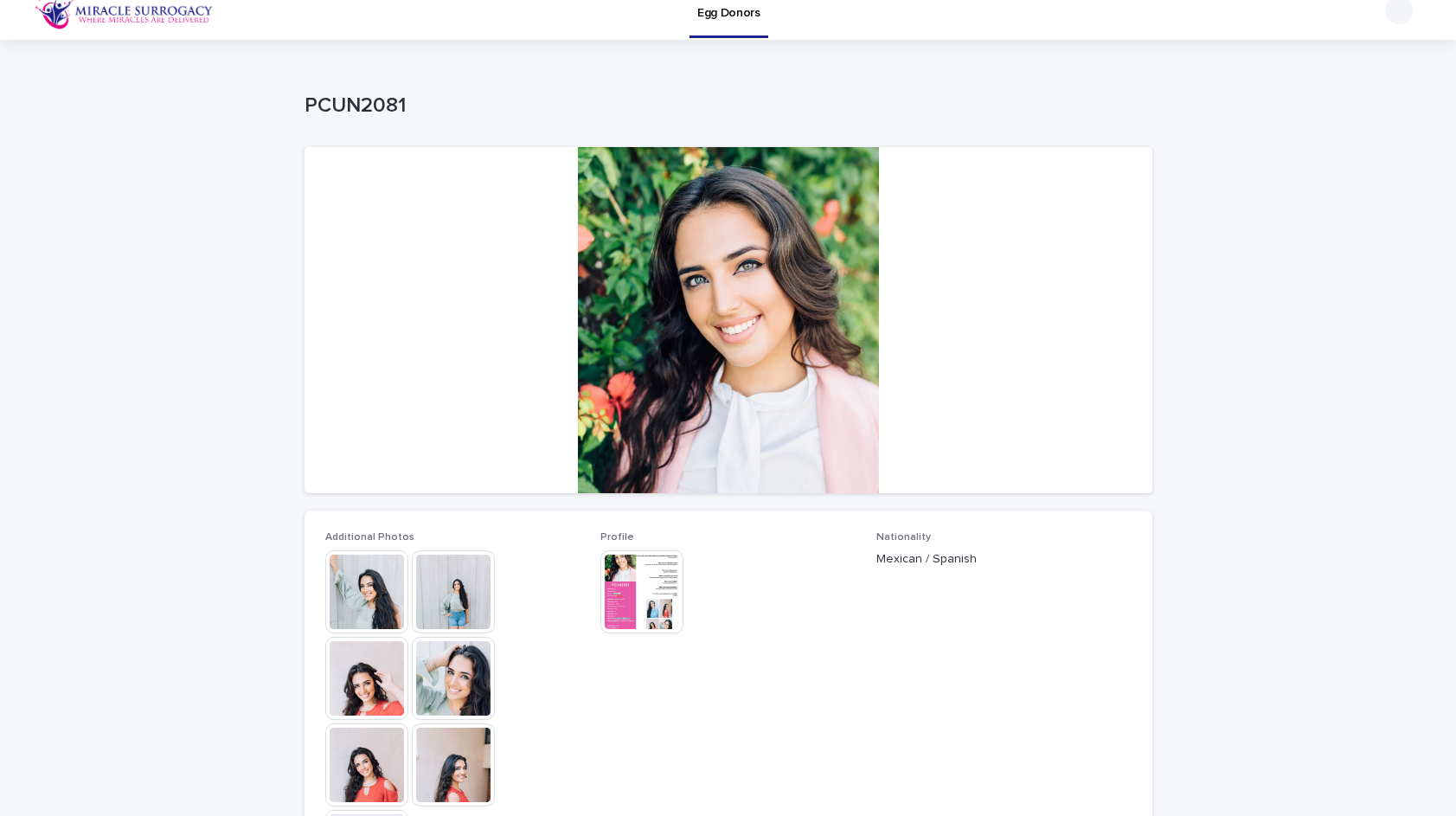
click at [374, 592] on img at bounding box center [367, 592] width 84 height 84
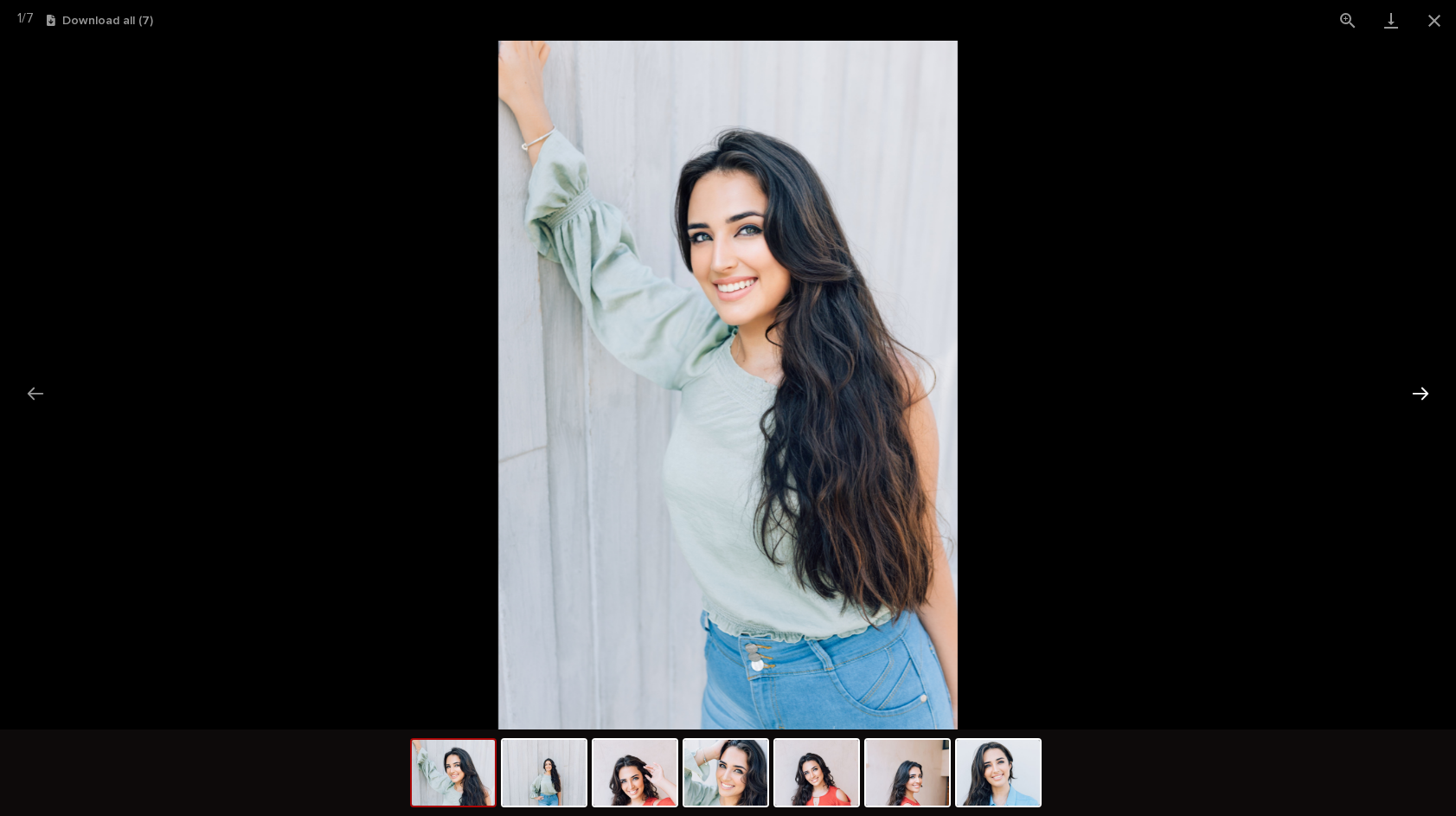
click at [1417, 391] on button "Next slide" at bounding box center [1420, 394] width 36 height 33
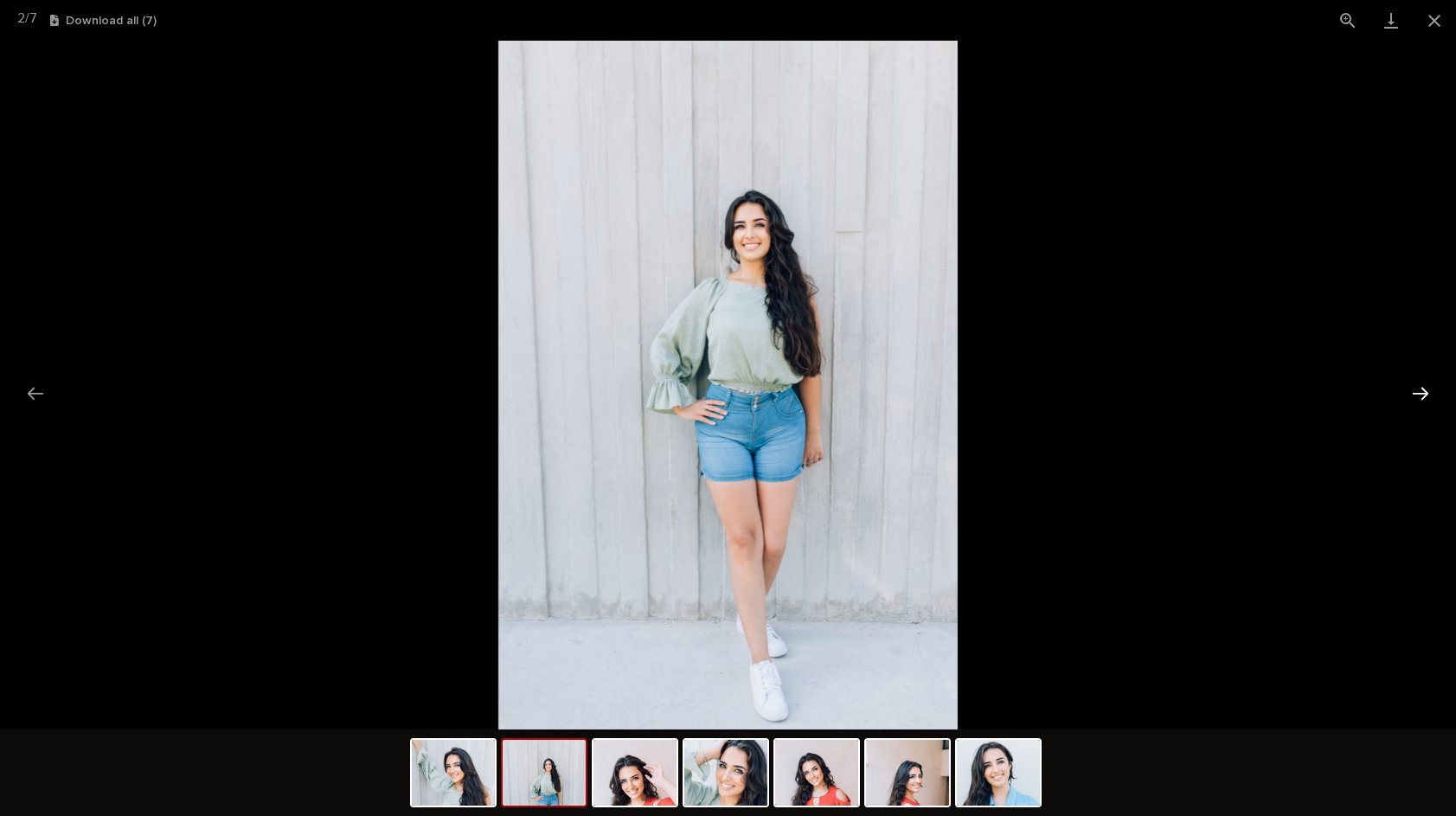
click at [1417, 391] on button "Next slide" at bounding box center [1420, 394] width 36 height 33
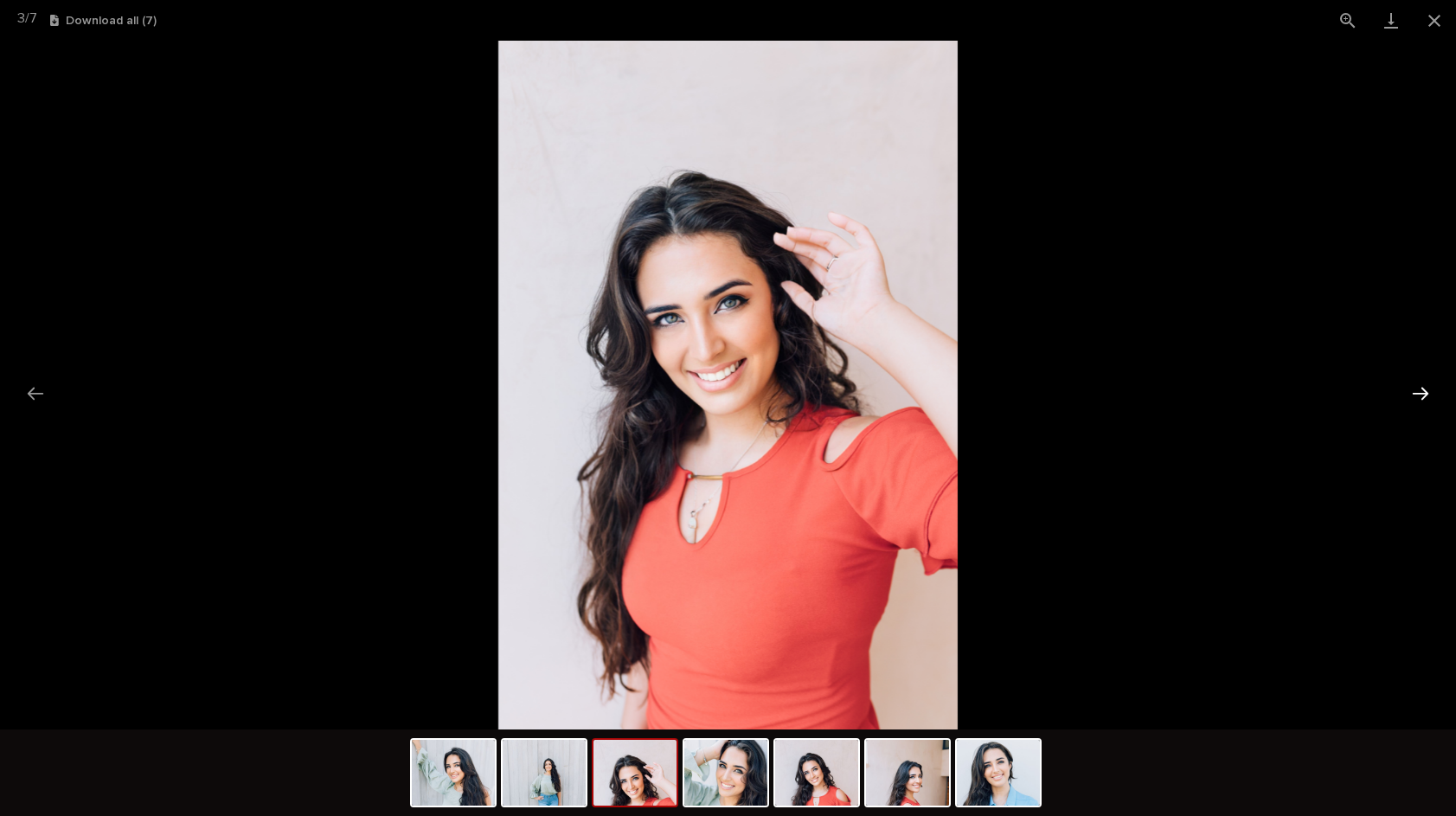
click at [1416, 391] on button "Next slide" at bounding box center [1420, 394] width 36 height 33
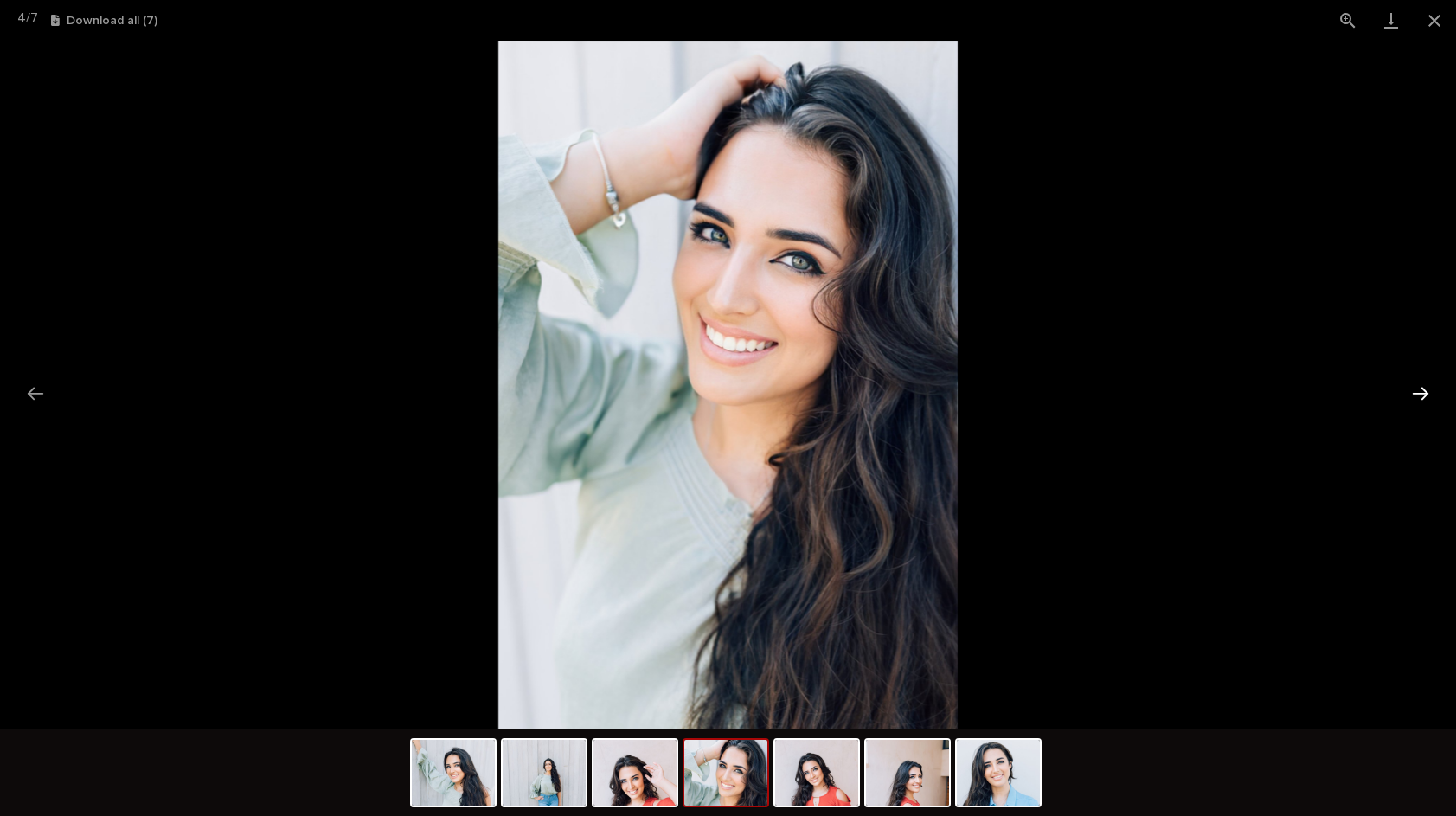
click at [1412, 391] on button "Next slide" at bounding box center [1420, 394] width 36 height 33
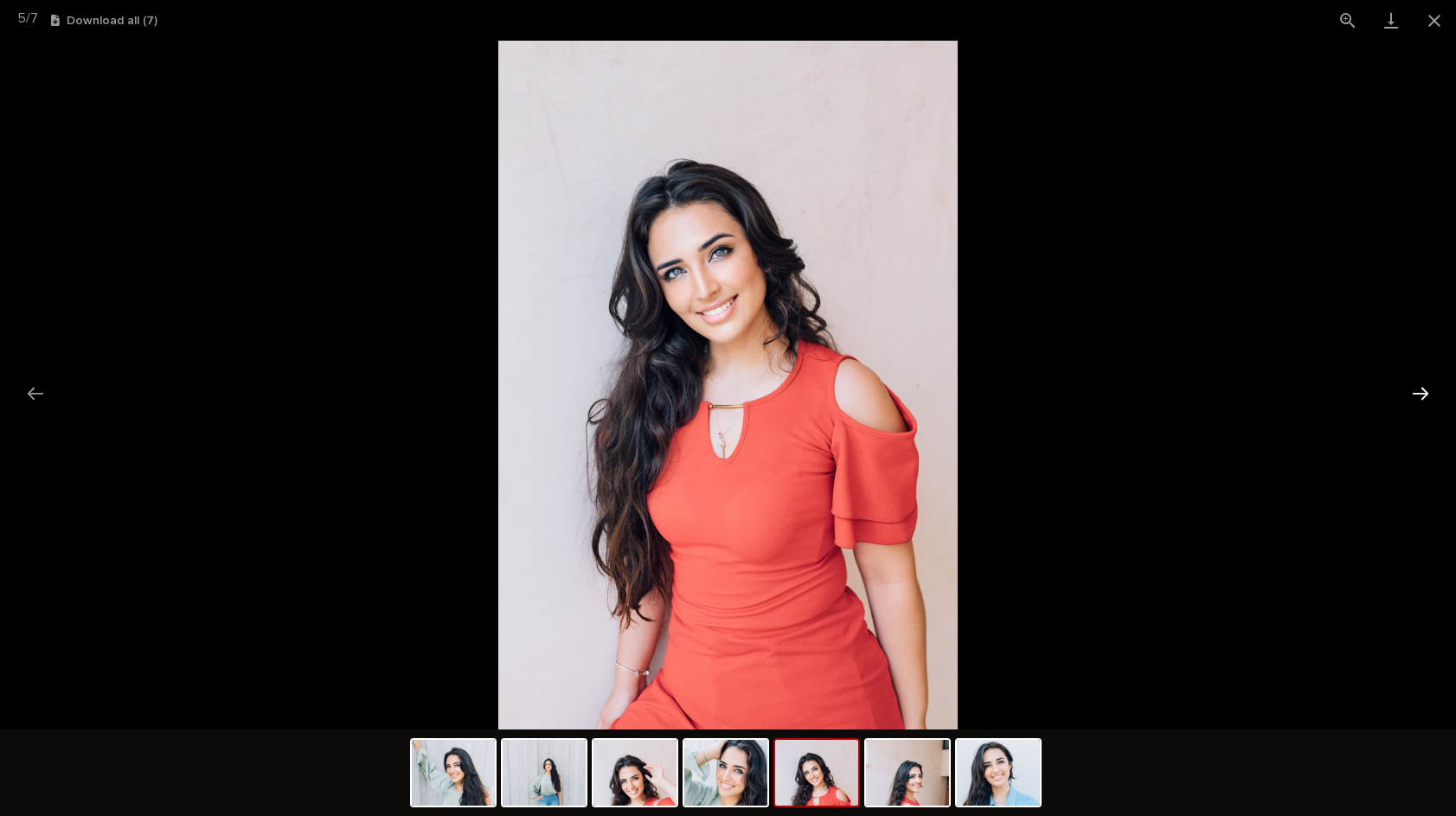
click at [1407, 391] on button "Next slide" at bounding box center [1420, 394] width 36 height 33
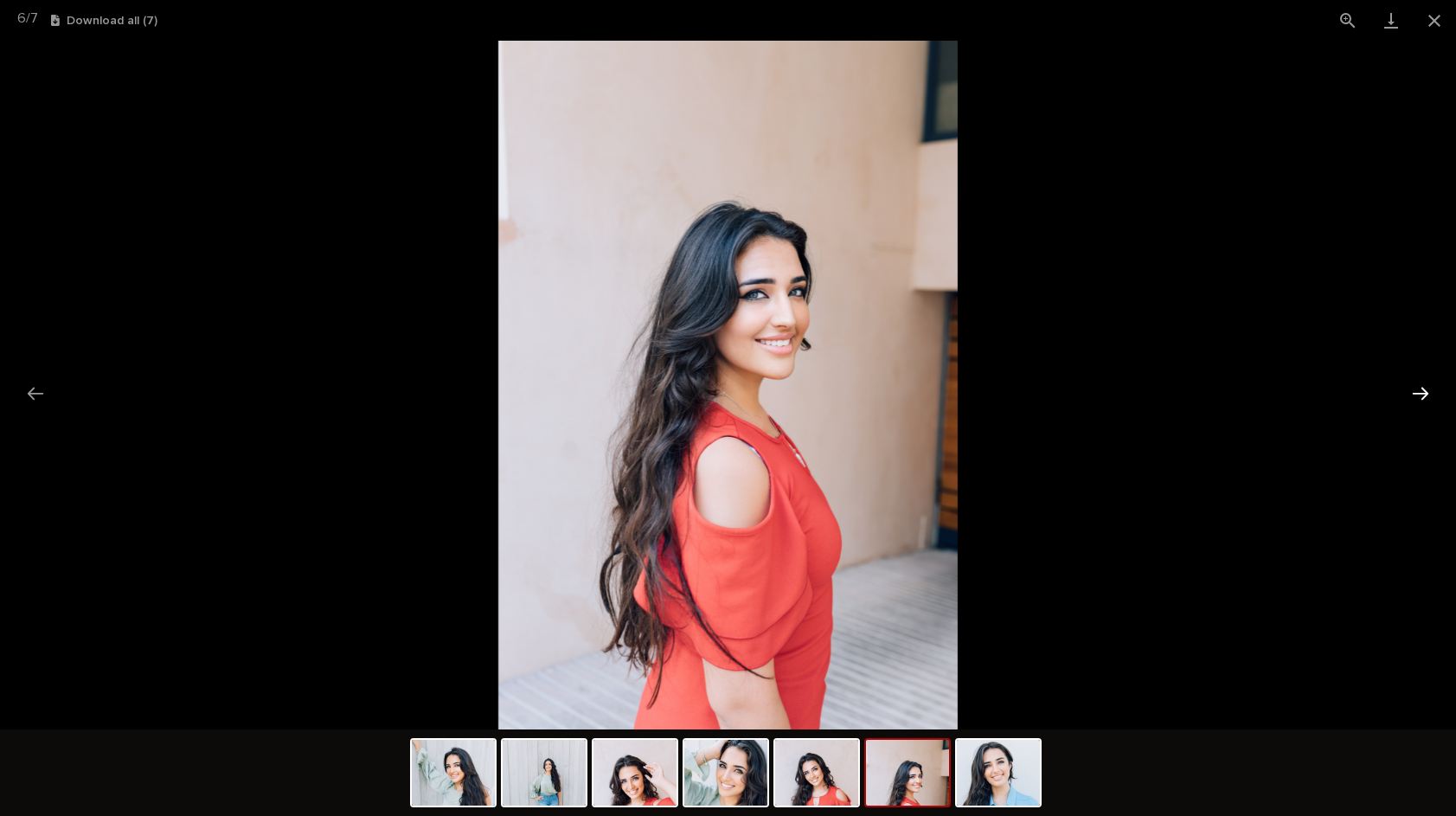
click at [1407, 391] on button "Next slide" at bounding box center [1420, 394] width 36 height 33
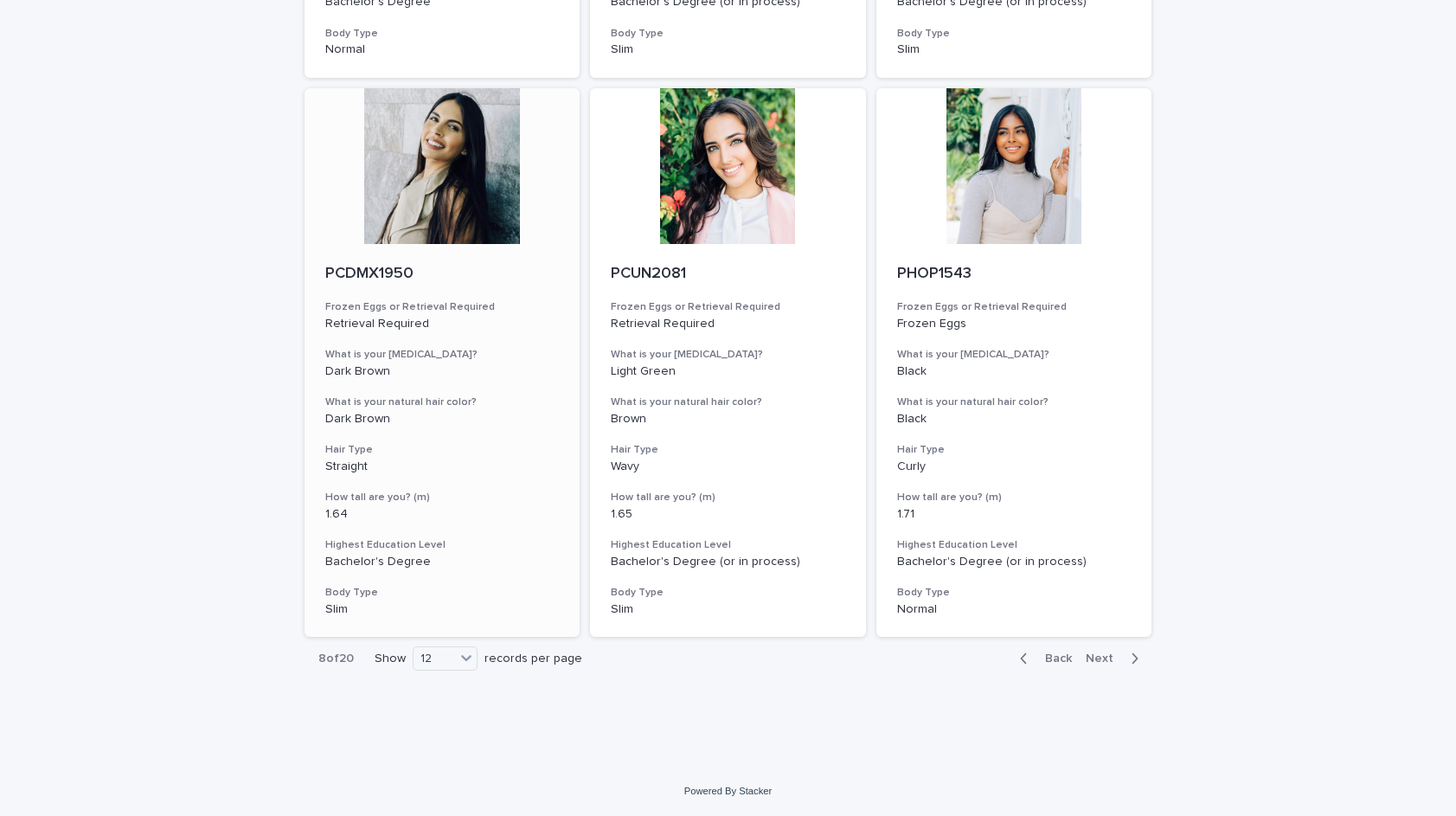
scroll to position [1745, 0]
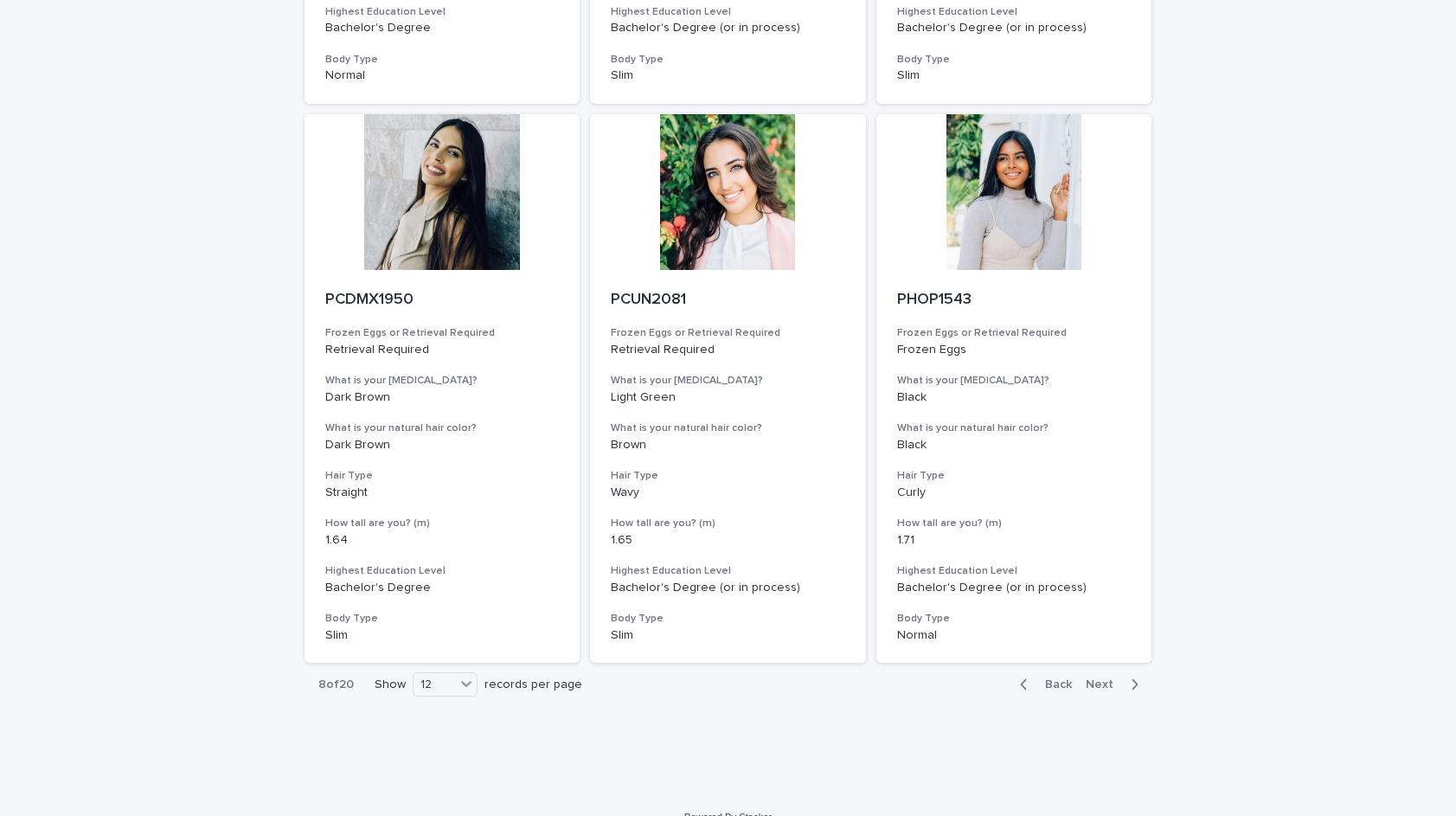
click at [1102, 679] on span "Next" at bounding box center [1104, 684] width 38 height 12
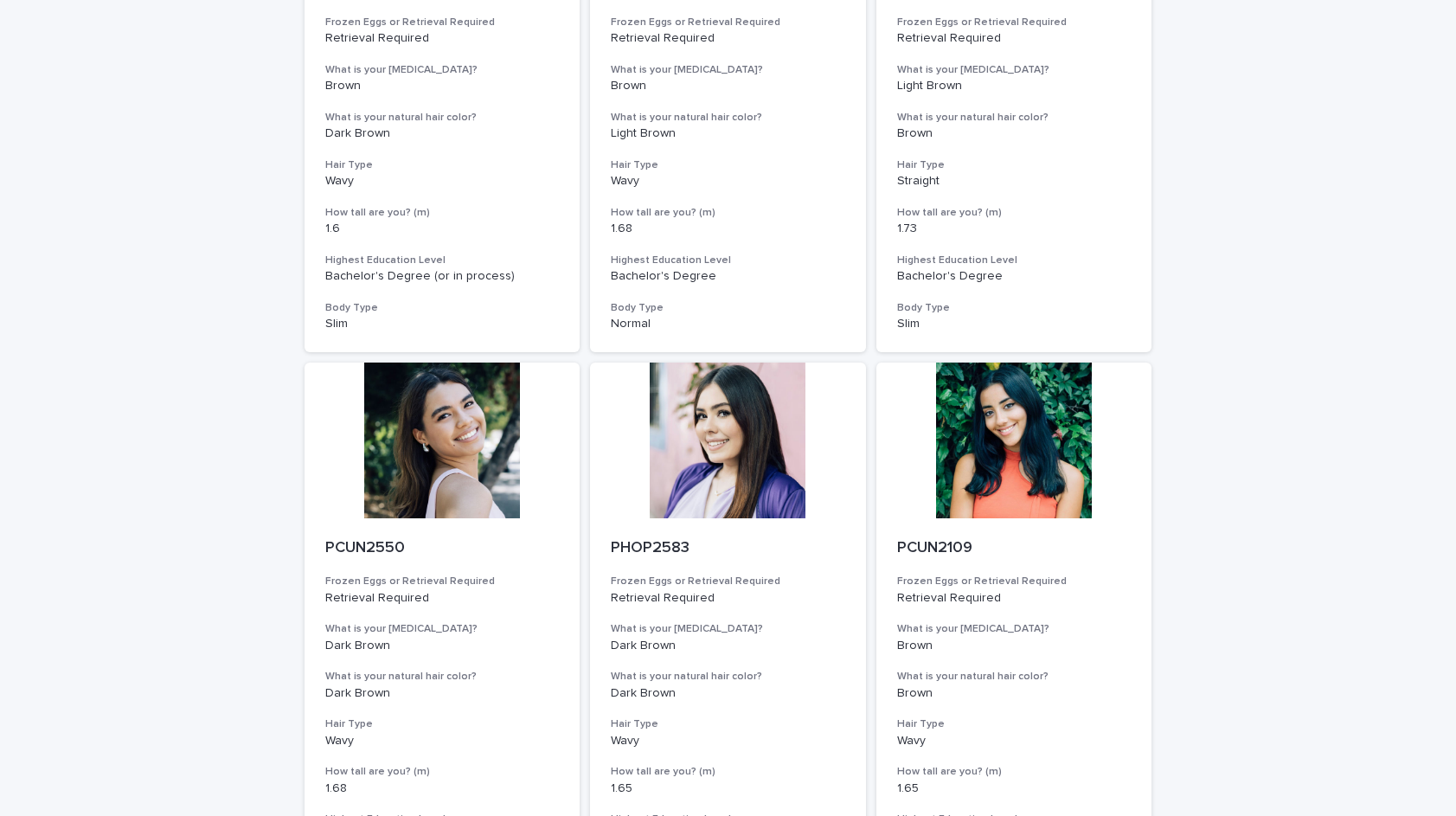
scroll to position [1145, 0]
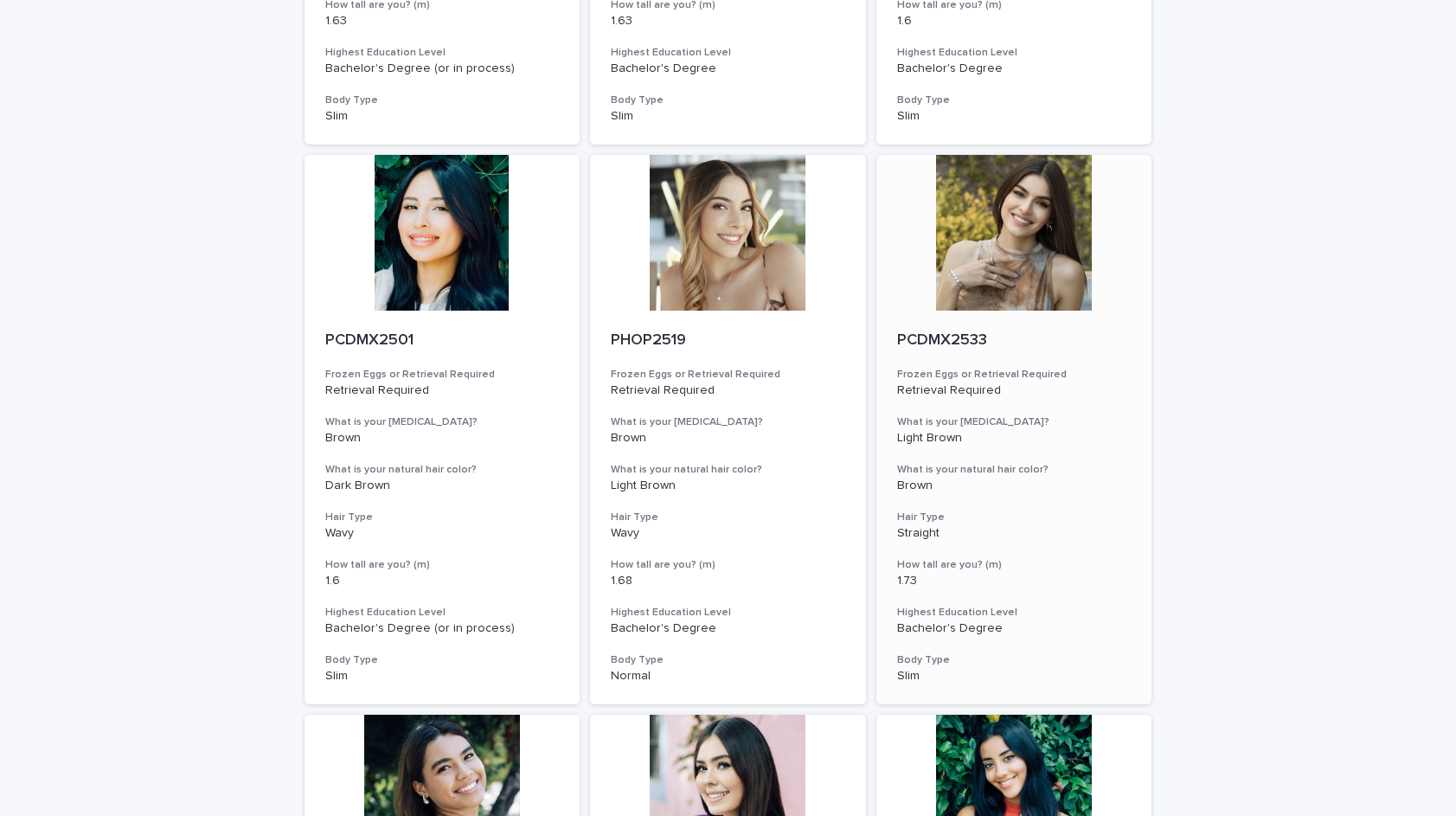
click at [1027, 215] on div at bounding box center [1013, 233] width 276 height 156
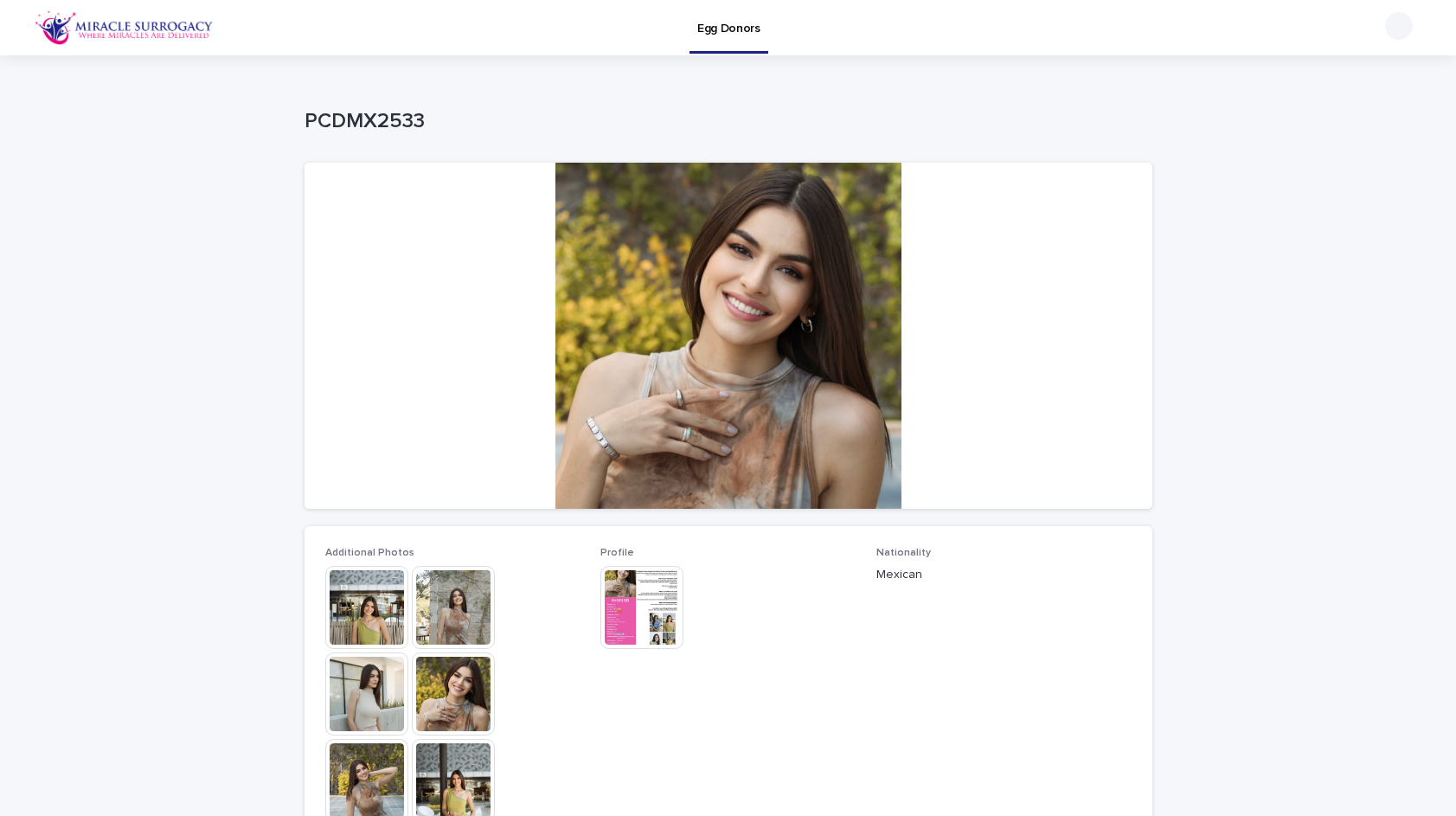
click at [375, 611] on img at bounding box center [367, 608] width 84 height 84
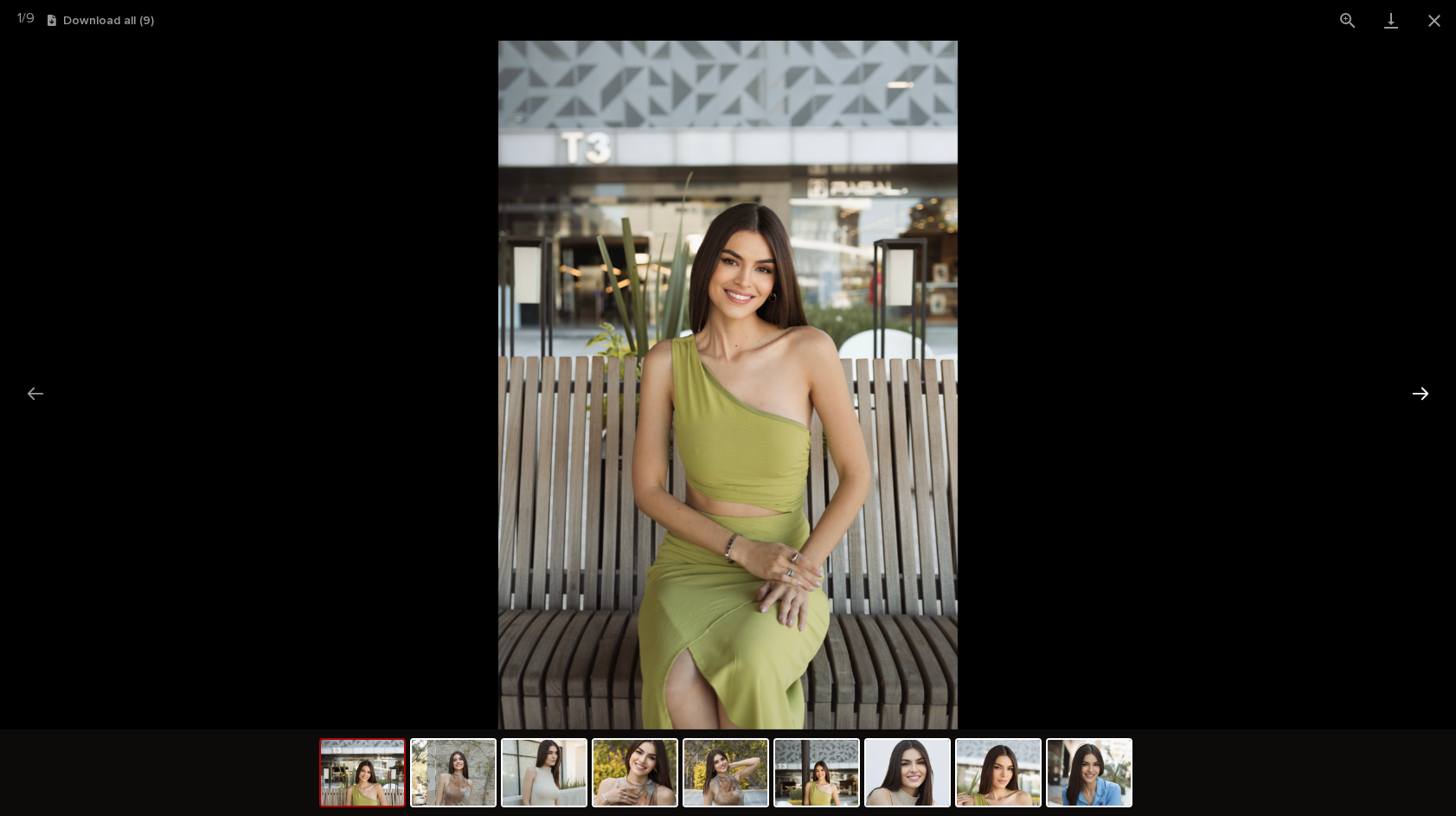
click at [1410, 390] on button "Next slide" at bounding box center [1420, 394] width 36 height 33
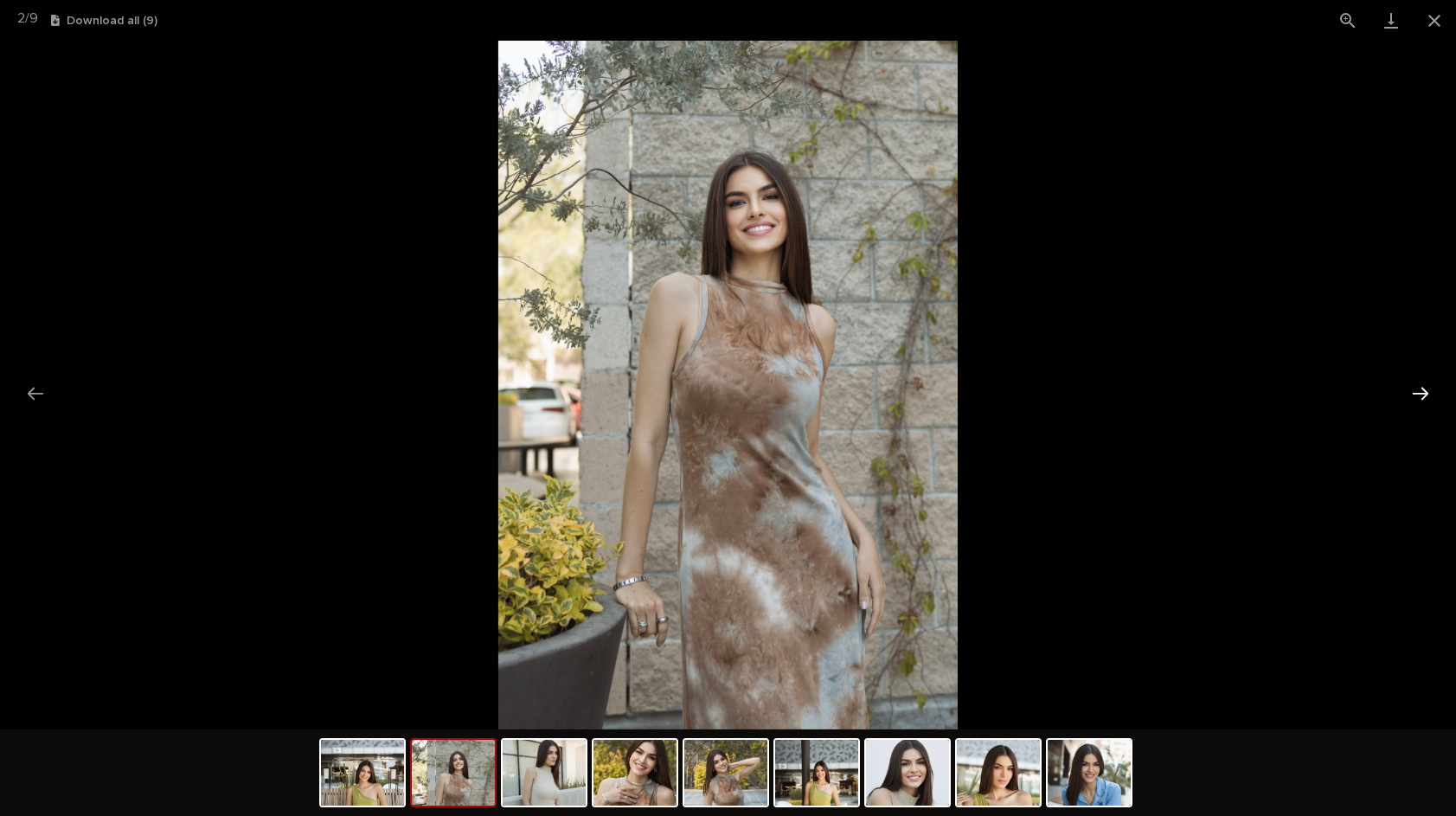
click at [1411, 390] on button "Next slide" at bounding box center [1420, 394] width 36 height 33
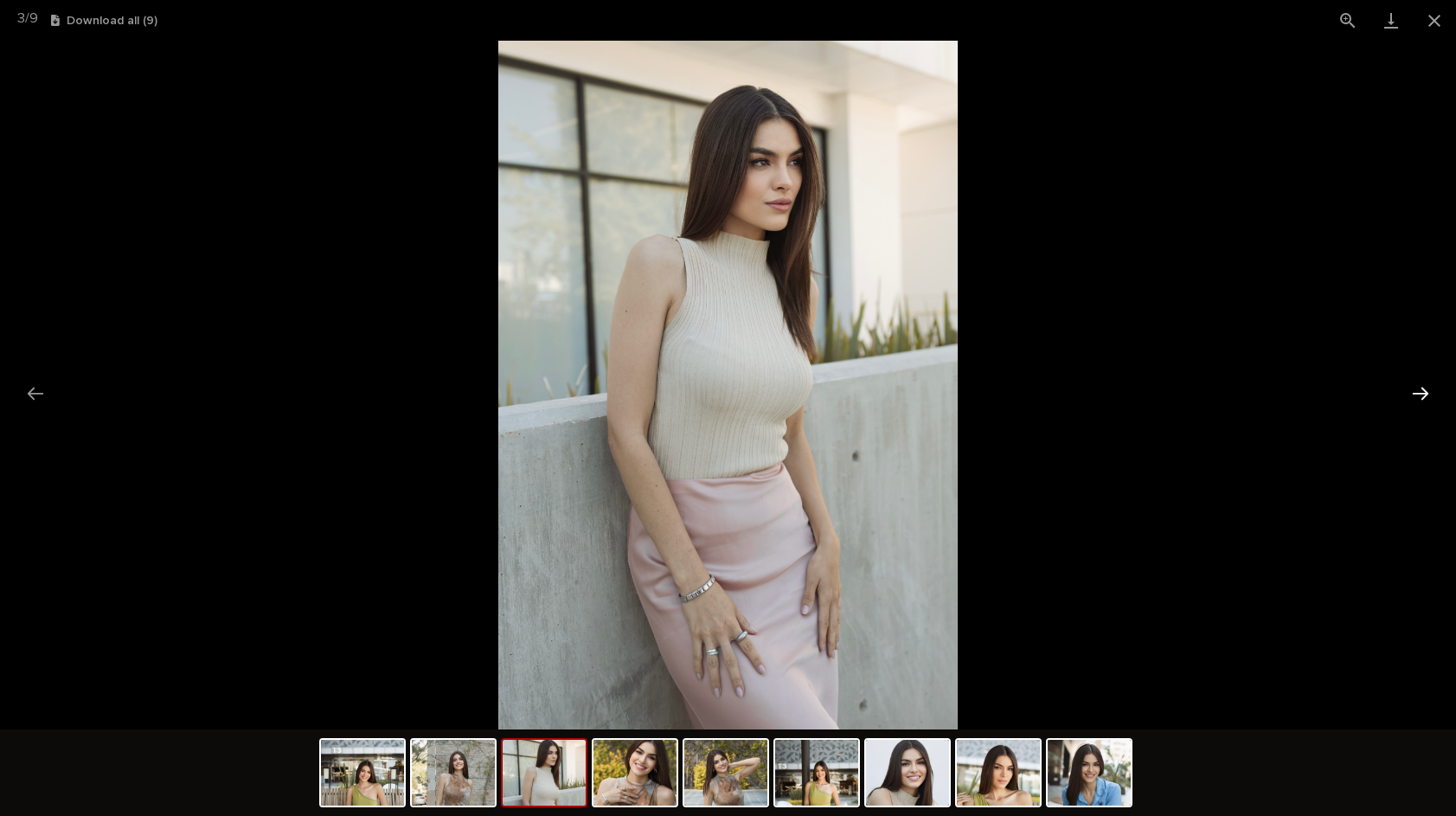
click at [1410, 390] on button "Next slide" at bounding box center [1420, 394] width 36 height 33
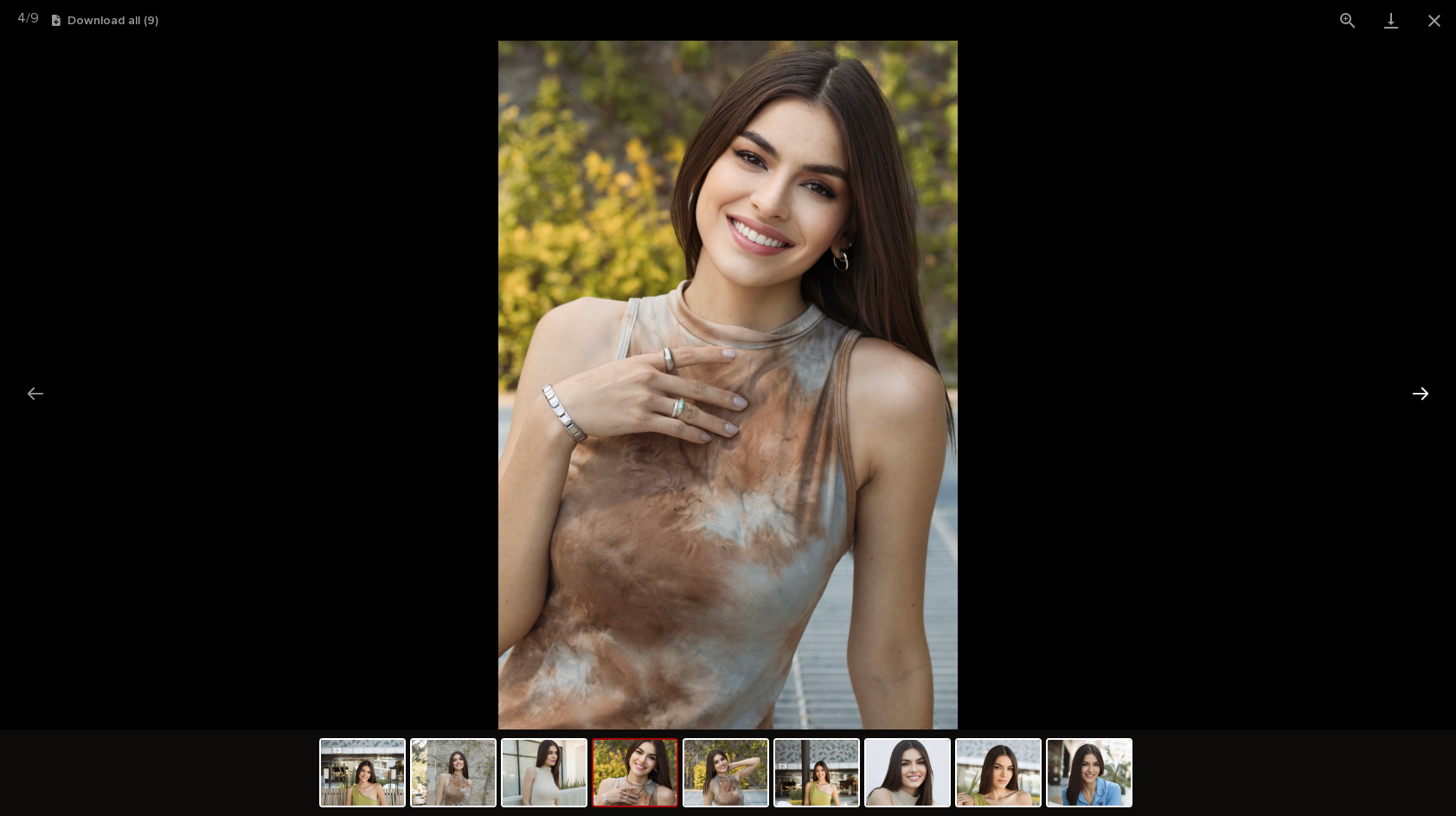
click at [1410, 390] on button "Next slide" at bounding box center [1420, 394] width 36 height 33
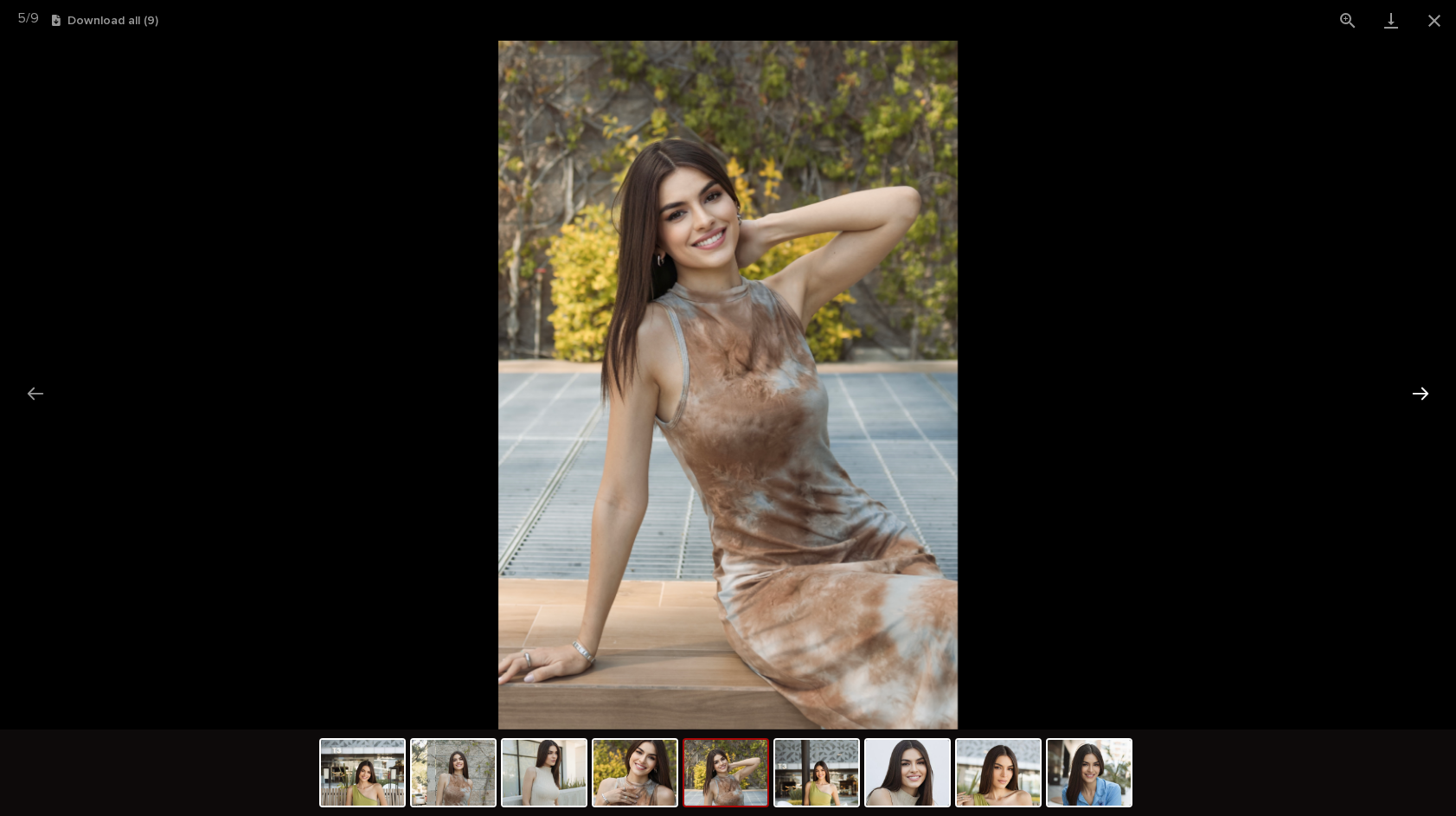
click at [1408, 390] on button "Next slide" at bounding box center [1420, 394] width 36 height 33
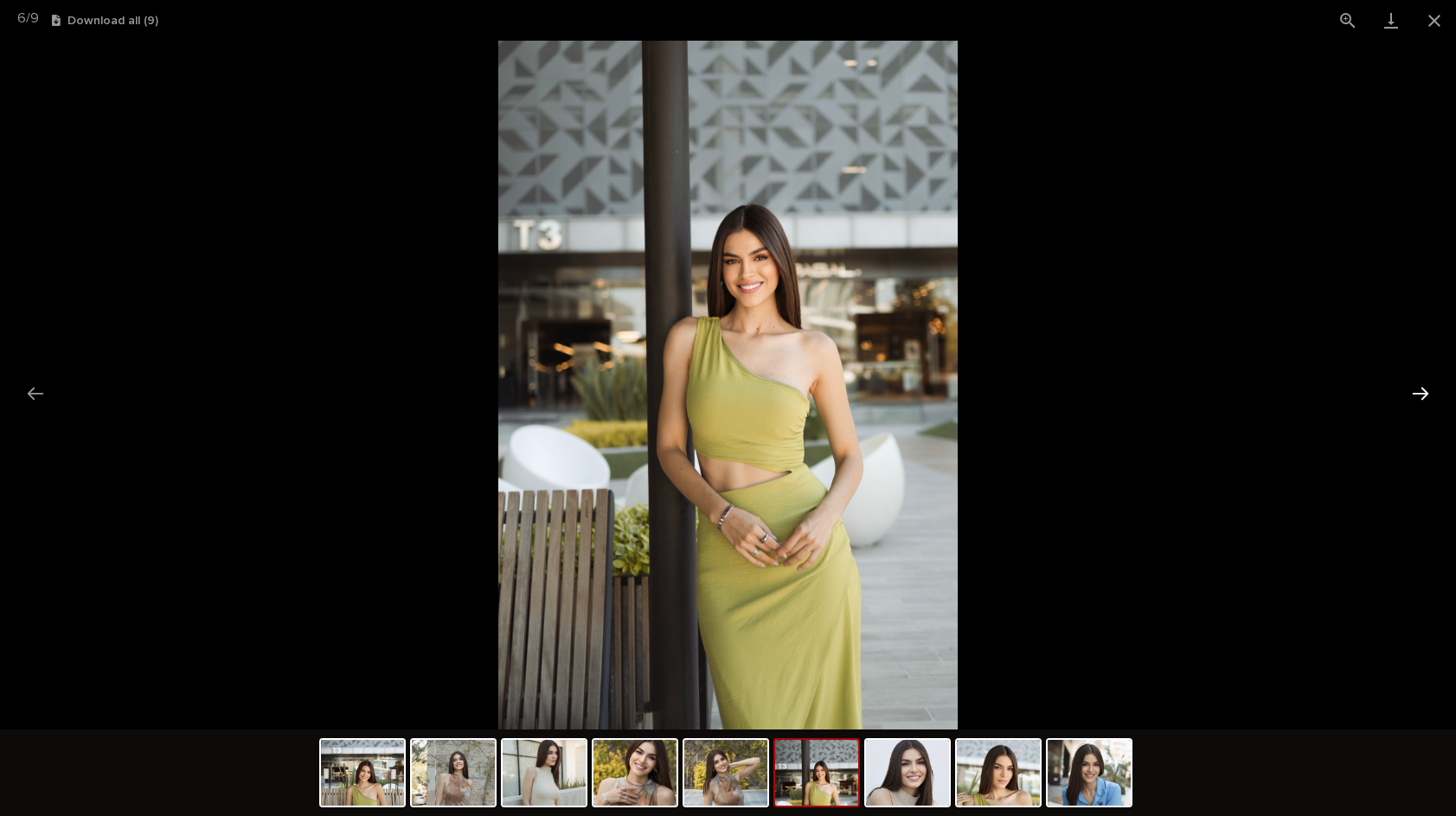
click at [1405, 390] on button "Next slide" at bounding box center [1420, 394] width 36 height 33
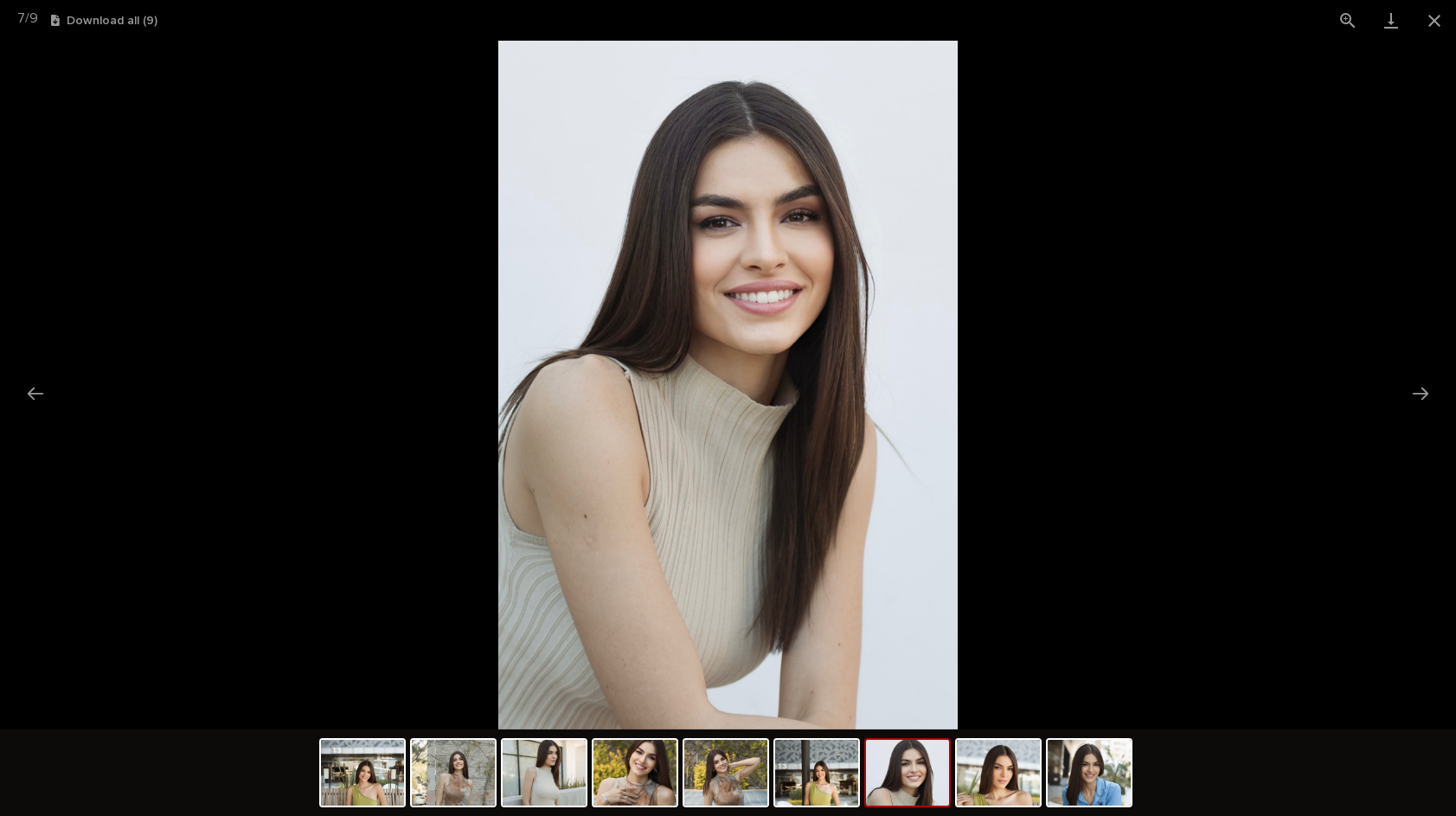
click at [1400, 390] on picture at bounding box center [728, 385] width 1456 height 689
click at [1424, 390] on button "Next slide" at bounding box center [1420, 394] width 36 height 33
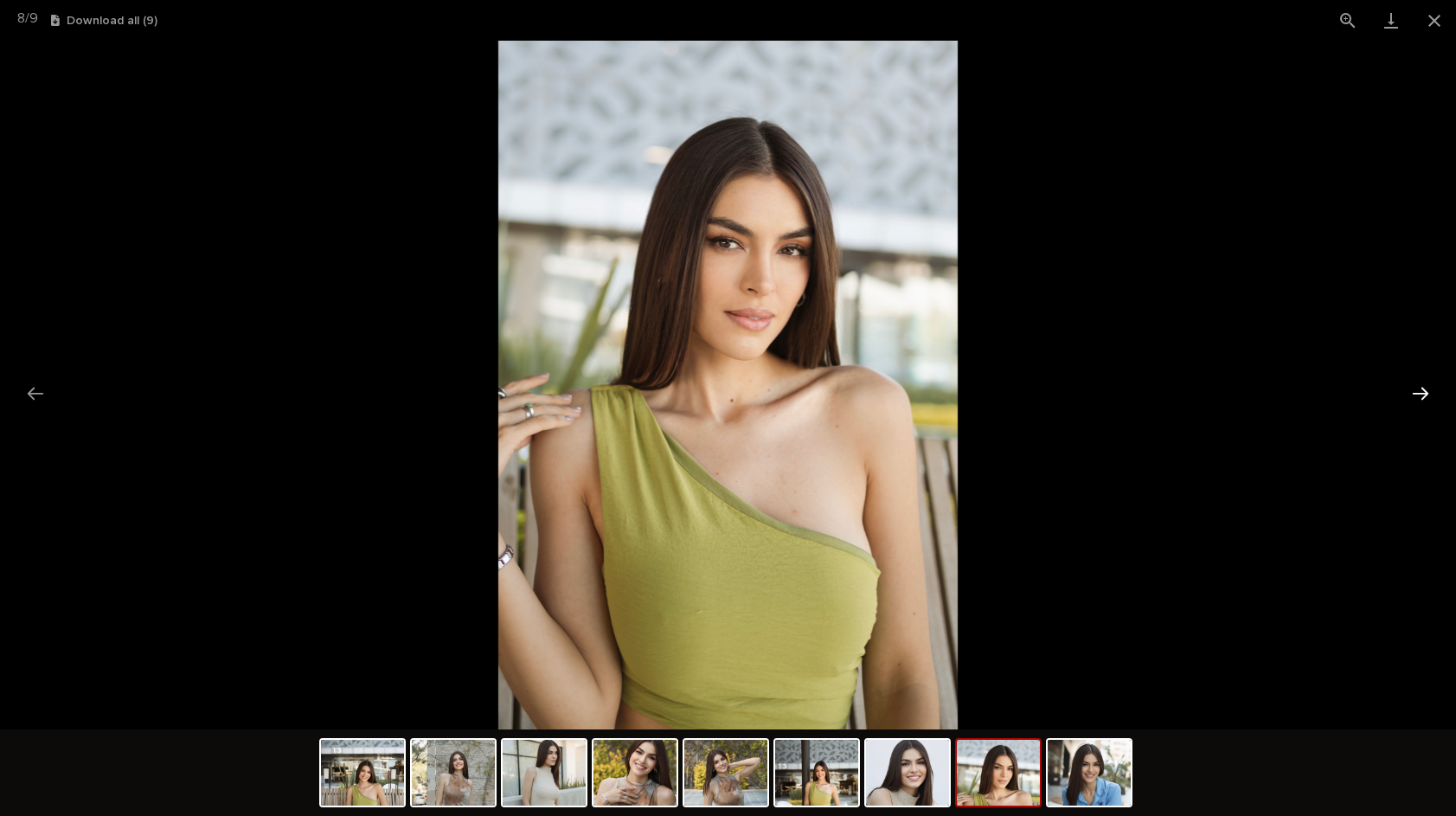
click at [1424, 390] on button "Next slide" at bounding box center [1420, 394] width 36 height 33
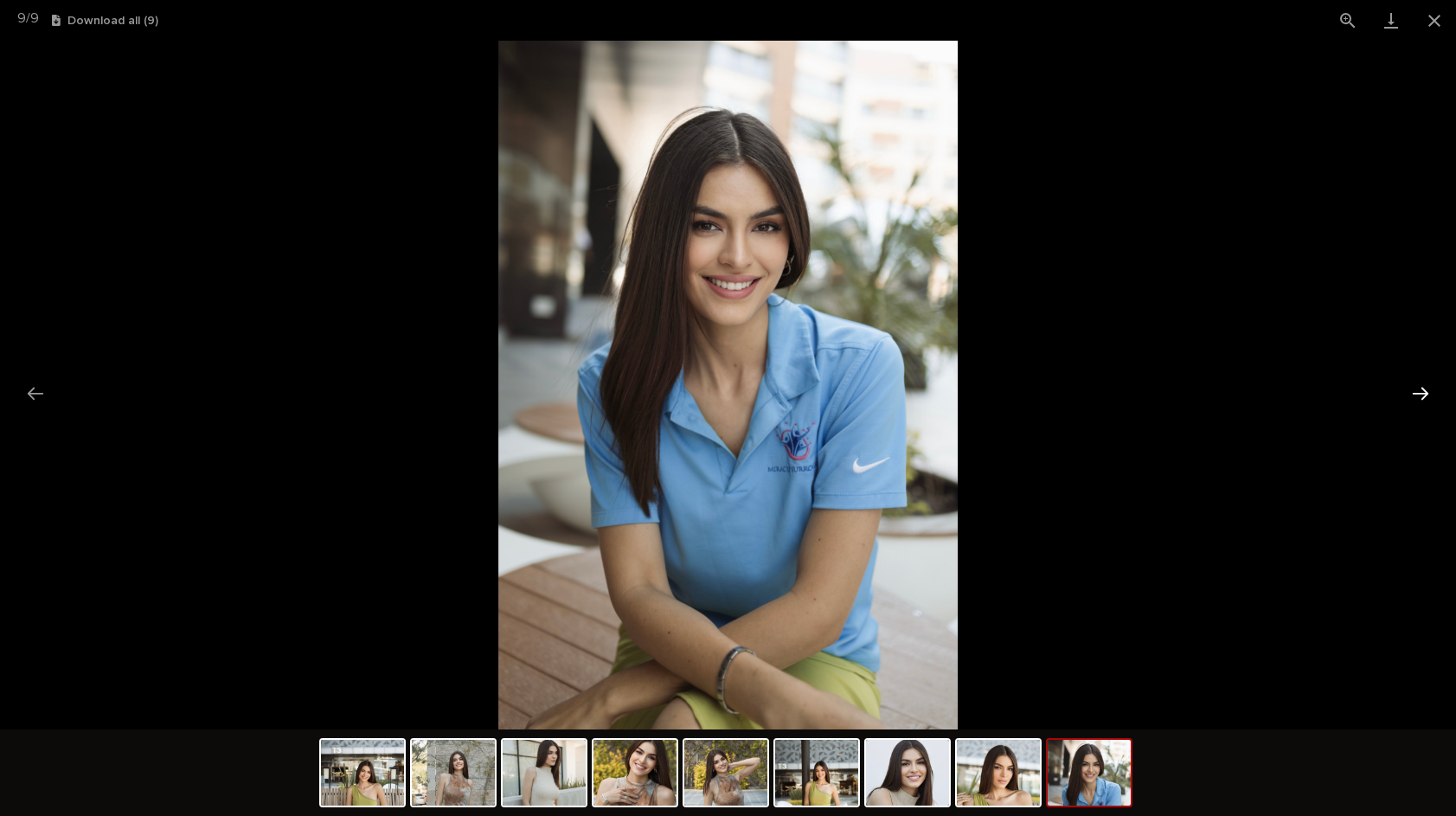
click at [1424, 390] on button "Next slide" at bounding box center [1420, 394] width 36 height 33
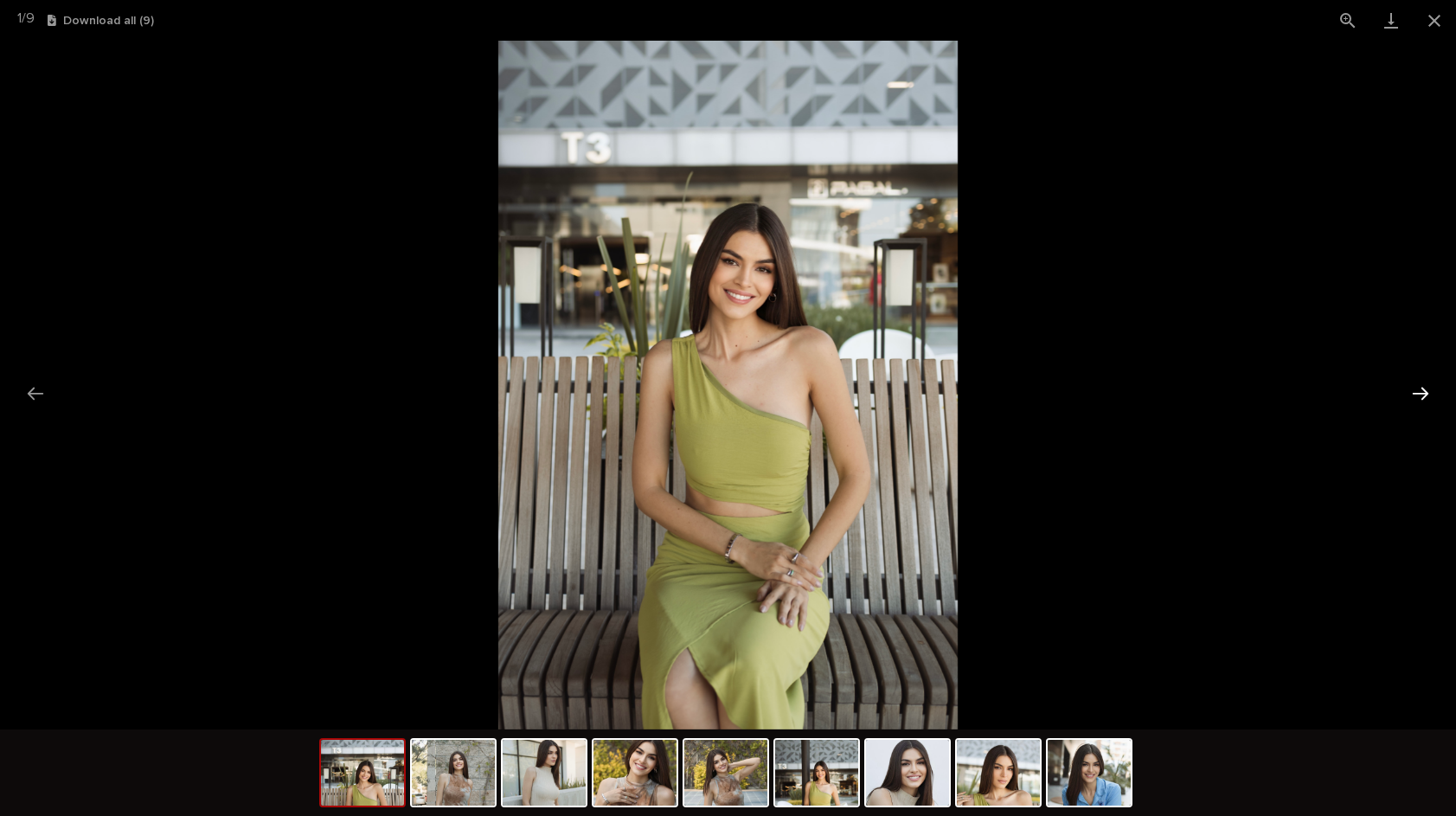
click at [1422, 390] on button "Next slide" at bounding box center [1420, 394] width 36 height 33
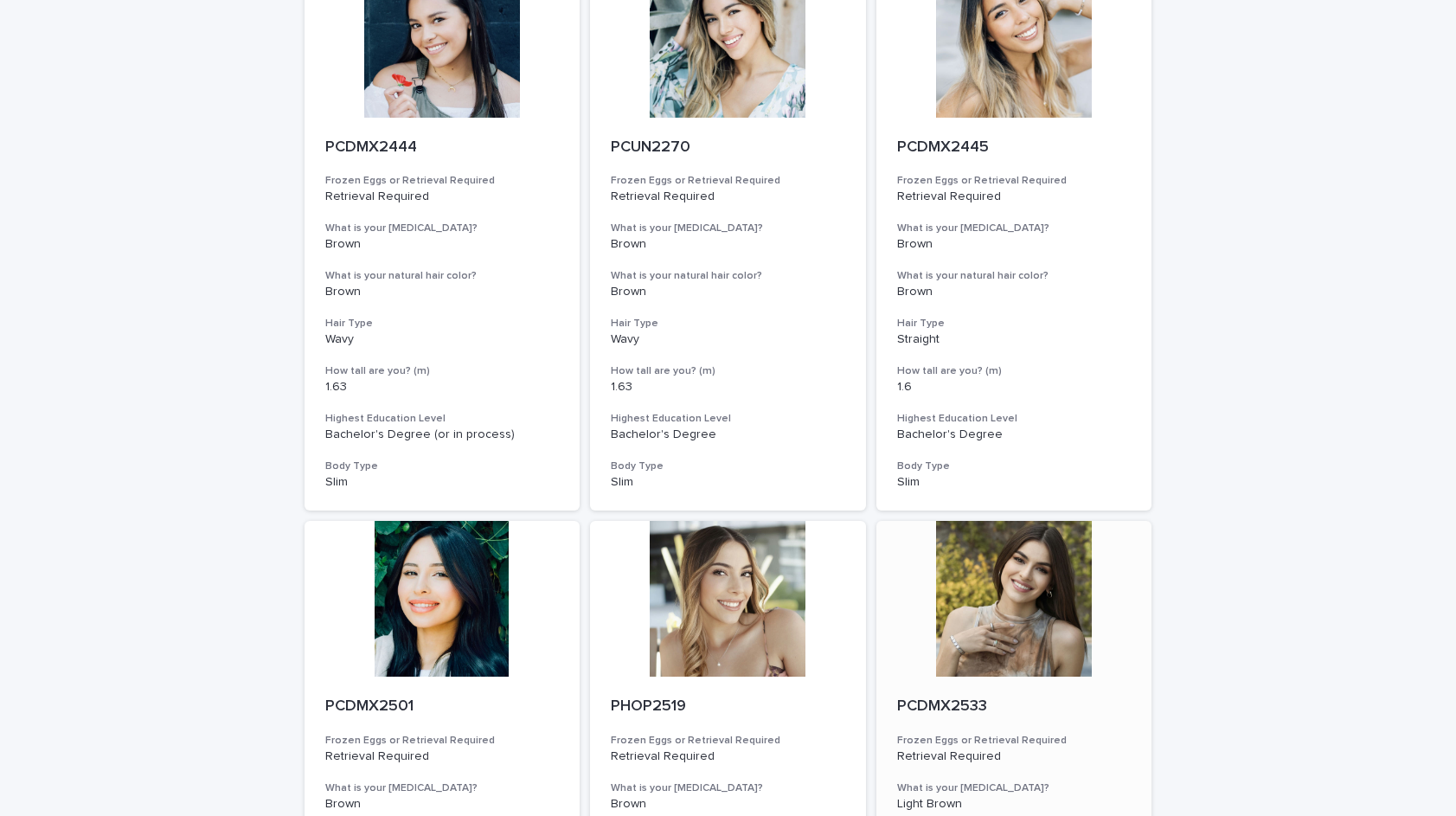
scroll to position [1198, 0]
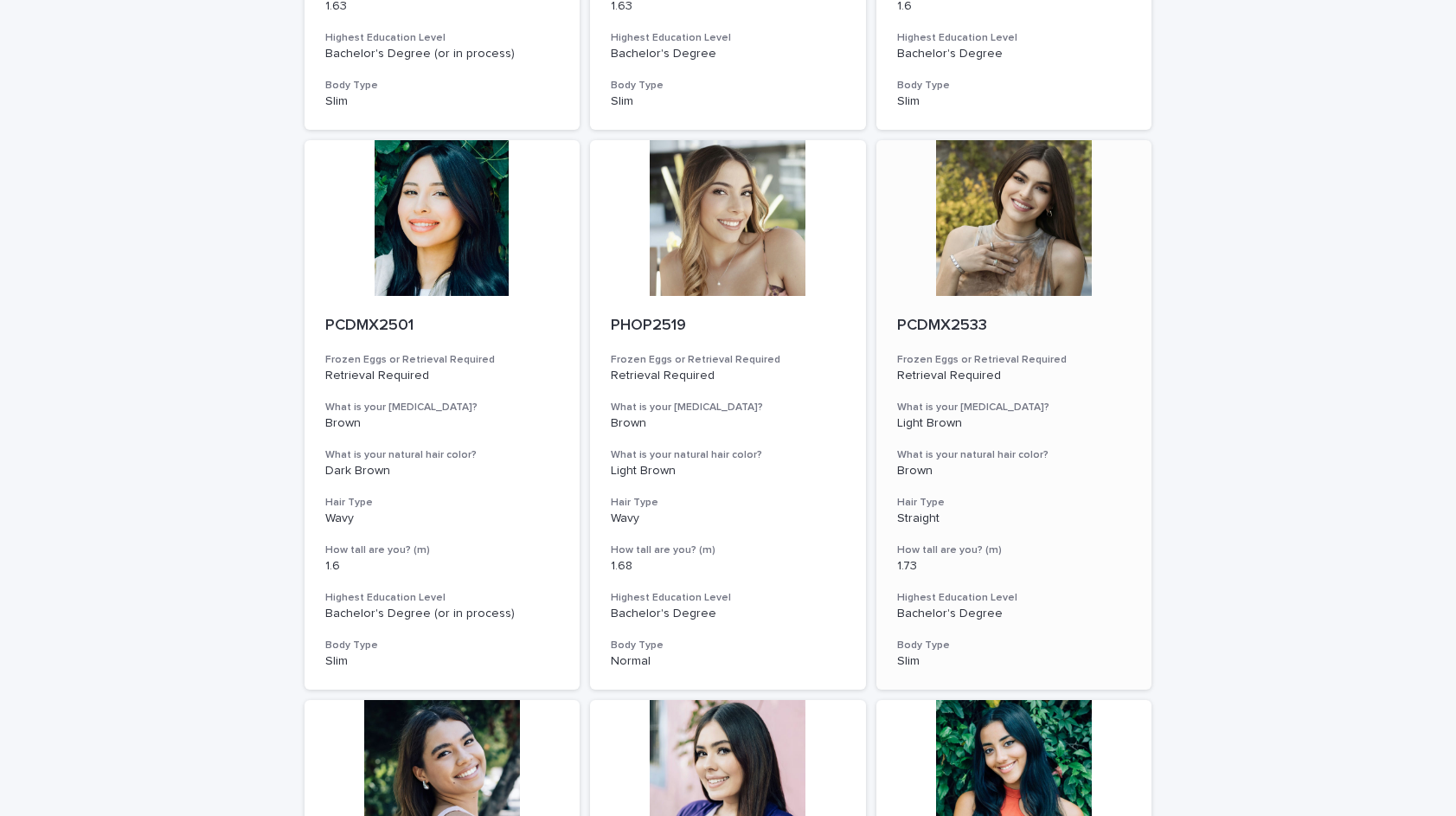
click at [1005, 194] on div at bounding box center [1013, 218] width 276 height 156
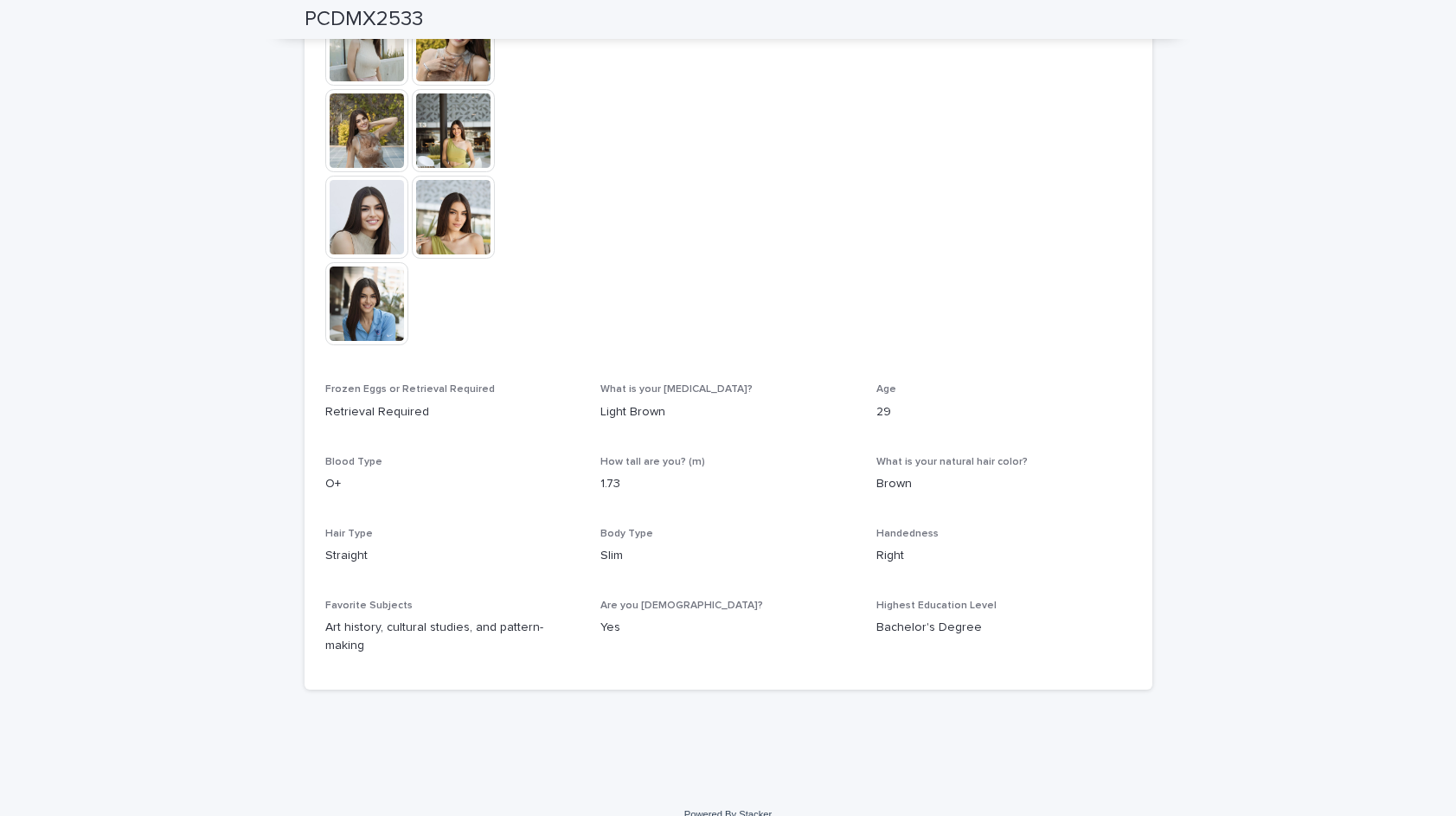
scroll to position [240, 0]
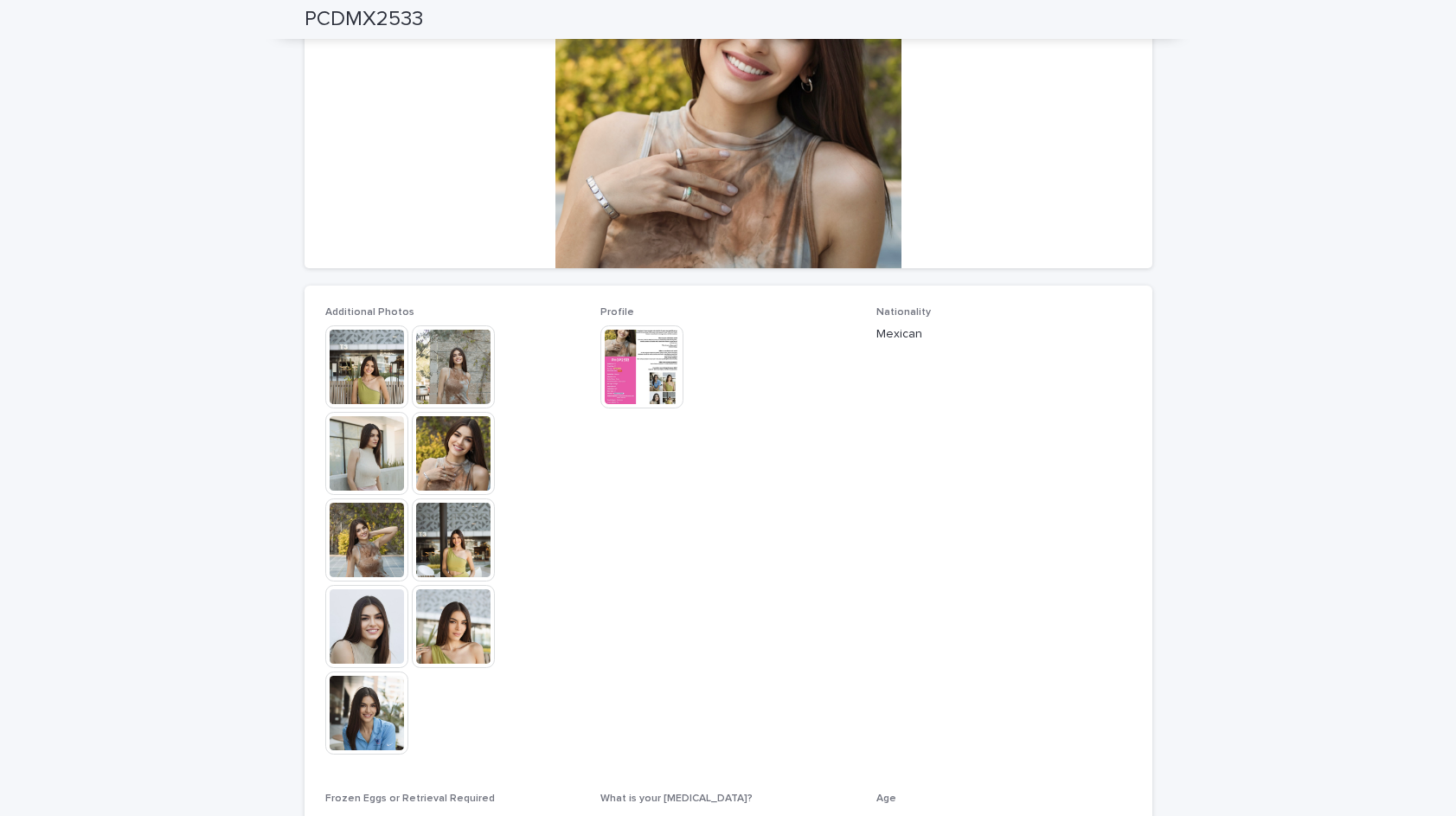
click at [611, 343] on img at bounding box center [642, 368] width 84 height 84
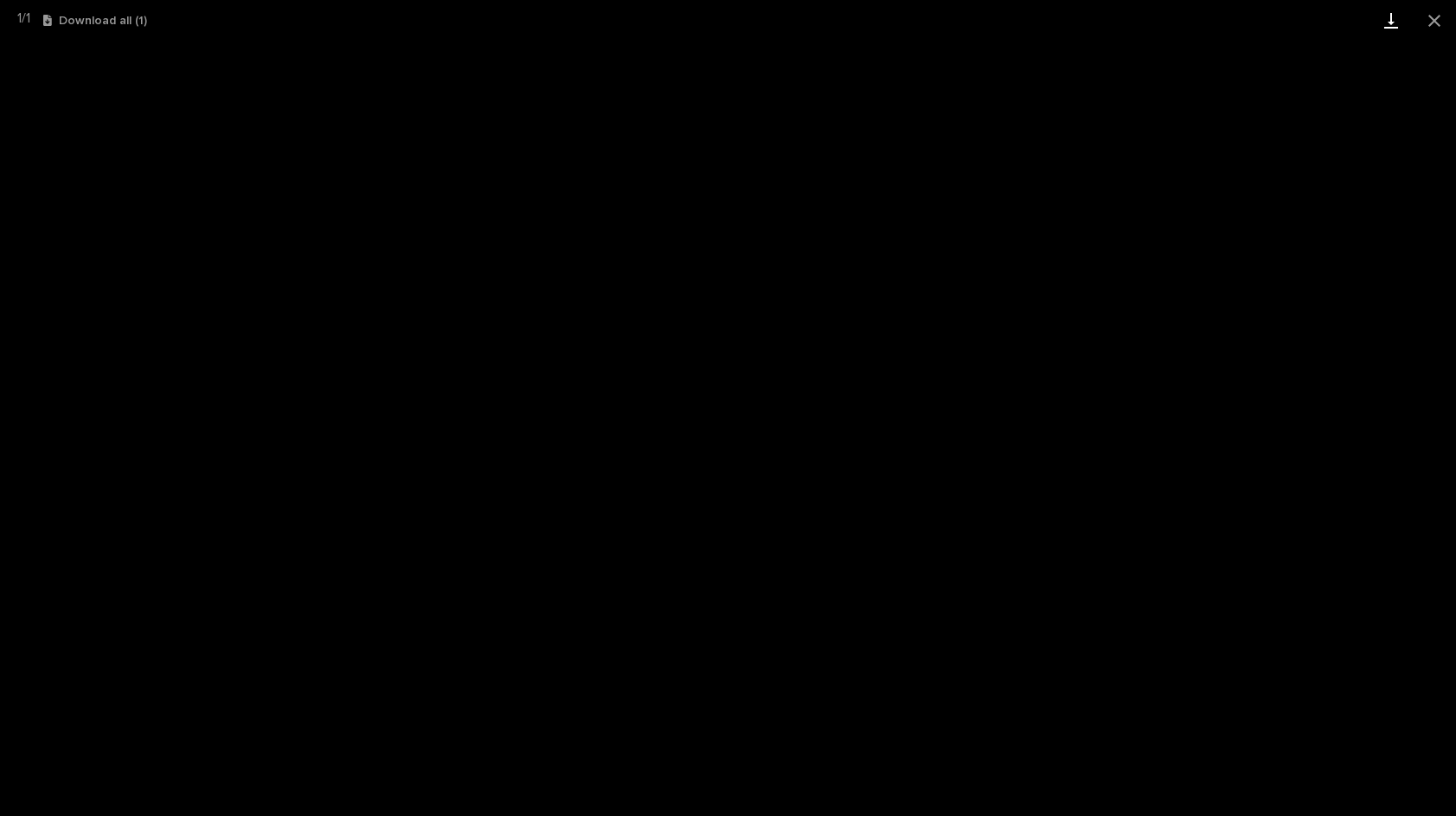
click at [1397, 27] on link "Download" at bounding box center [1391, 20] width 44 height 41
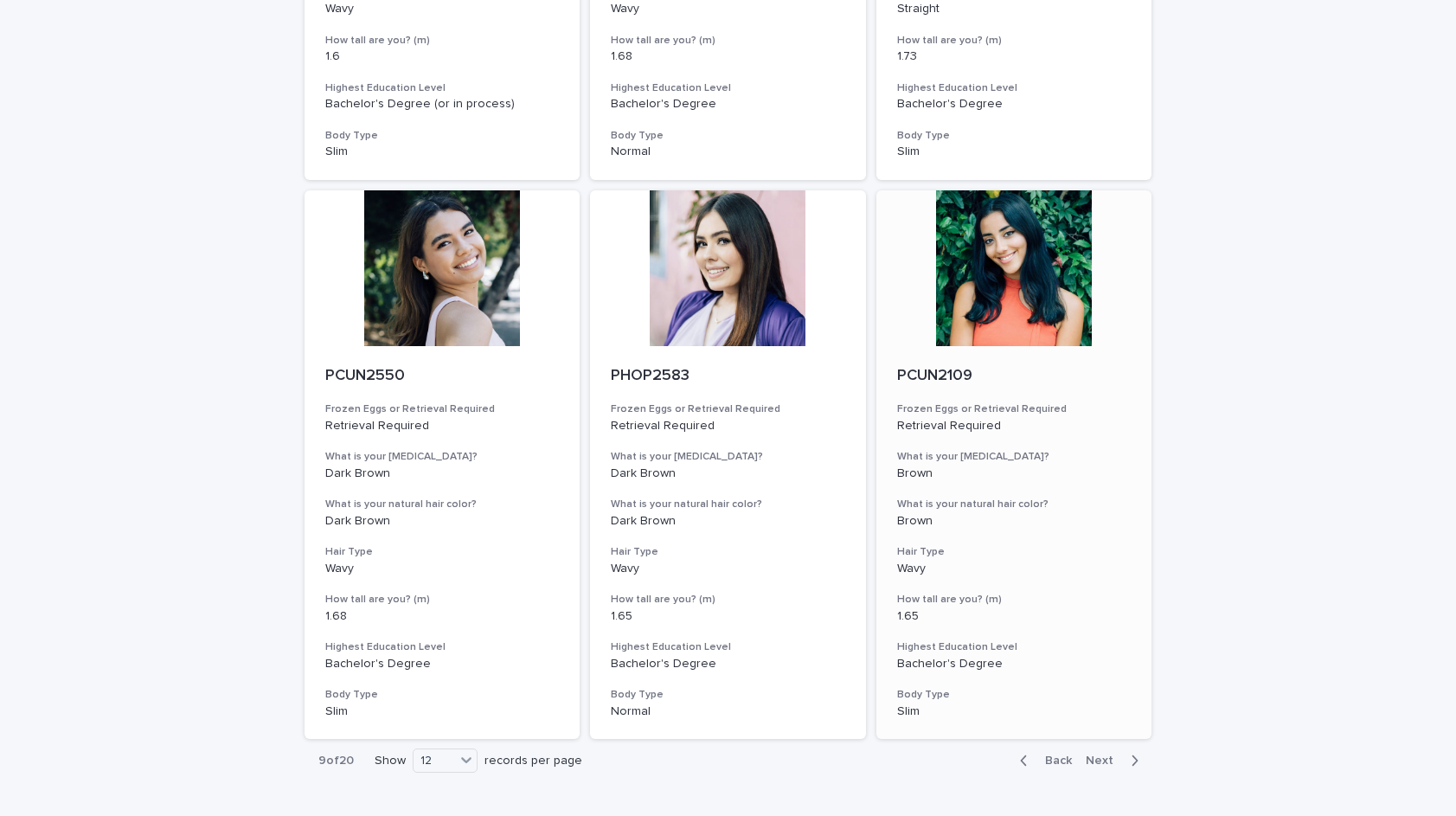
scroll to position [1671, 0]
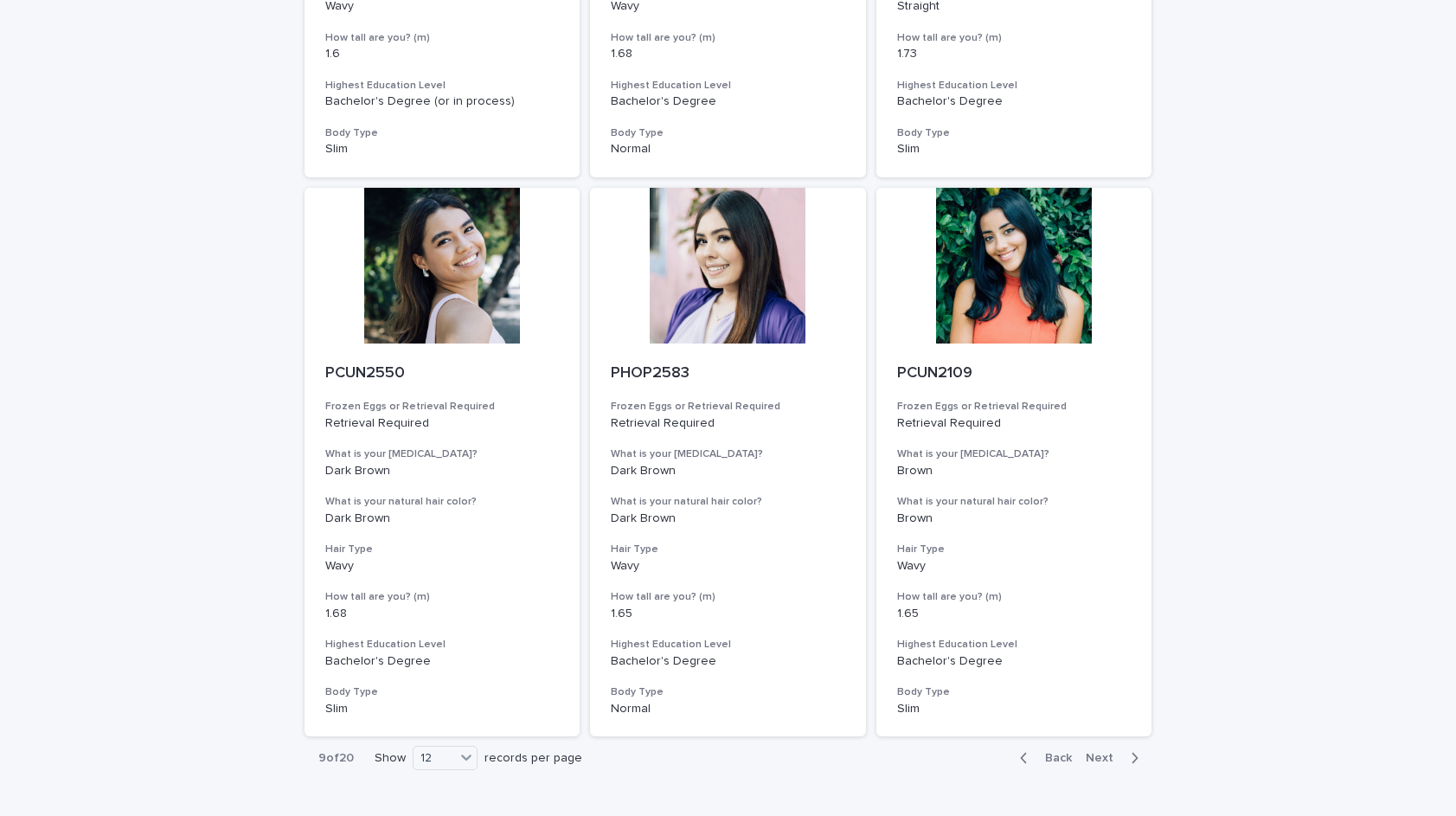
click at [1064, 752] on span "Back" at bounding box center [1053, 758] width 37 height 12
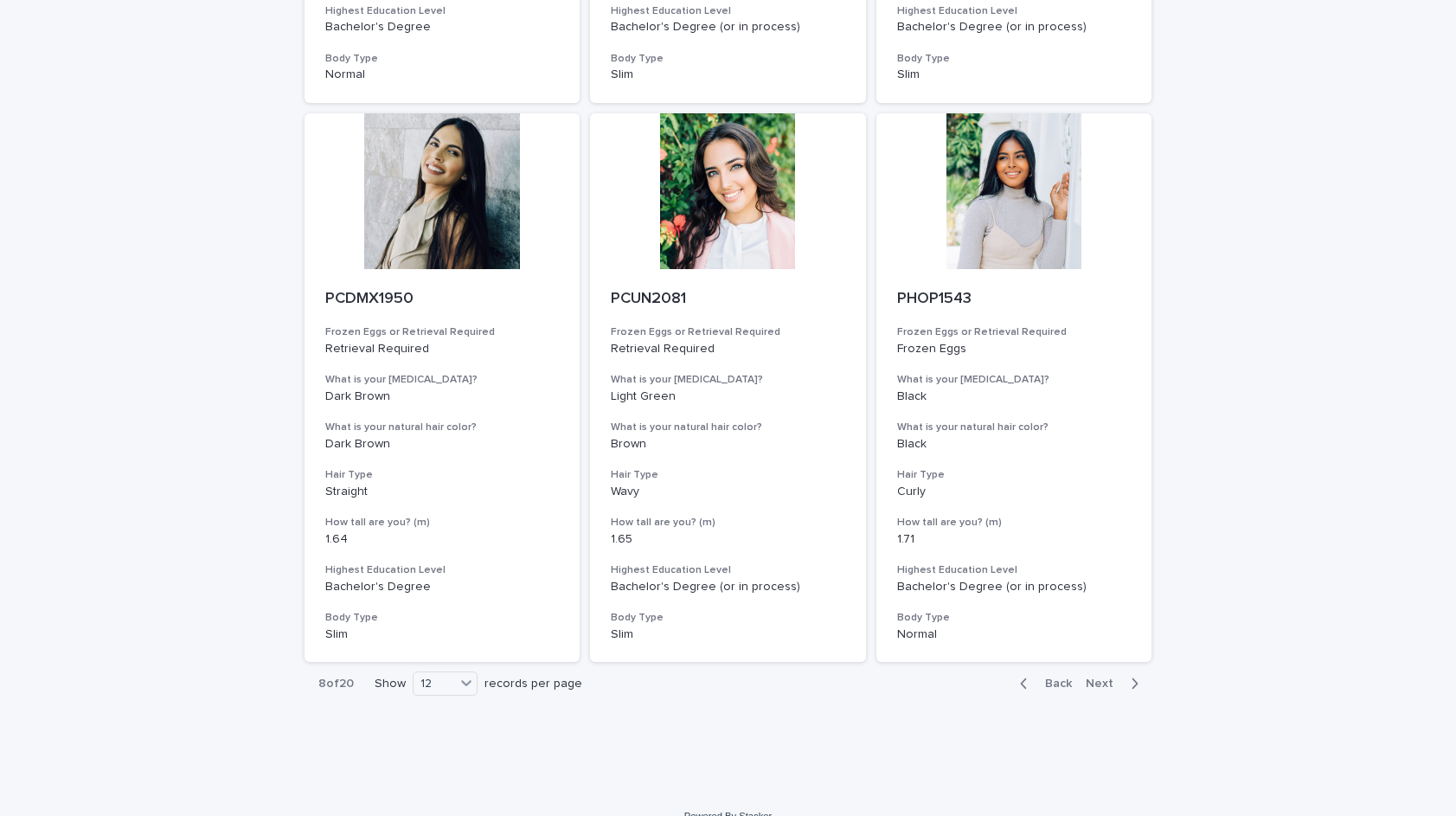
scroll to position [1745, 0]
click at [1060, 679] on span "Back" at bounding box center [1053, 684] width 37 height 12
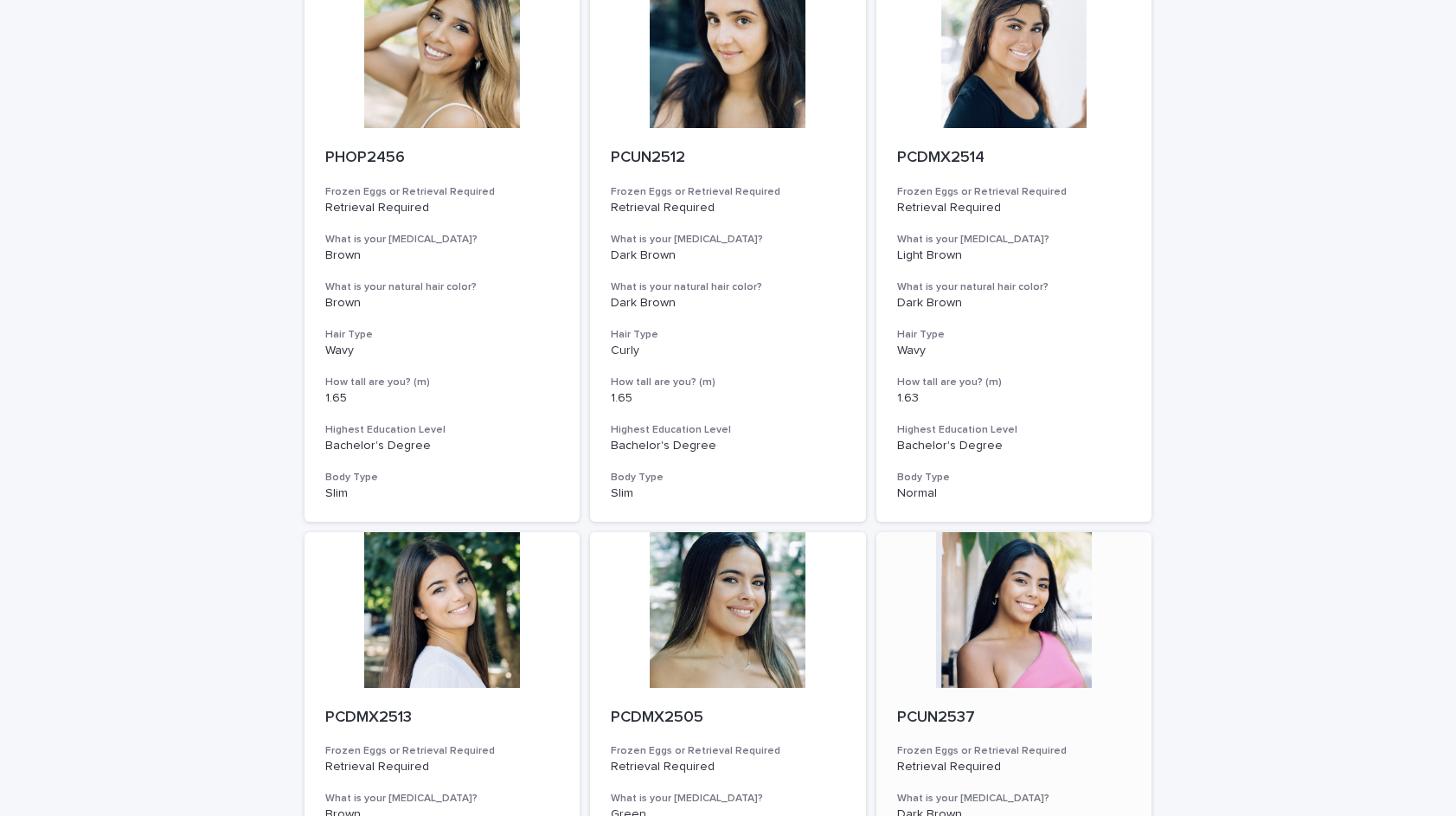
scroll to position [135, 0]
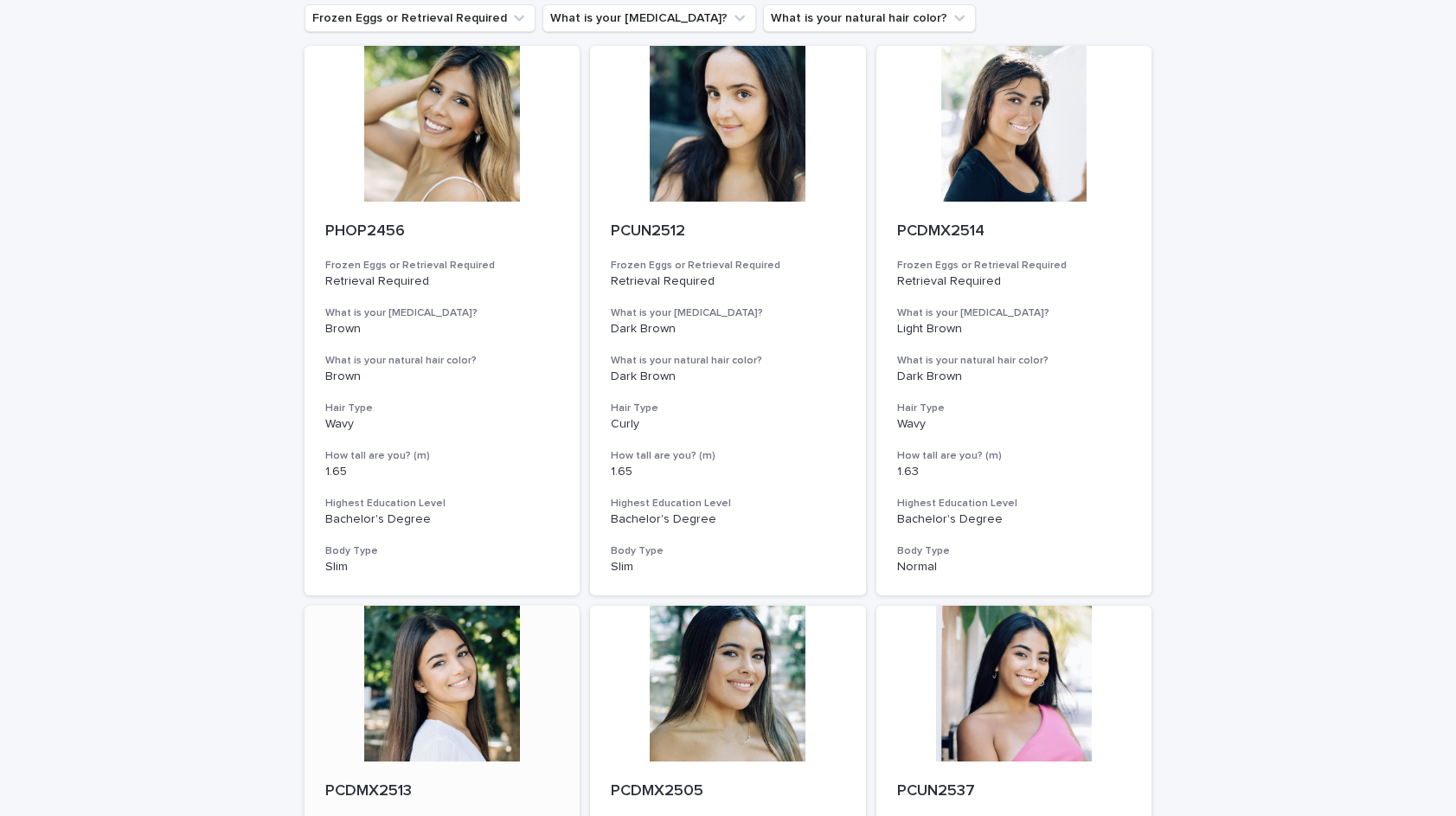
click at [449, 680] on div at bounding box center [442, 684] width 276 height 156
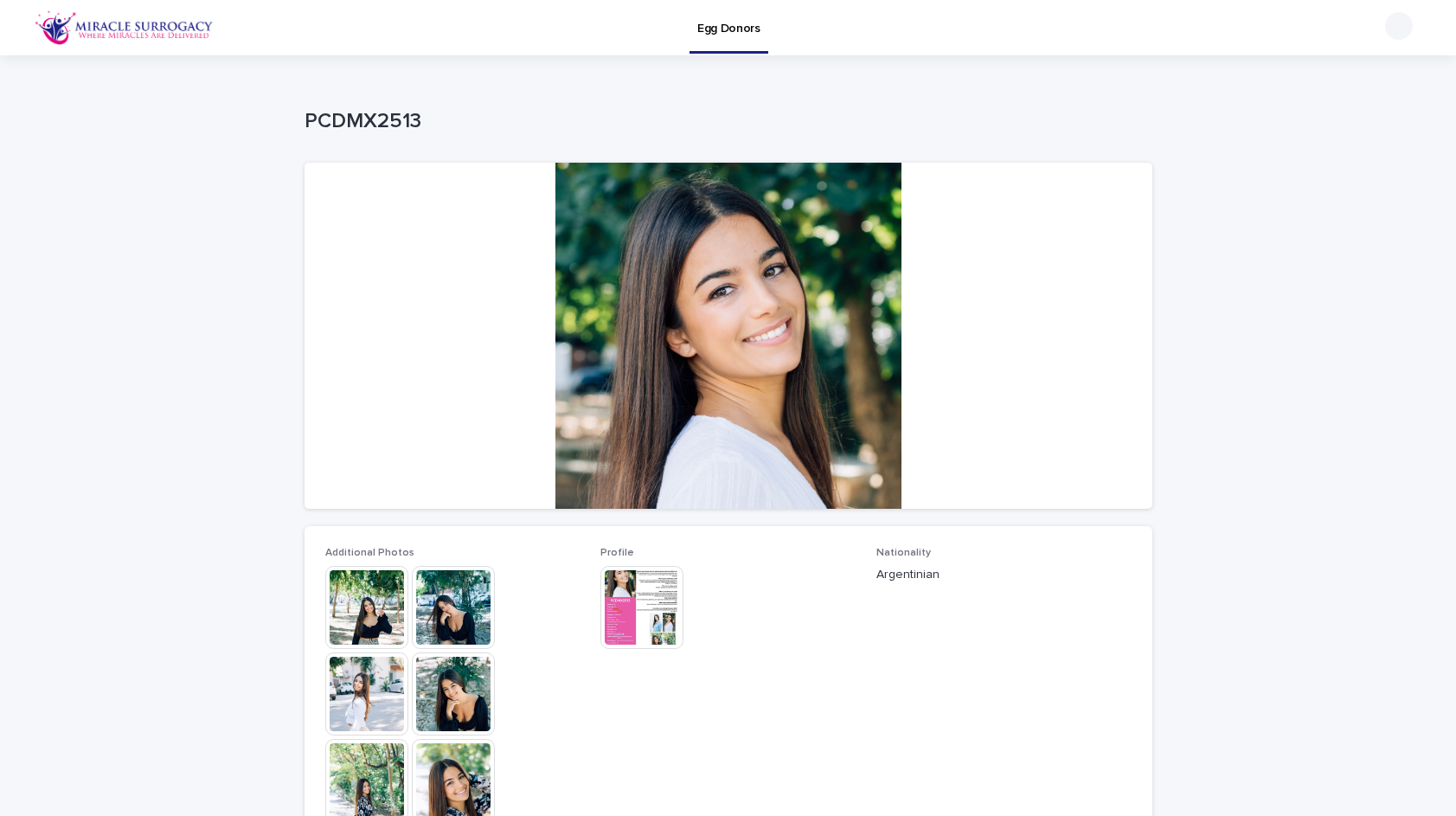
click at [487, 608] on img at bounding box center [454, 608] width 84 height 84
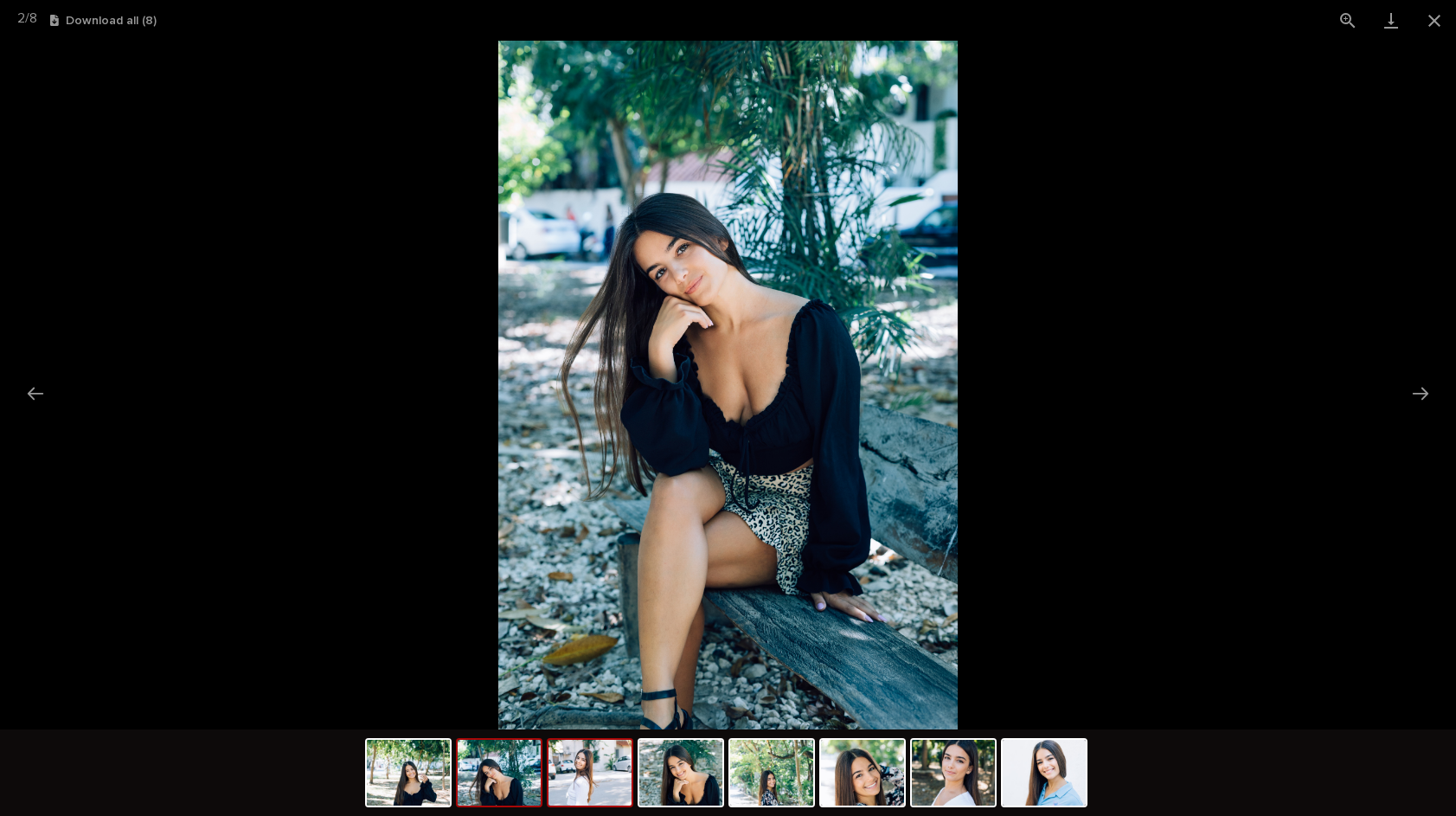
click at [588, 773] on img at bounding box center [590, 772] width 84 height 66
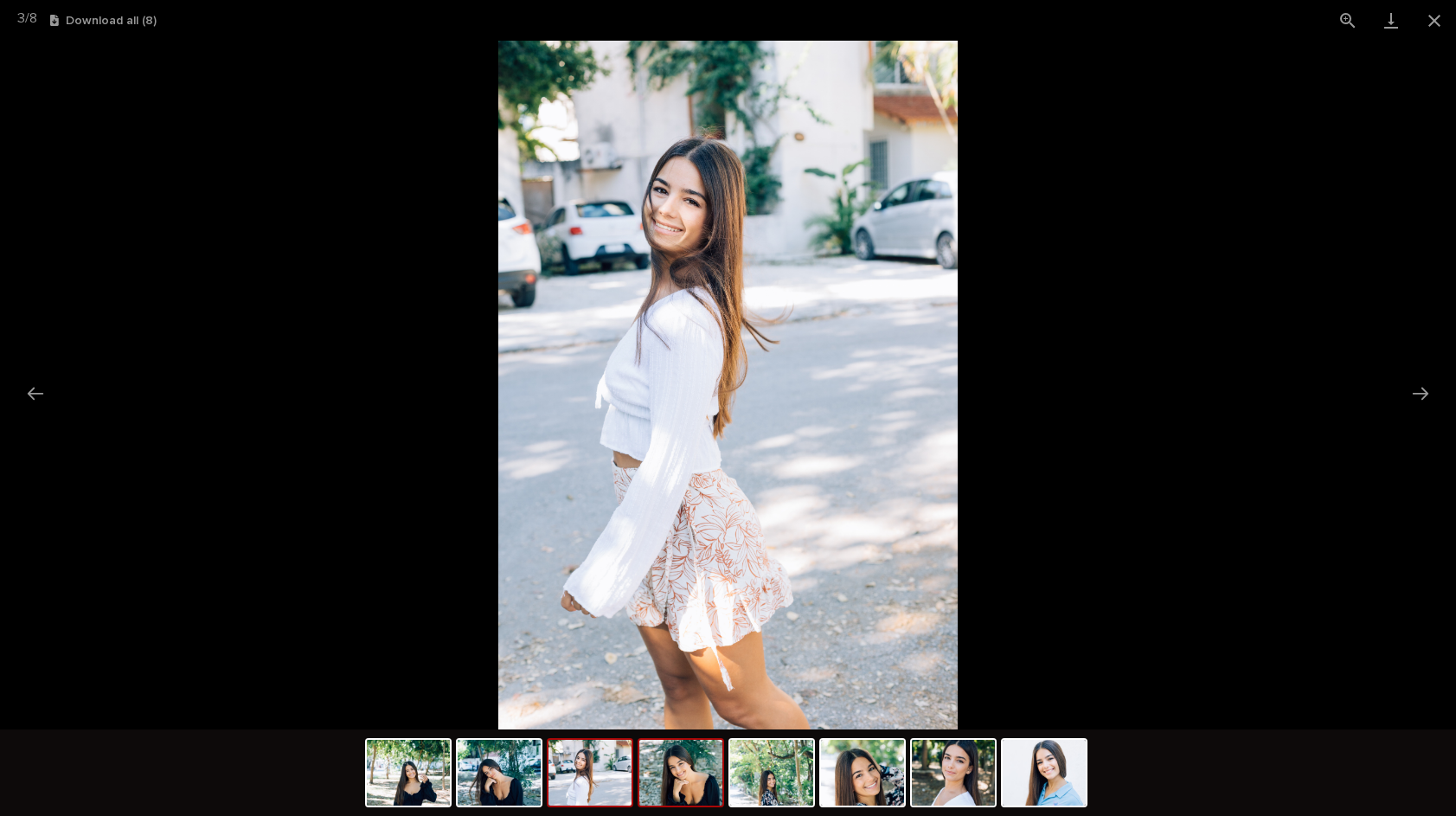
click at [706, 769] on img at bounding box center [681, 772] width 84 height 66
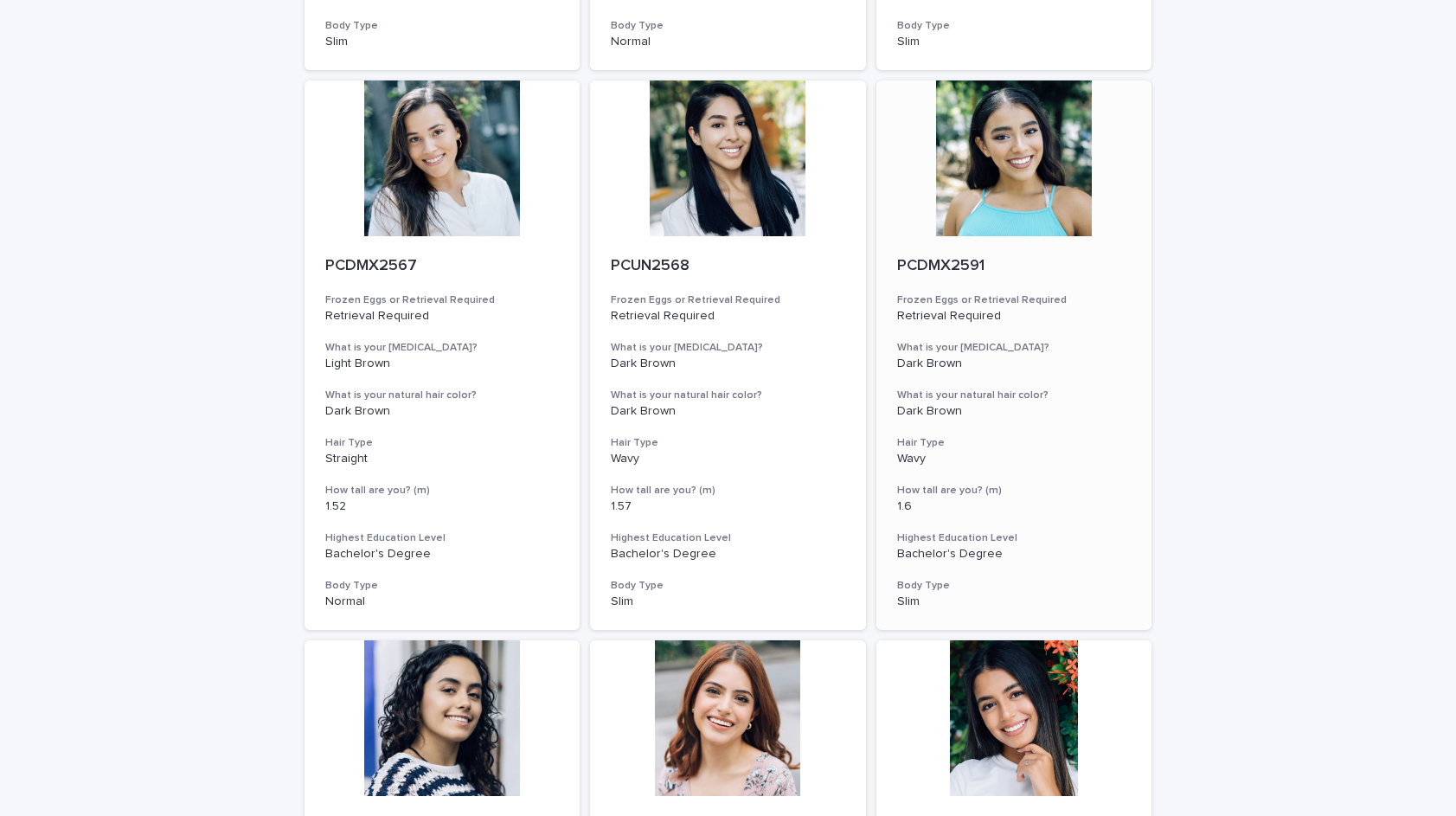
scroll to position [1745, 0]
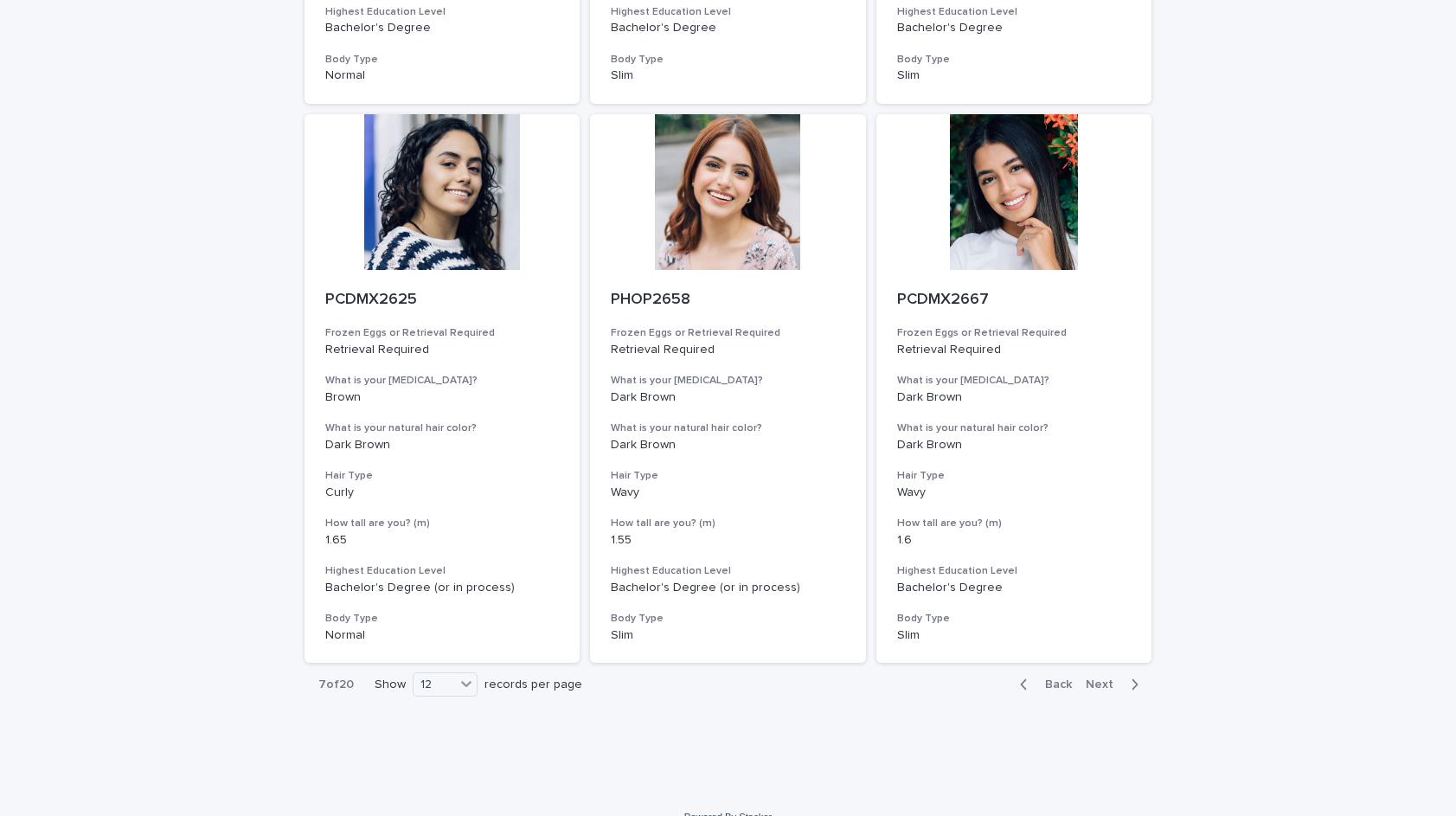
click at [1055, 671] on div "Back Next" at bounding box center [1079, 684] width 147 height 44
click at [1056, 679] on span "Back" at bounding box center [1053, 684] width 37 height 12
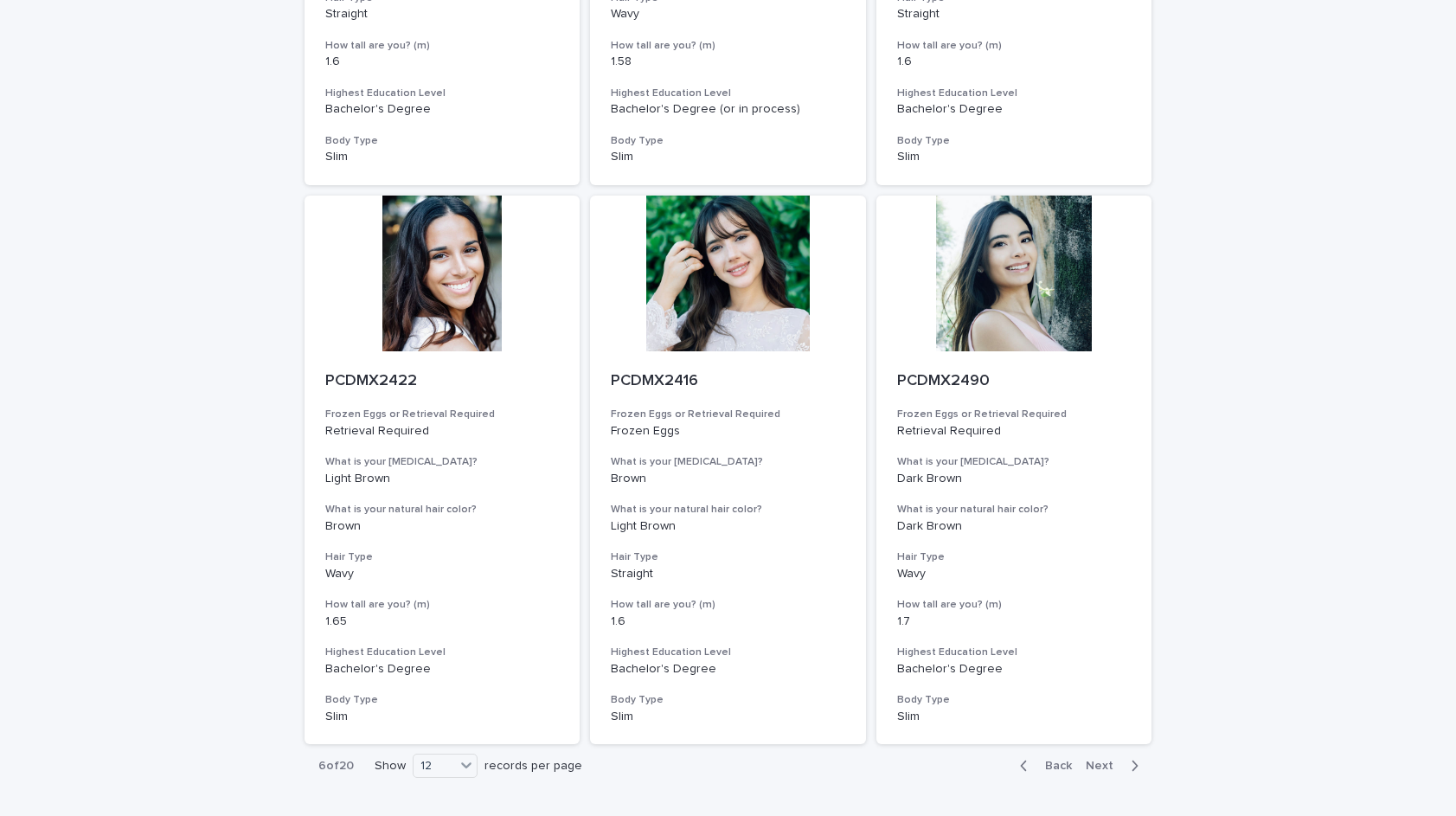
scroll to position [1745, 0]
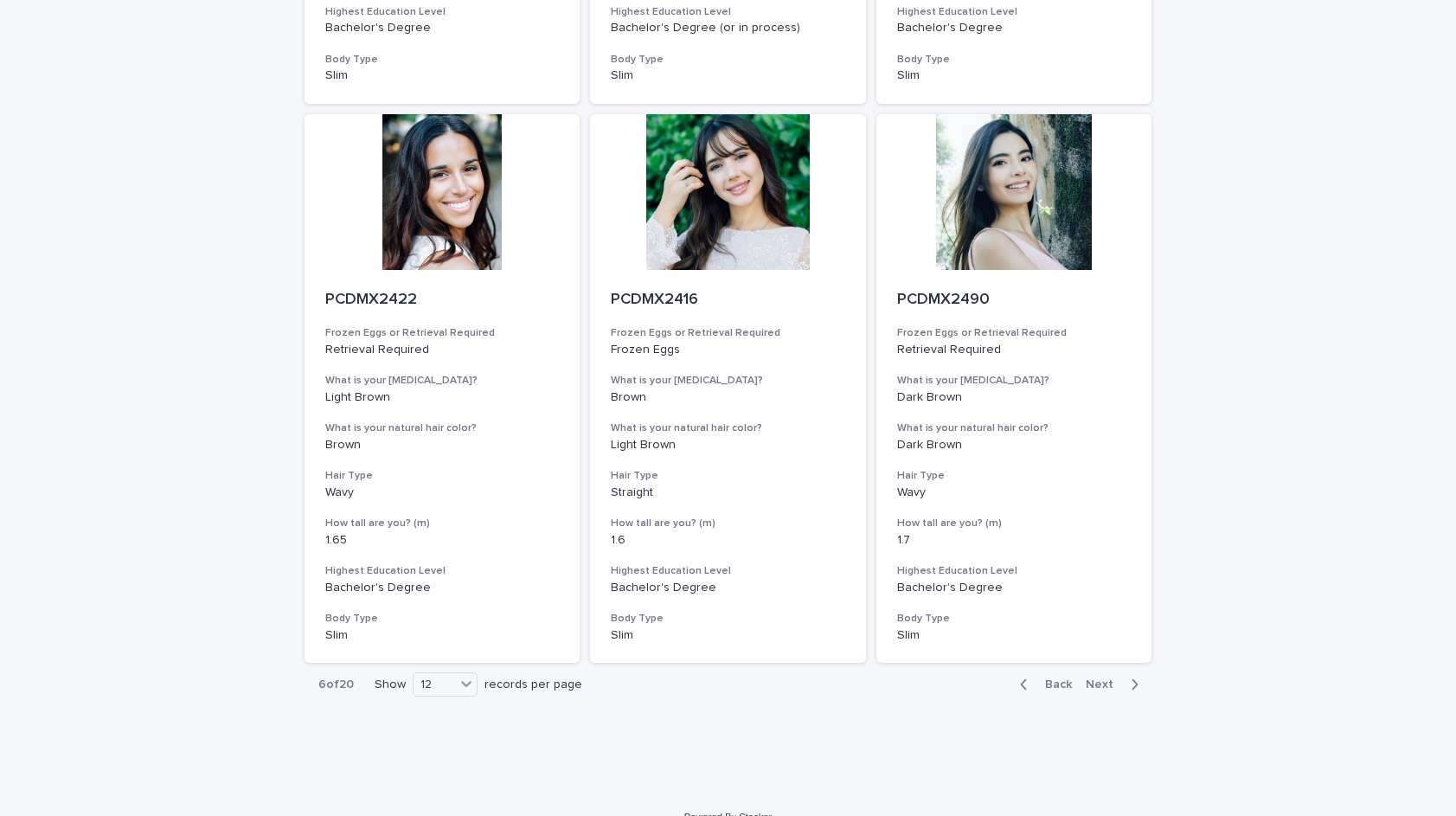
click at [1050, 679] on span "Back" at bounding box center [1053, 684] width 37 height 12
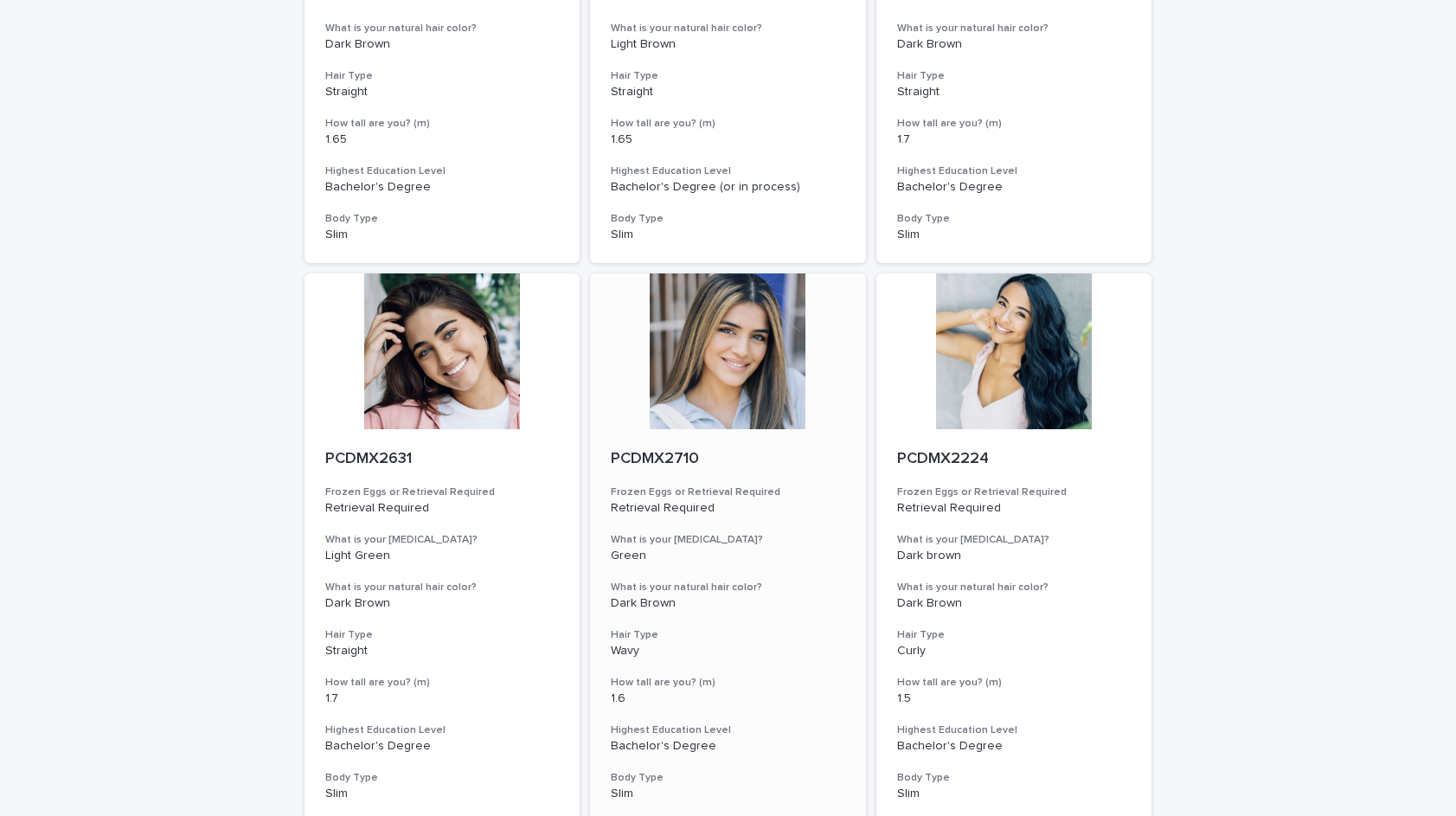
scroll to position [543, 0]
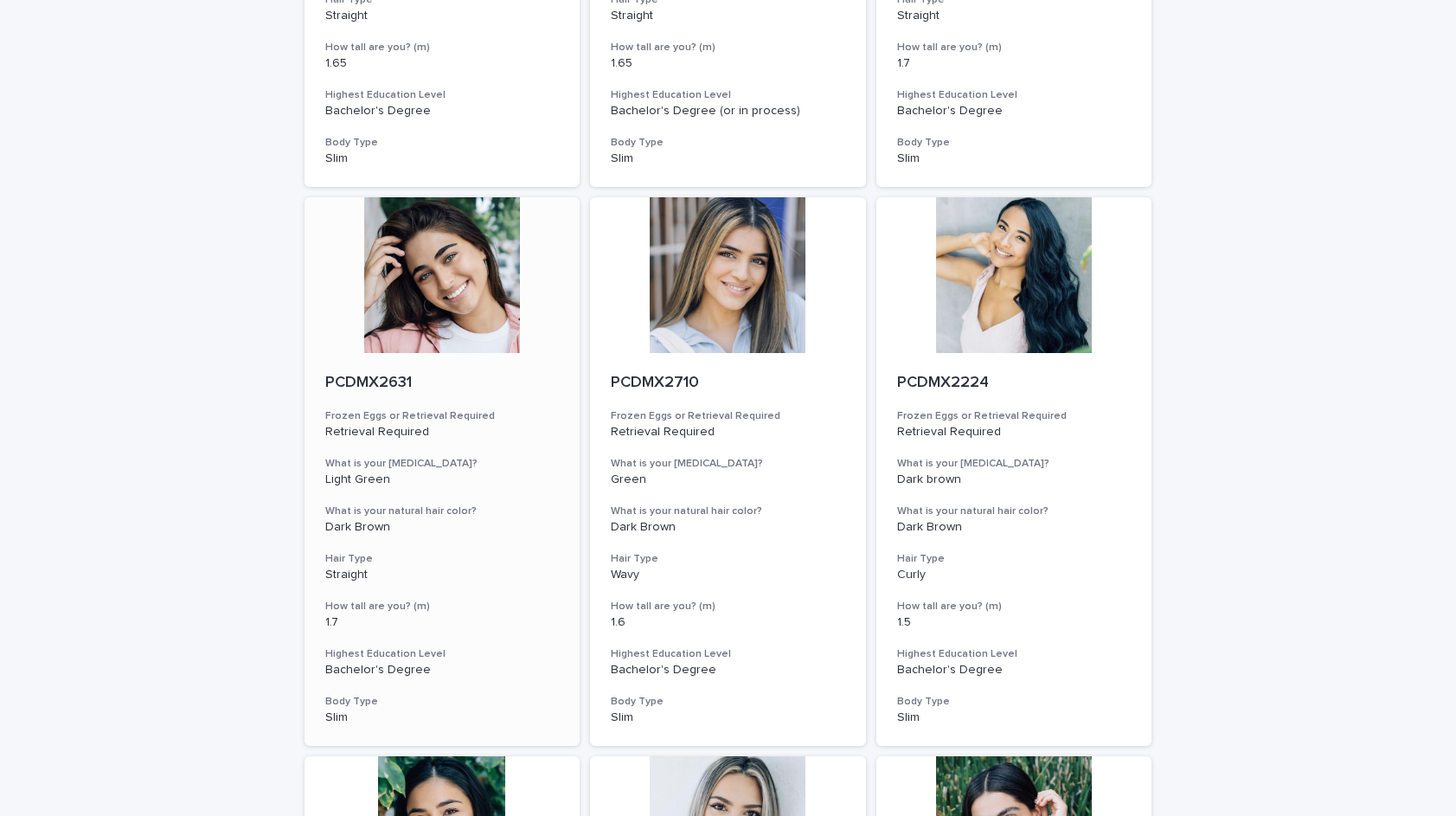
click at [473, 308] on div at bounding box center [442, 276] width 276 height 156
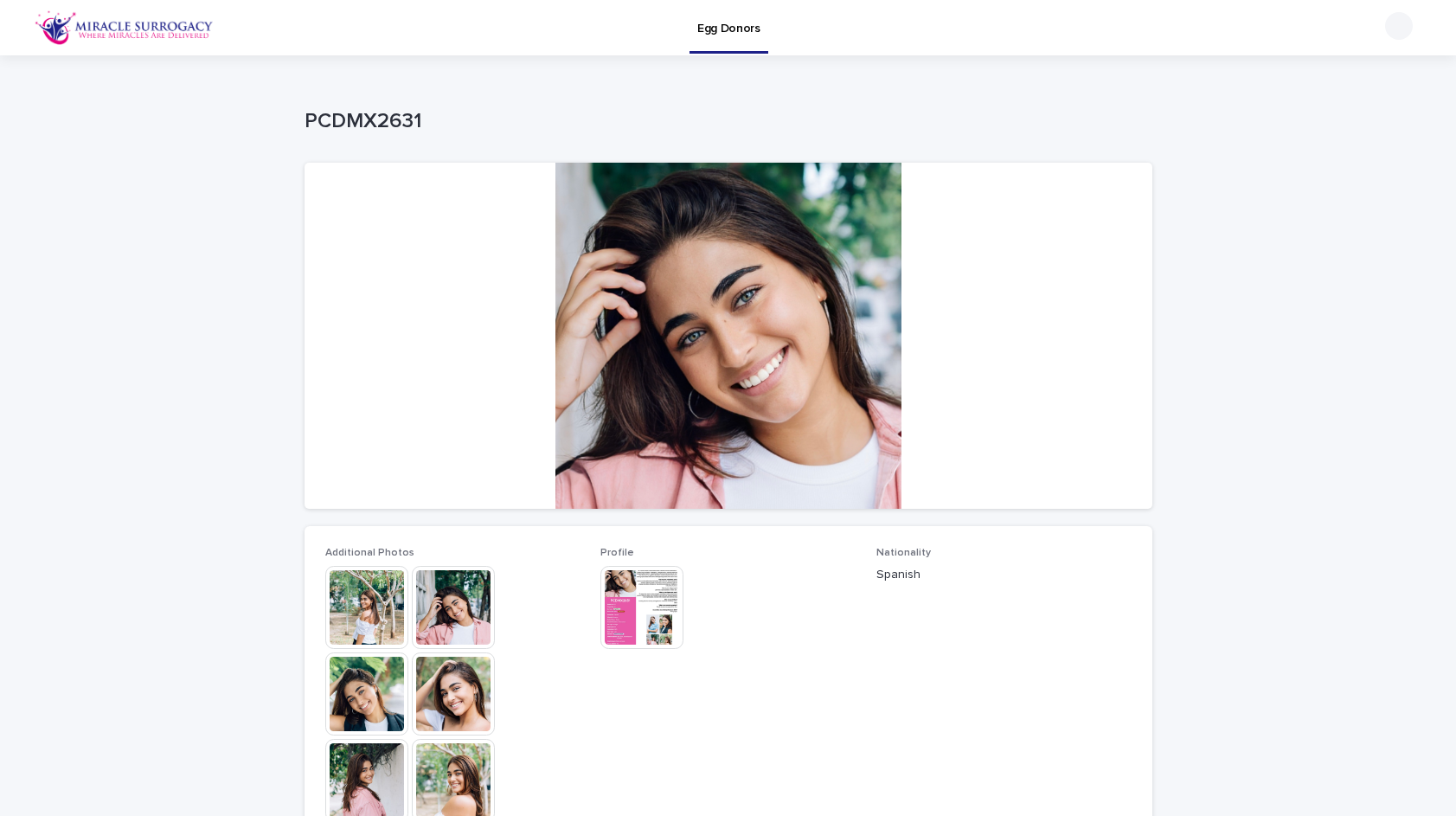
click at [671, 589] on img at bounding box center [642, 608] width 84 height 84
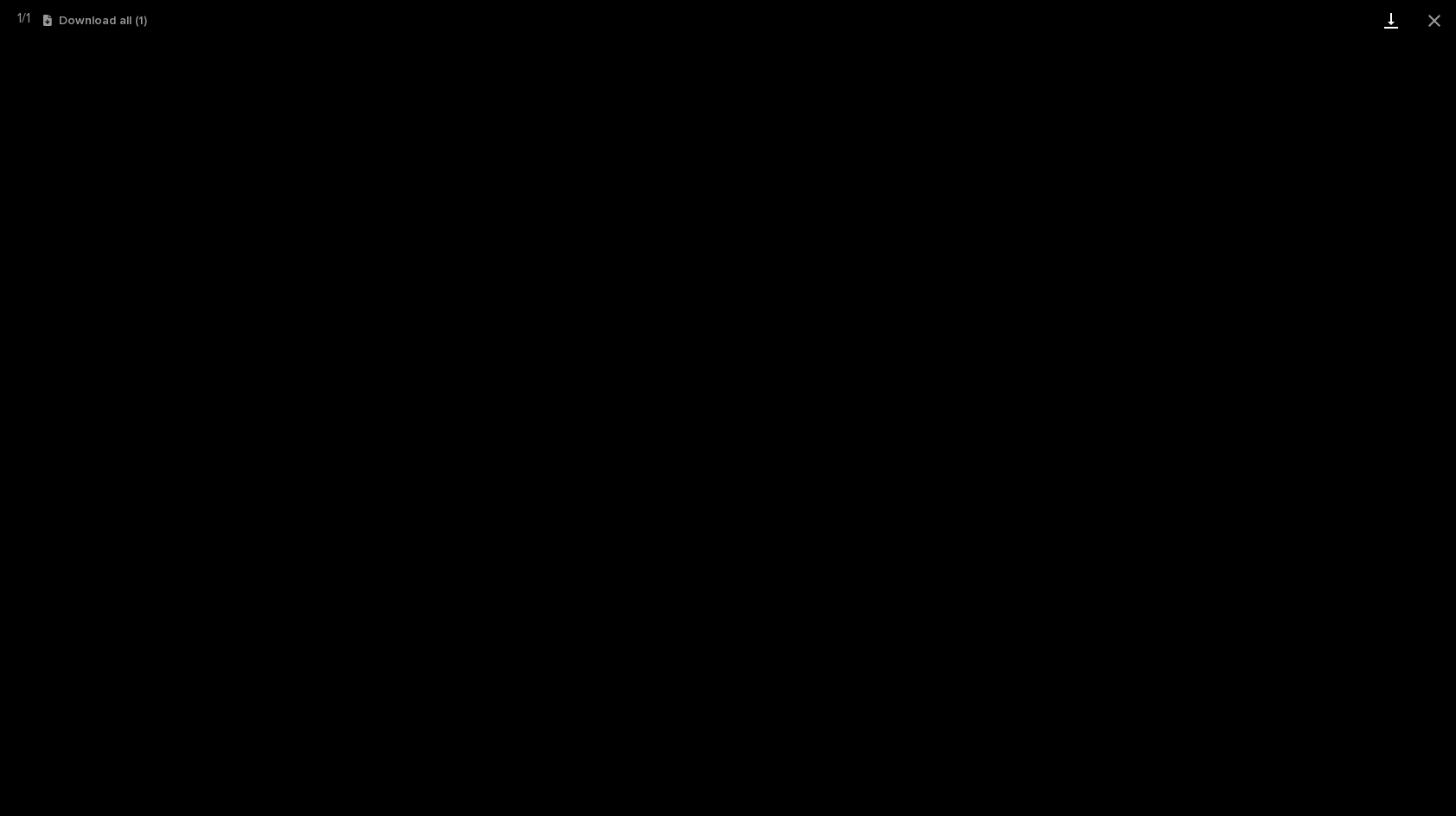
click at [1388, 14] on link "Download" at bounding box center [1391, 20] width 44 height 41
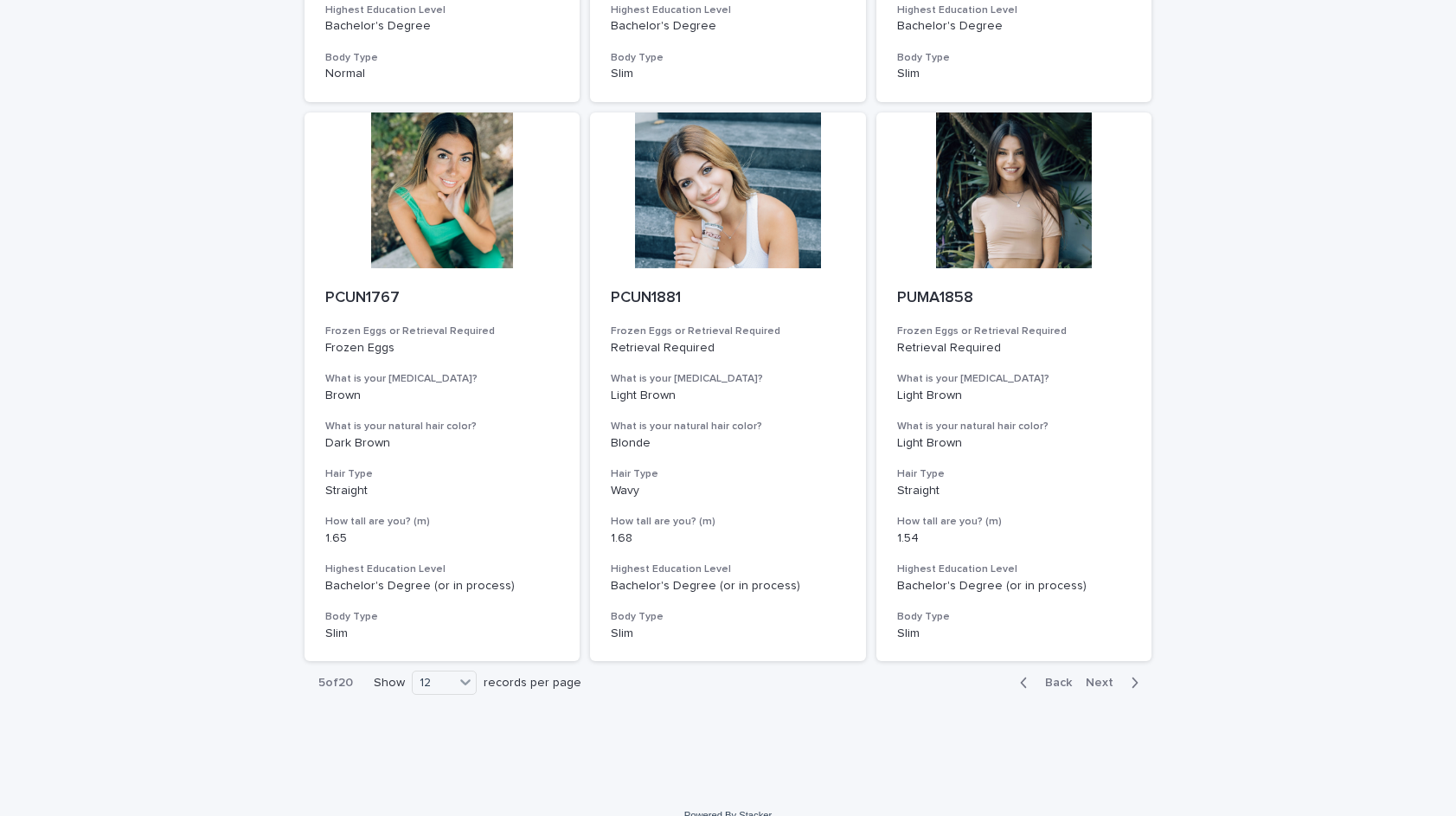
scroll to position [1745, 0]
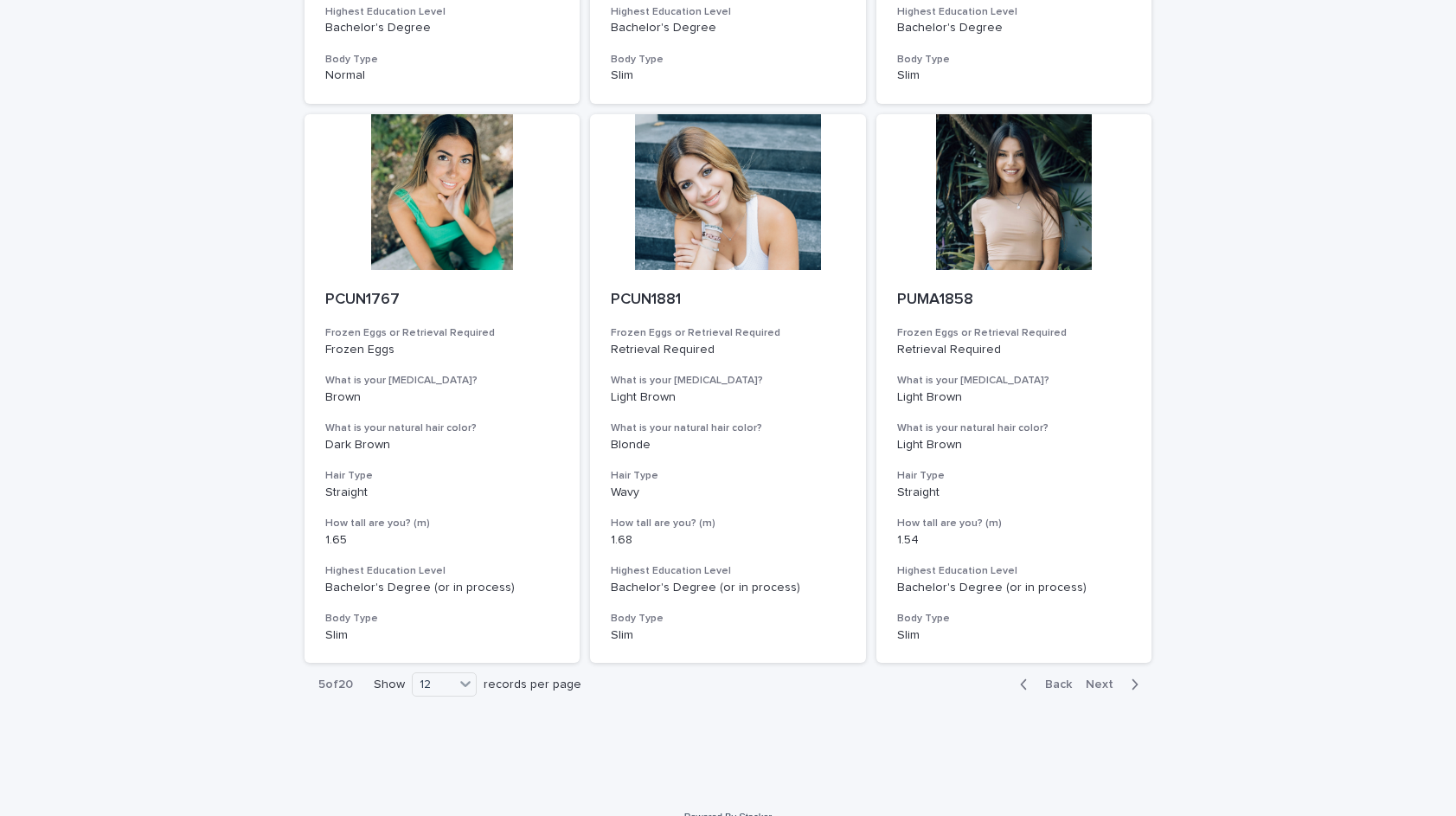
click at [1104, 679] on span "Next" at bounding box center [1104, 684] width 38 height 12
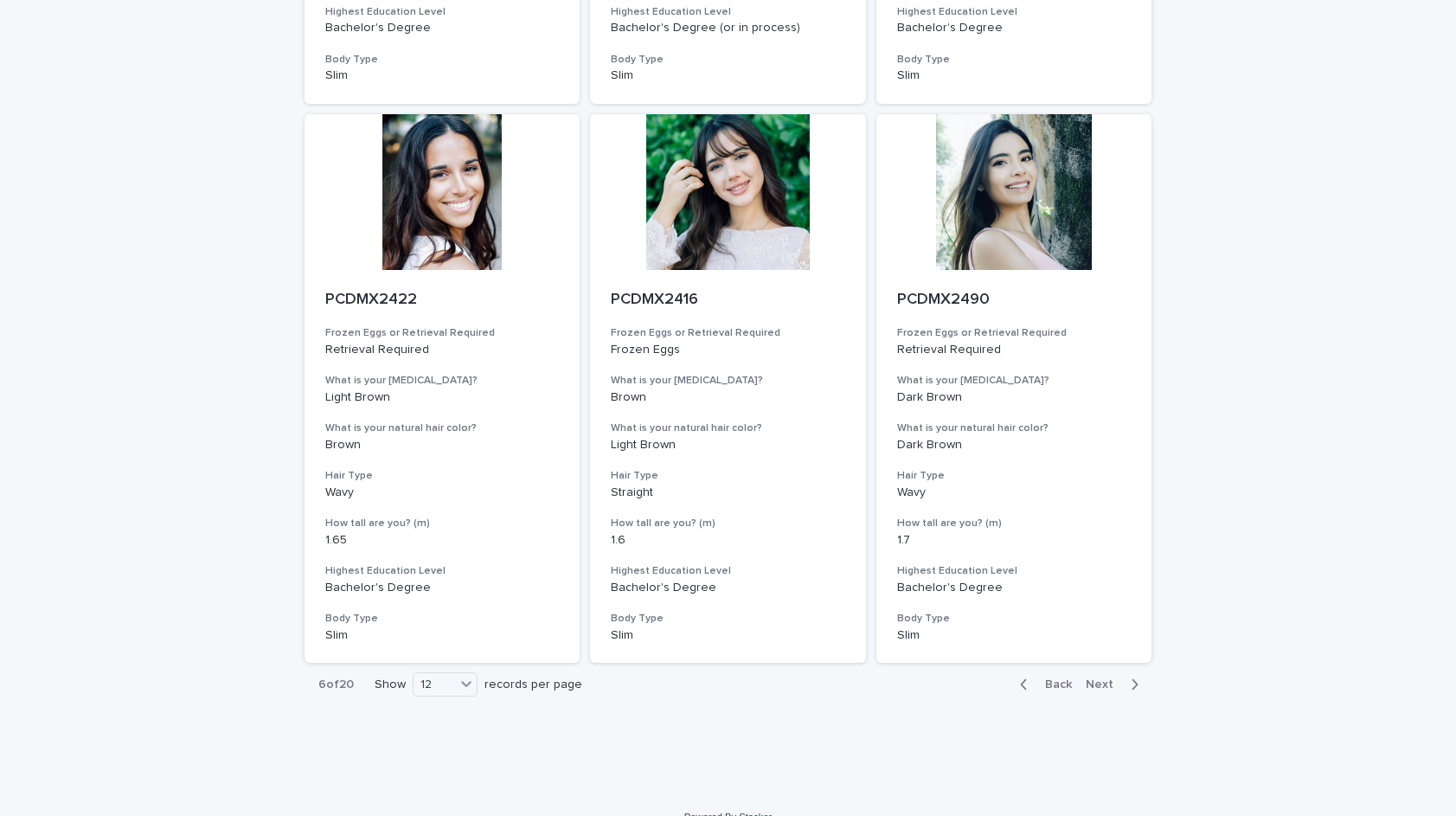
click at [1104, 679] on span "Next" at bounding box center [1104, 684] width 38 height 12
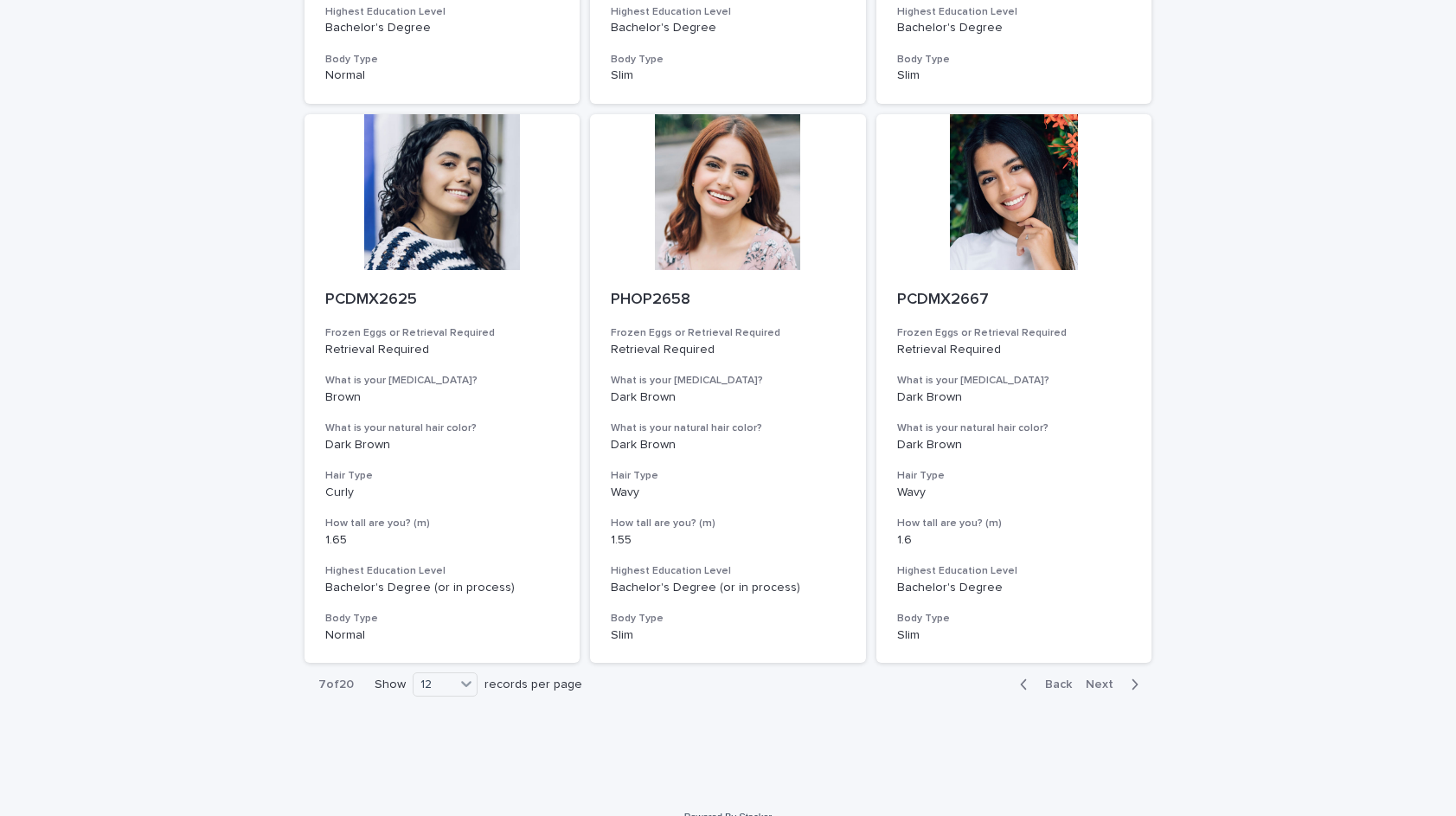
click at [1102, 679] on span "Next" at bounding box center [1104, 684] width 38 height 12
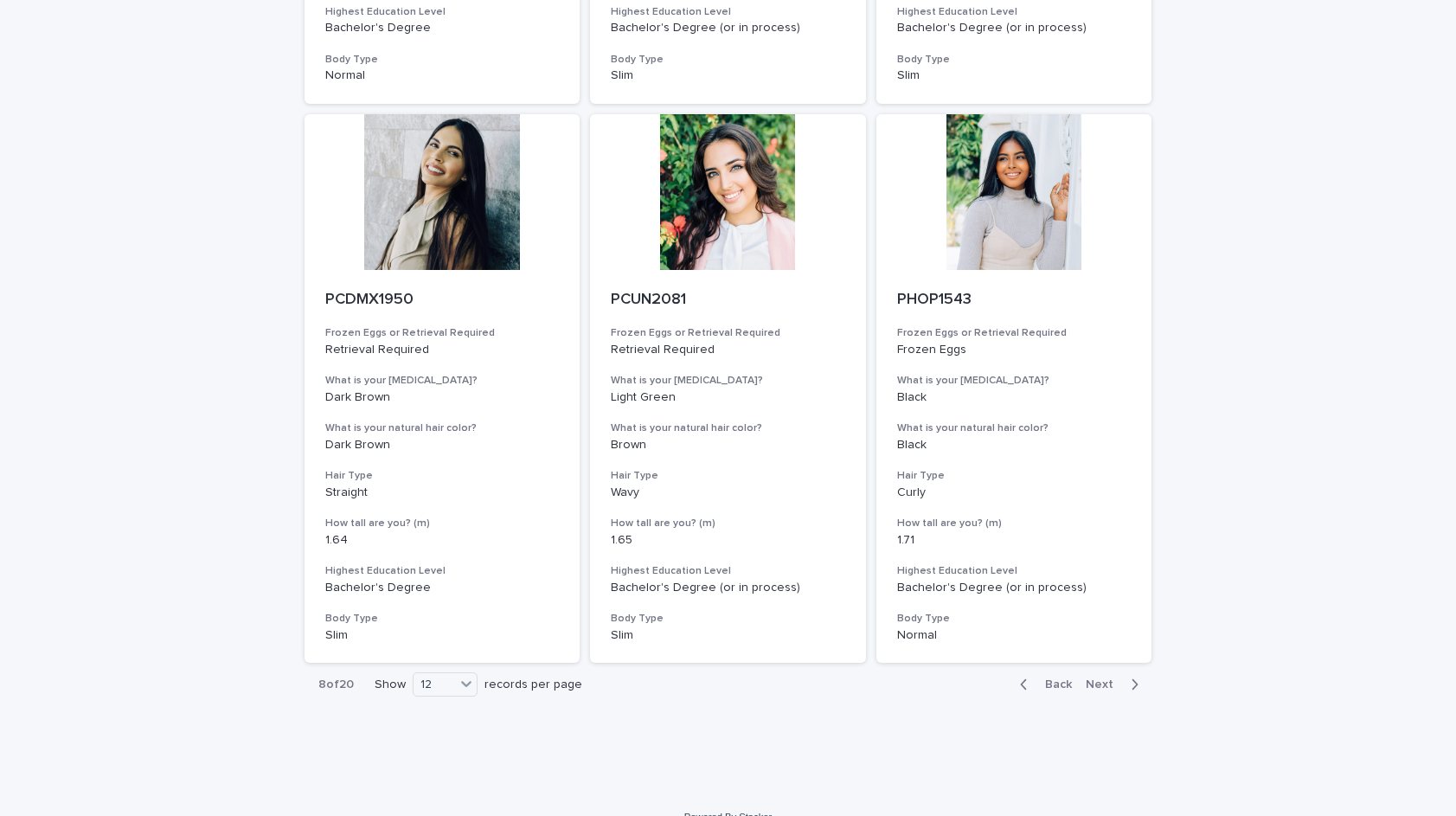
click at [1102, 679] on span "Next" at bounding box center [1104, 684] width 38 height 12
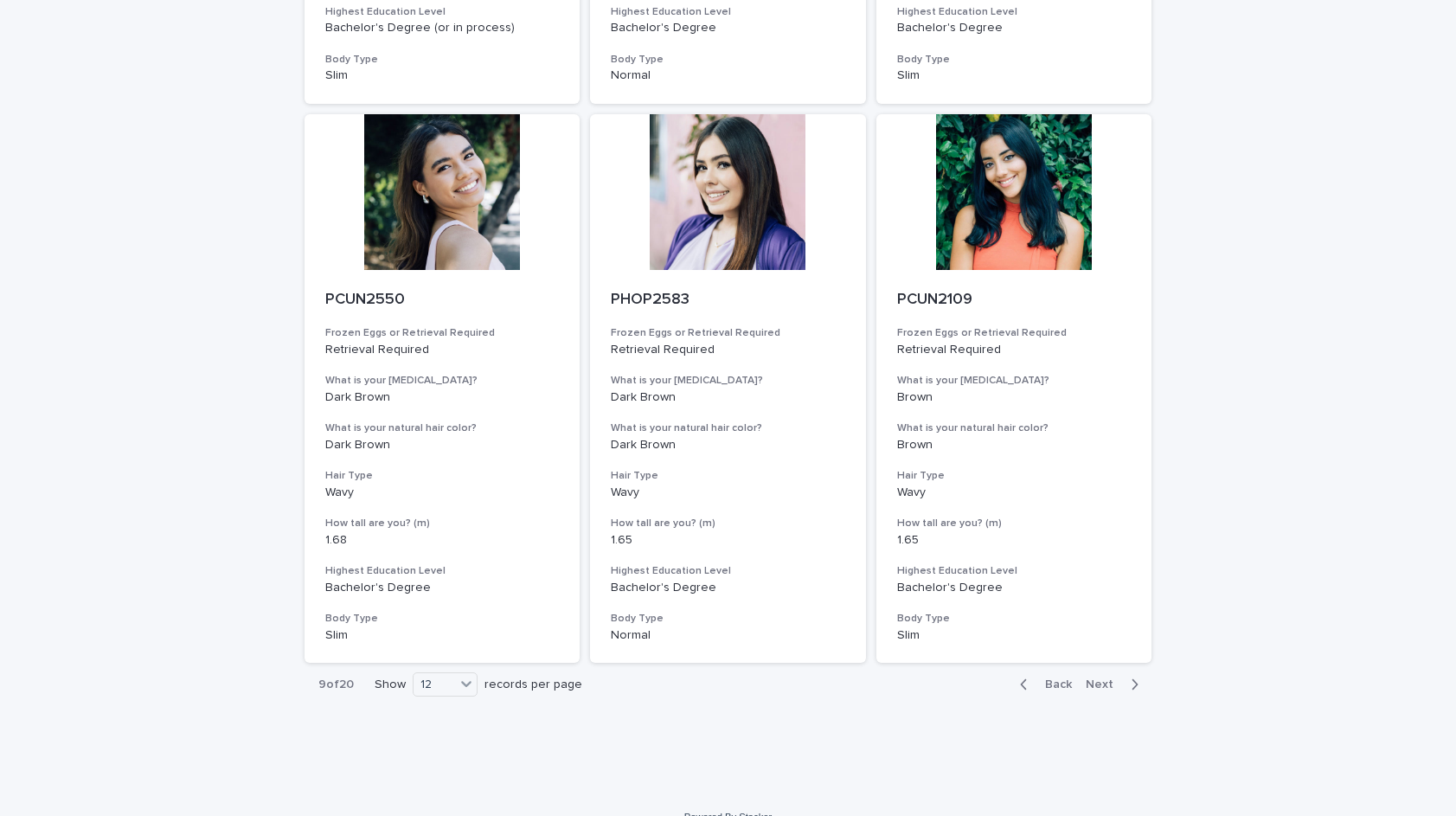
click at [1102, 679] on span "Next" at bounding box center [1104, 684] width 38 height 12
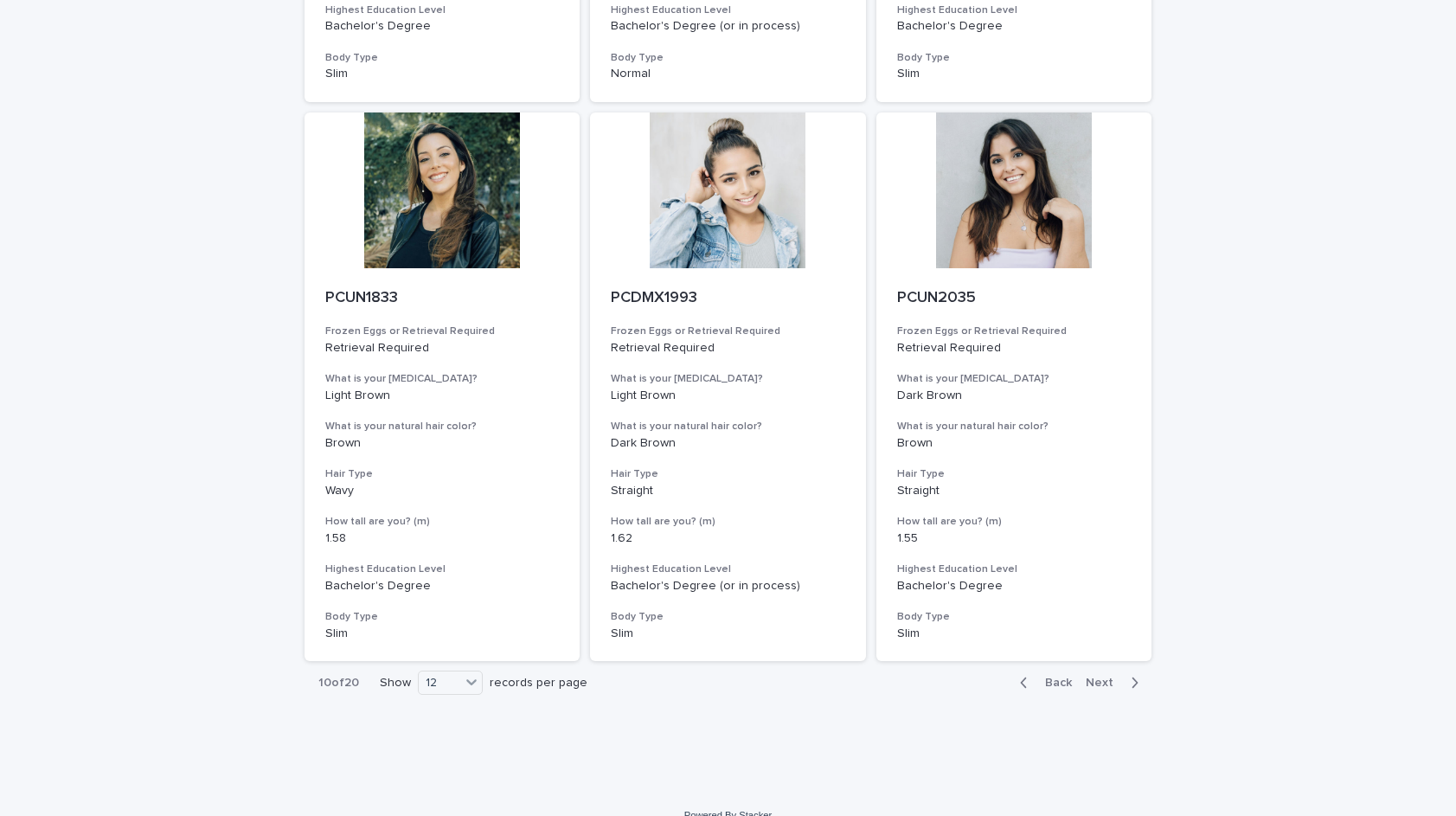
scroll to position [1745, 0]
click at [1108, 679] on span "Next" at bounding box center [1104, 684] width 38 height 12
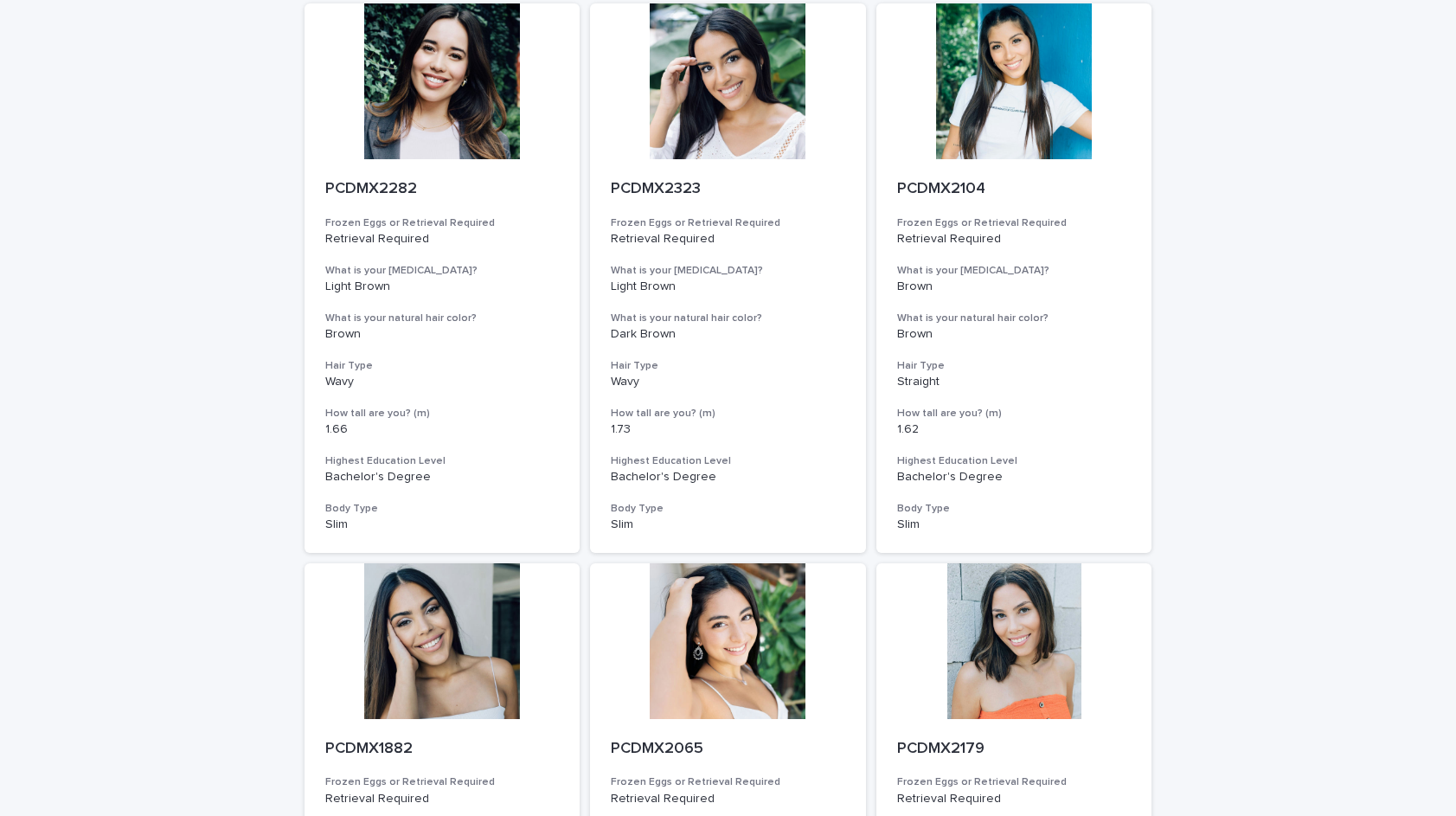
scroll to position [1718, 0]
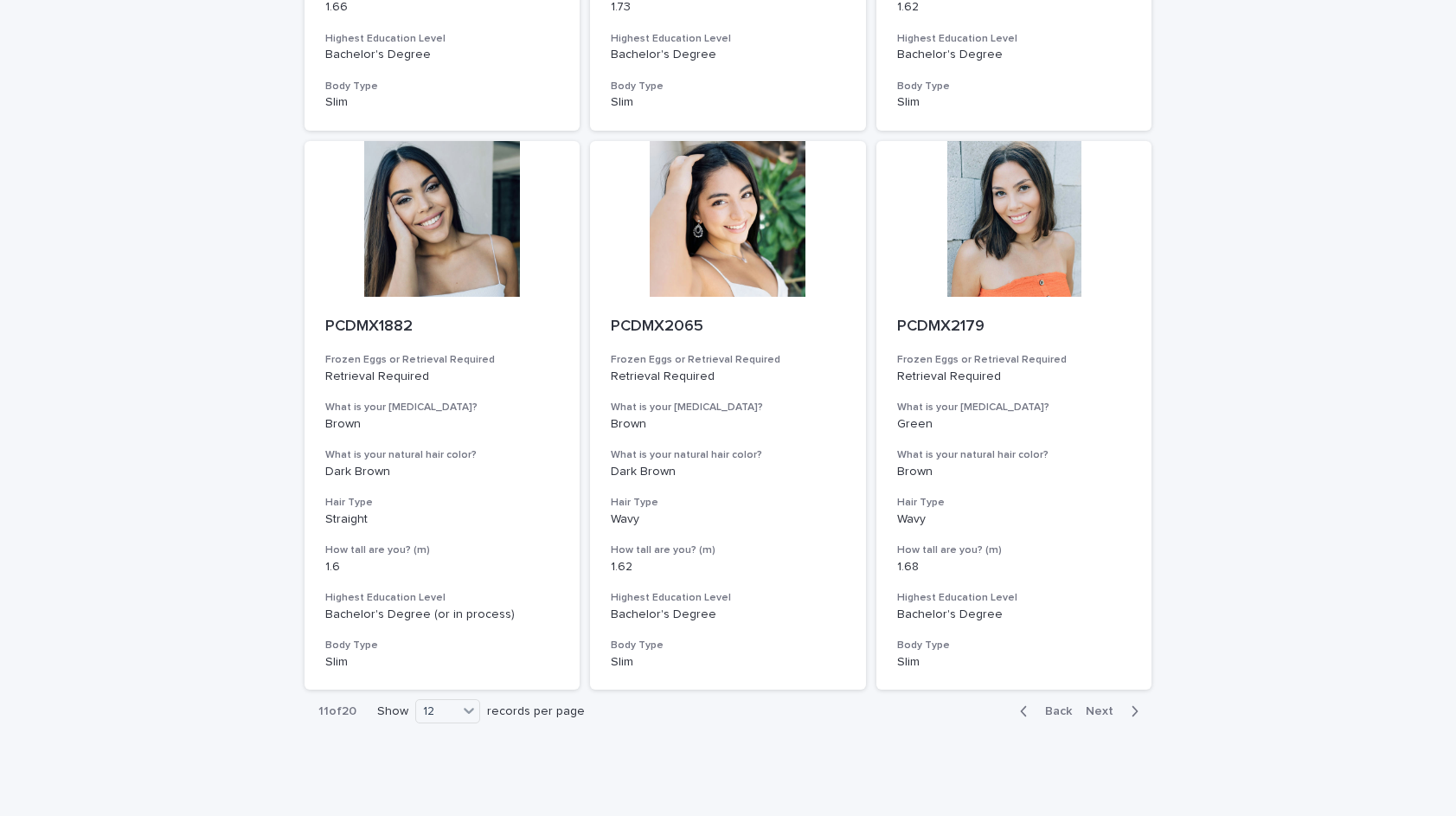
click at [1106, 706] on span "Next" at bounding box center [1104, 711] width 38 height 12
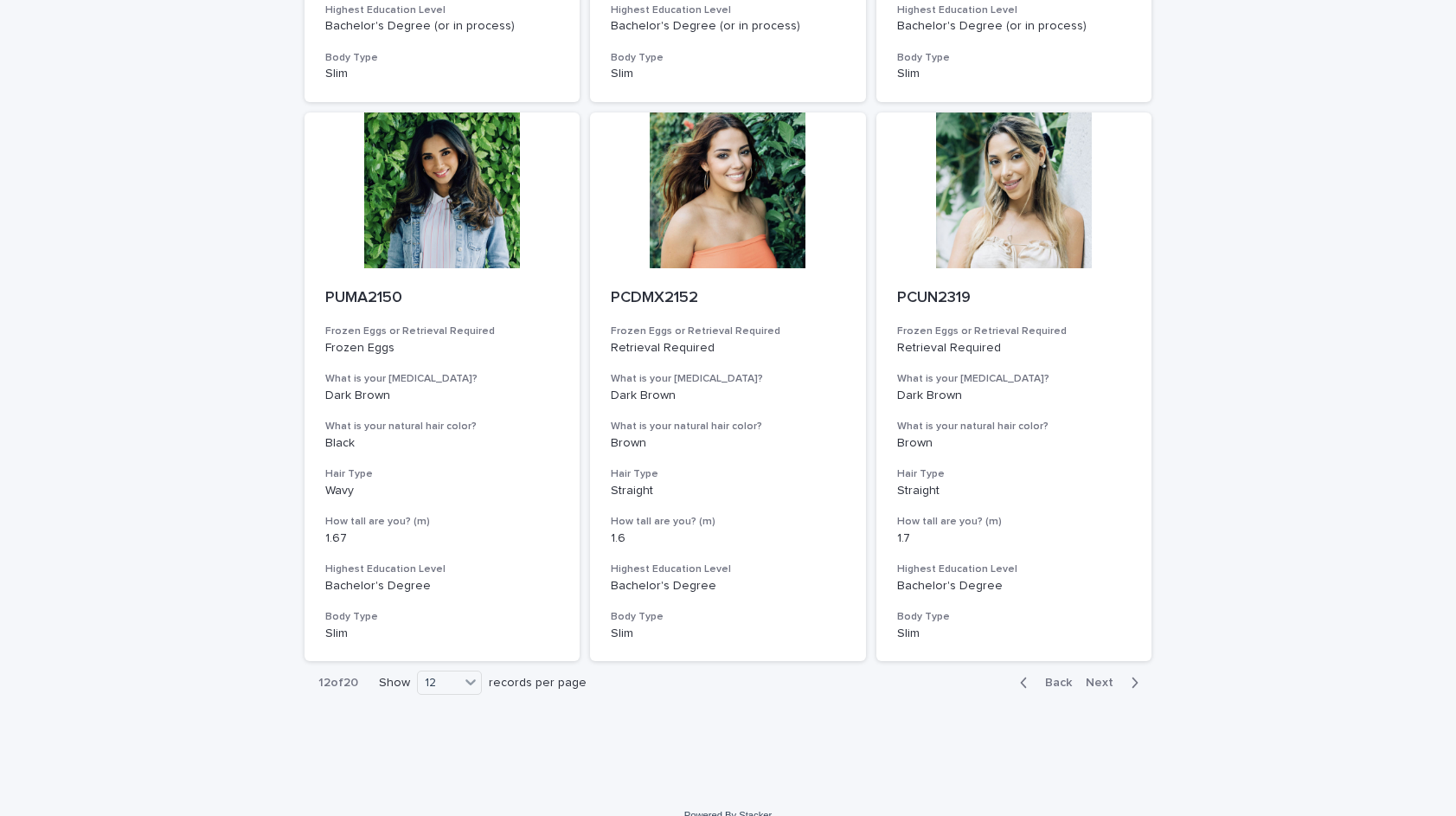
scroll to position [1745, 0]
click at [1095, 679] on span "Next" at bounding box center [1104, 684] width 38 height 12
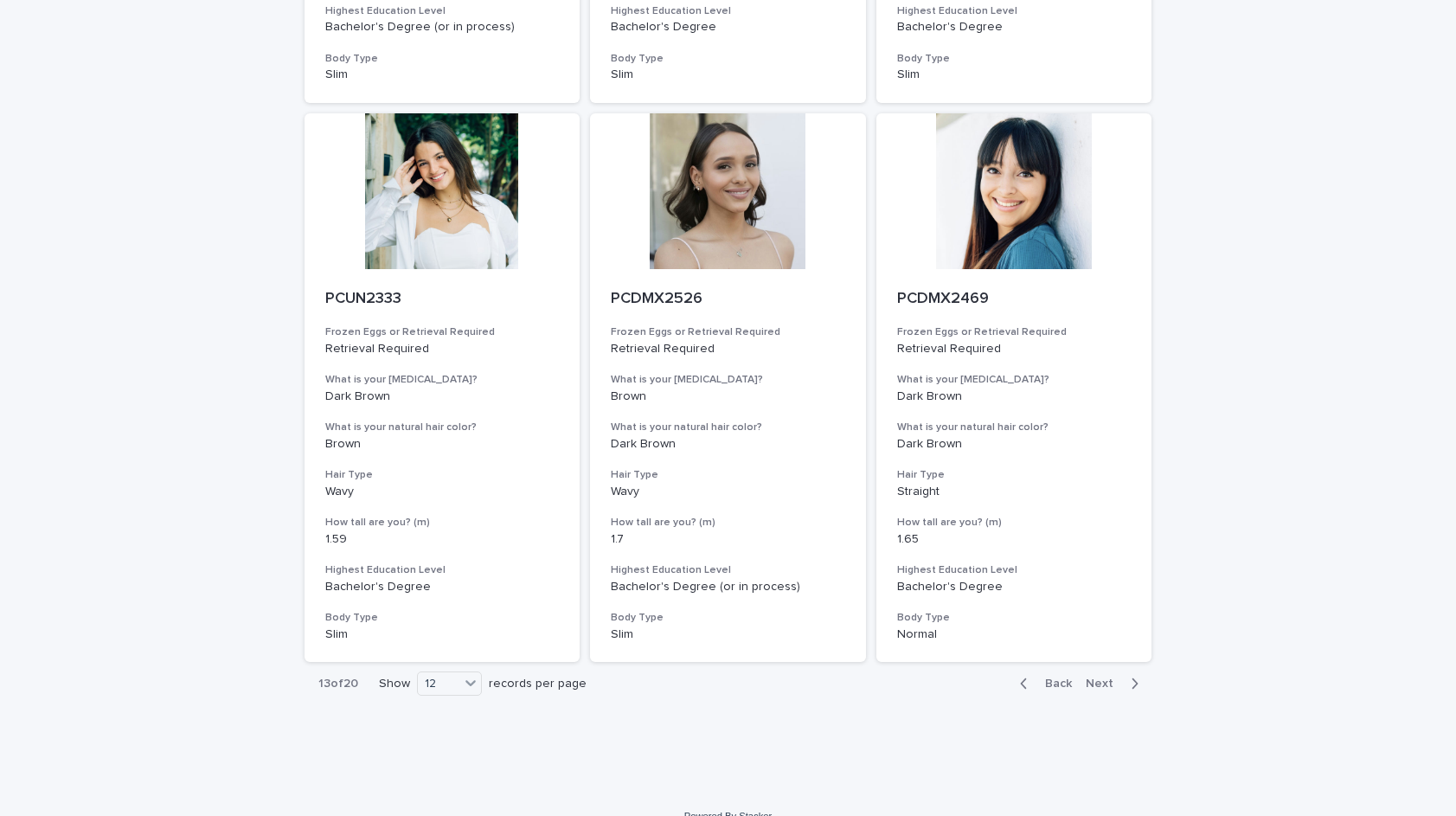
scroll to position [1745, 0]
click at [1106, 679] on span "Next" at bounding box center [1104, 684] width 38 height 12
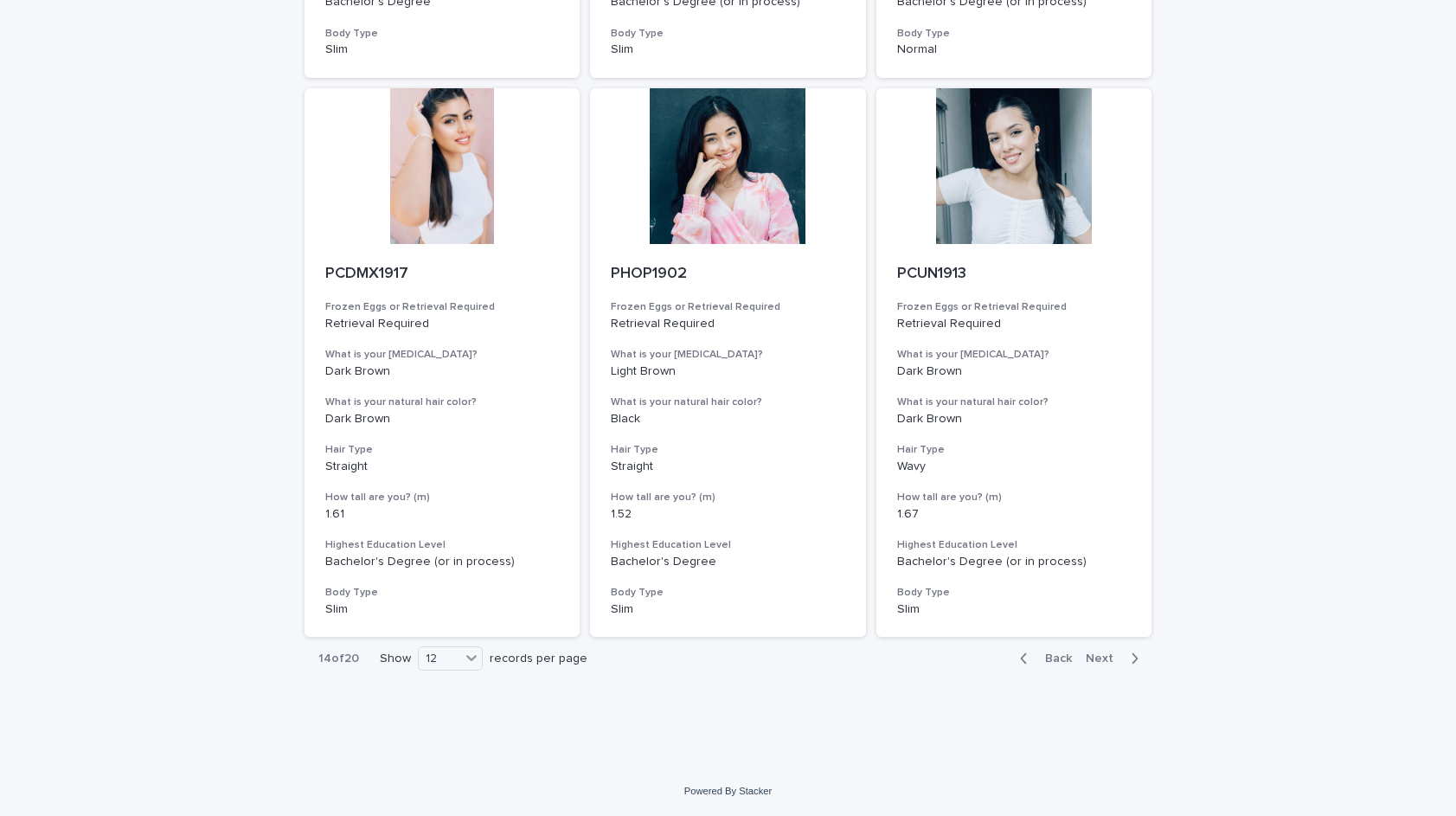
scroll to position [1745, 0]
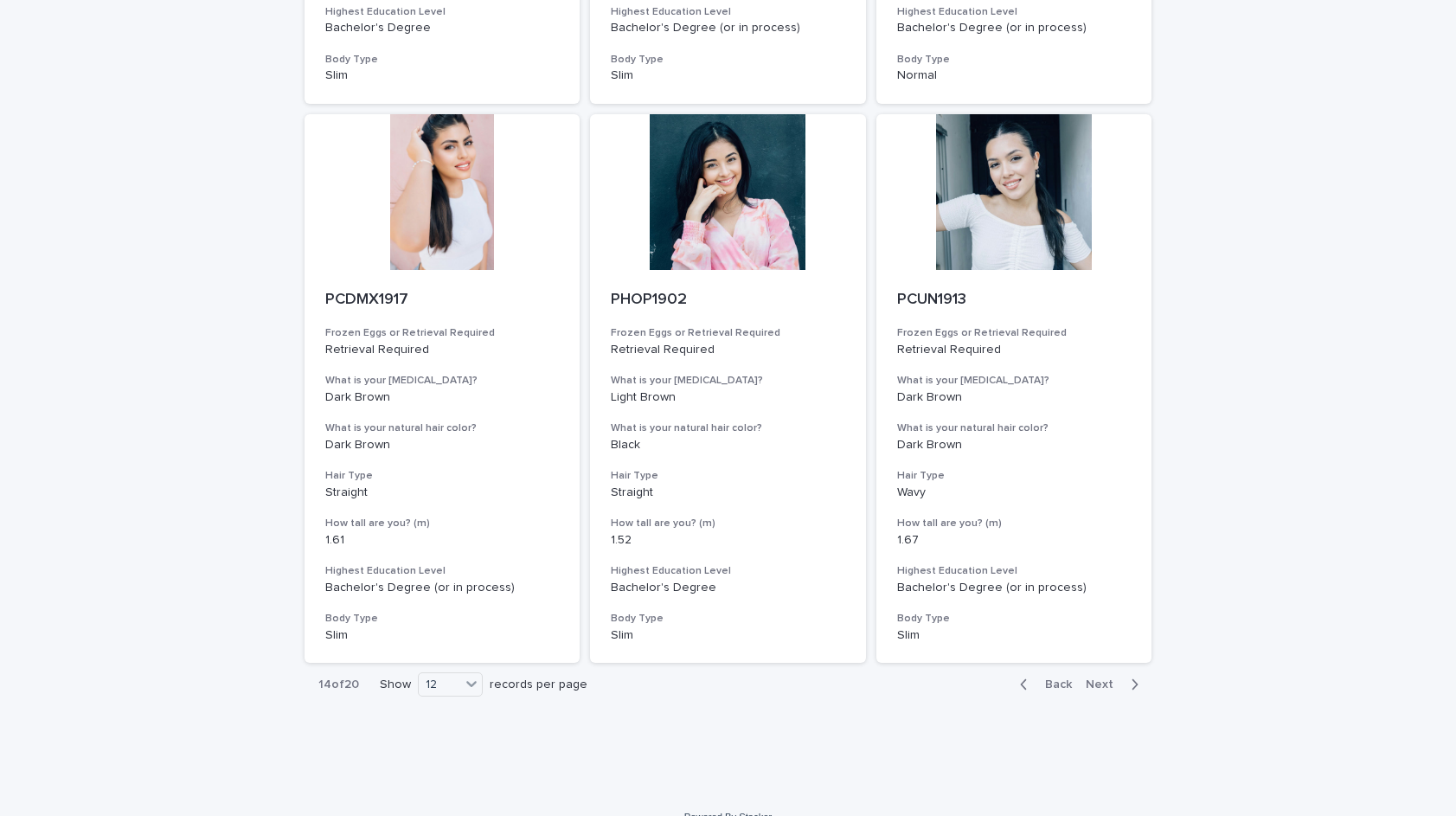
click at [1102, 679] on span "Next" at bounding box center [1104, 684] width 38 height 12
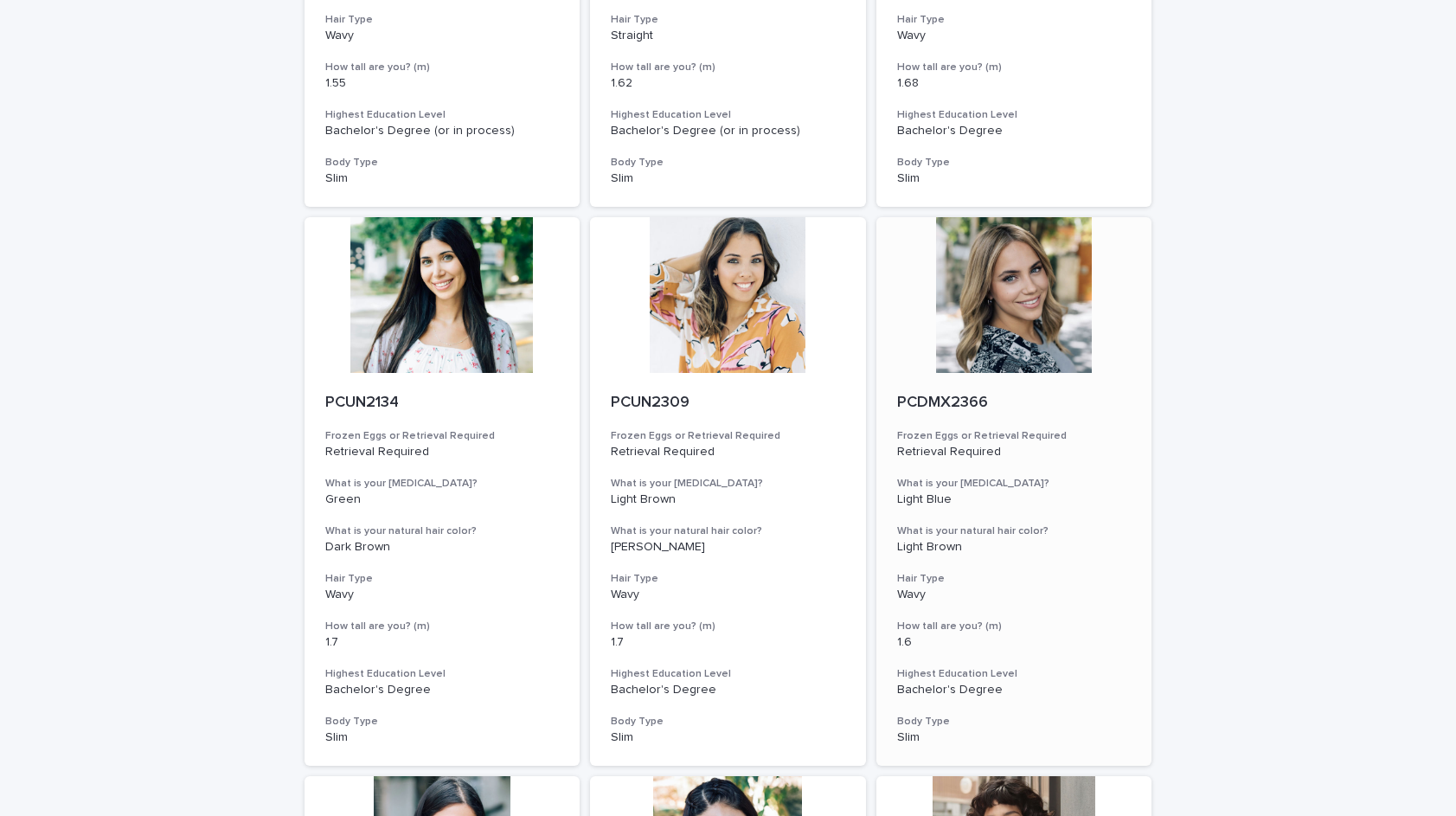
scroll to position [525, 0]
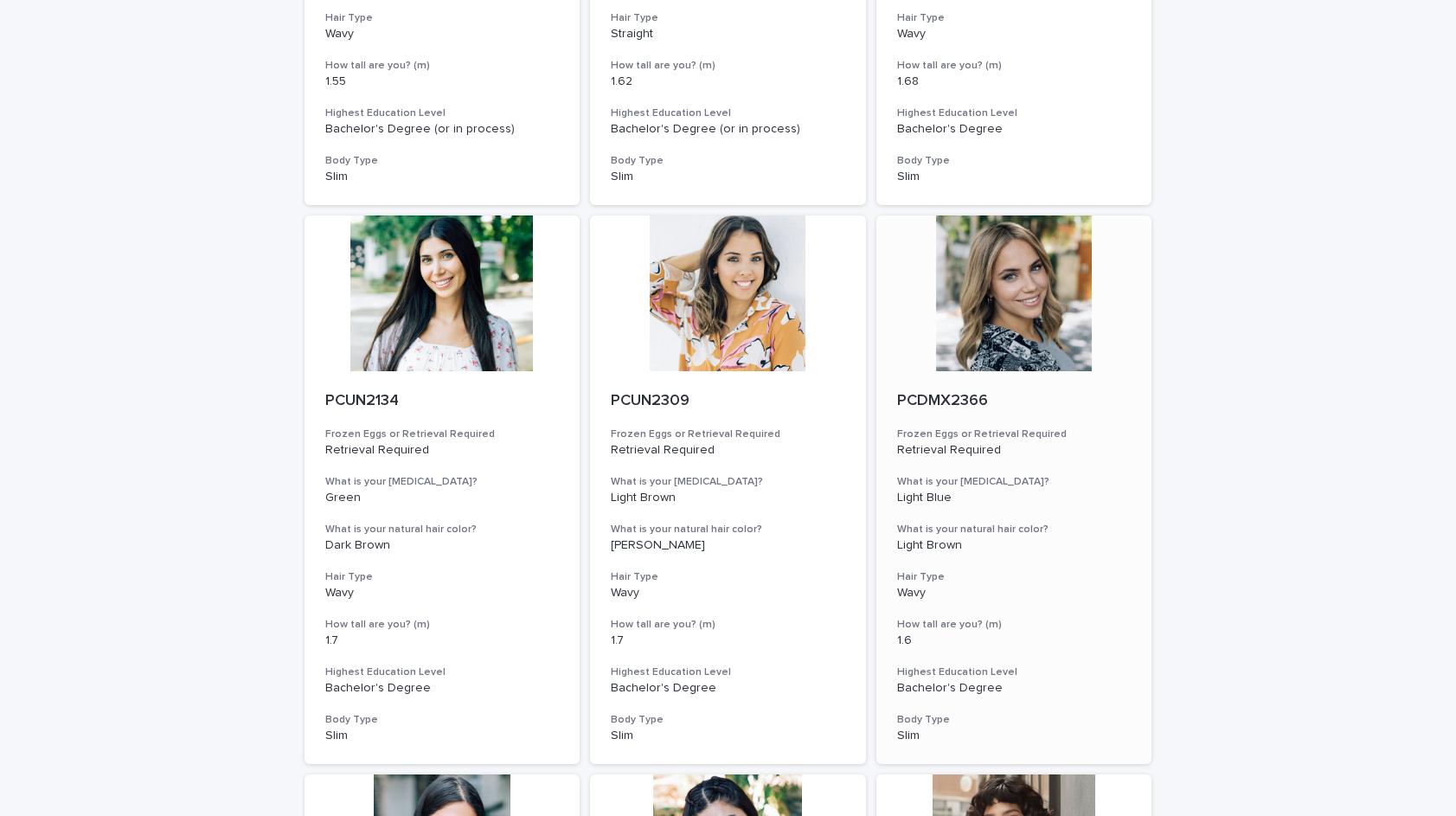
click at [1029, 304] on div at bounding box center [1013, 293] width 276 height 156
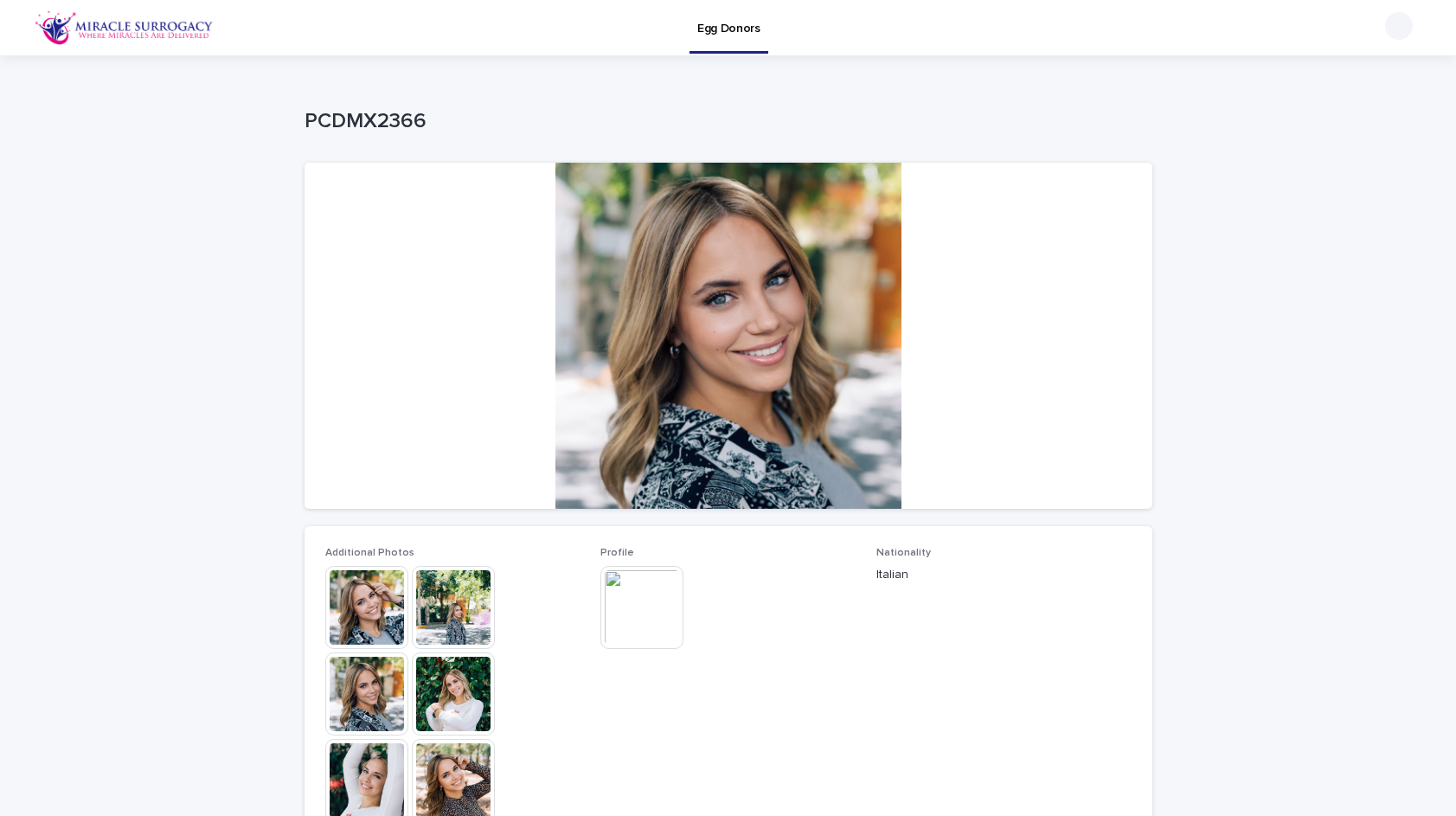
click at [434, 688] on img at bounding box center [454, 694] width 84 height 84
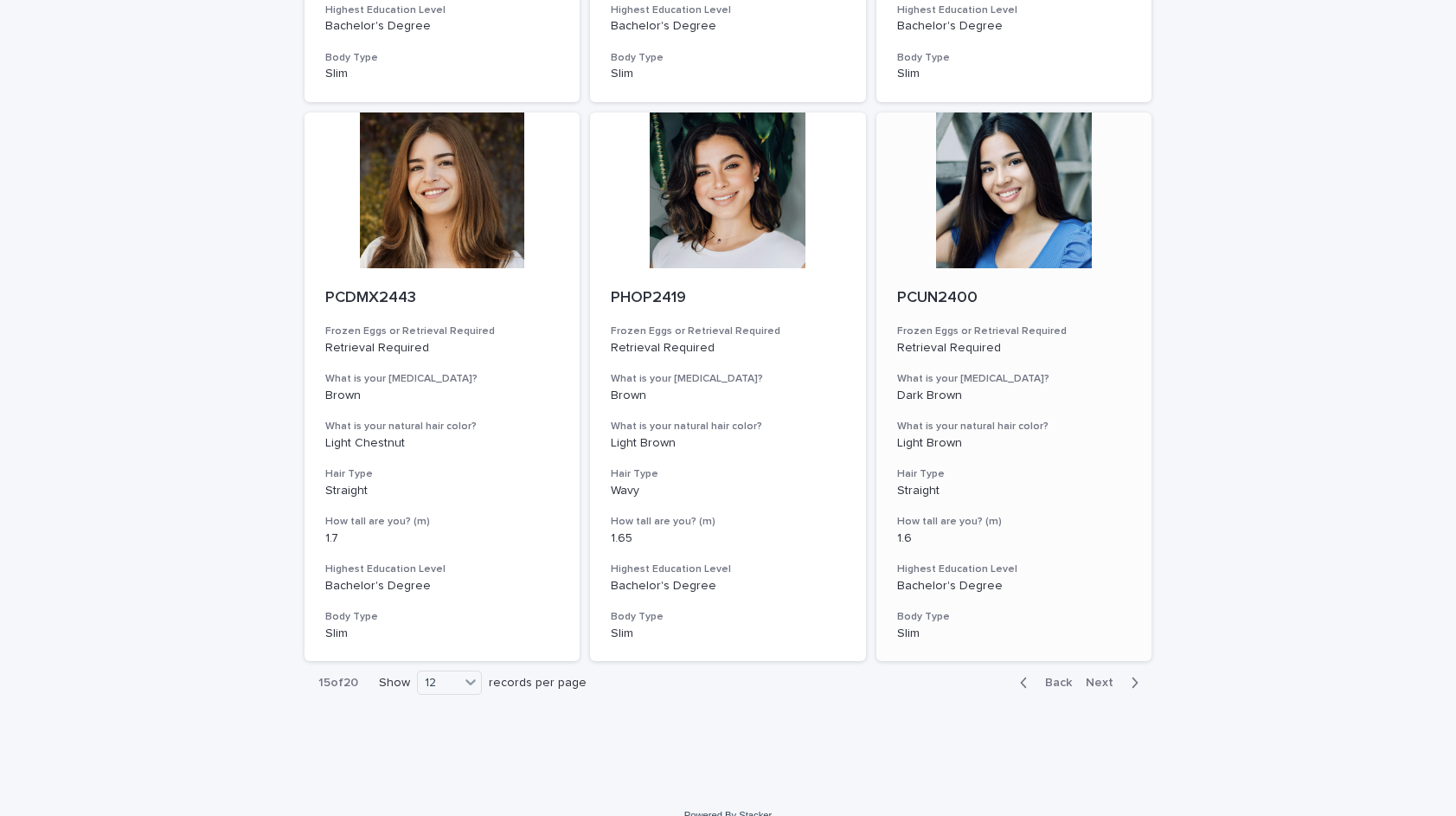
scroll to position [1745, 0]
click at [1098, 679] on span "Next" at bounding box center [1104, 684] width 38 height 12
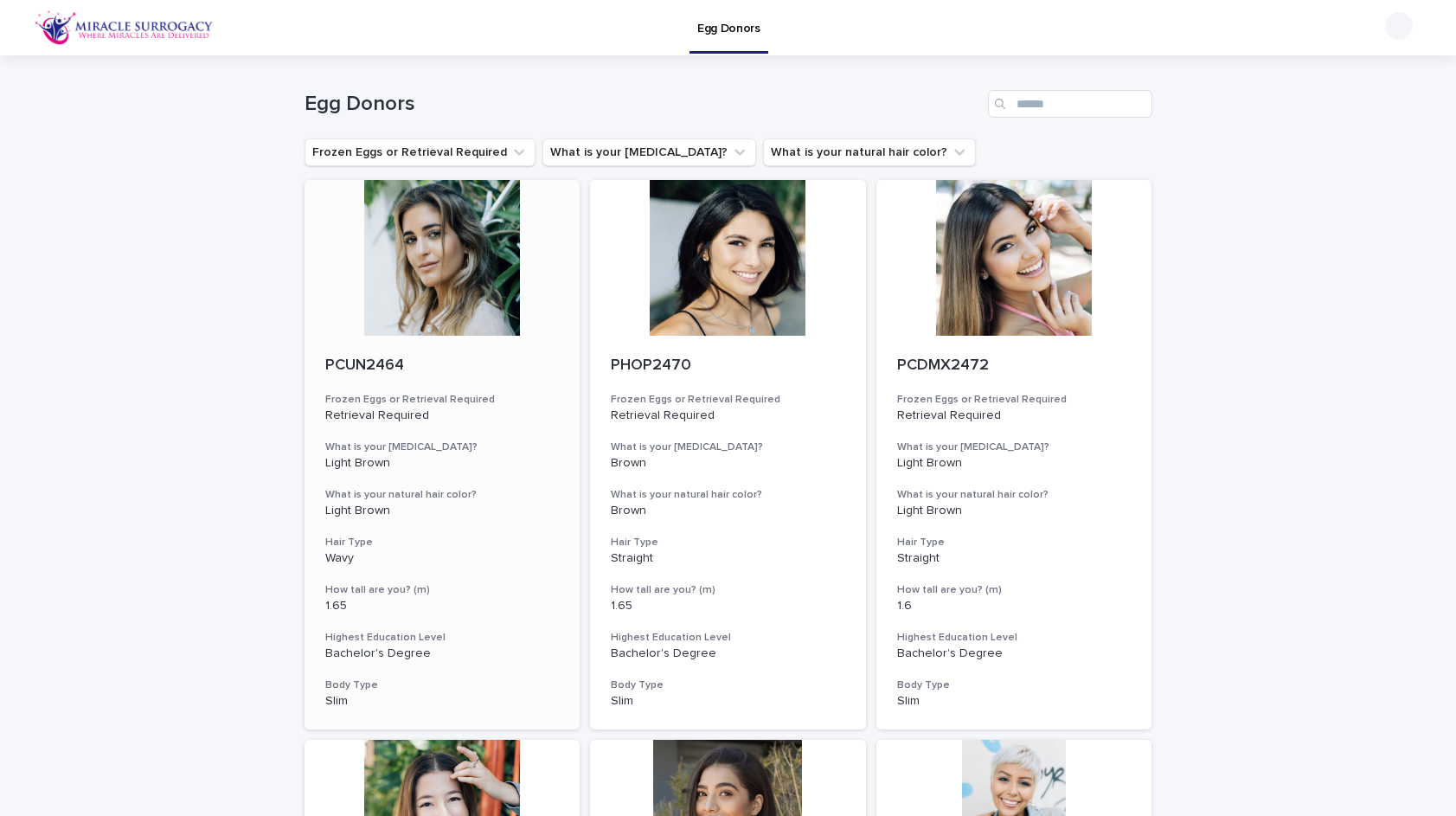
click at [465, 272] on div at bounding box center [442, 258] width 276 height 156
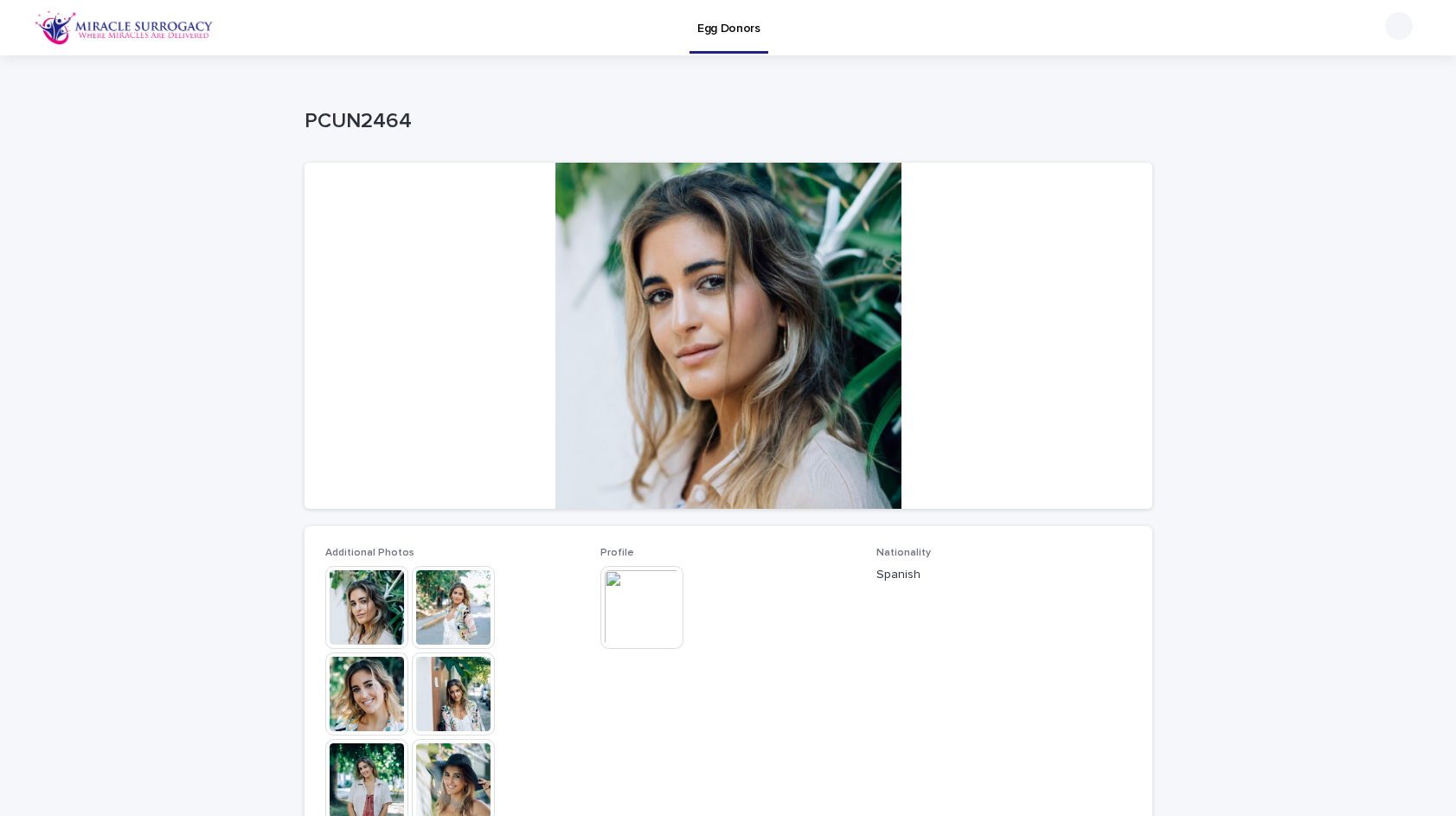
click at [383, 602] on img at bounding box center [367, 608] width 84 height 84
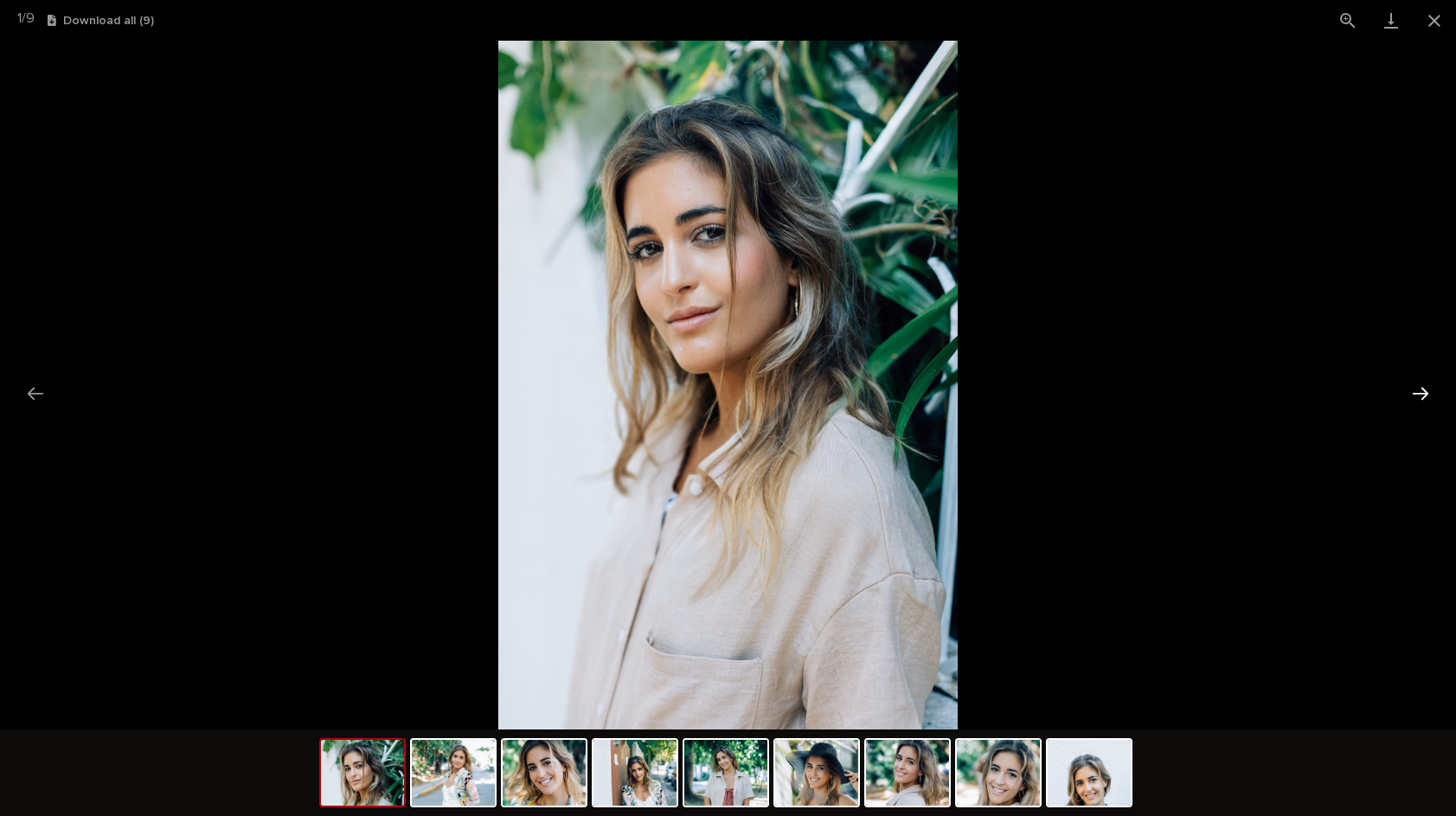
click at [1418, 388] on button "Next slide" at bounding box center [1420, 394] width 36 height 33
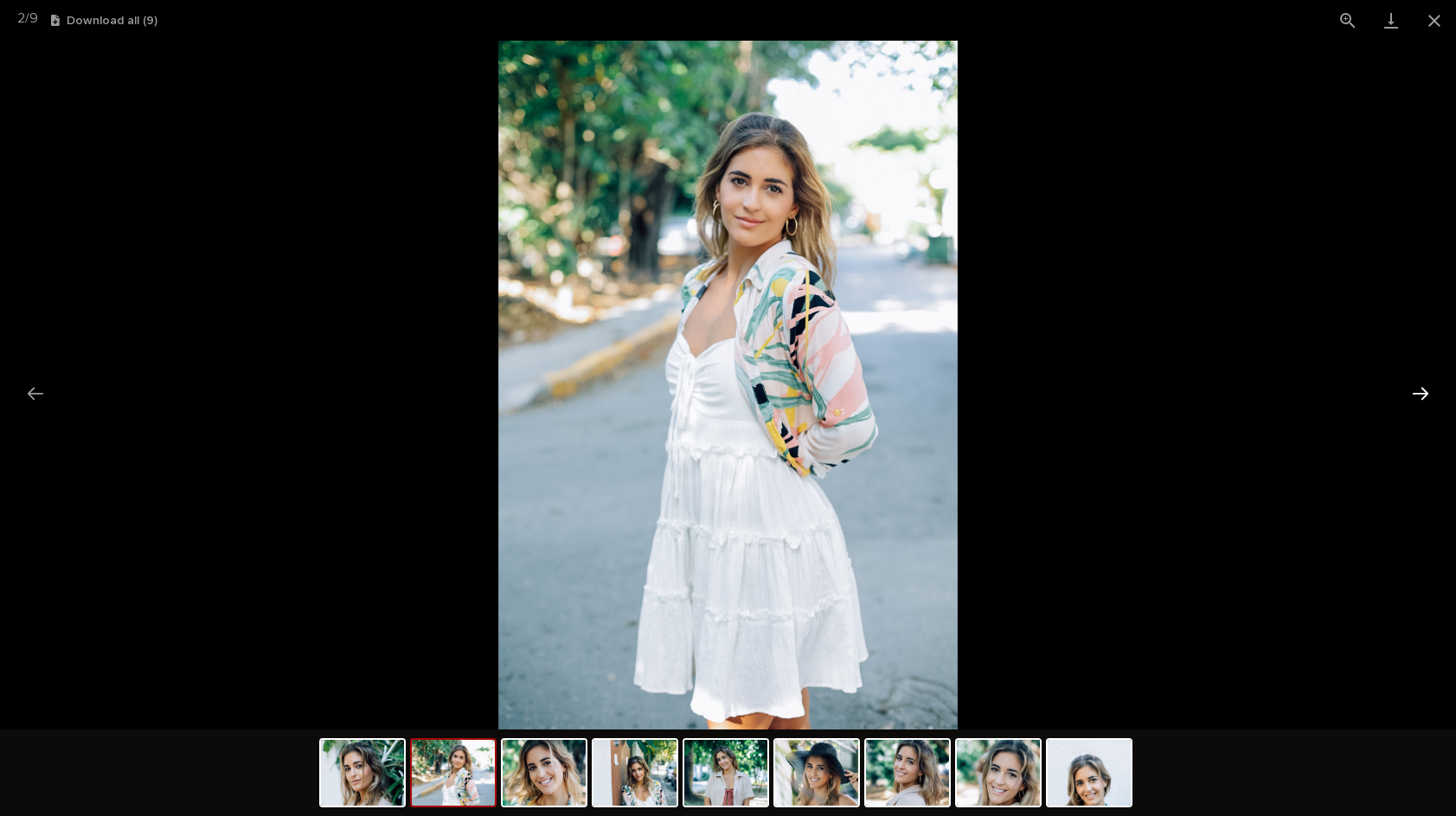
click at [1418, 388] on button "Next slide" at bounding box center [1420, 394] width 36 height 33
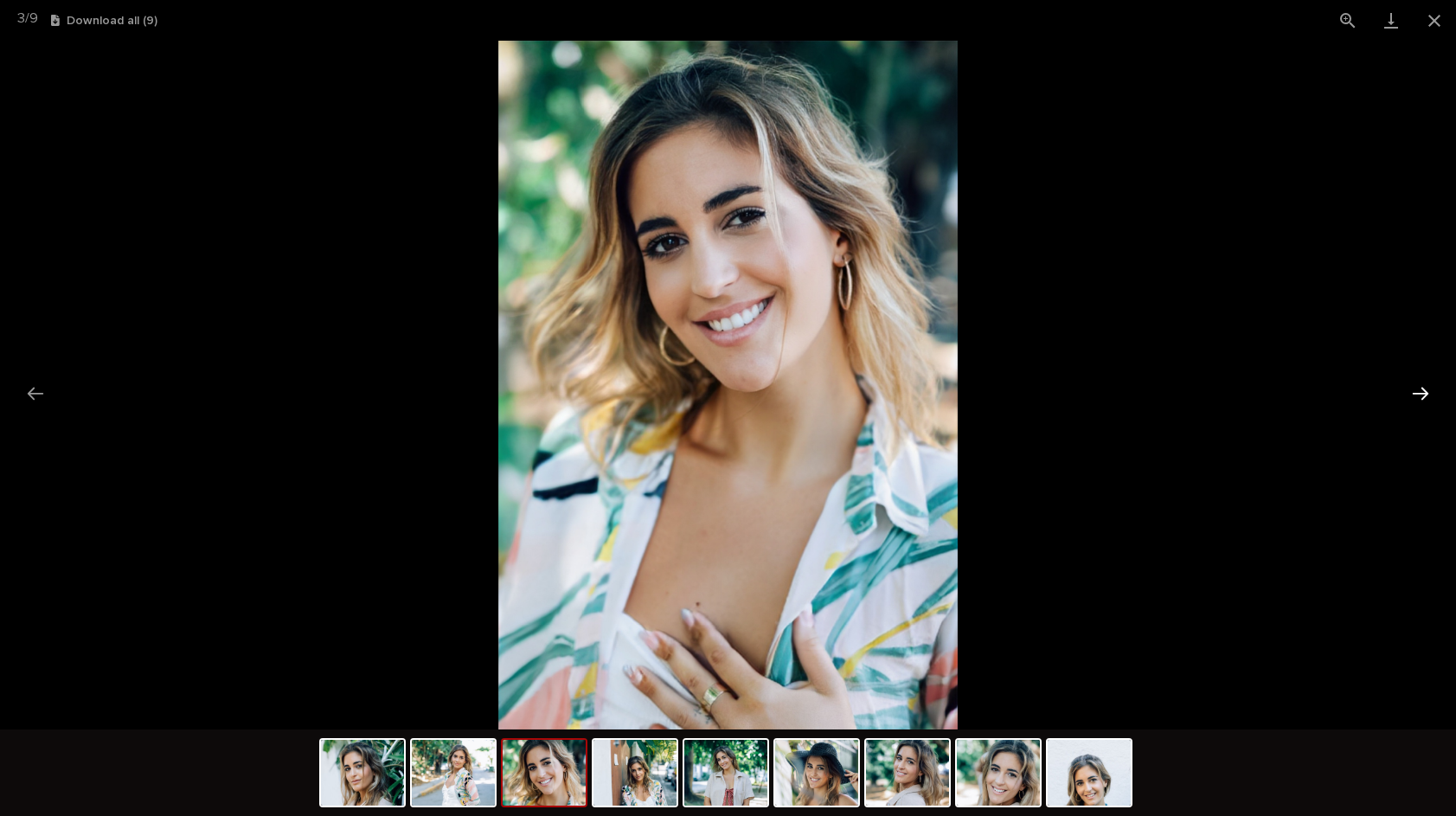
click at [1414, 388] on button "Next slide" at bounding box center [1420, 394] width 36 height 33
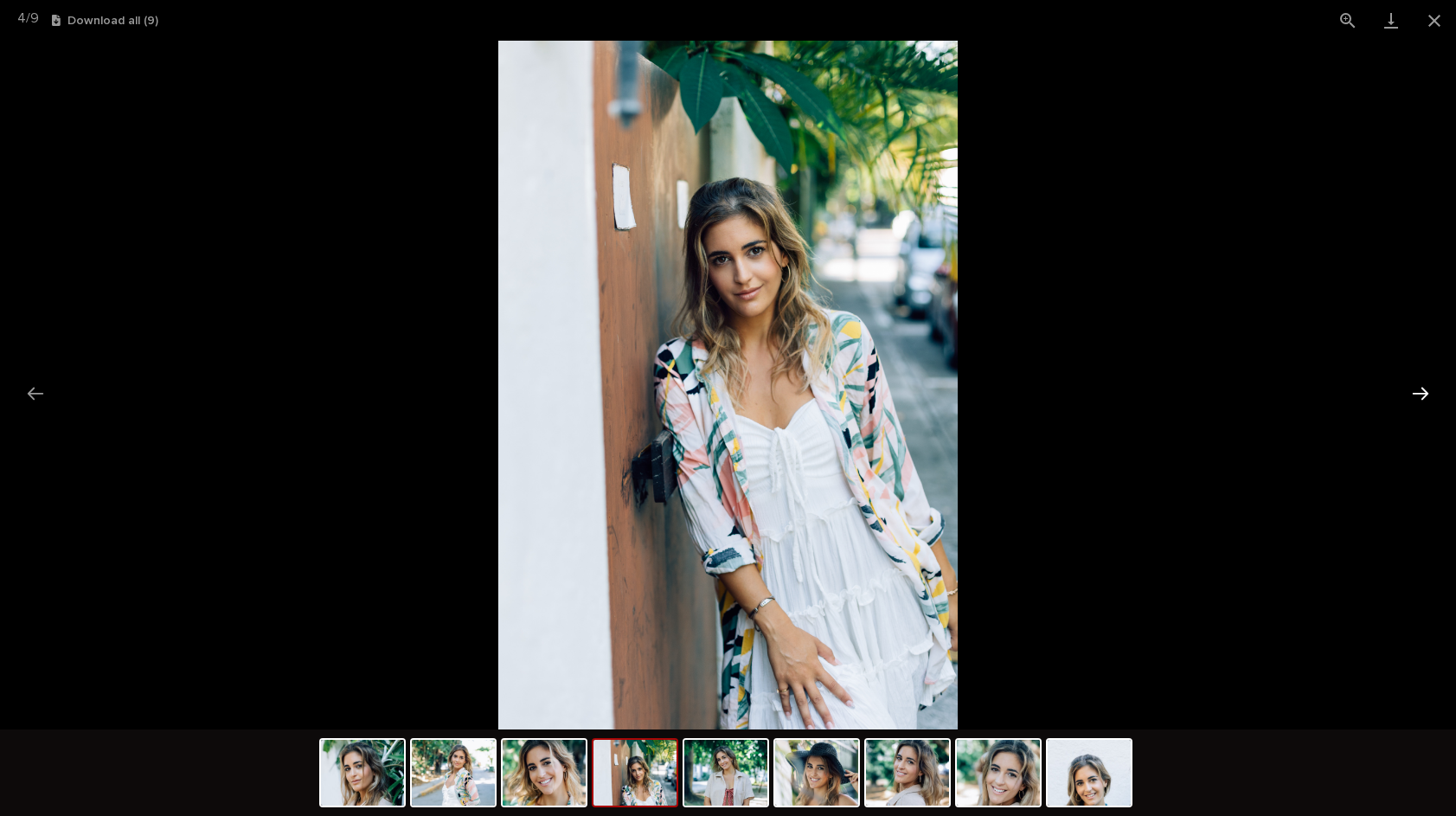
click at [1410, 388] on button "Next slide" at bounding box center [1420, 394] width 36 height 33
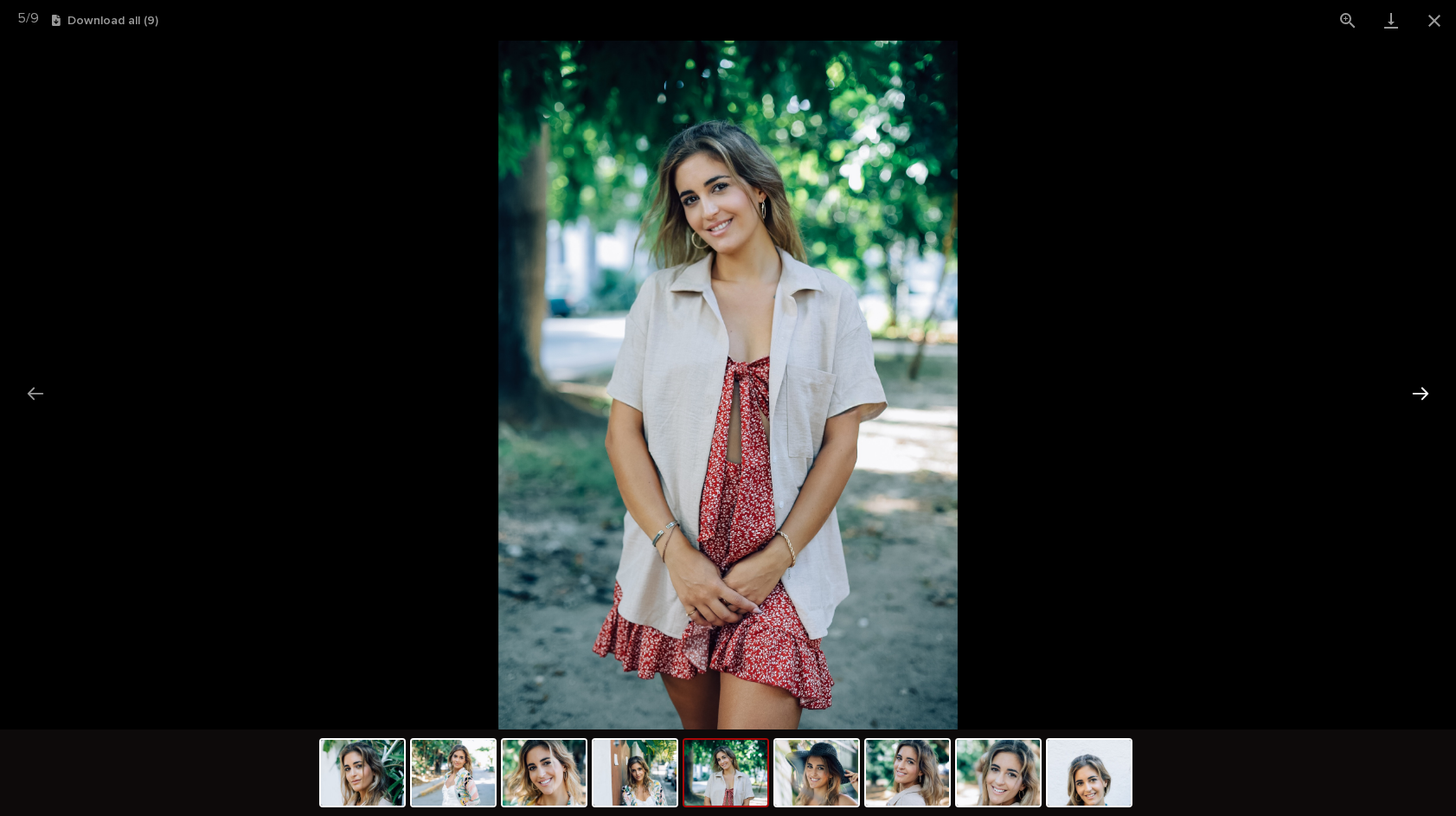
click at [1411, 388] on button "Next slide" at bounding box center [1420, 394] width 36 height 33
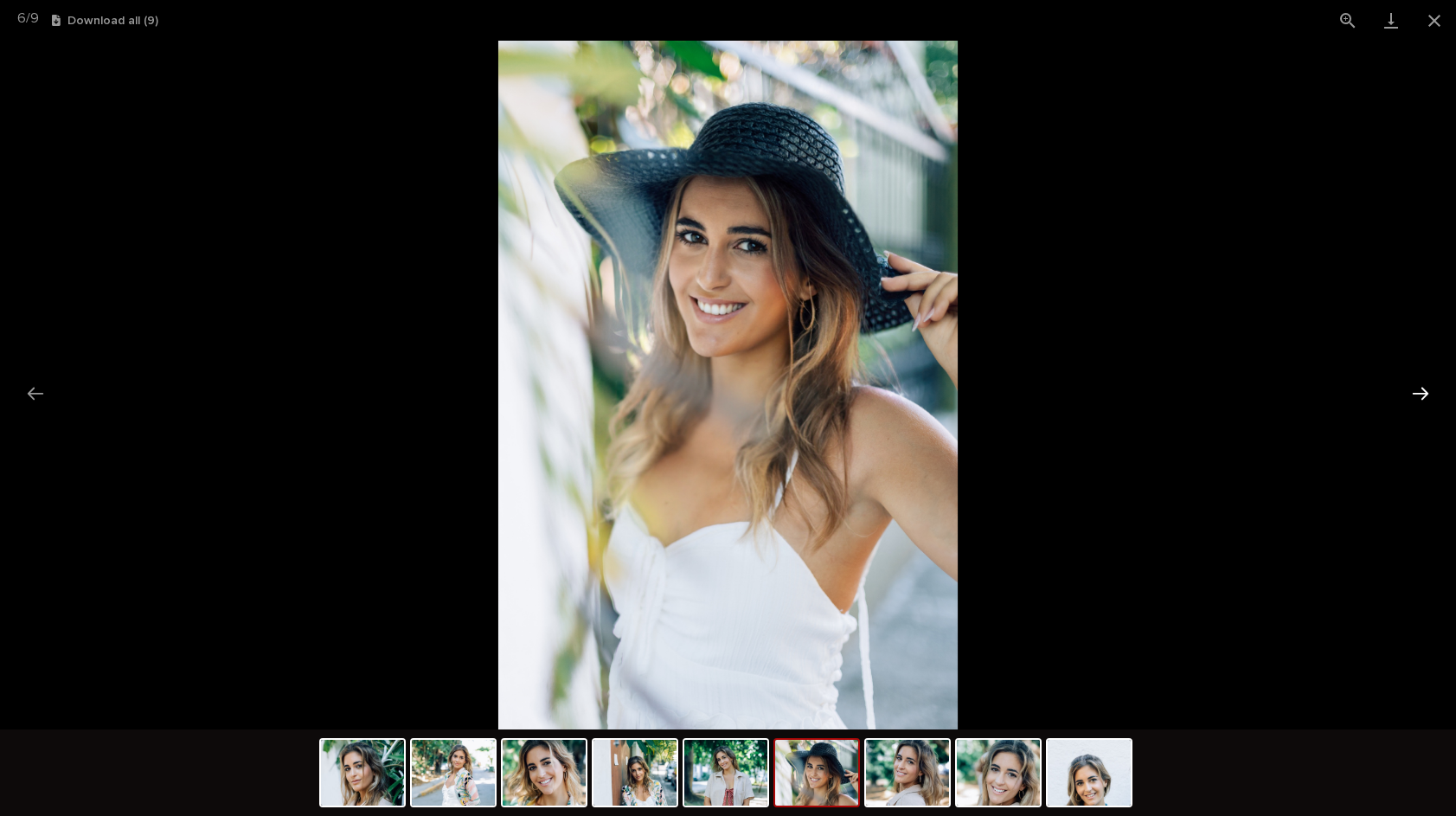
click at [1404, 388] on button "Next slide" at bounding box center [1420, 394] width 36 height 33
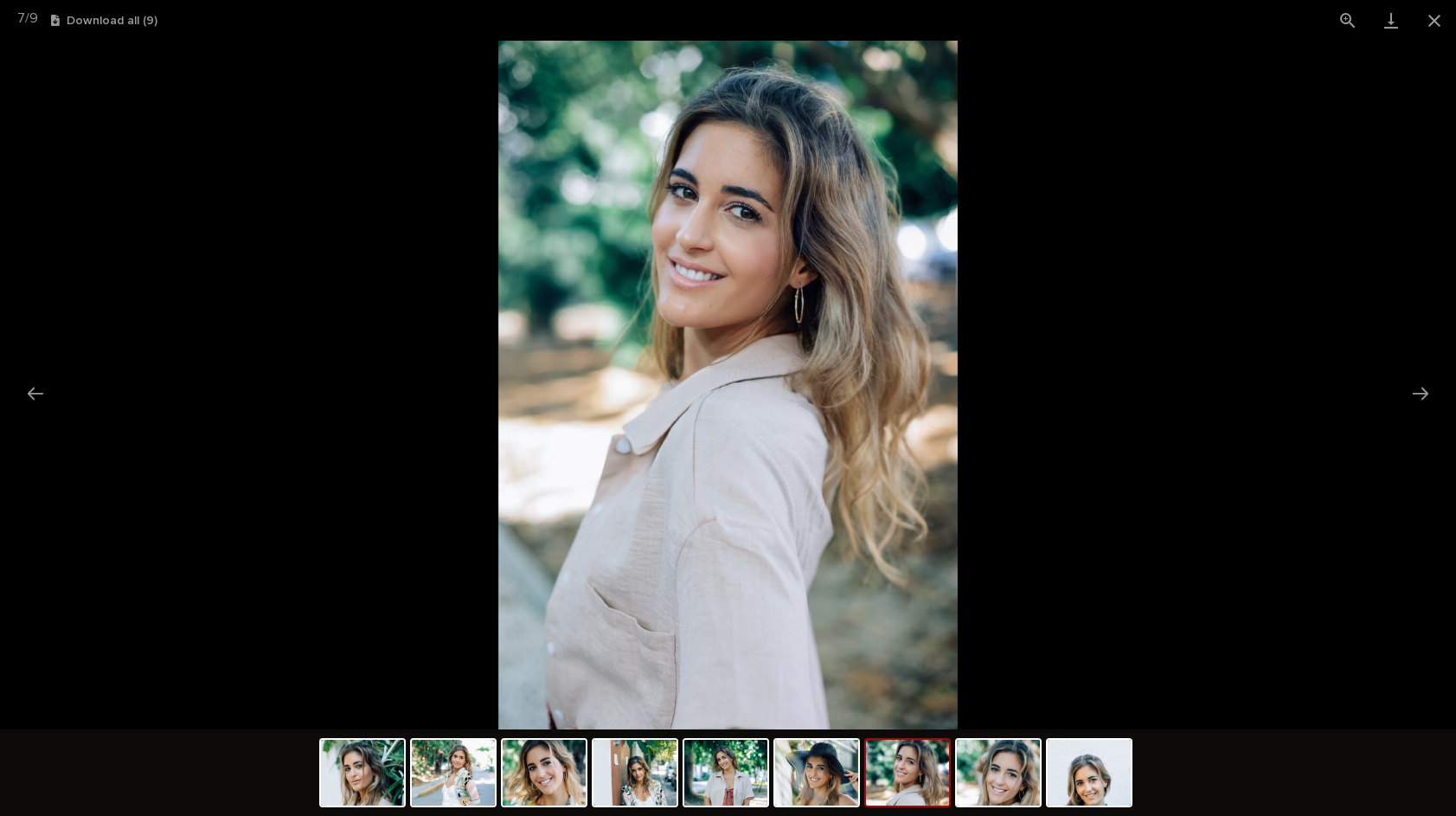
click at [1387, 381] on picture at bounding box center [728, 385] width 1456 height 689
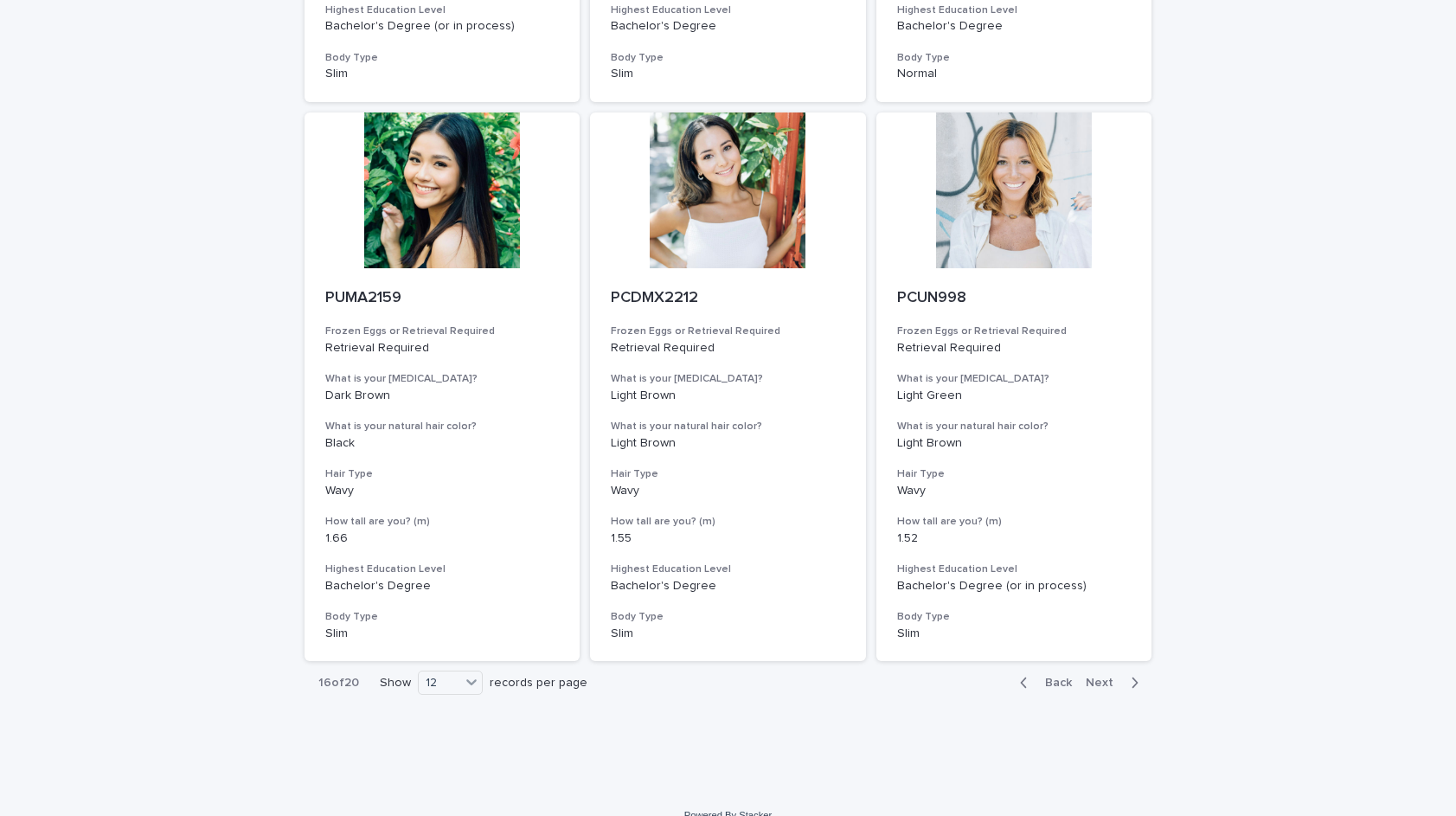
scroll to position [1745, 0]
click at [1094, 679] on span "Next" at bounding box center [1104, 684] width 38 height 12
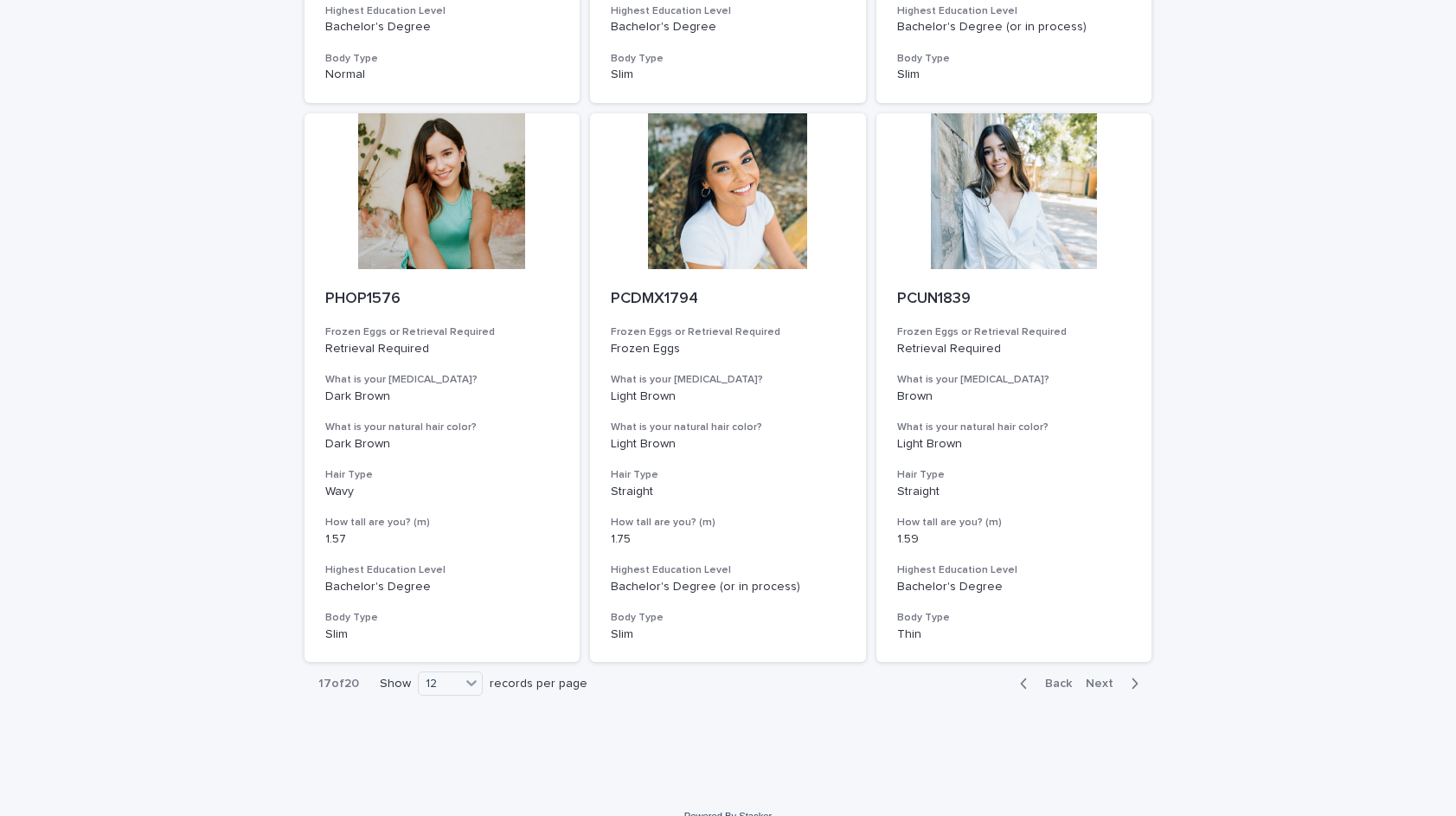
scroll to position [1745, 0]
click at [1102, 679] on span "Next" at bounding box center [1104, 684] width 38 height 12
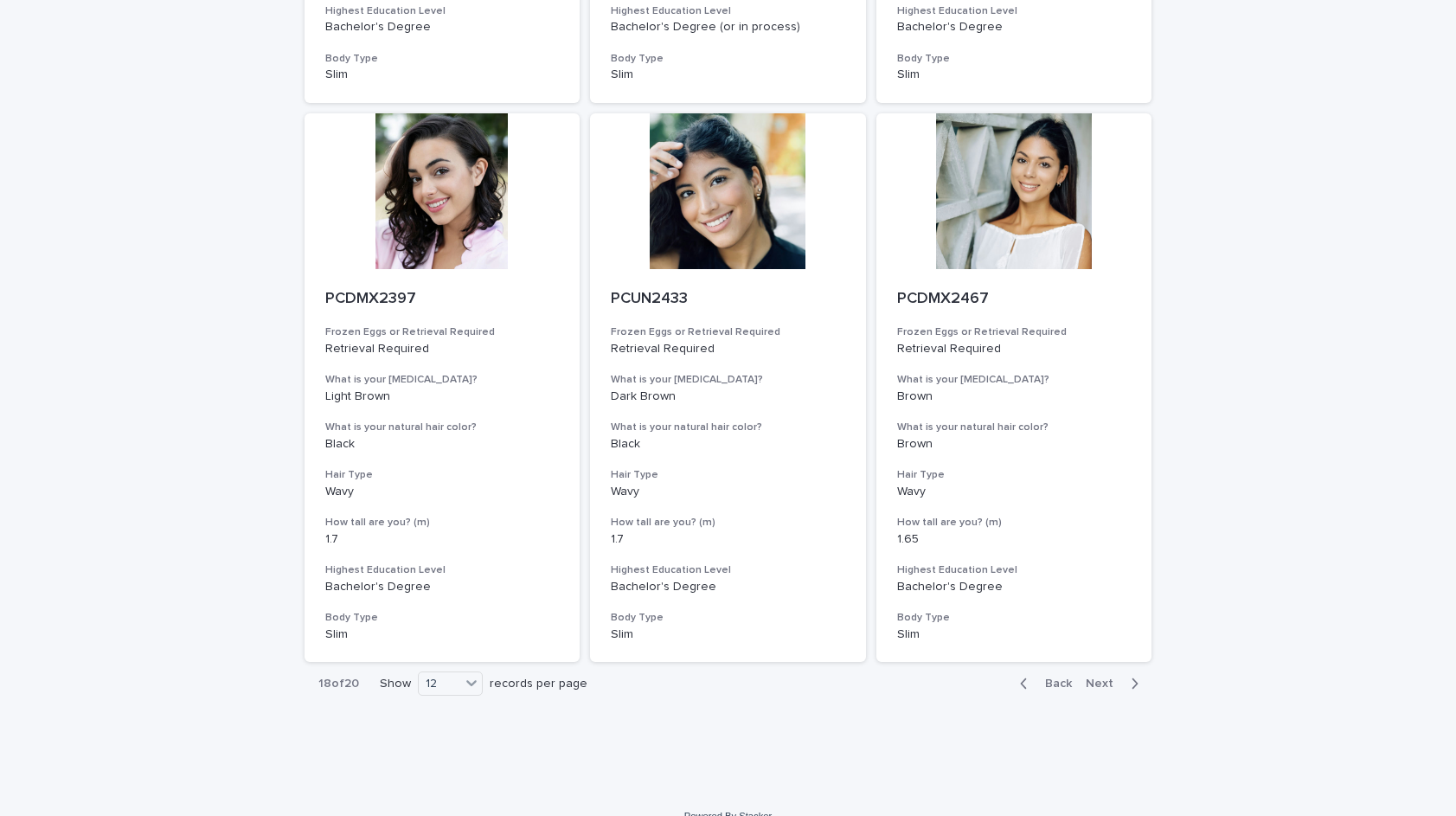
scroll to position [1745, 0]
click at [1098, 679] on span "Next" at bounding box center [1104, 684] width 38 height 12
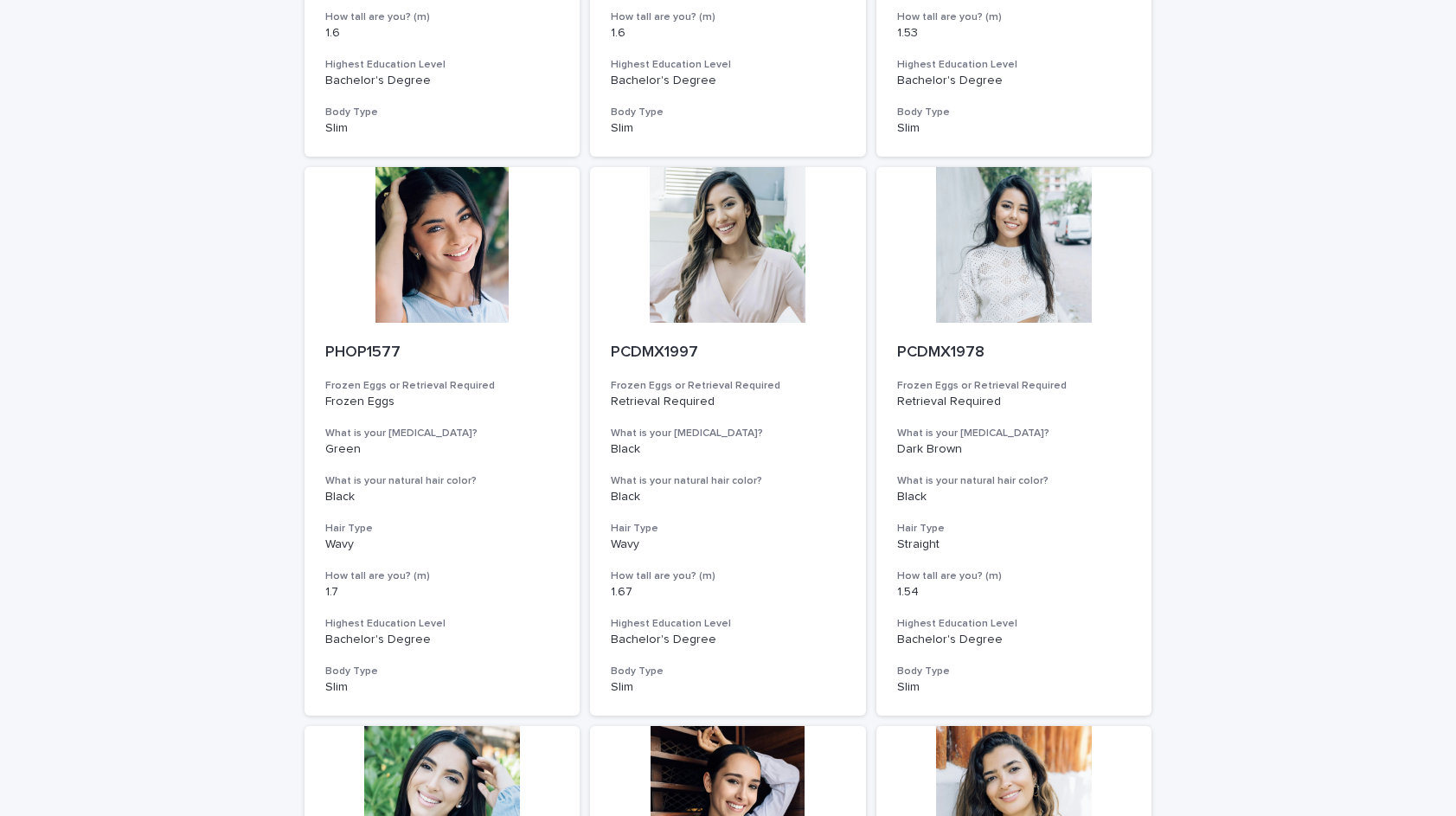
scroll to position [536, 0]
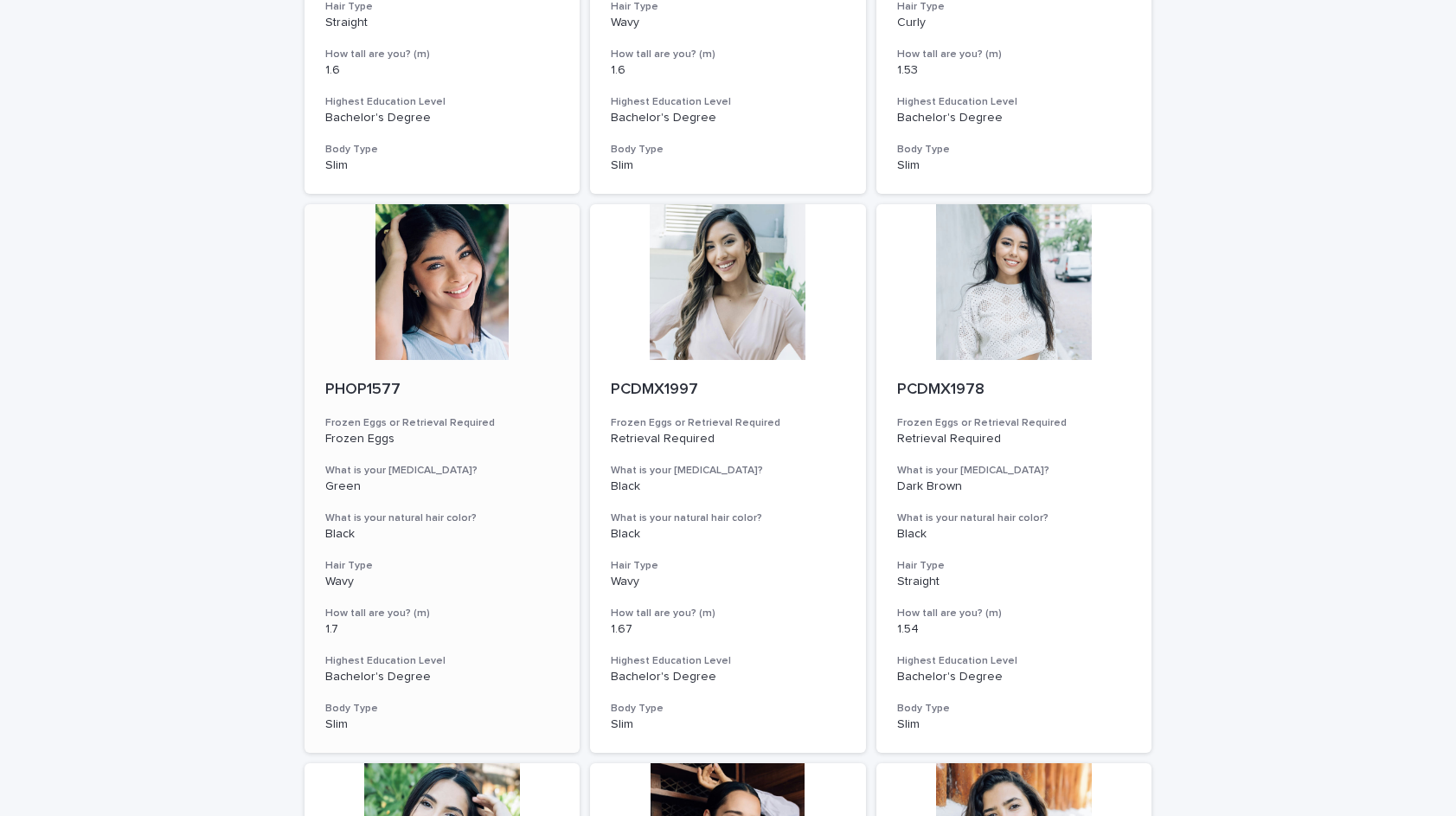
click at [437, 289] on div at bounding box center [442, 282] width 276 height 156
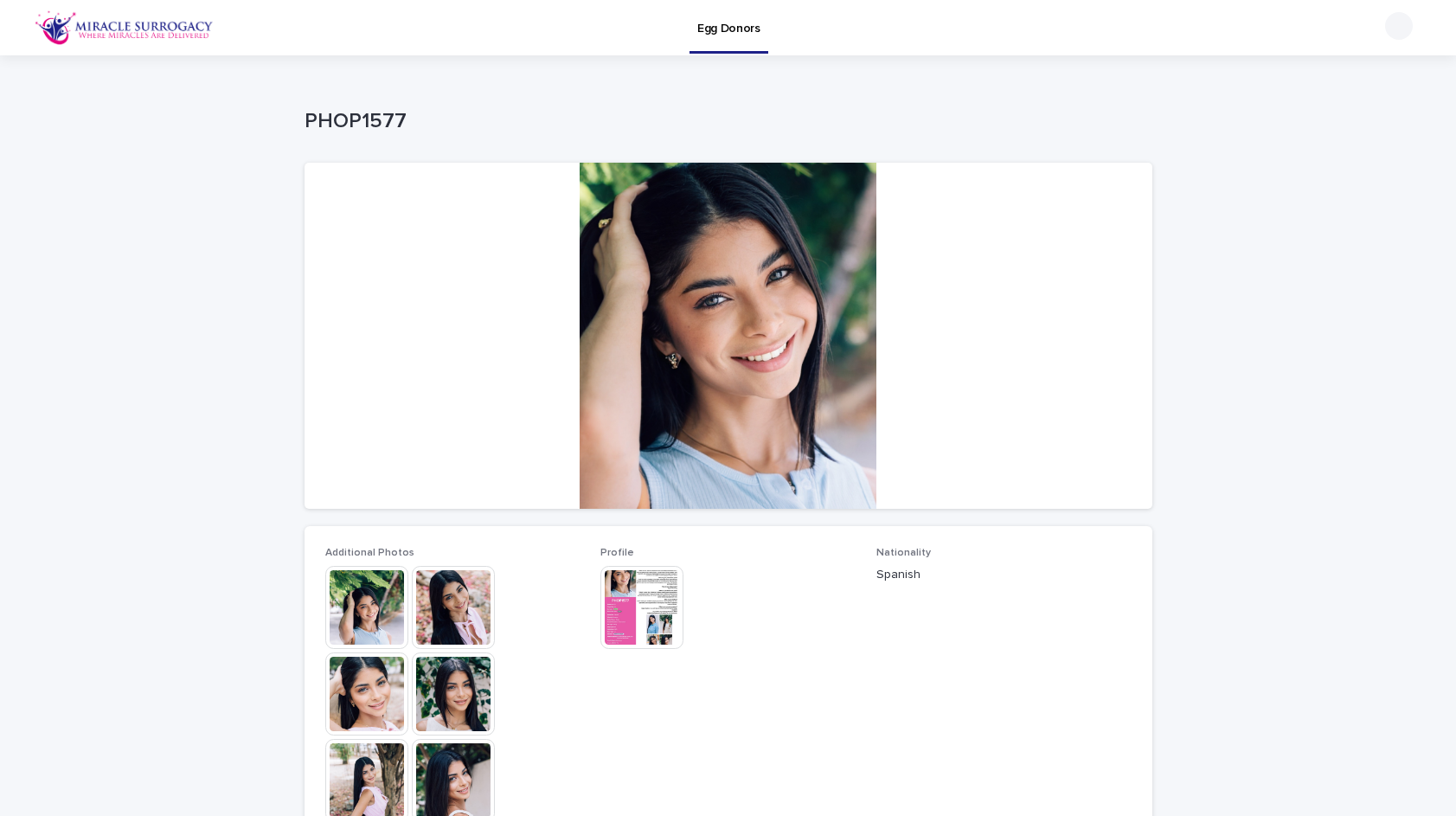
click at [369, 599] on img at bounding box center [367, 608] width 84 height 84
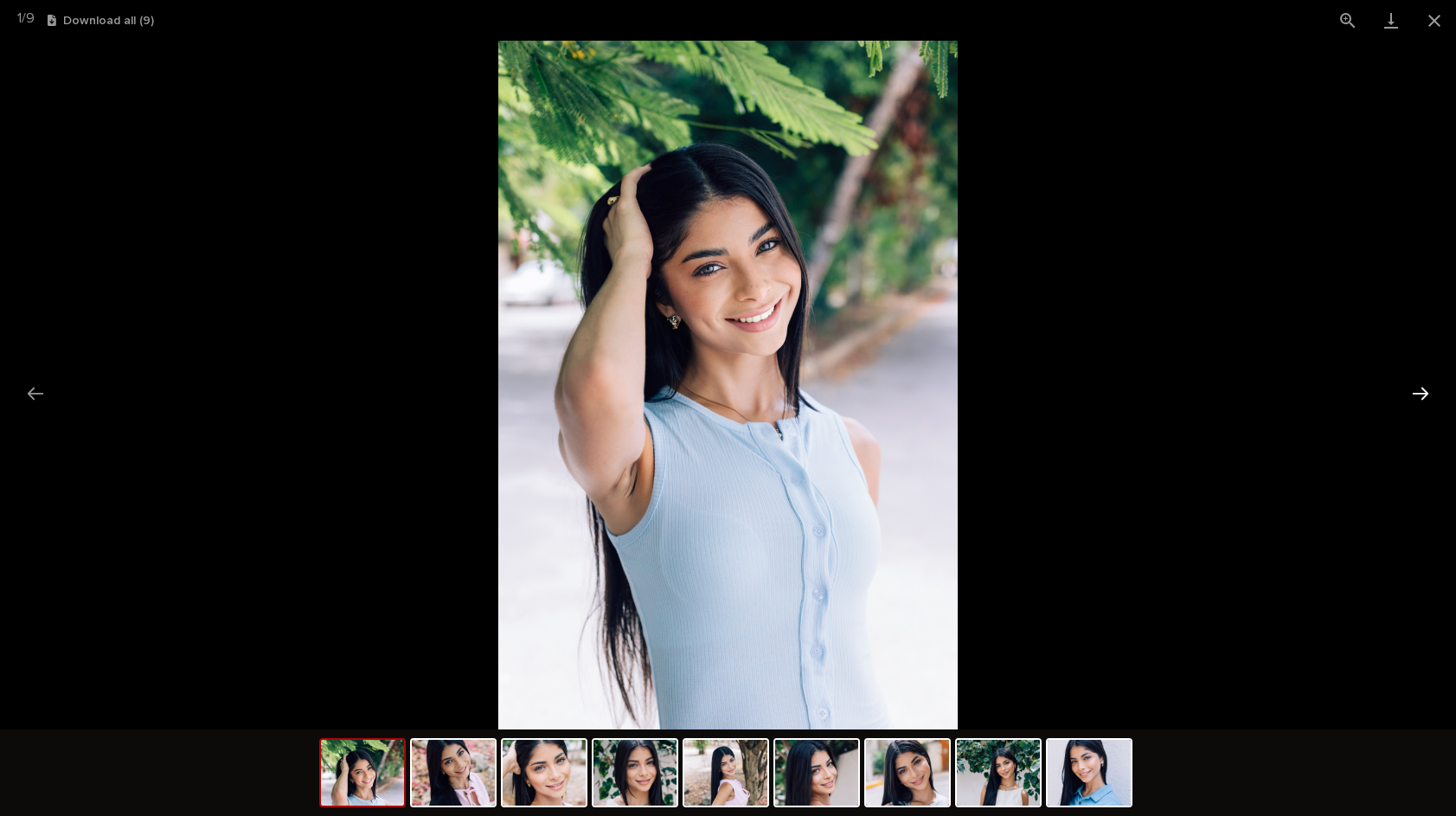
click at [1418, 381] on button "Next slide" at bounding box center [1420, 394] width 36 height 33
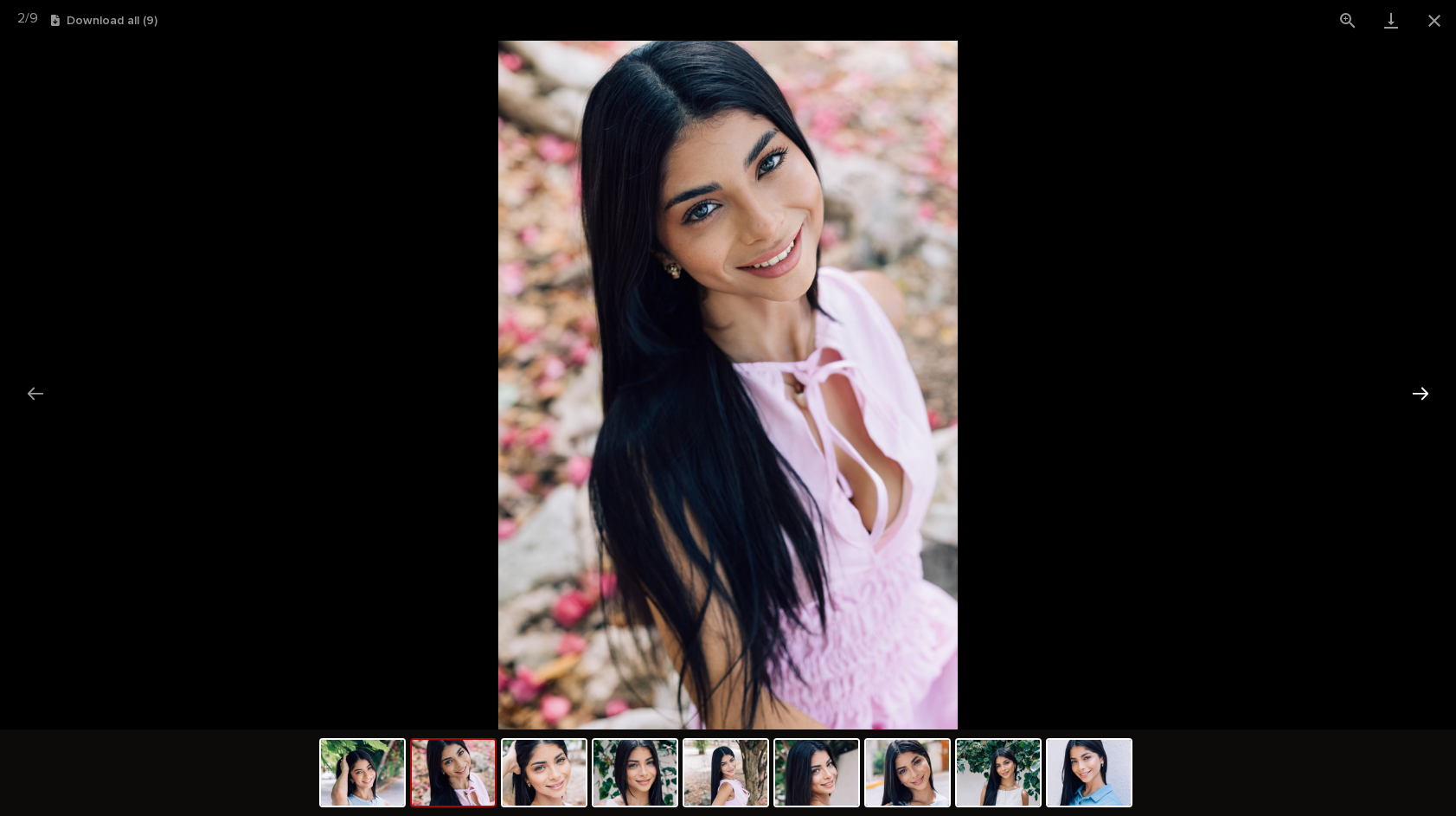
click at [1418, 381] on button "Next slide" at bounding box center [1420, 394] width 36 height 33
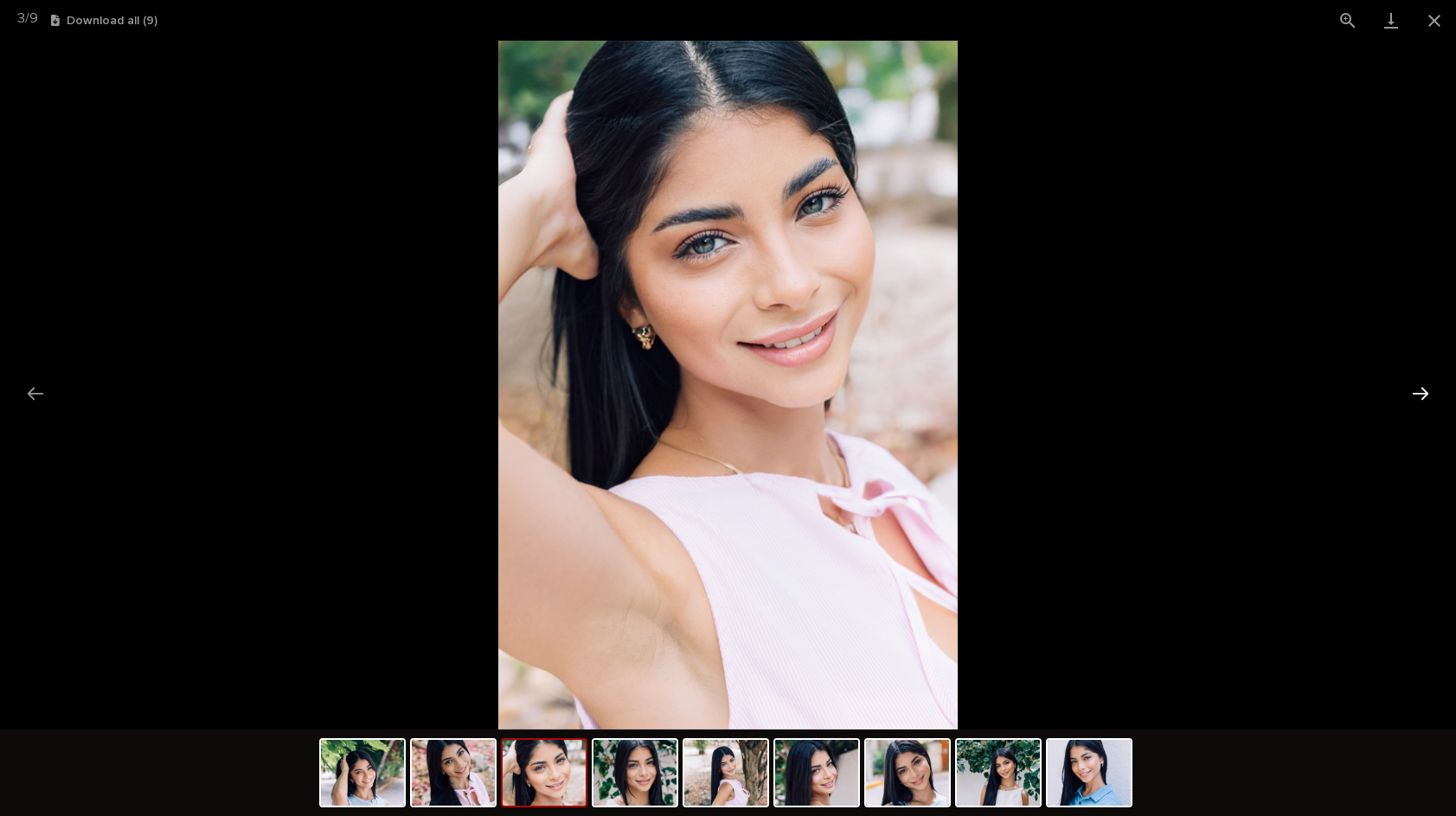
click at [1415, 381] on button "Next slide" at bounding box center [1420, 394] width 36 height 33
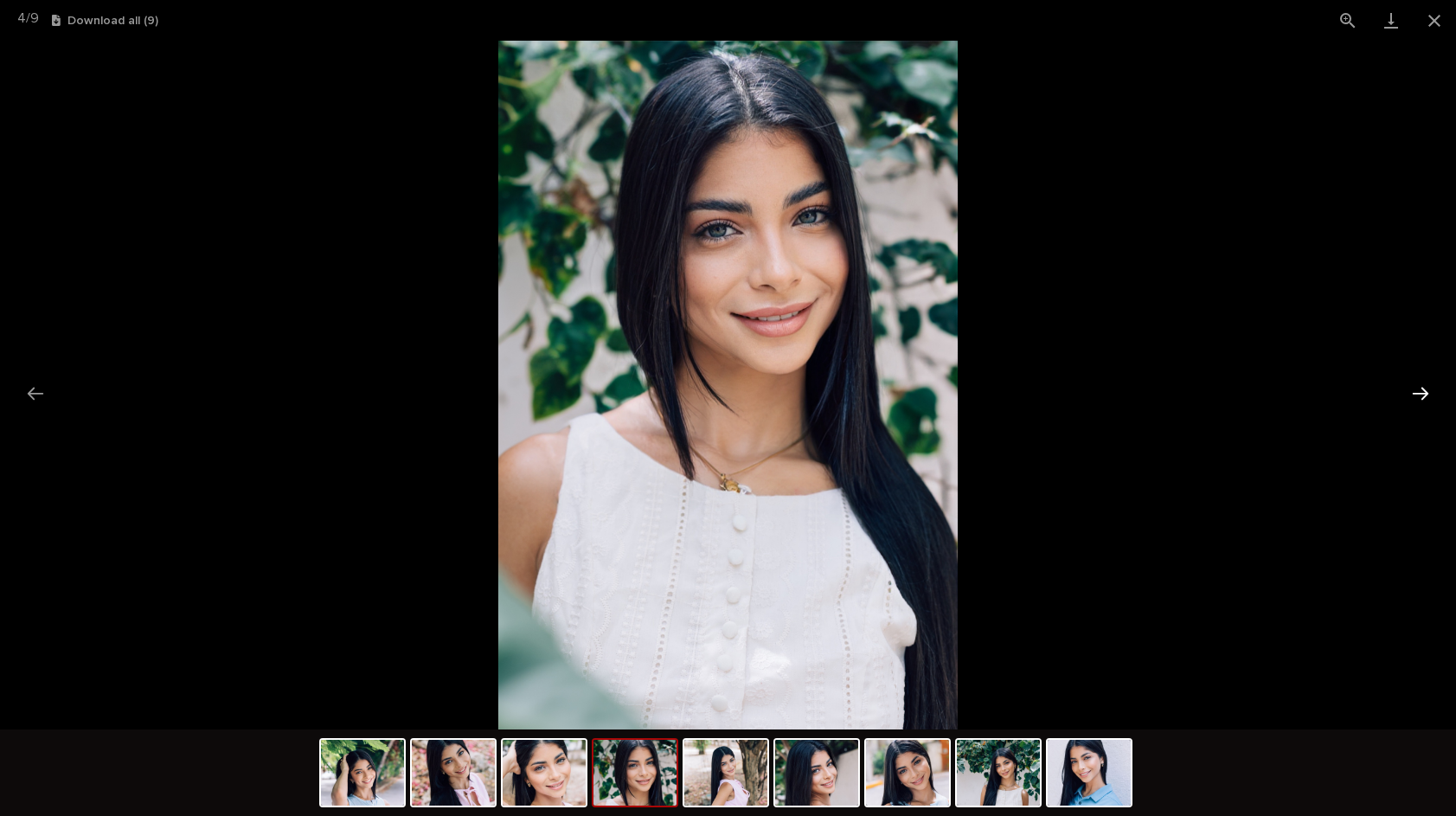
click at [1415, 381] on button "Next slide" at bounding box center [1420, 394] width 36 height 33
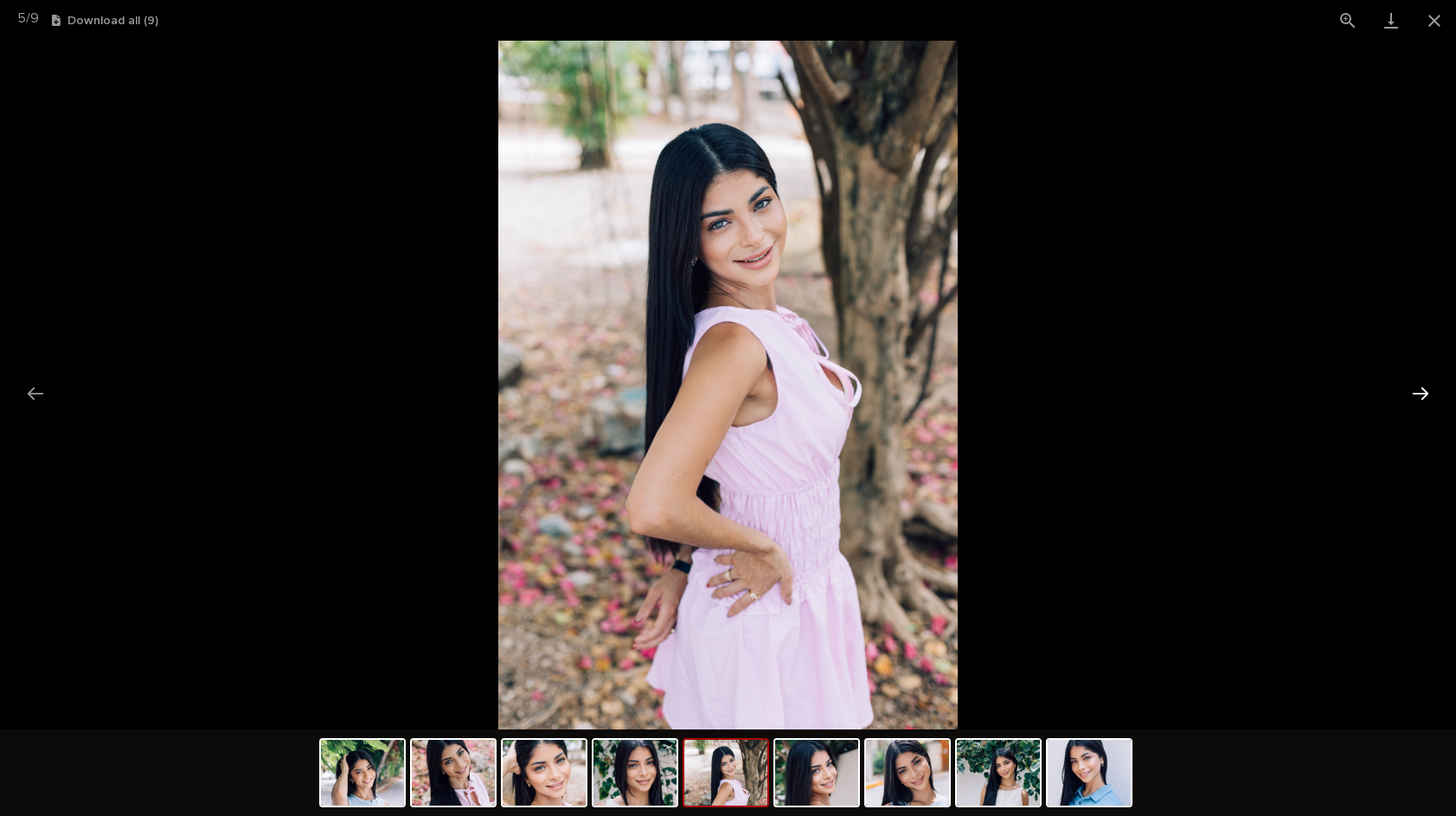
click at [1414, 381] on button "Next slide" at bounding box center [1420, 394] width 36 height 33
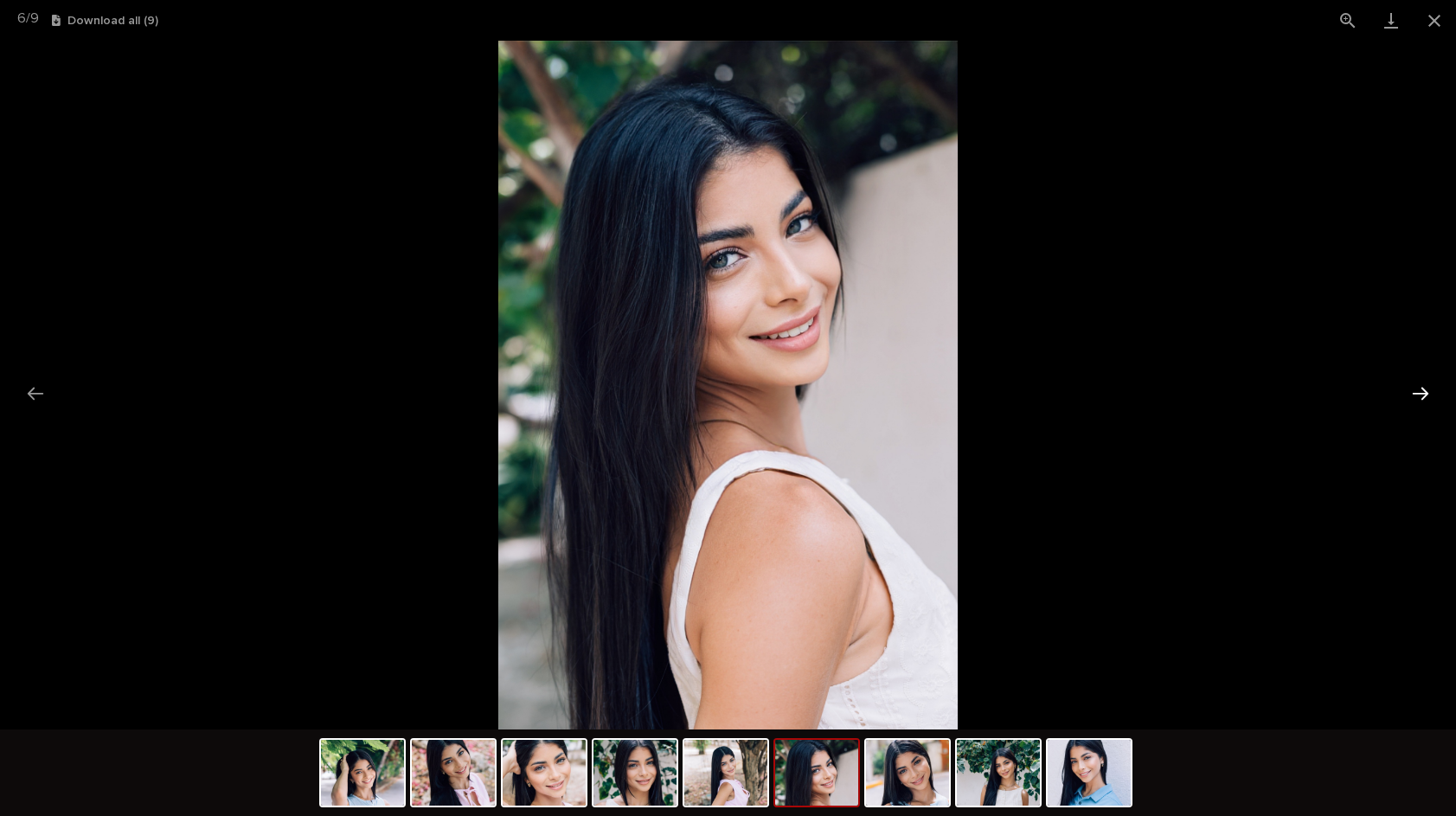
click at [1412, 381] on button "Next slide" at bounding box center [1420, 394] width 36 height 33
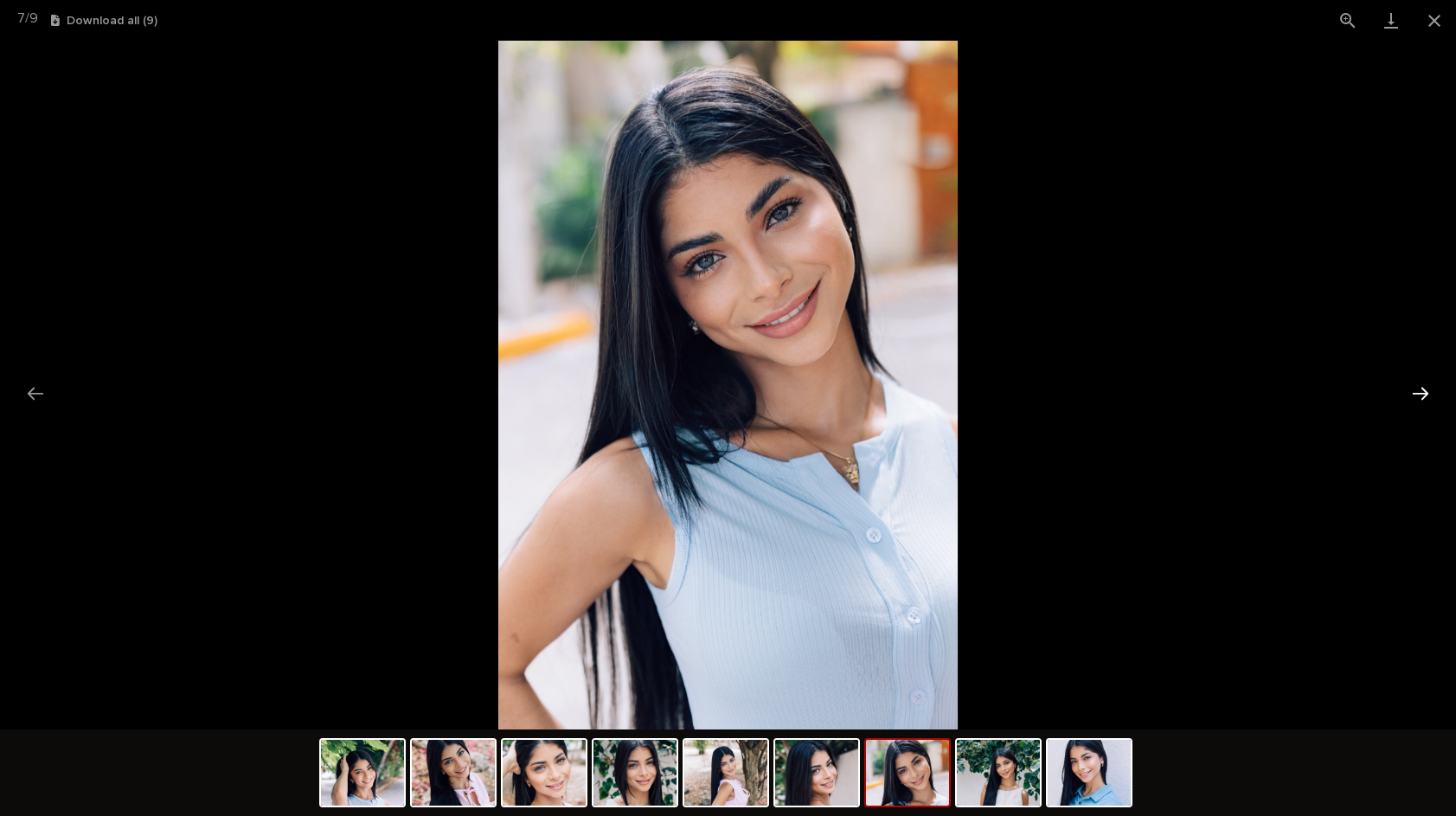
click at [1412, 381] on button "Next slide" at bounding box center [1420, 394] width 36 height 33
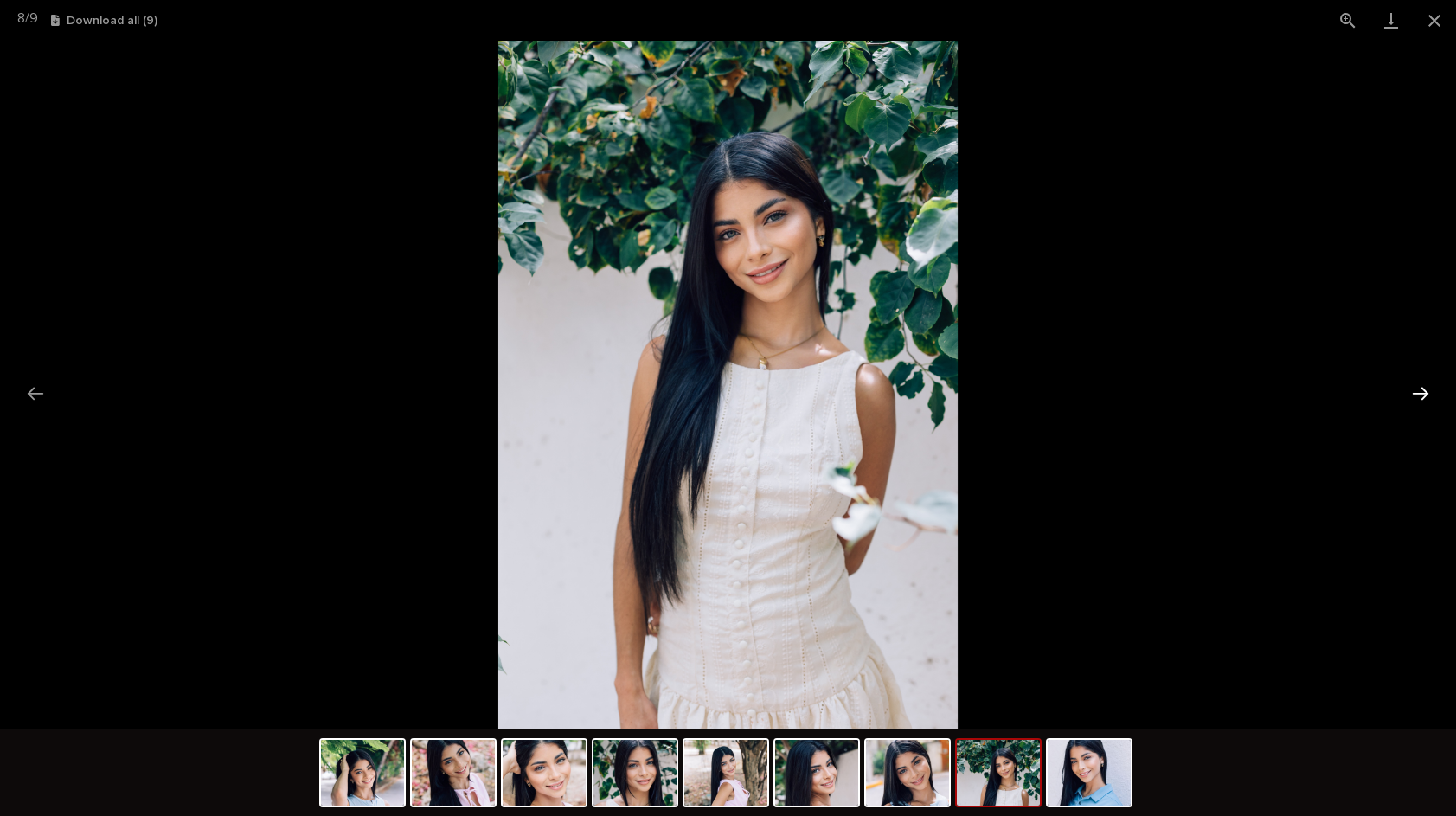
click at [1411, 380] on button "Next slide" at bounding box center [1420, 394] width 36 height 33
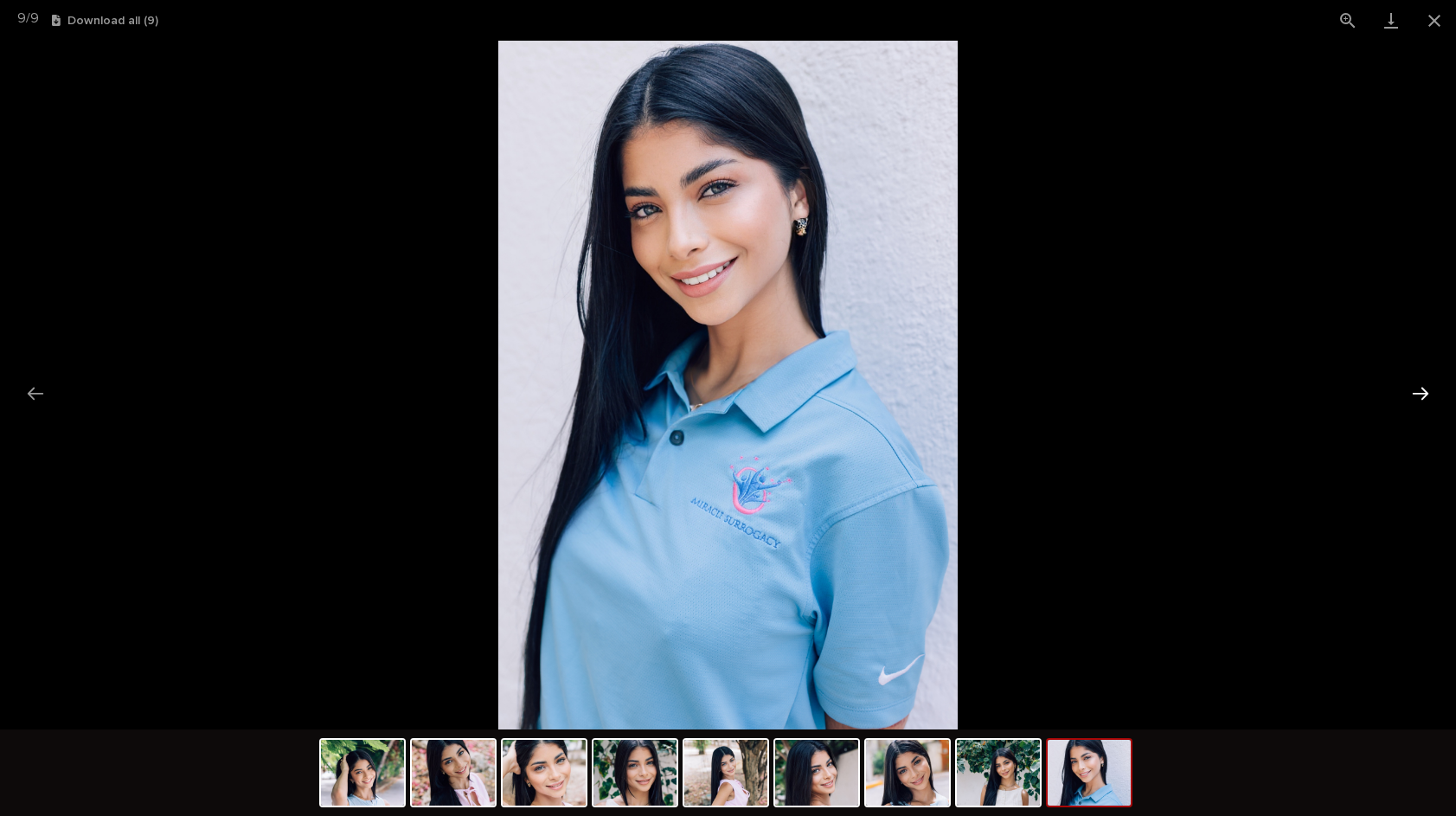
click at [1411, 380] on button "Next slide" at bounding box center [1420, 394] width 36 height 33
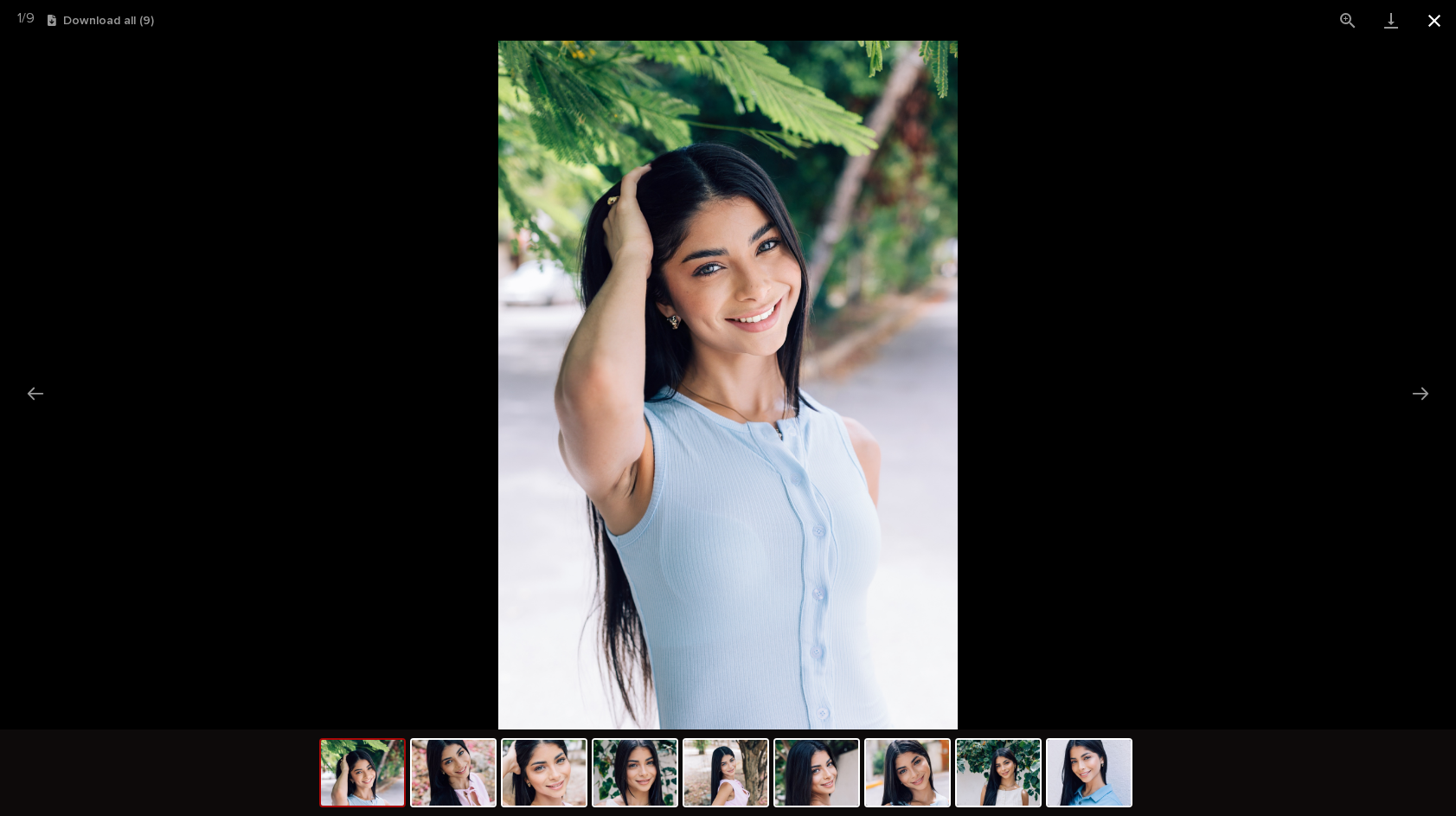
click at [1436, 23] on button "Close gallery" at bounding box center [1434, 20] width 44 height 41
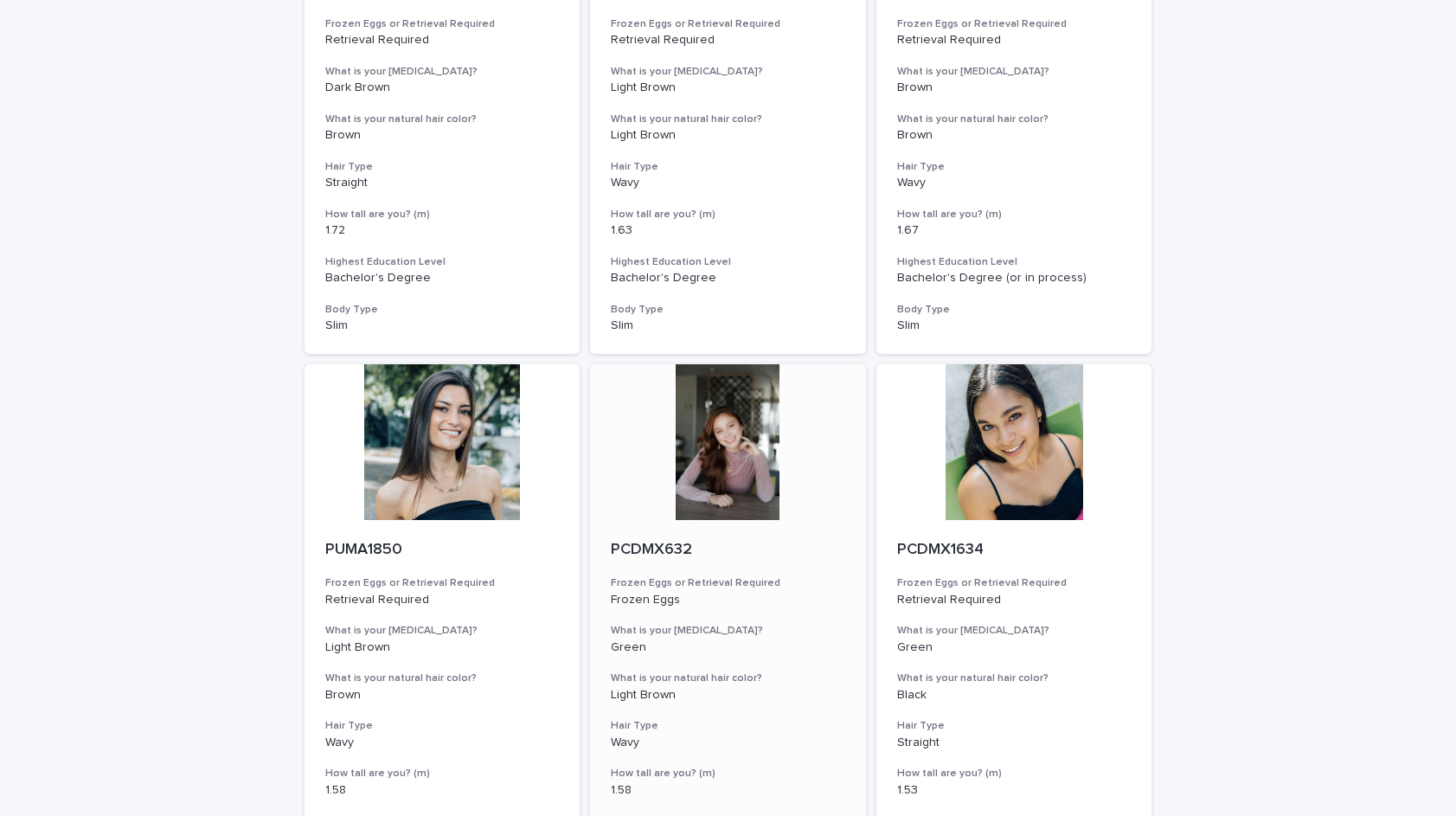
scroll to position [1651, 0]
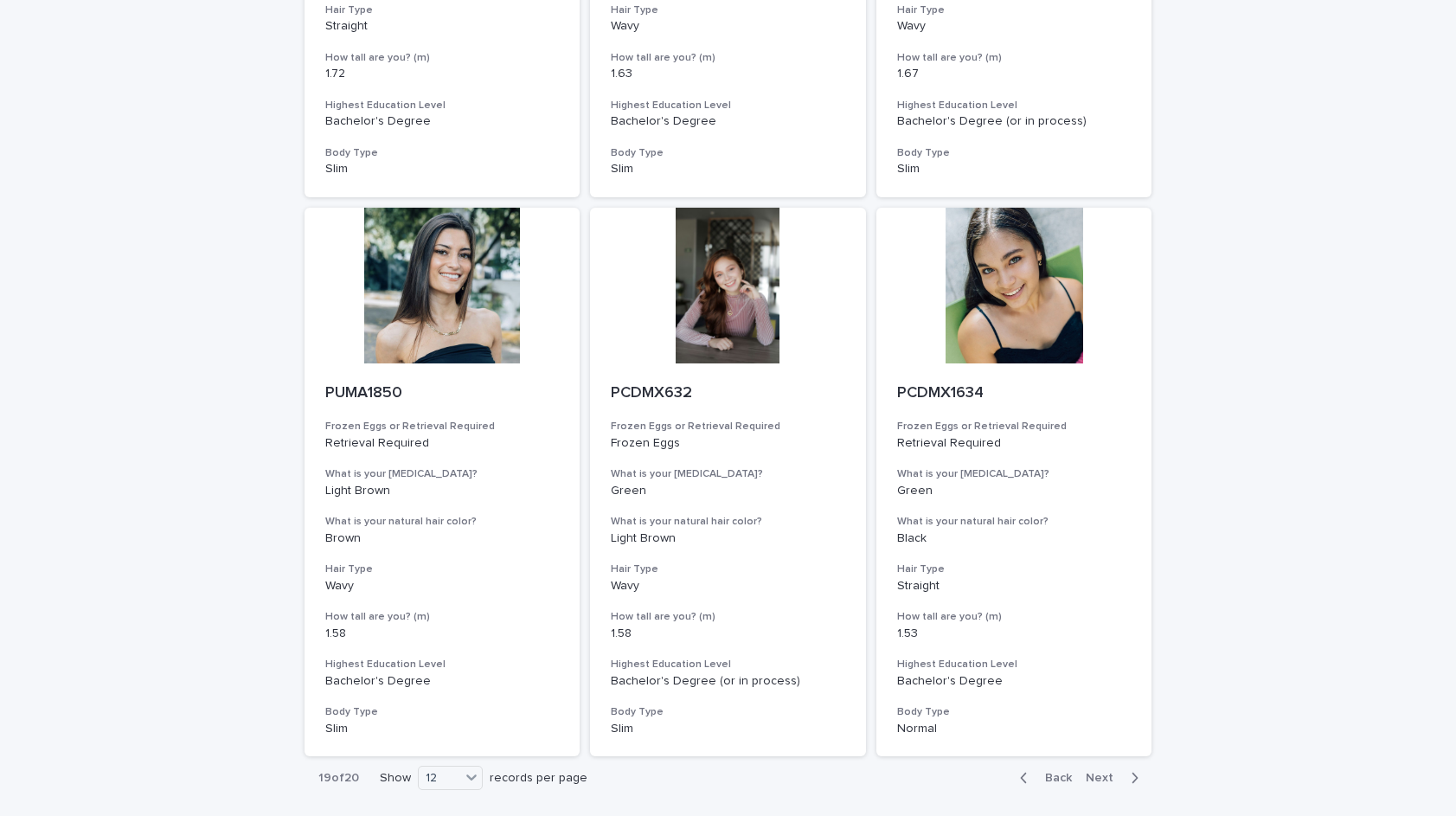
click at [1103, 772] on span "Next" at bounding box center [1104, 778] width 38 height 12
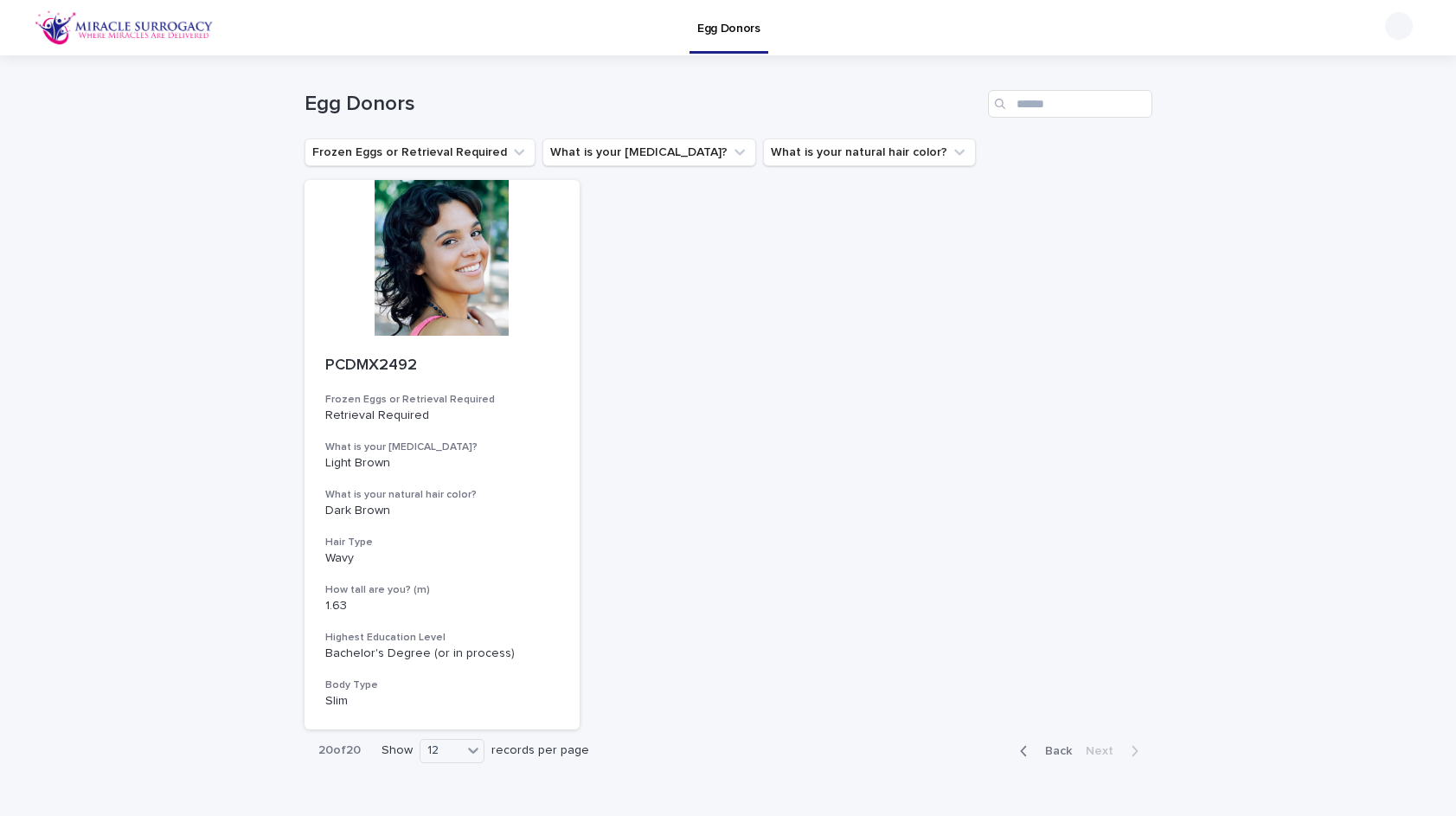
scroll to position [2, 0]
click at [457, 257] on div at bounding box center [442, 256] width 276 height 156
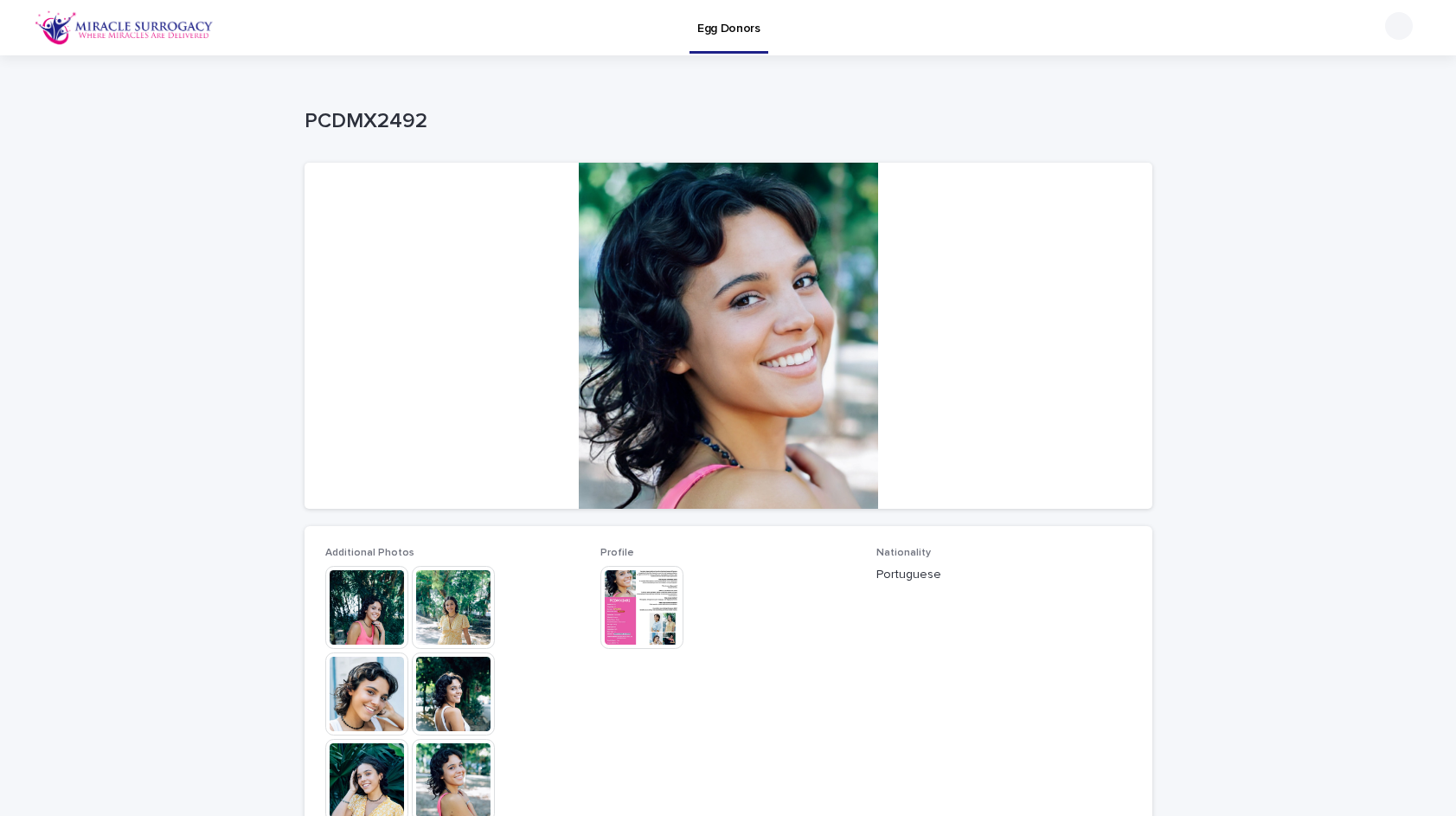
click at [403, 593] on img at bounding box center [367, 608] width 84 height 84
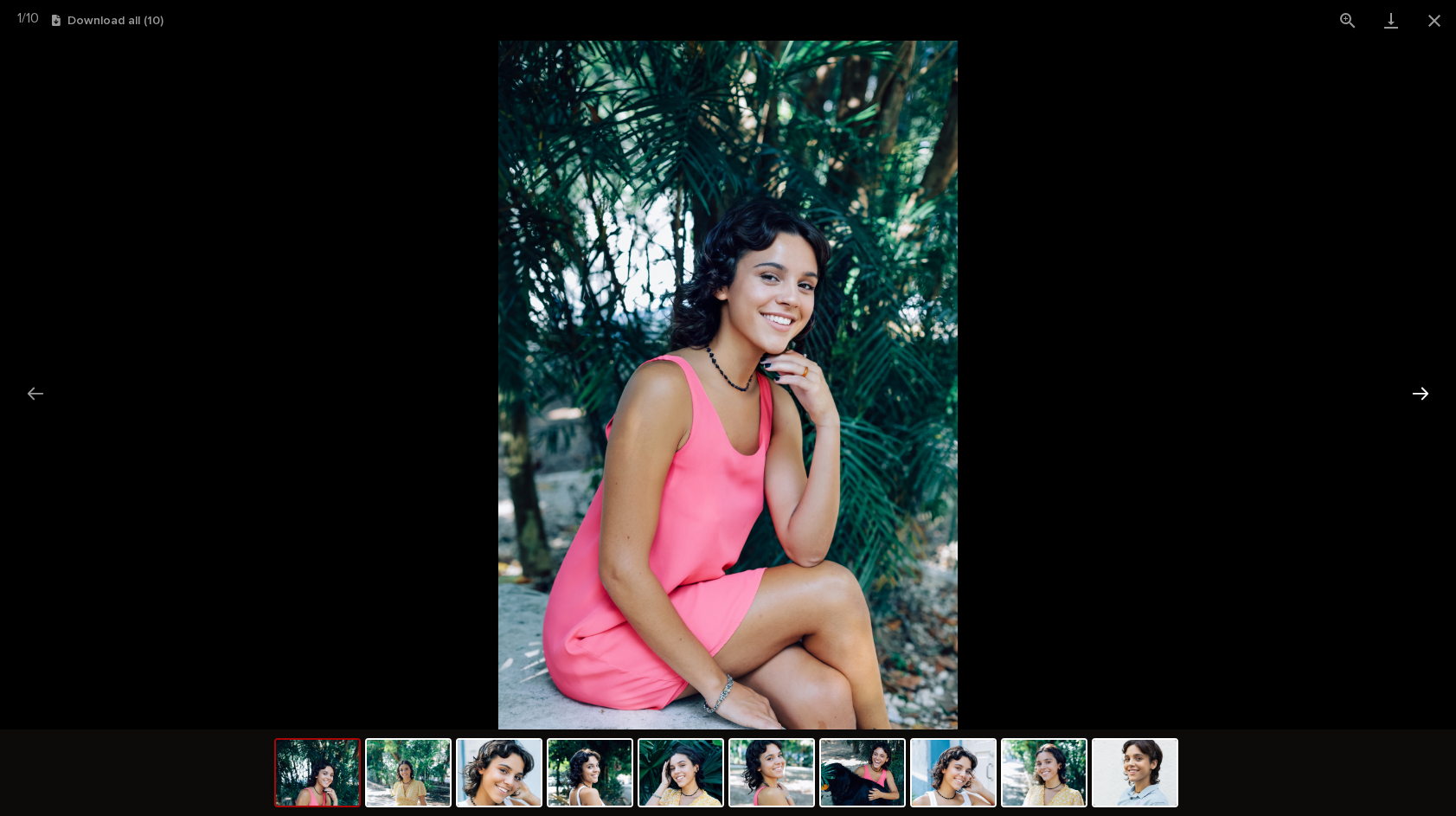
click at [1412, 390] on button "Next slide" at bounding box center [1420, 394] width 36 height 33
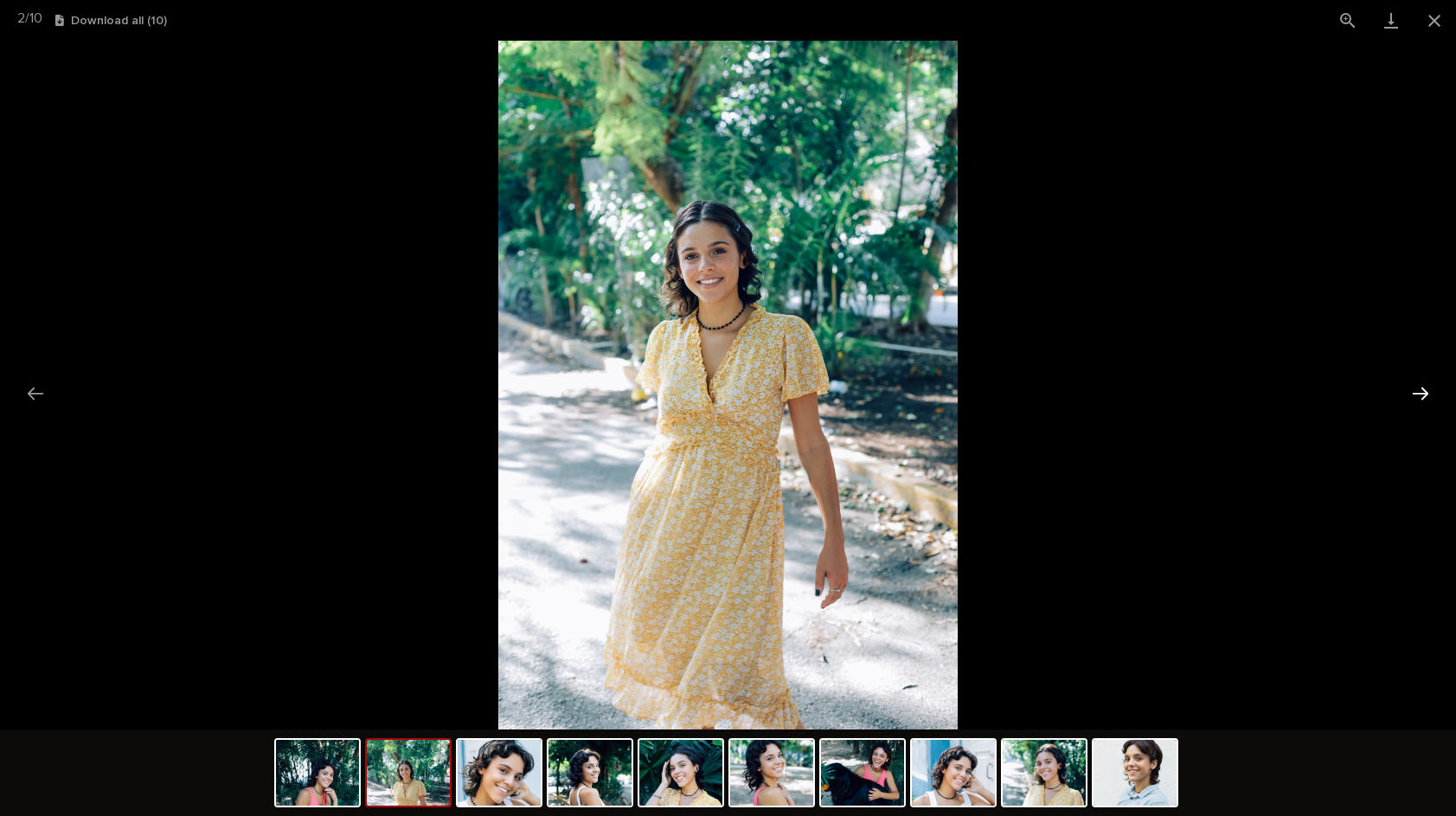
click at [1409, 390] on button "Next slide" at bounding box center [1420, 394] width 36 height 33
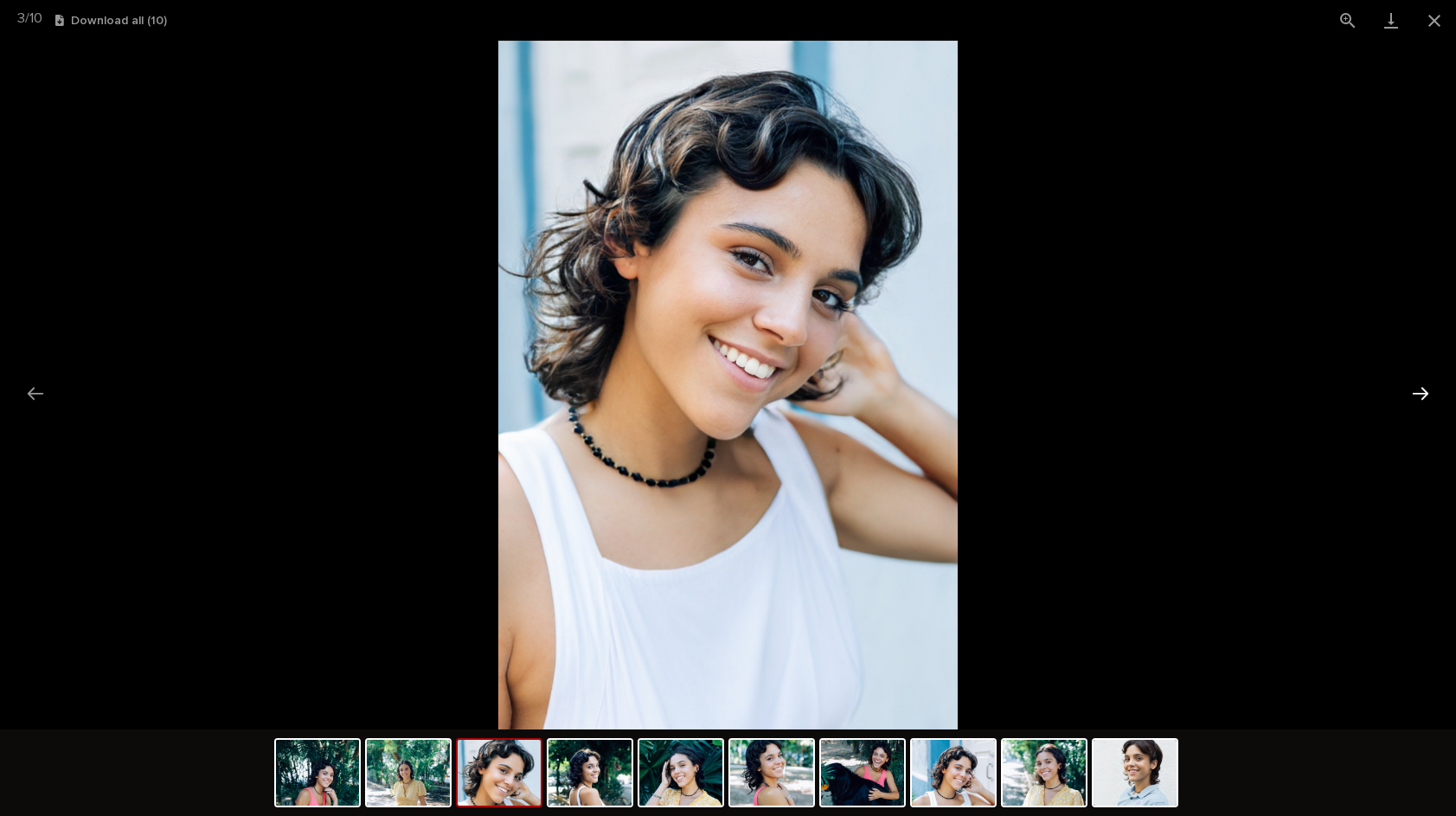
click at [1405, 390] on button "Next slide" at bounding box center [1420, 394] width 36 height 33
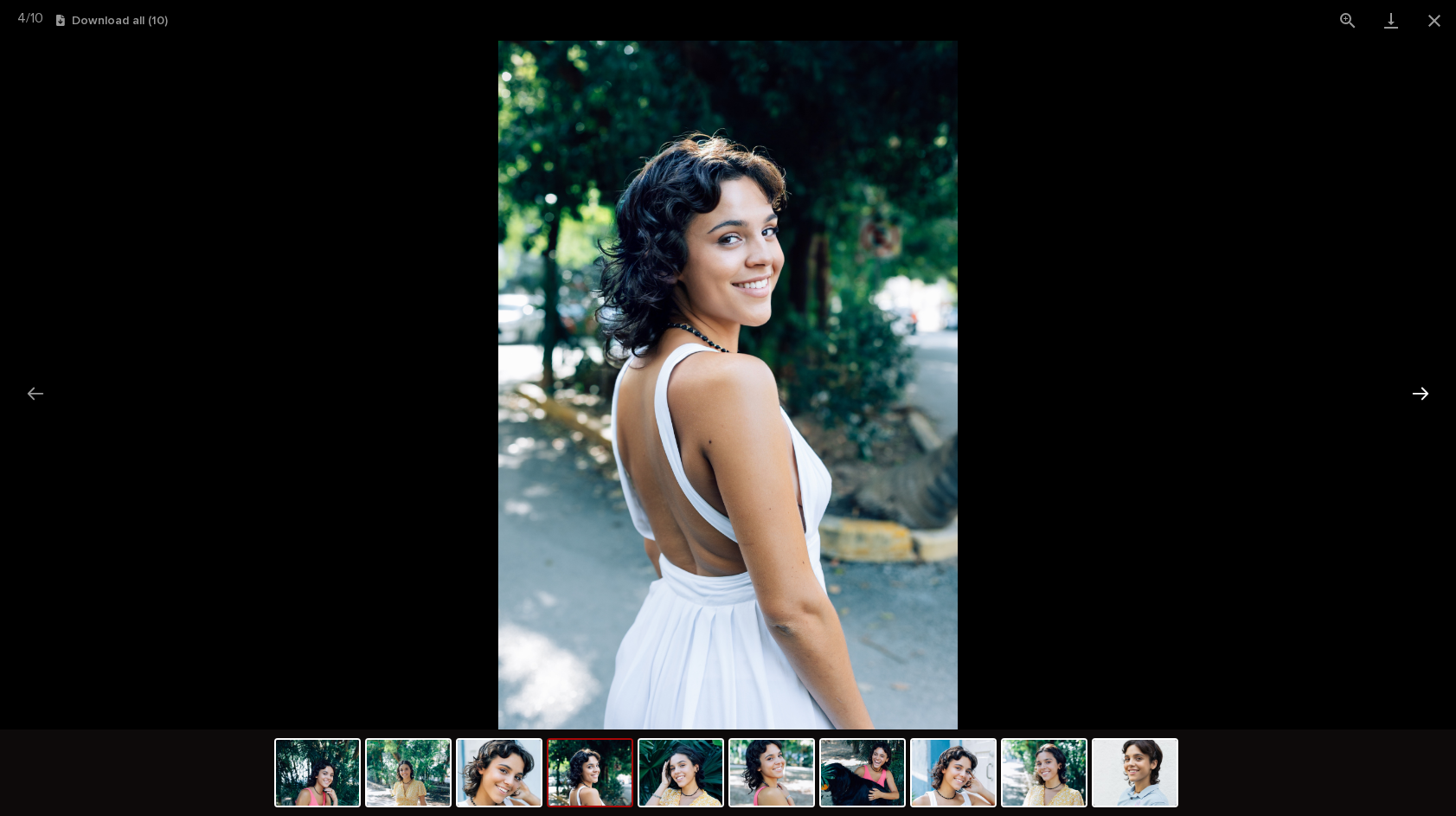
click at [1404, 390] on button "Next slide" at bounding box center [1420, 394] width 36 height 33
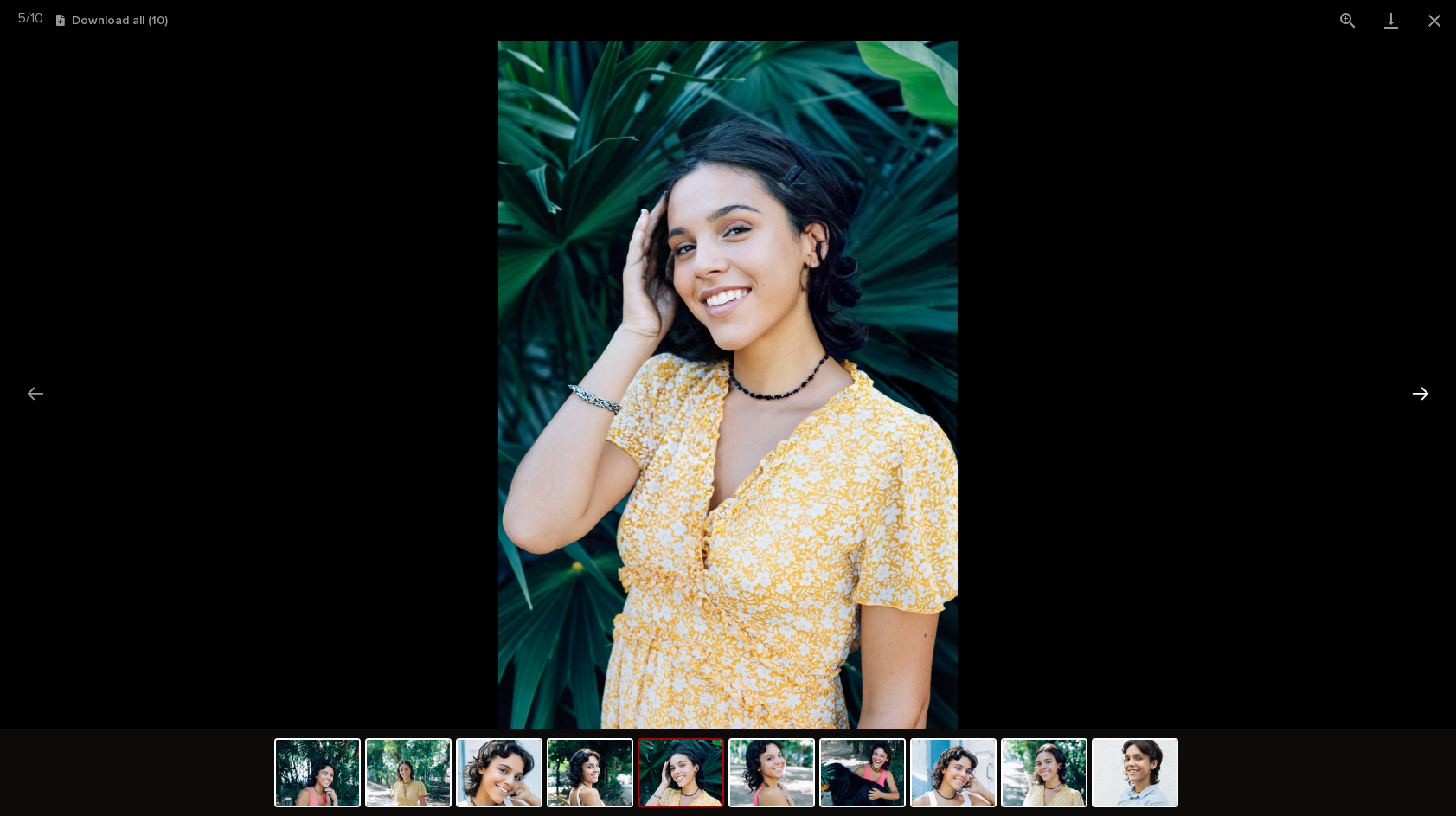
click at [1404, 390] on button "Next slide" at bounding box center [1420, 394] width 36 height 33
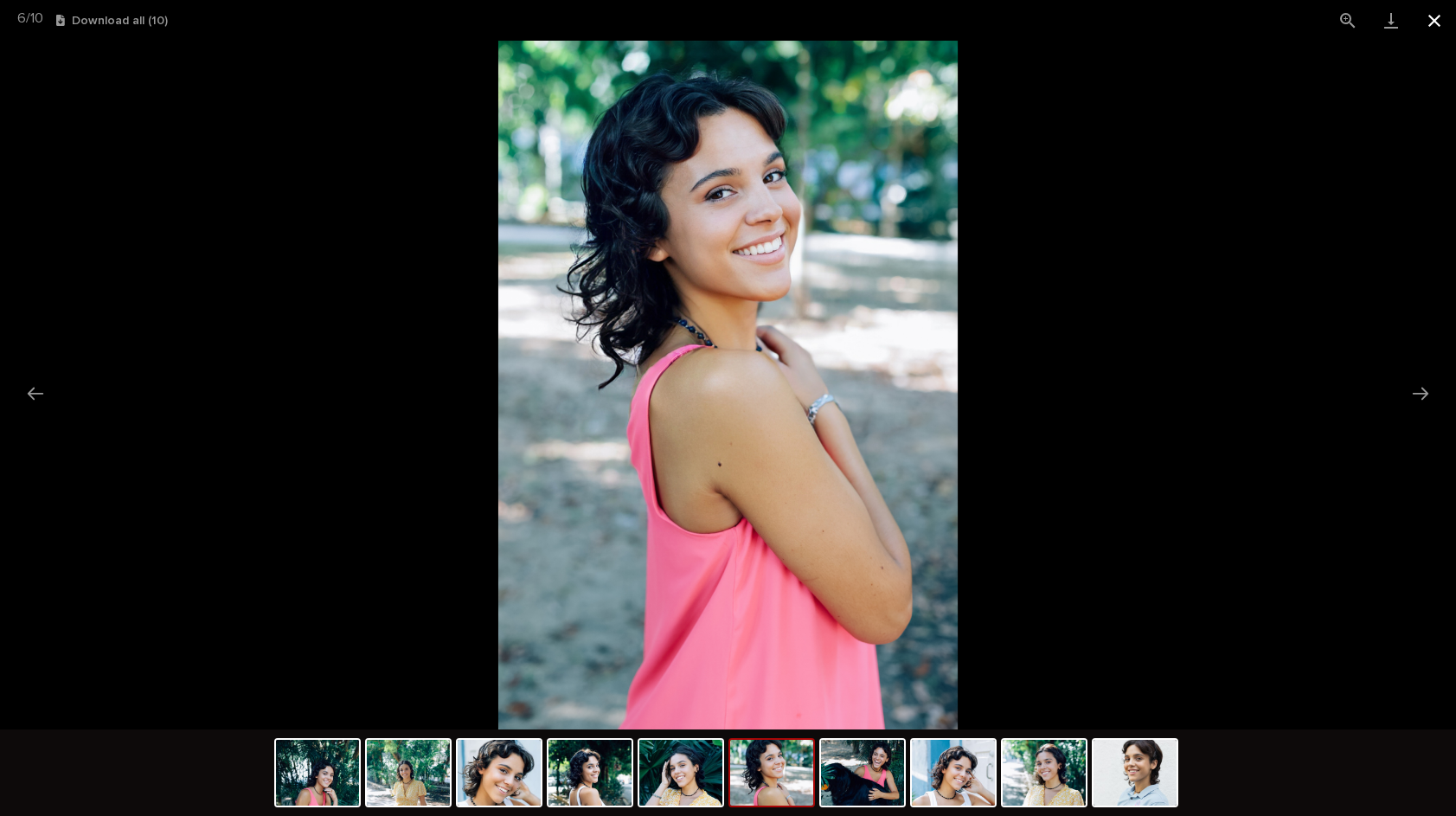
click at [1436, 17] on button "Close gallery" at bounding box center [1434, 20] width 44 height 41
